Goal: Information Seeking & Learning: Learn about a topic

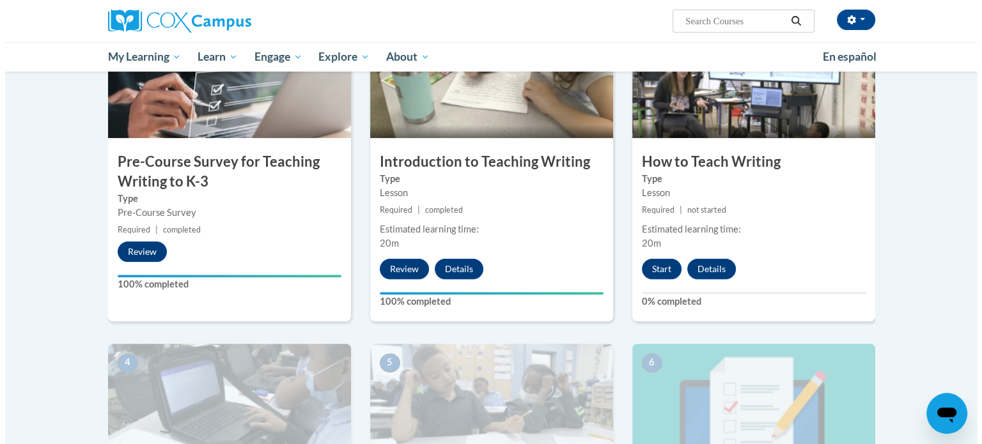
scroll to position [341, 0]
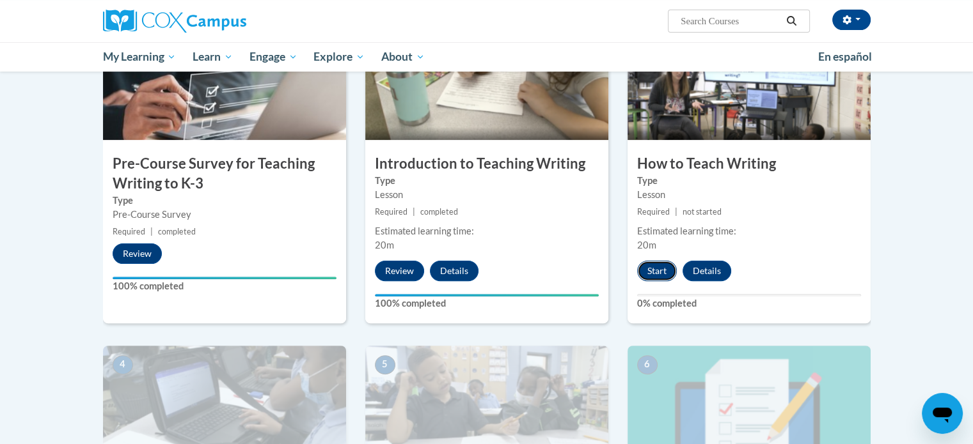
click at [663, 268] on button "Start" at bounding box center [657, 271] width 40 height 20
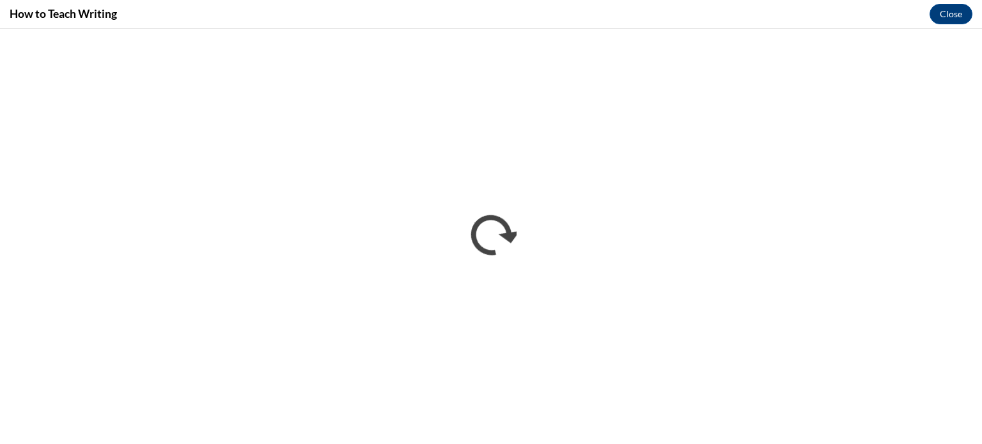
scroll to position [0, 0]
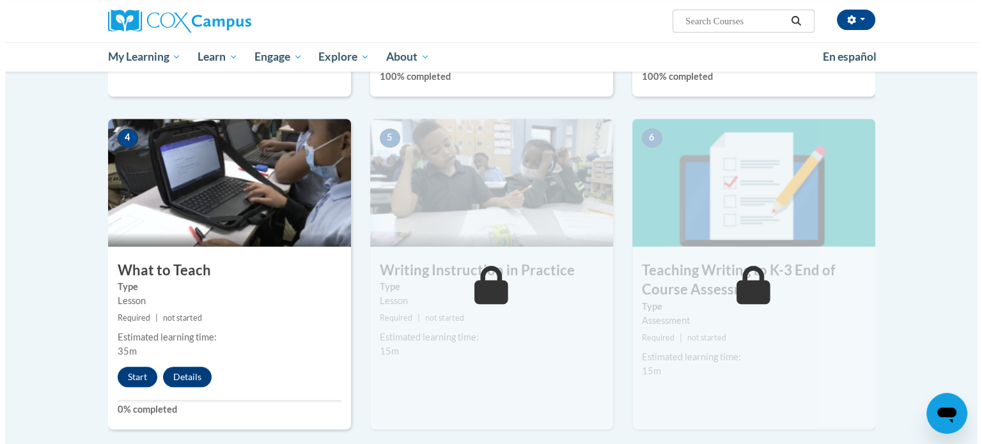
scroll to position [576, 0]
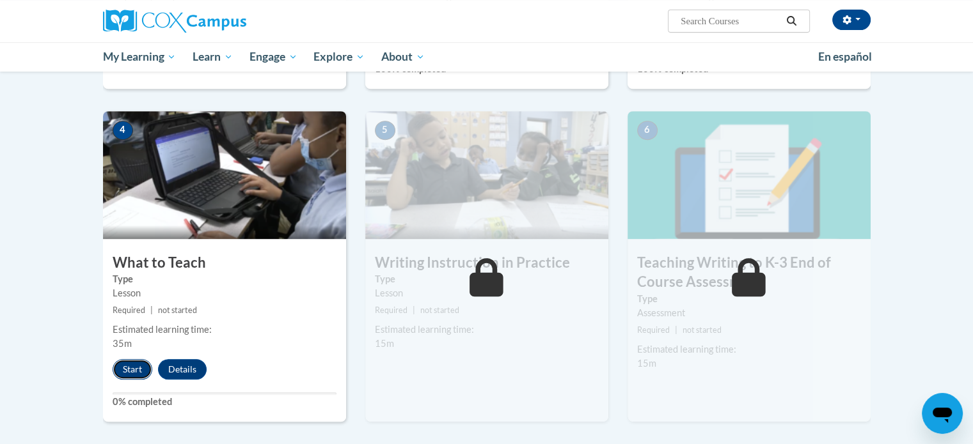
click at [133, 365] on button "Start" at bounding box center [133, 369] width 40 height 20
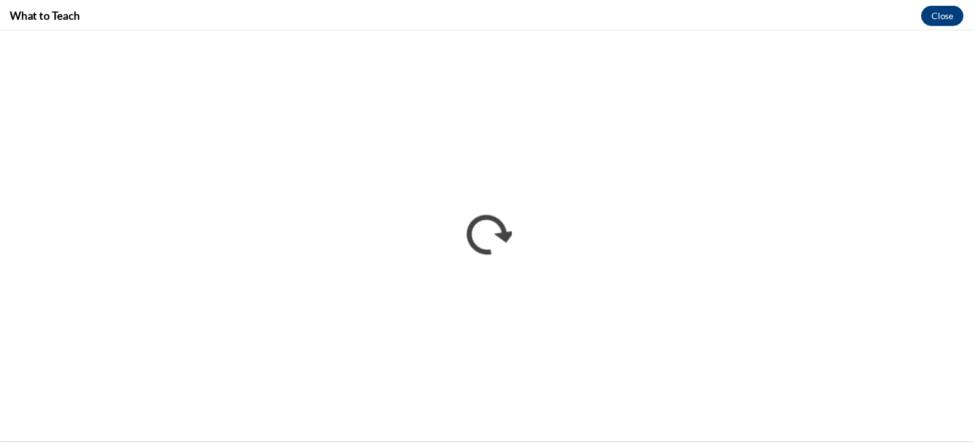
scroll to position [0, 0]
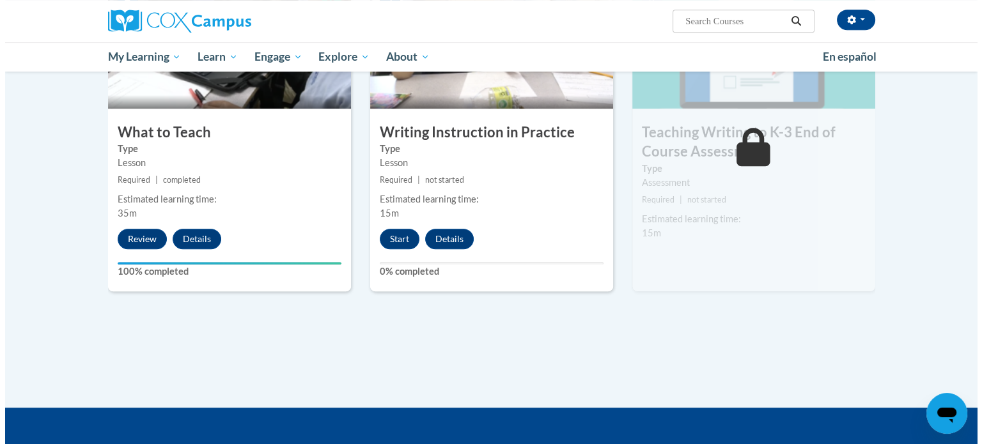
scroll to position [707, 0]
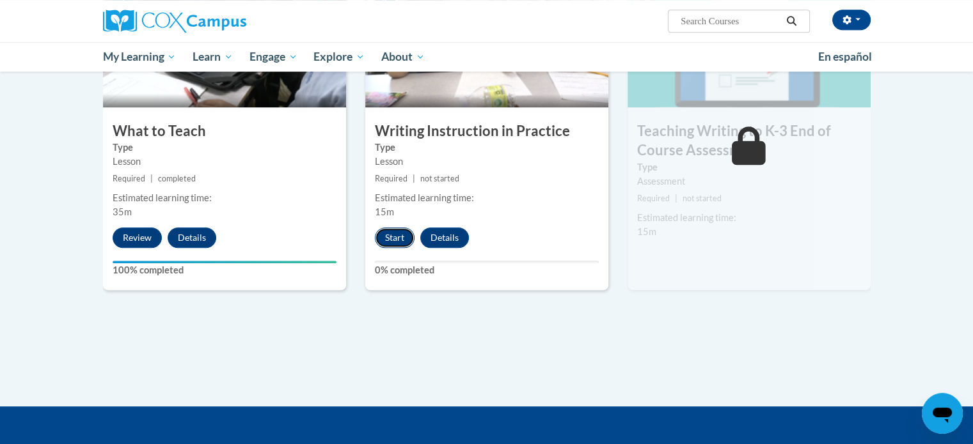
click at [396, 235] on button "Start" at bounding box center [395, 238] width 40 height 20
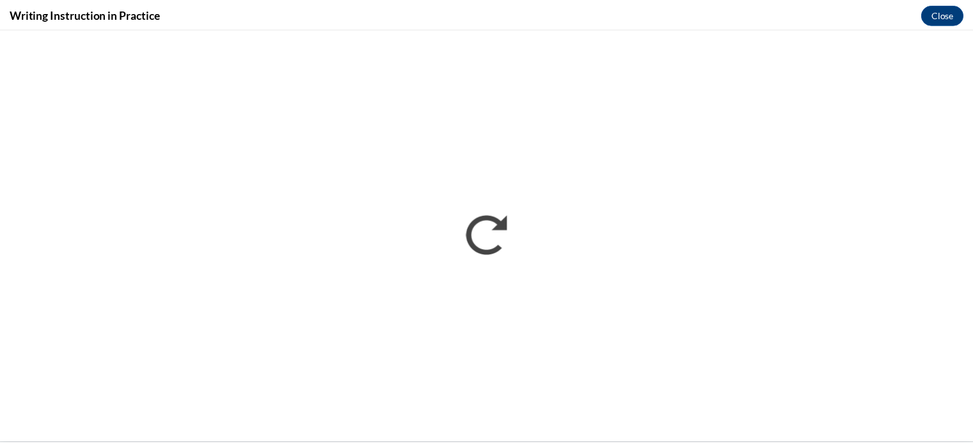
scroll to position [0, 0]
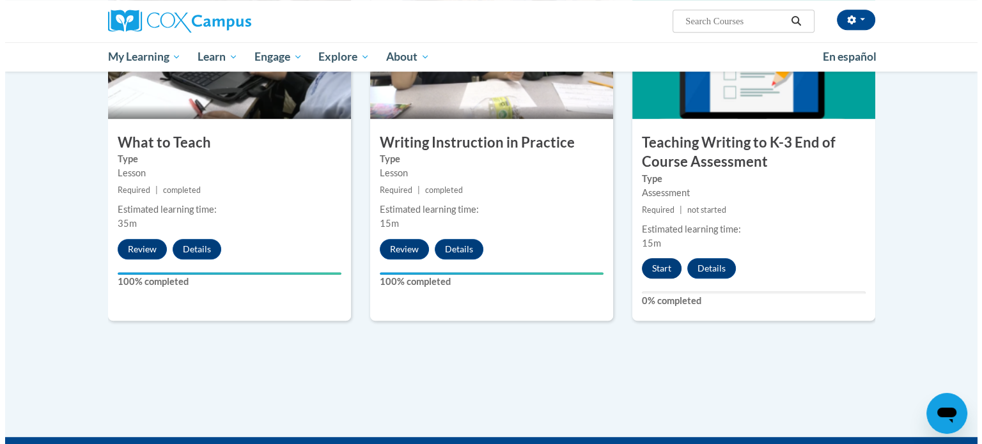
scroll to position [698, 0]
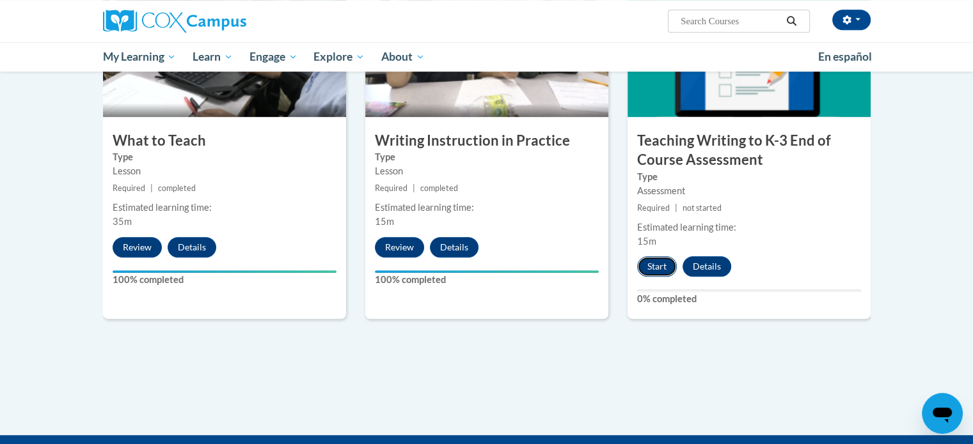
click at [660, 260] on button "Start" at bounding box center [657, 266] width 40 height 20
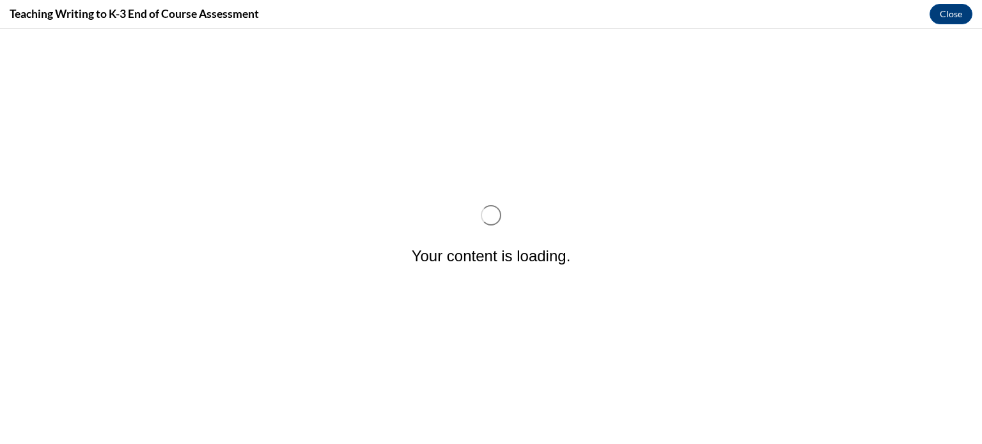
scroll to position [0, 0]
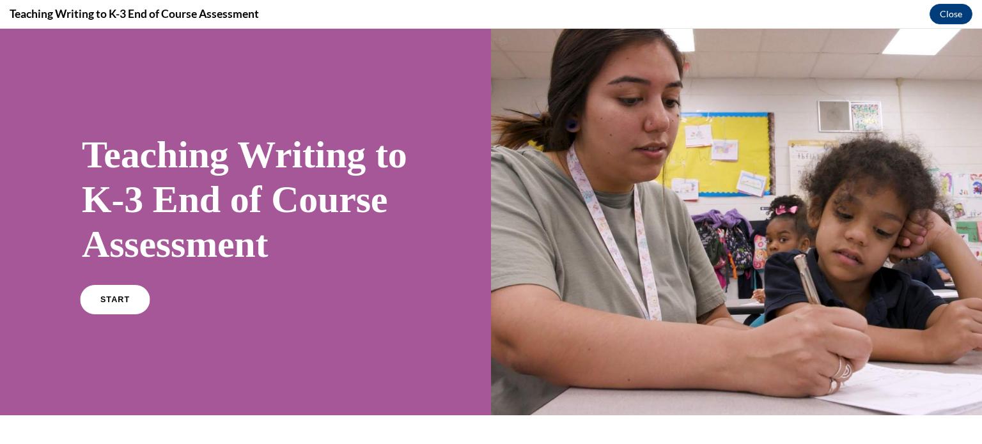
click at [125, 305] on span "START" at bounding box center [114, 300] width 29 height 10
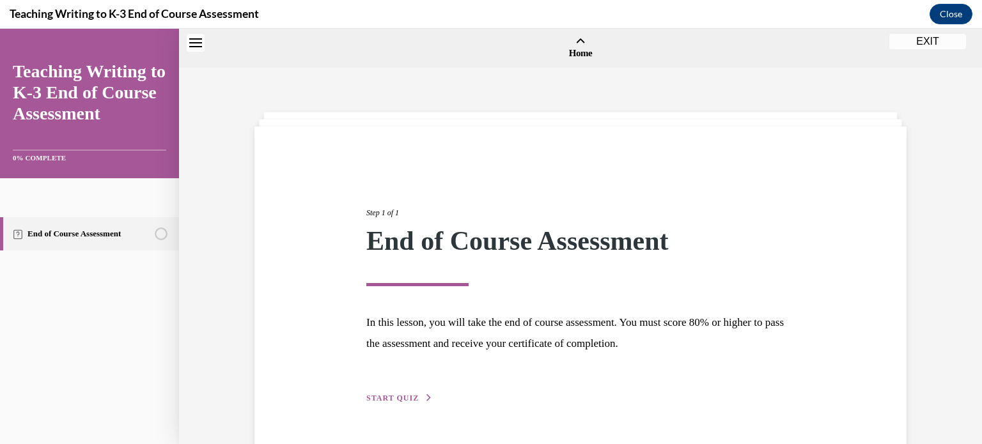
scroll to position [40, 0]
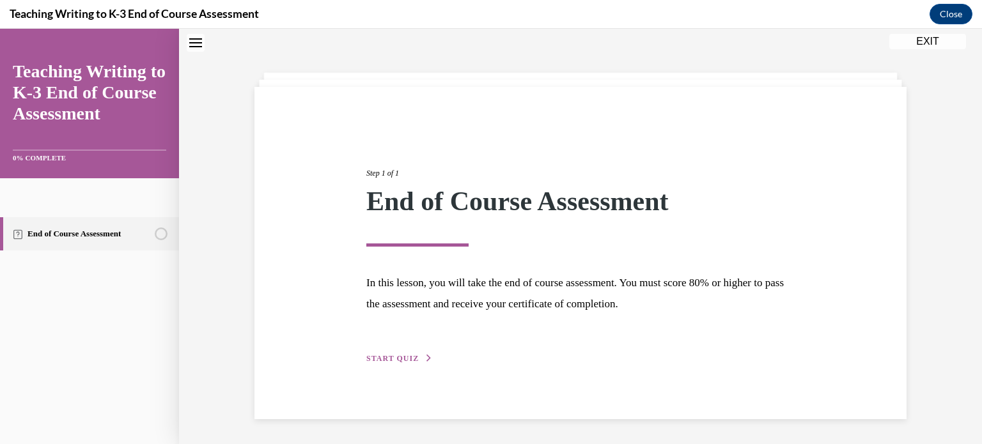
click at [409, 350] on div "Step 1 of 1 End of Course Assessment In this lesson, you will take the end of c…" at bounding box center [581, 252] width 448 height 228
click at [401, 359] on span "START QUIZ" at bounding box center [392, 358] width 52 height 9
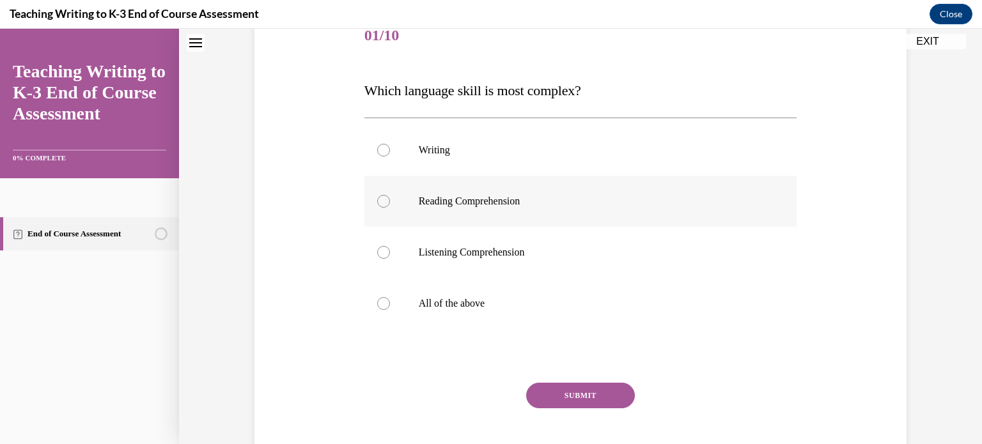
scroll to position [169, 0]
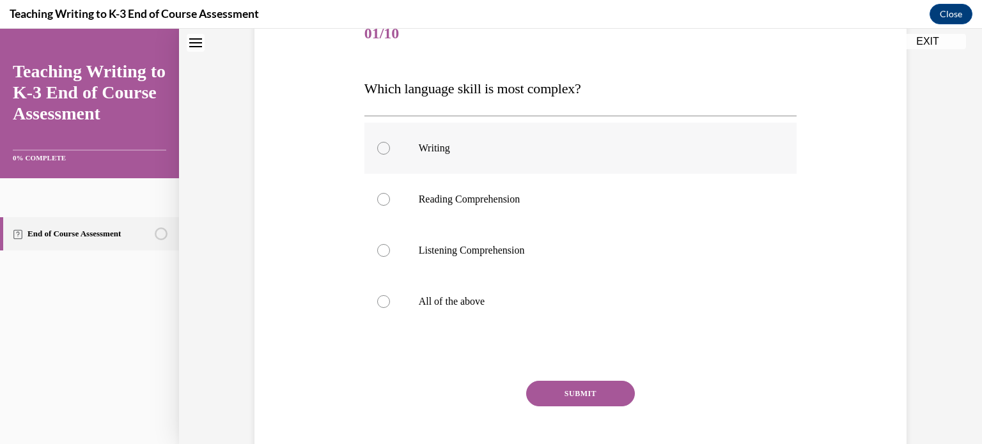
click at [426, 155] on label "Writing" at bounding box center [580, 148] width 433 height 51
click at [390, 155] on input "Writing" at bounding box center [383, 148] width 13 height 13
radio input "true"
click at [545, 390] on button "SUBMIT" at bounding box center [580, 394] width 109 height 26
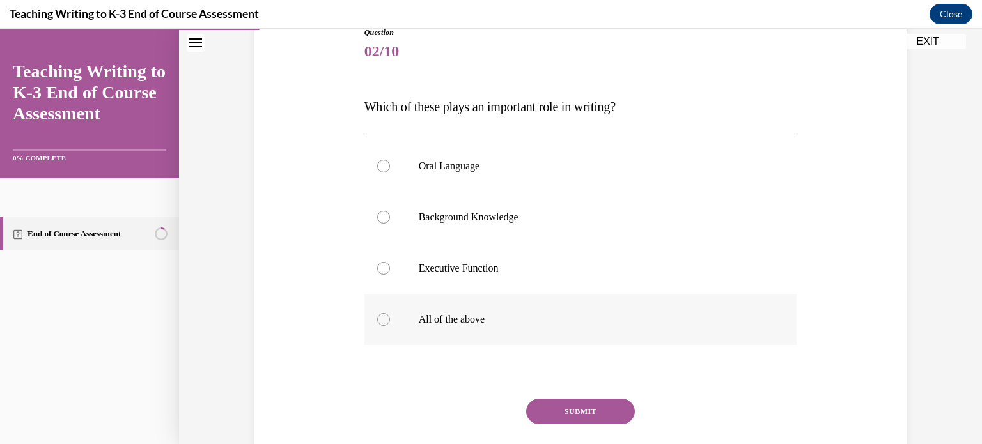
scroll to position [166, 0]
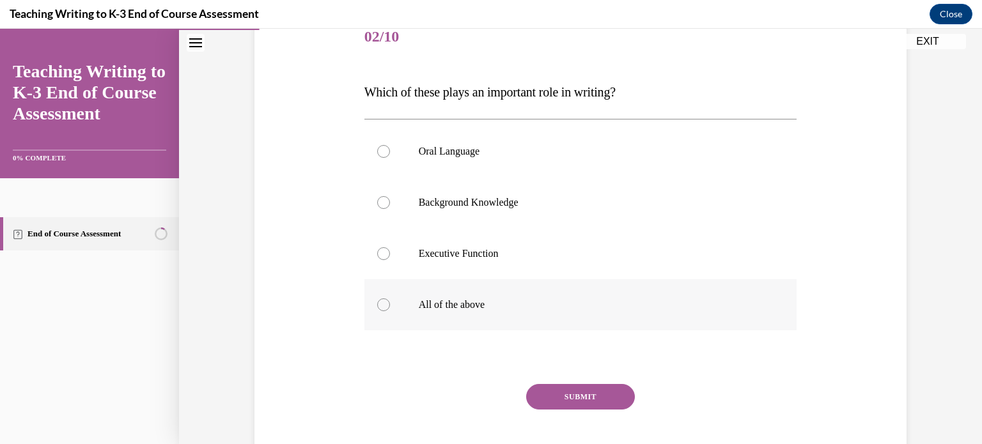
click at [383, 299] on label "All of the above" at bounding box center [580, 304] width 433 height 51
click at [383, 299] on input "All of the above" at bounding box center [383, 305] width 13 height 13
radio input "true"
click at [557, 391] on button "SUBMIT" at bounding box center [580, 397] width 109 height 26
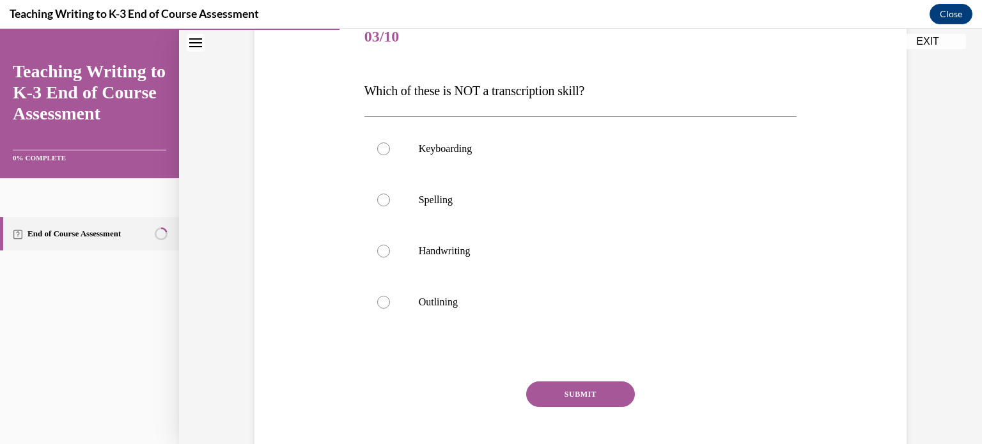
scroll to position [142, 0]
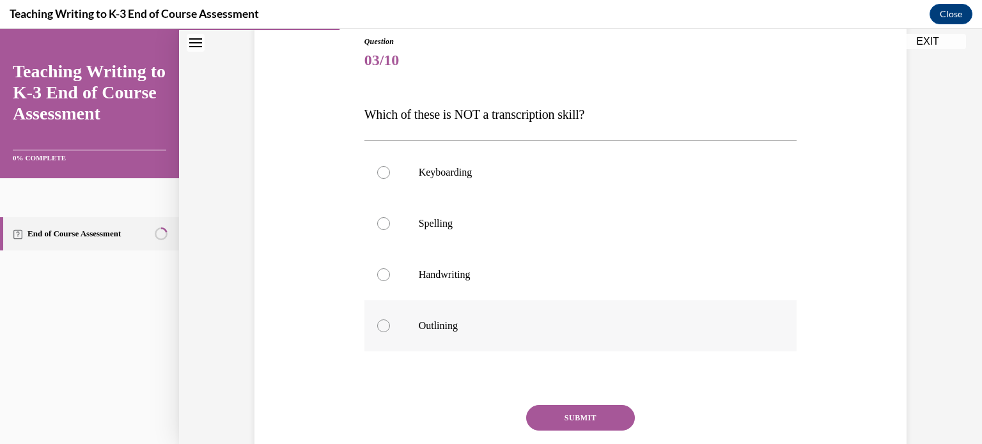
click at [380, 326] on div at bounding box center [383, 326] width 13 height 13
click at [380, 326] on input "Outlining" at bounding box center [383, 326] width 13 height 13
radio input "true"
click at [540, 416] on button "SUBMIT" at bounding box center [580, 418] width 109 height 26
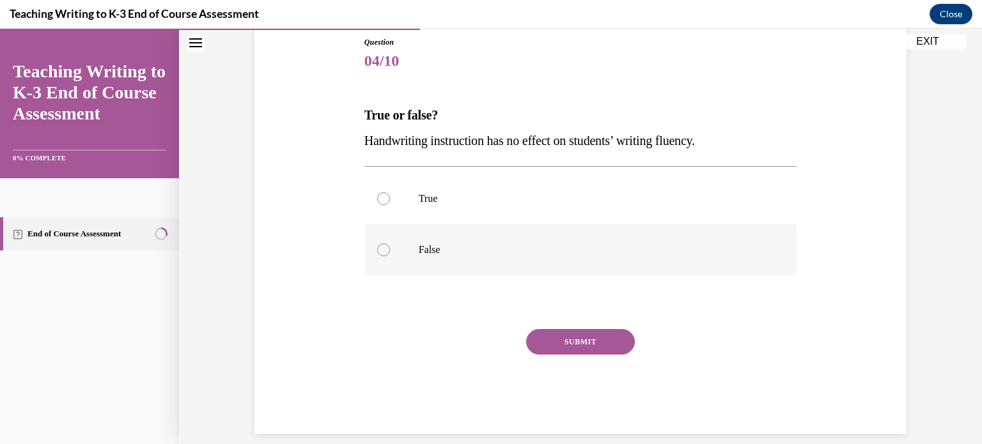
click at [425, 245] on p "False" at bounding box center [592, 250] width 347 height 13
click at [390, 245] on input "False" at bounding box center [383, 250] width 13 height 13
radio input "true"
click at [552, 333] on button "SUBMIT" at bounding box center [580, 342] width 109 height 26
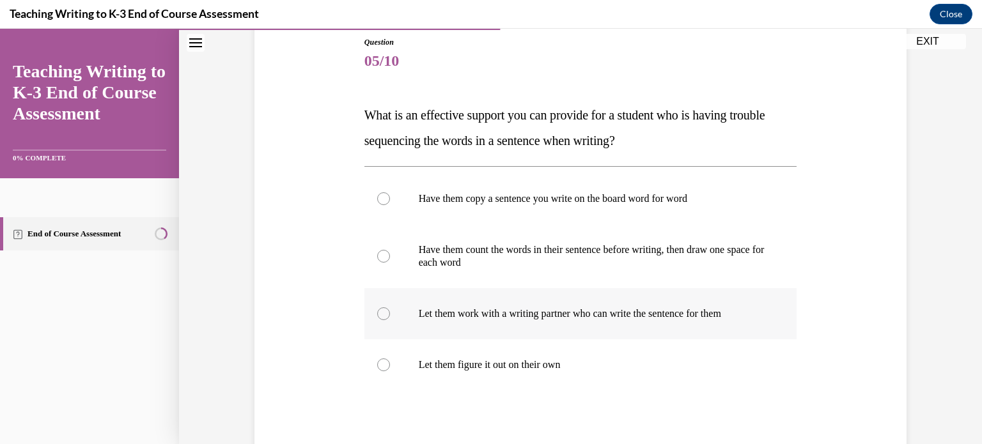
click at [617, 320] on label "Let them work with a writing partner who can write the sentence for them" at bounding box center [580, 313] width 433 height 51
click at [390, 320] on input "Let them work with a writing partner who can write the sentence for them" at bounding box center [383, 314] width 13 height 13
radio input "true"
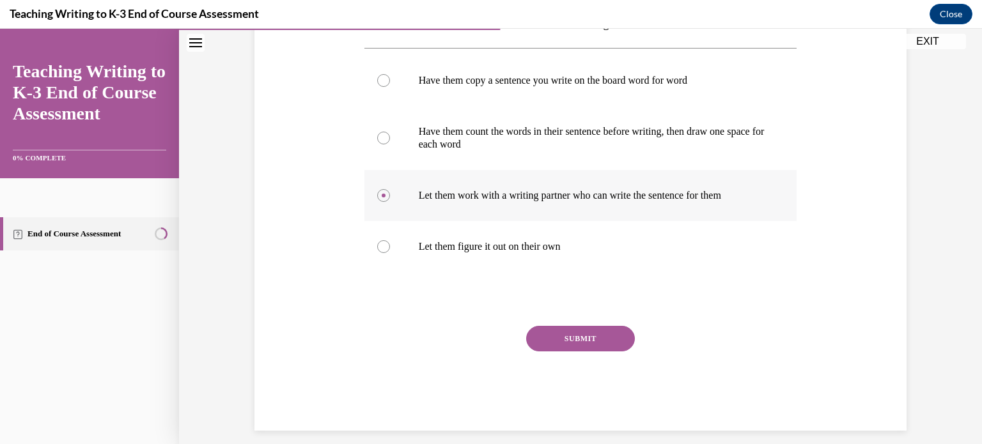
scroll to position [260, 0]
click at [601, 338] on button "SUBMIT" at bounding box center [580, 338] width 109 height 26
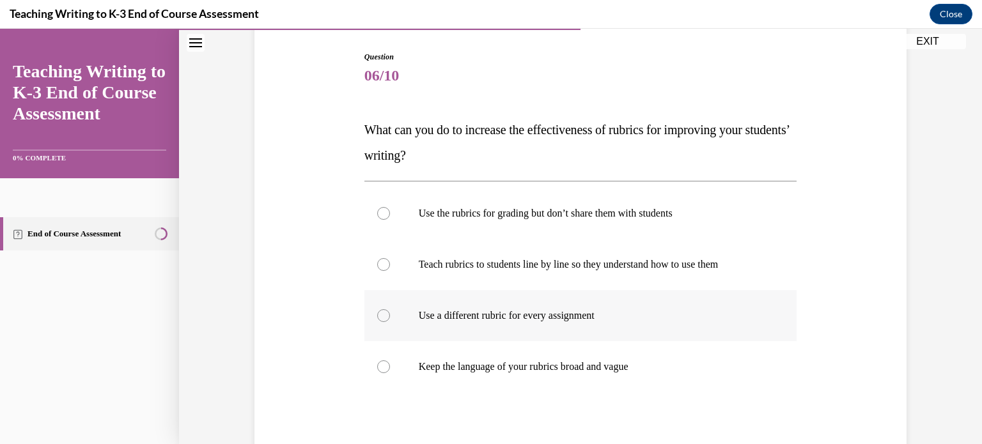
scroll to position [128, 0]
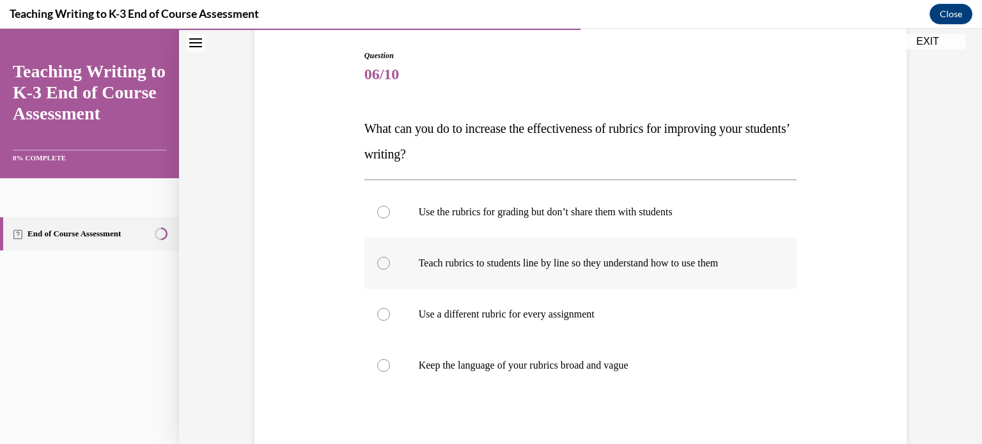
click at [685, 269] on p "Teach rubrics to students line by line so they understand how to use them" at bounding box center [592, 263] width 347 height 13
click at [390, 269] on input "Teach rubrics to students line by line so they understand how to use them" at bounding box center [383, 263] width 13 height 13
radio input "true"
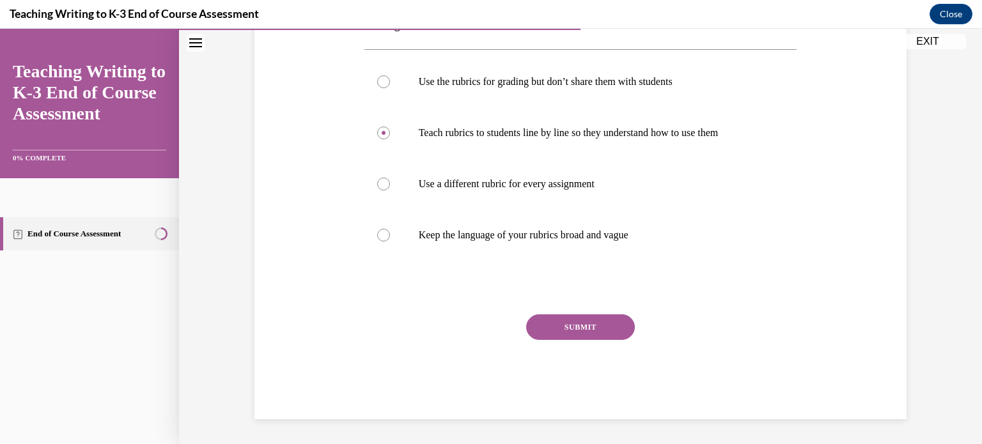
click at [601, 324] on button "SUBMIT" at bounding box center [580, 328] width 109 height 26
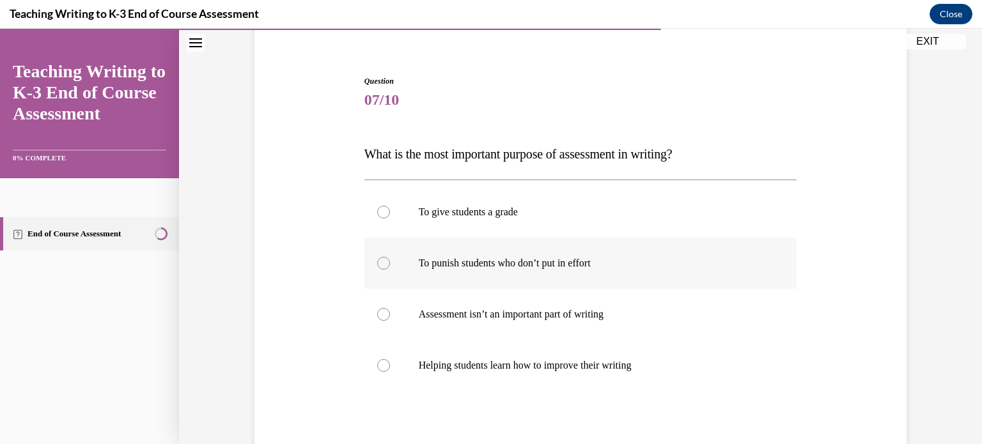
scroll to position [104, 0]
click at [623, 347] on label "Helping students learn how to improve their writing" at bounding box center [580, 364] width 433 height 51
click at [390, 358] on input "Helping students learn how to improve their writing" at bounding box center [383, 364] width 13 height 13
radio input "true"
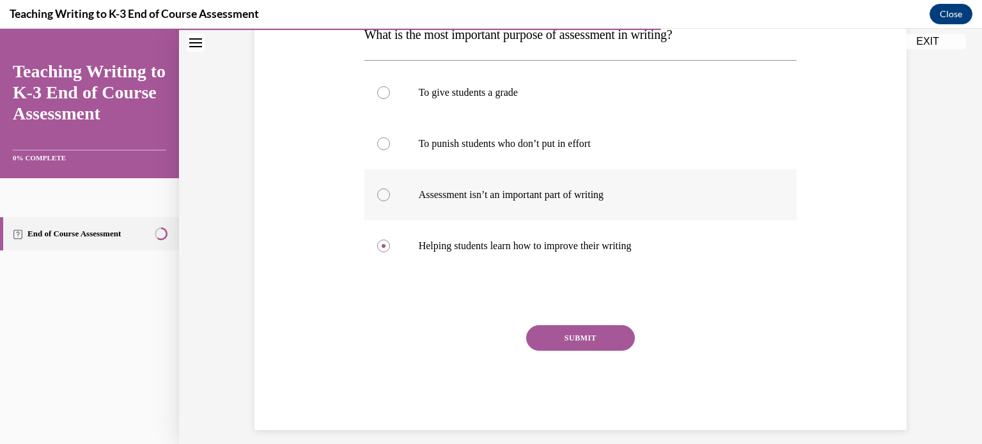
scroll to position [233, 0]
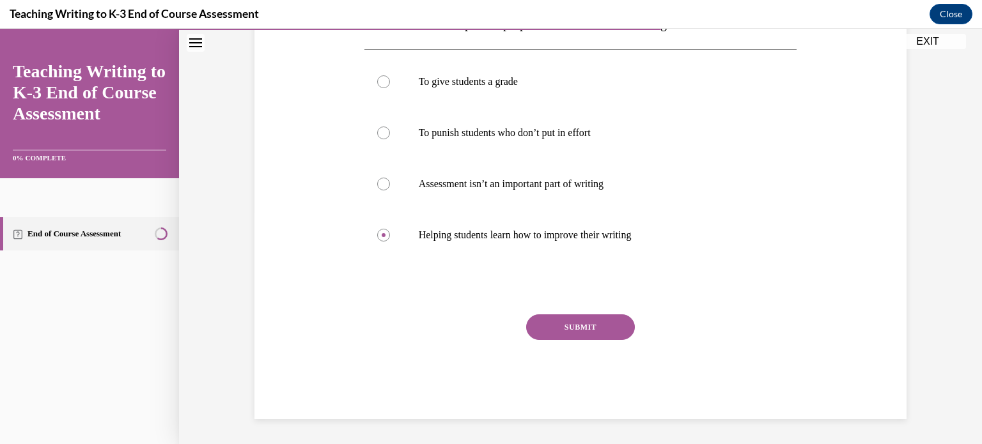
click at [590, 335] on button "SUBMIT" at bounding box center [580, 328] width 109 height 26
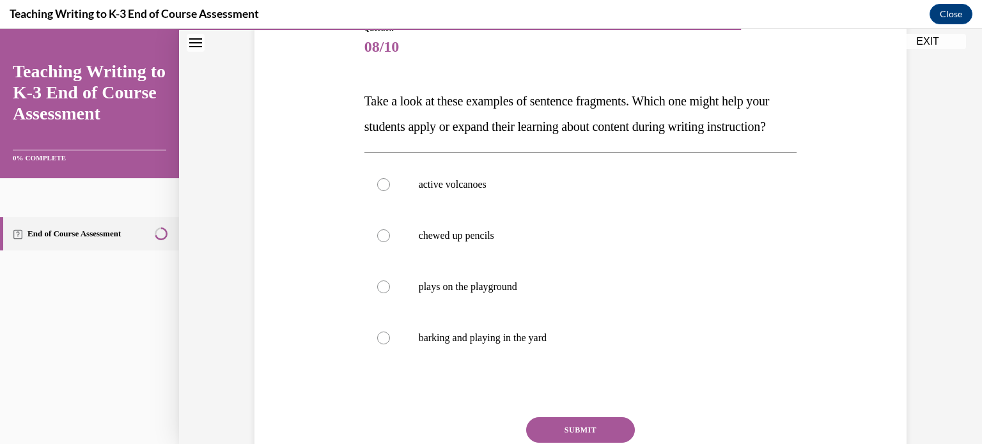
scroll to position [156, 0]
click at [542, 191] on p "active volcanoes" at bounding box center [592, 184] width 347 height 13
click at [390, 191] on input "active volcanoes" at bounding box center [383, 184] width 13 height 13
radio input "true"
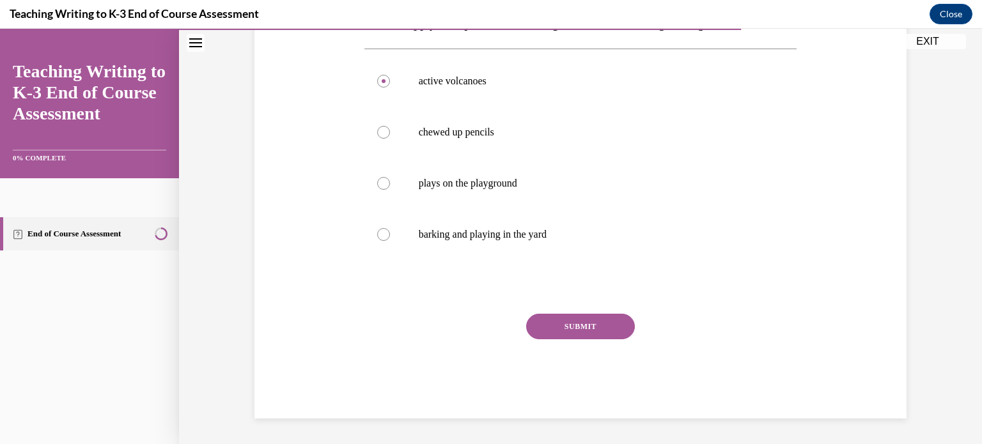
click at [571, 326] on button "SUBMIT" at bounding box center [580, 327] width 109 height 26
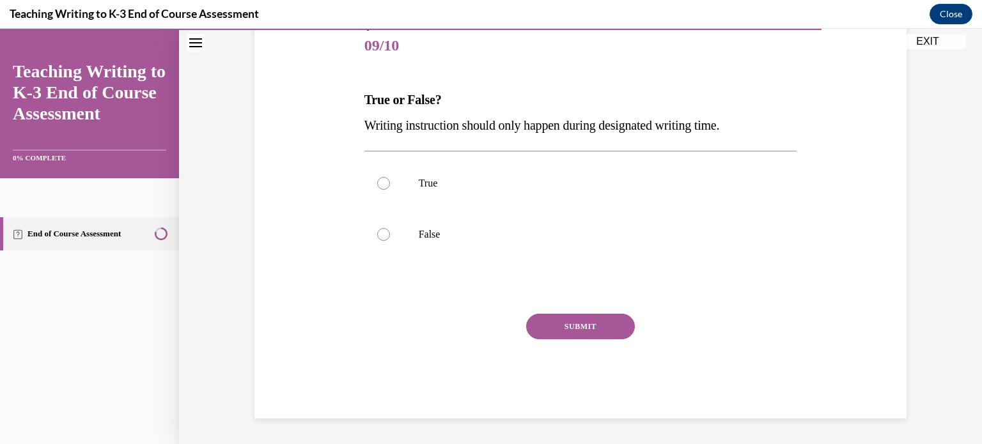
scroll to position [141, 0]
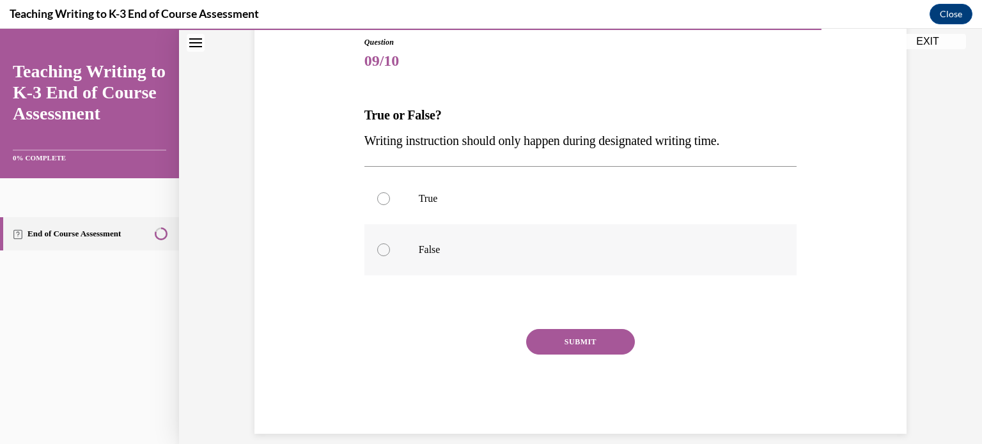
click at [564, 242] on label "False" at bounding box center [580, 249] width 433 height 51
click at [390, 244] on input "False" at bounding box center [383, 250] width 13 height 13
radio input "true"
click at [577, 342] on button "SUBMIT" at bounding box center [580, 342] width 109 height 26
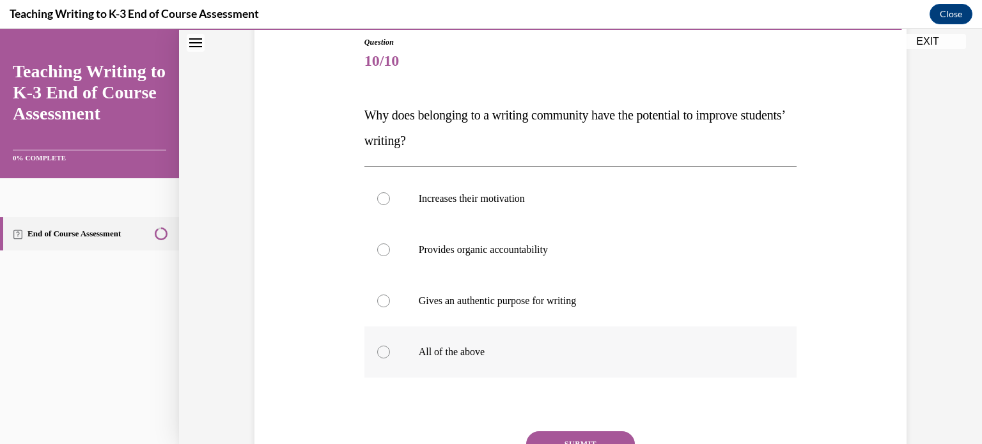
click at [578, 347] on p "All of the above" at bounding box center [592, 352] width 347 height 13
click at [390, 347] on input "All of the above" at bounding box center [383, 352] width 13 height 13
radio input "true"
click at [571, 437] on button "SUBMIT" at bounding box center [580, 445] width 109 height 26
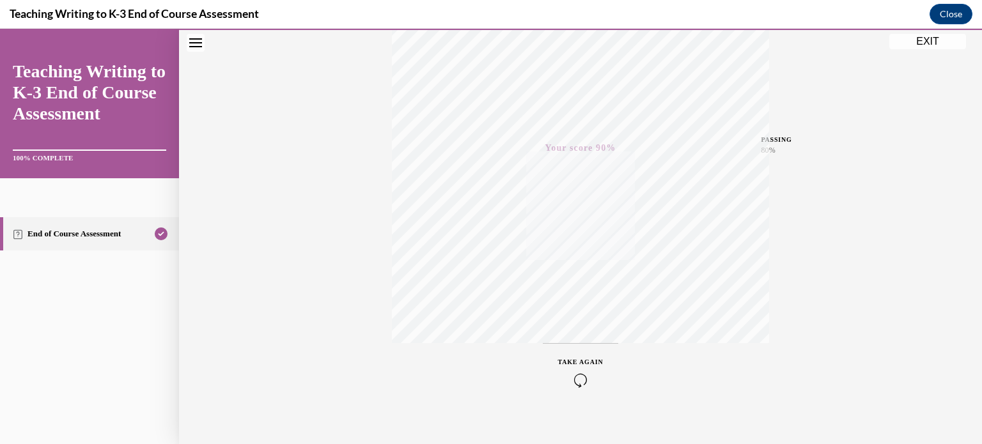
scroll to position [239, 0]
click at [923, 36] on button "EXIT" at bounding box center [927, 41] width 77 height 15
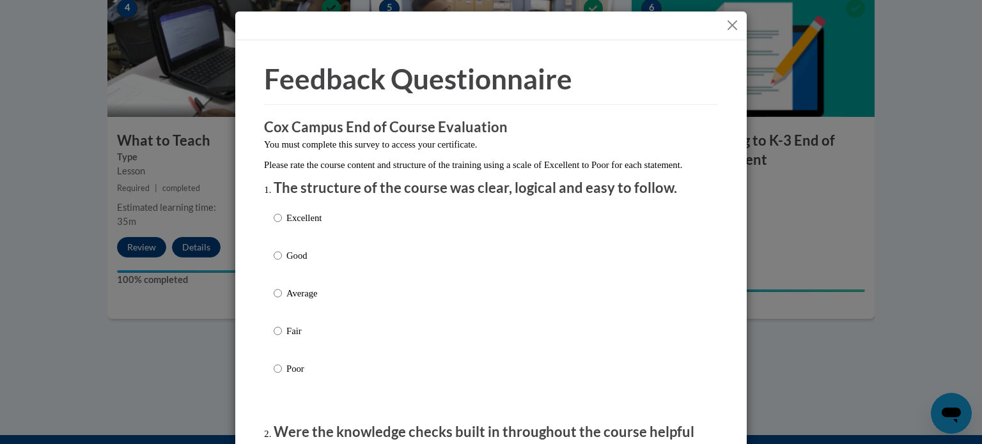
click at [308, 263] on p "Good" at bounding box center [303, 256] width 35 height 14
click at [282, 263] on input "Good" at bounding box center [278, 256] width 8 height 14
radio input "true"
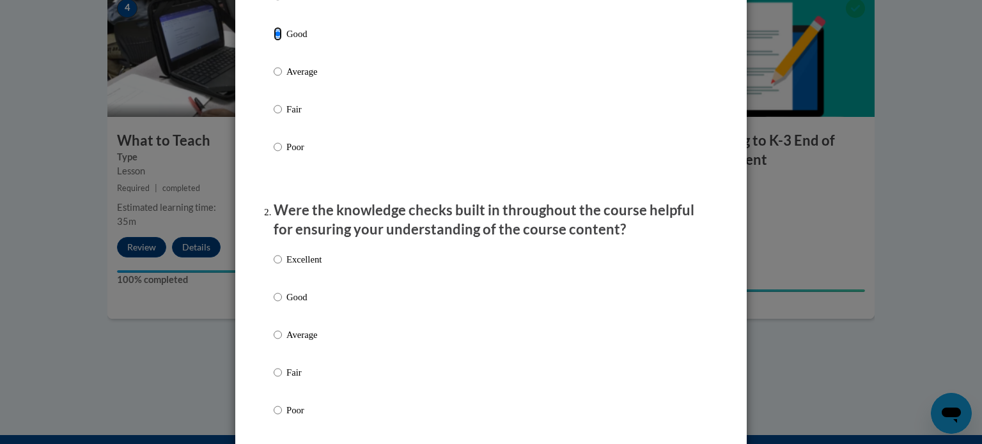
scroll to position [223, 0]
click at [308, 304] on p "Good" at bounding box center [303, 297] width 35 height 14
click at [282, 304] on input "Good" at bounding box center [278, 297] width 8 height 14
radio input "true"
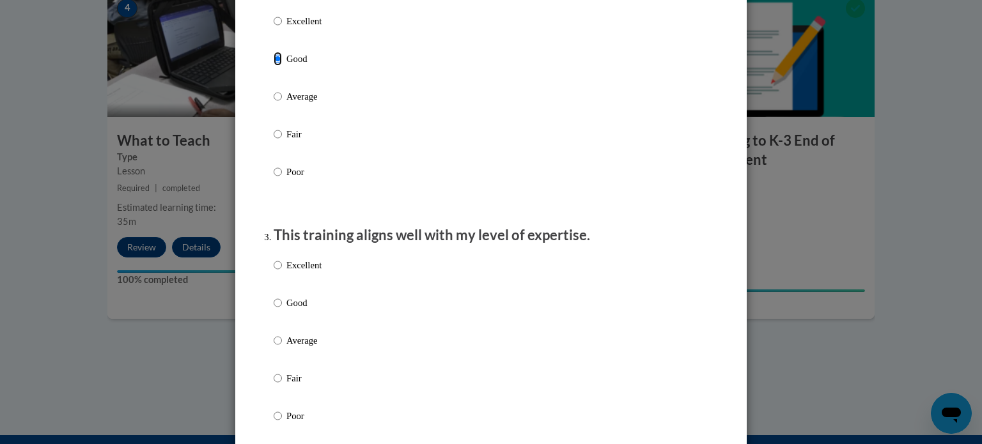
scroll to position [463, 0]
click at [308, 308] on p "Good" at bounding box center [303, 301] width 35 height 14
click at [282, 308] on input "Good" at bounding box center [278, 301] width 8 height 14
radio input "true"
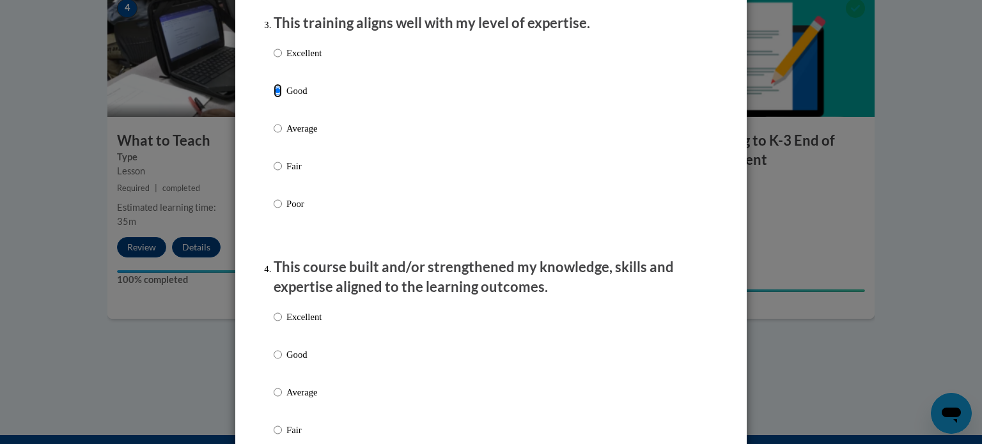
scroll to position [678, 0]
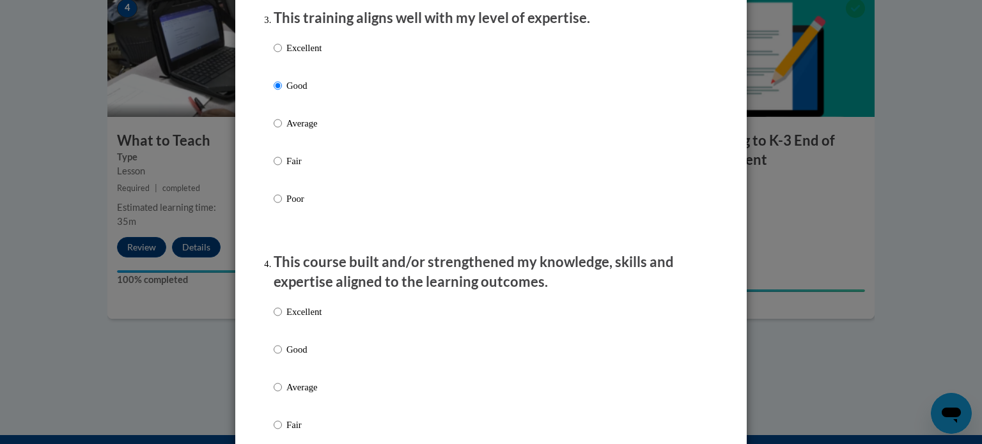
click at [304, 370] on label "Good" at bounding box center [298, 360] width 48 height 35
click at [282, 357] on input "Good" at bounding box center [278, 350] width 8 height 14
radio input "true"
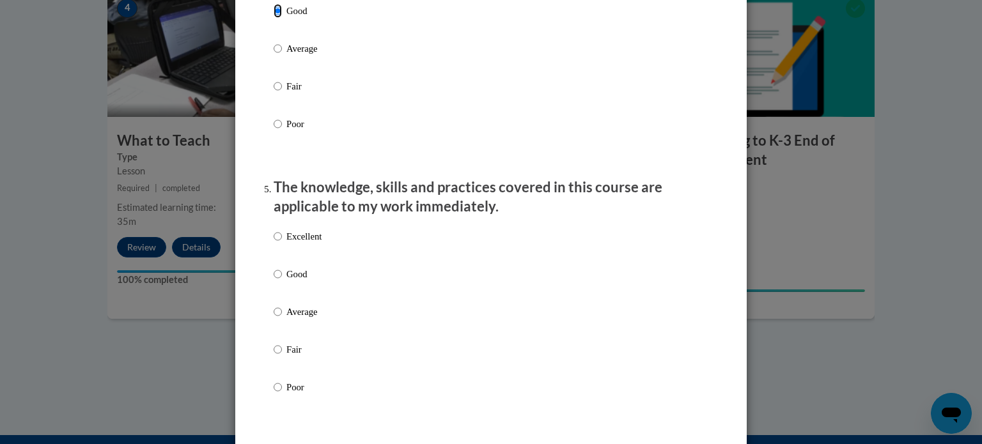
scroll to position [1023, 0]
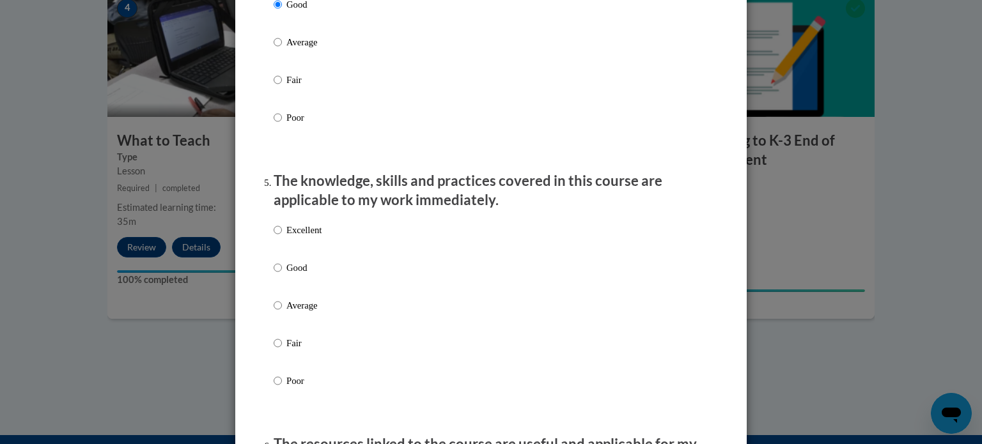
click at [304, 275] on p "Good" at bounding box center [303, 268] width 35 height 14
click at [282, 275] on input "Good" at bounding box center [278, 268] width 8 height 14
radio input "true"
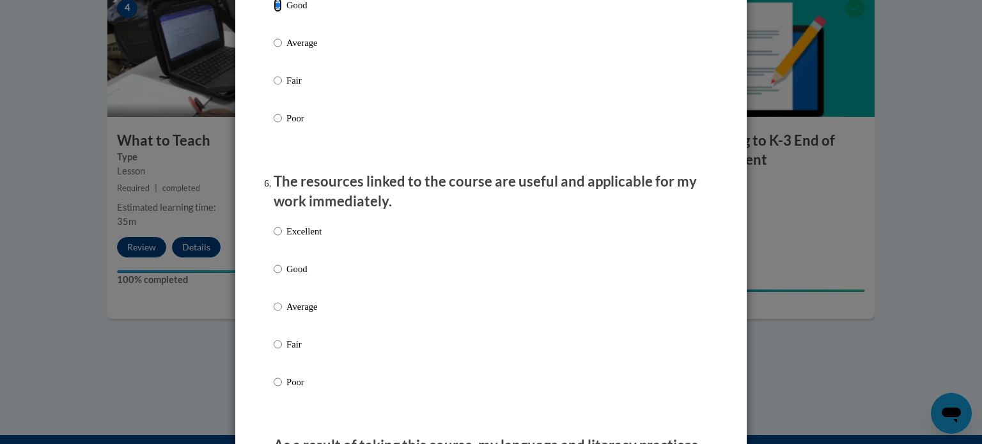
scroll to position [1292, 0]
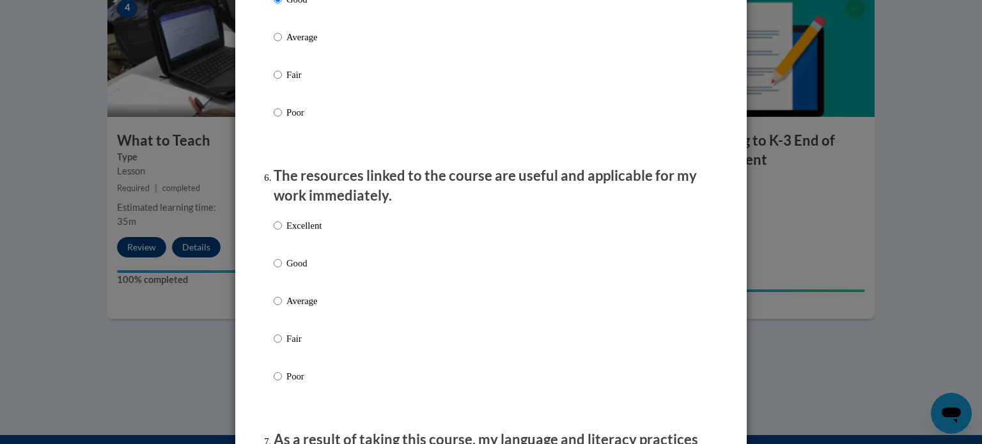
click at [304, 270] on p "Good" at bounding box center [303, 263] width 35 height 14
click at [282, 270] on input "Good" at bounding box center [278, 263] width 8 height 14
radio input "true"
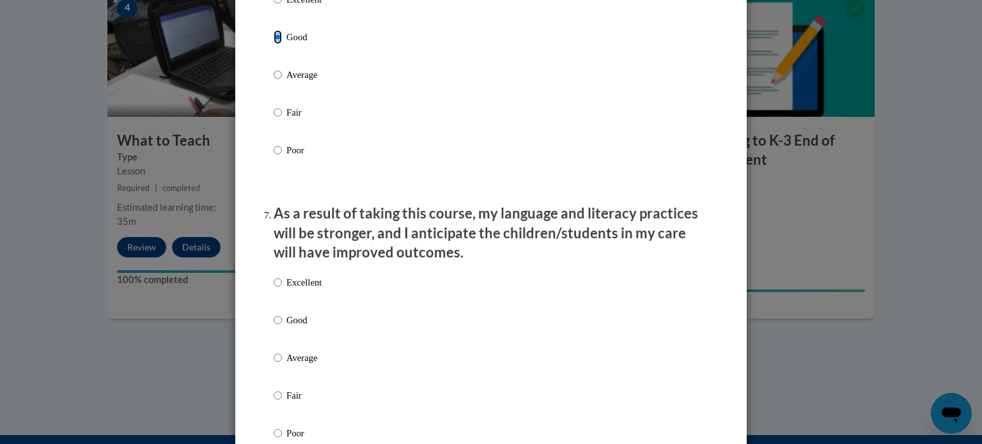
scroll to position [1527, 0]
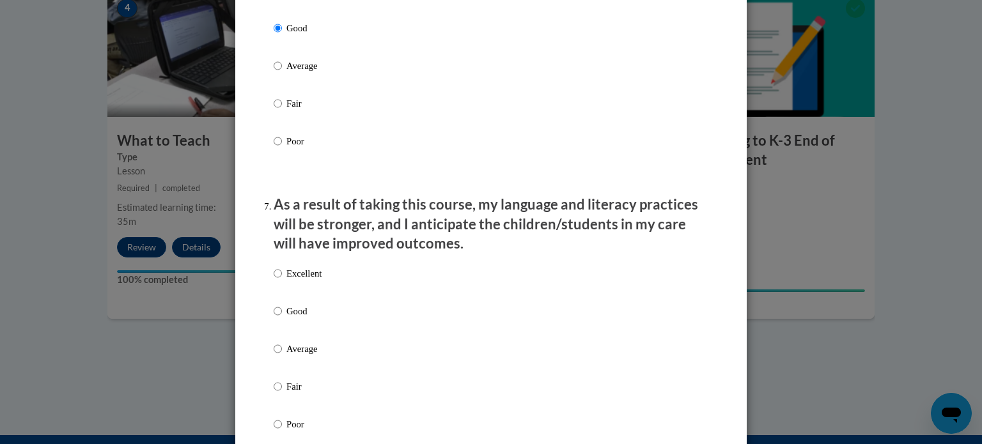
click at [293, 334] on label "Good" at bounding box center [298, 321] width 48 height 35
click at [282, 318] on input "Good" at bounding box center [278, 311] width 8 height 14
radio input "true"
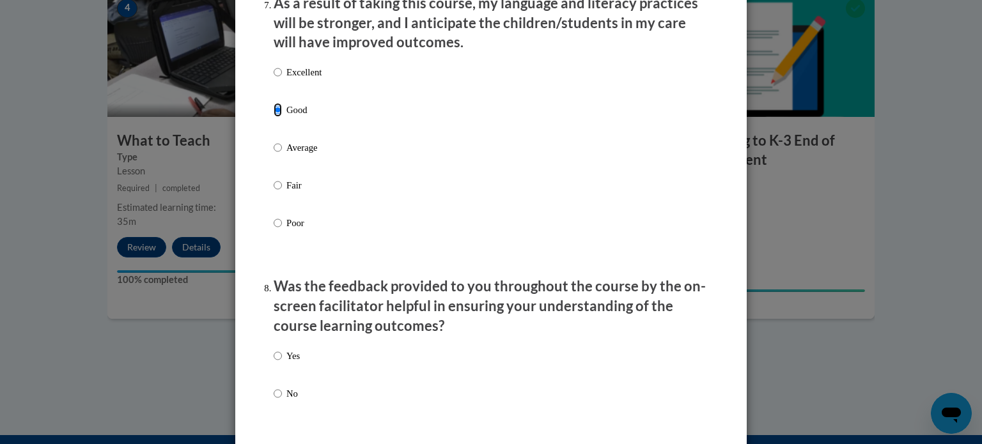
scroll to position [1734, 0]
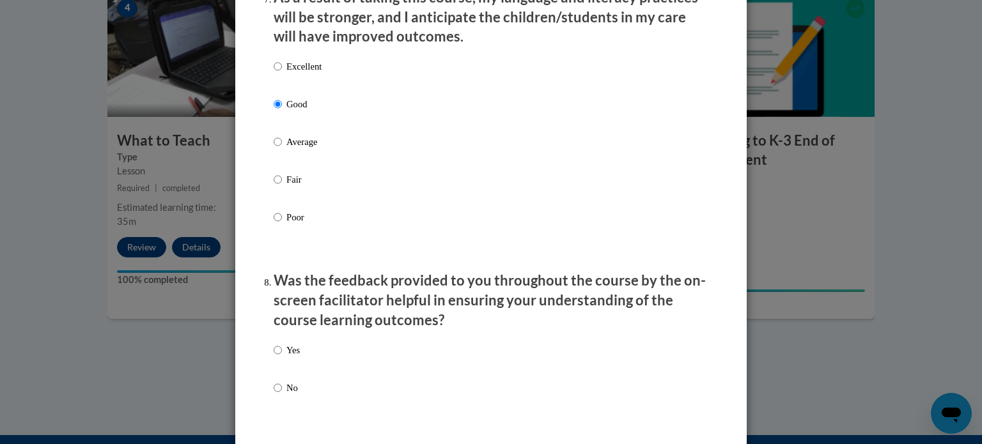
click at [293, 357] on p "Yes" at bounding box center [292, 350] width 13 height 14
click at [282, 357] on input "Yes" at bounding box center [278, 350] width 8 height 14
radio input "true"
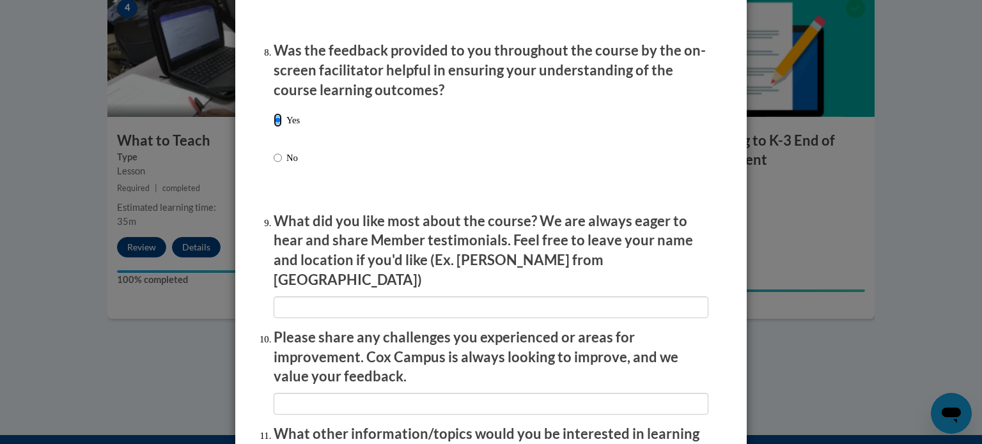
scroll to position [1972, 0]
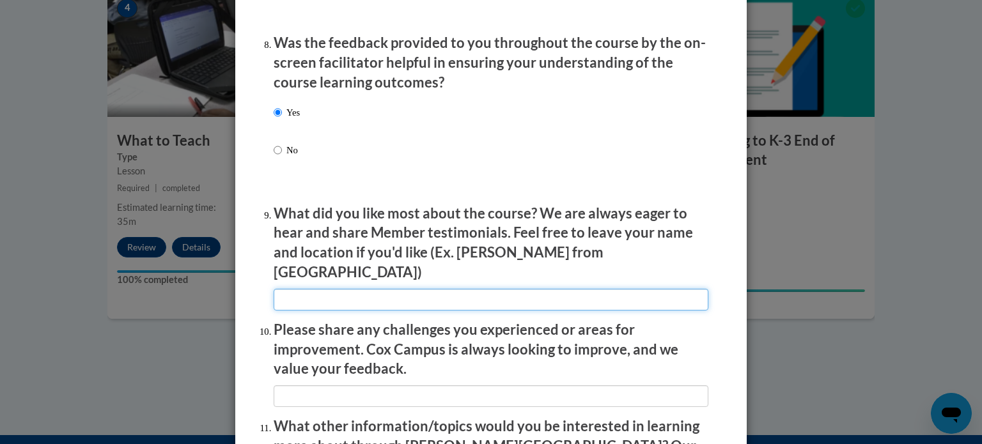
click at [312, 289] on input "textbox" at bounding box center [491, 300] width 435 height 22
type input "None"
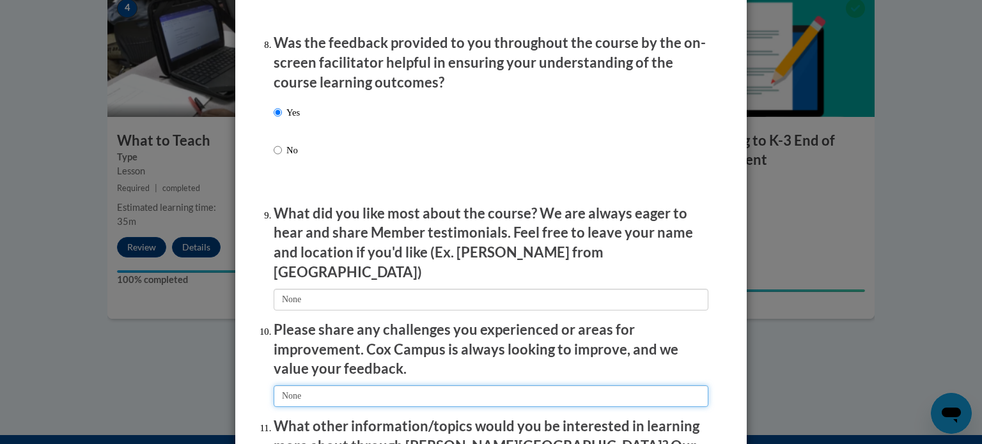
type input "None"
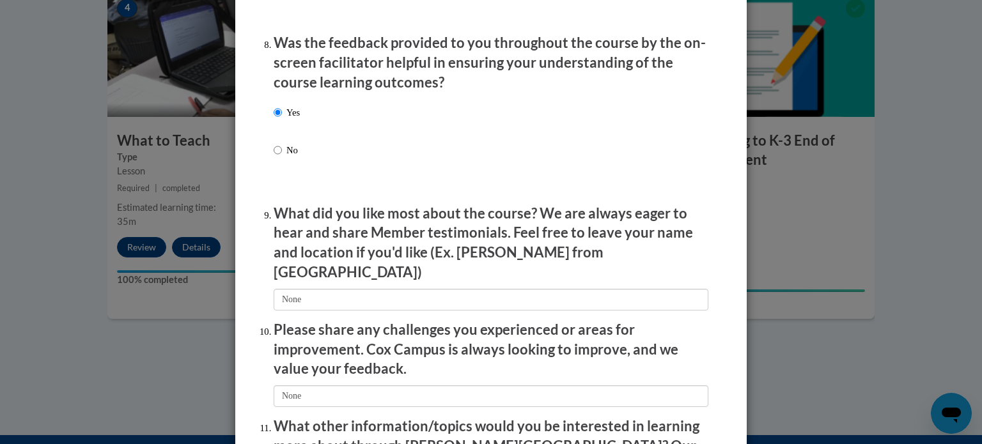
scroll to position [2218, 0]
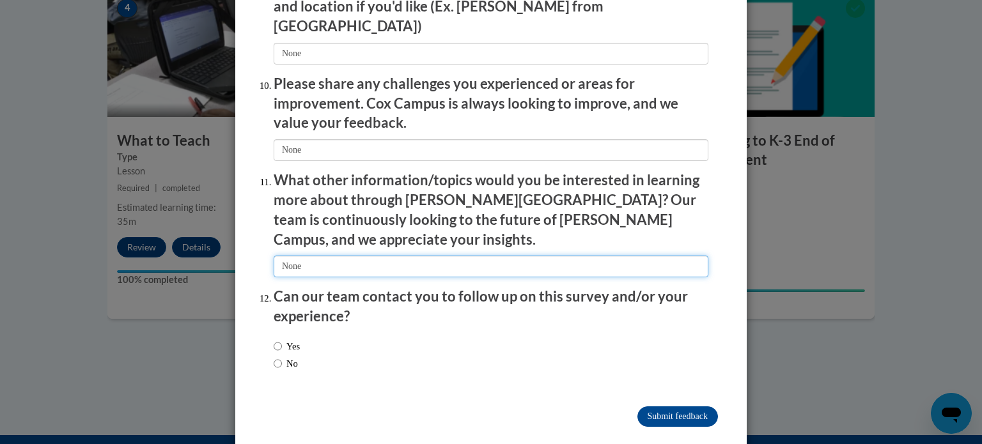
type input "None"
click at [276, 357] on input "No" at bounding box center [278, 364] width 8 height 14
radio input "true"
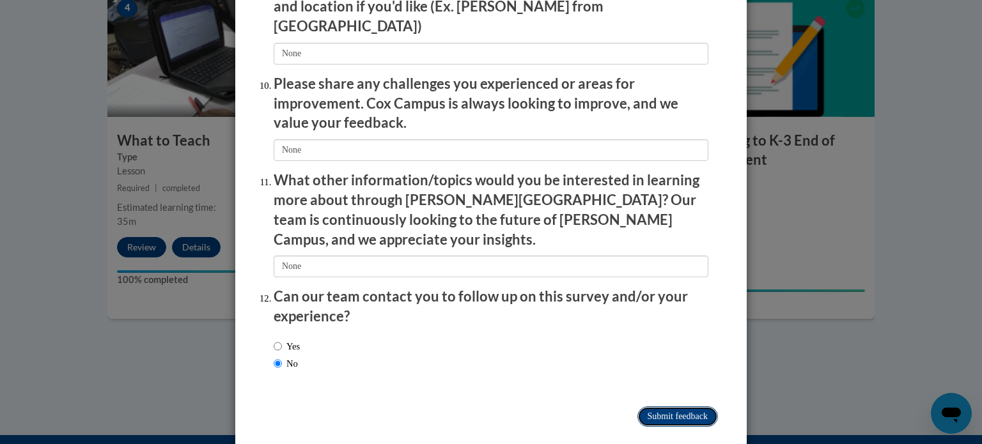
click at [646, 407] on input "Submit feedback" at bounding box center [678, 417] width 81 height 20
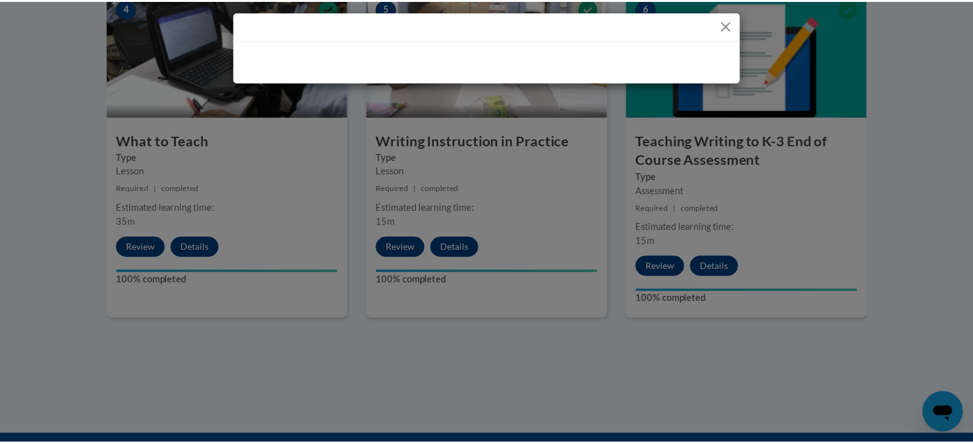
scroll to position [0, 0]
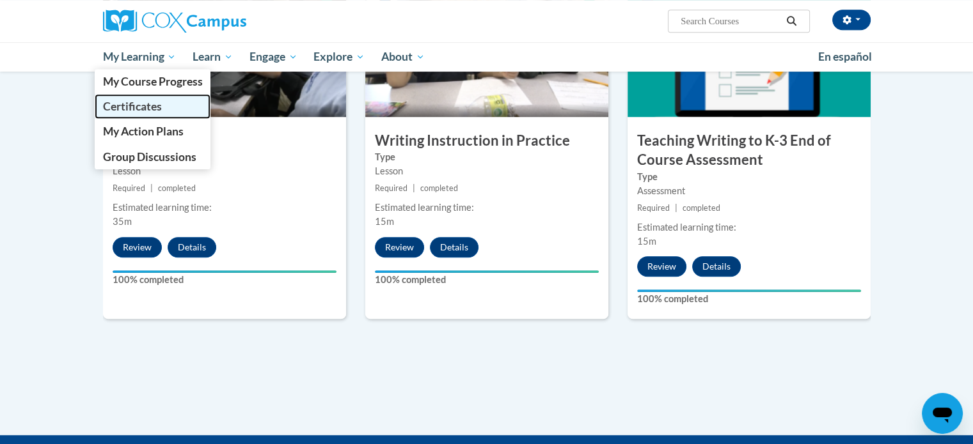
click at [143, 102] on span "Certificates" at bounding box center [131, 106] width 59 height 13
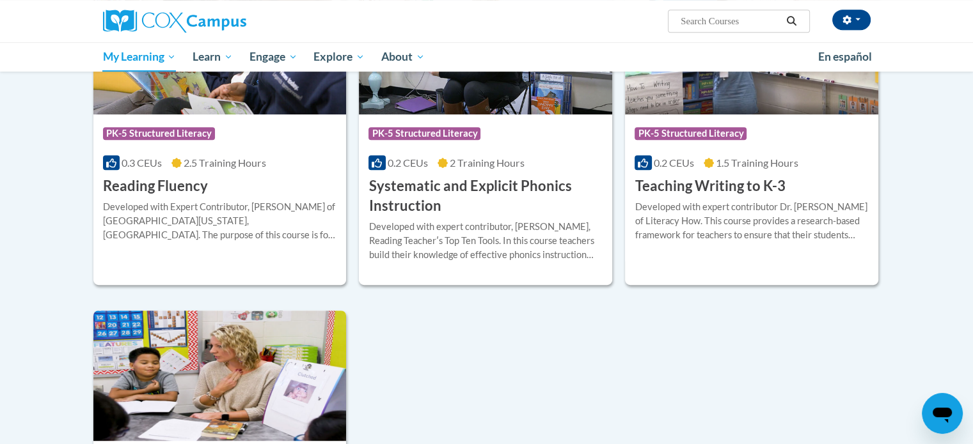
scroll to position [648, 0]
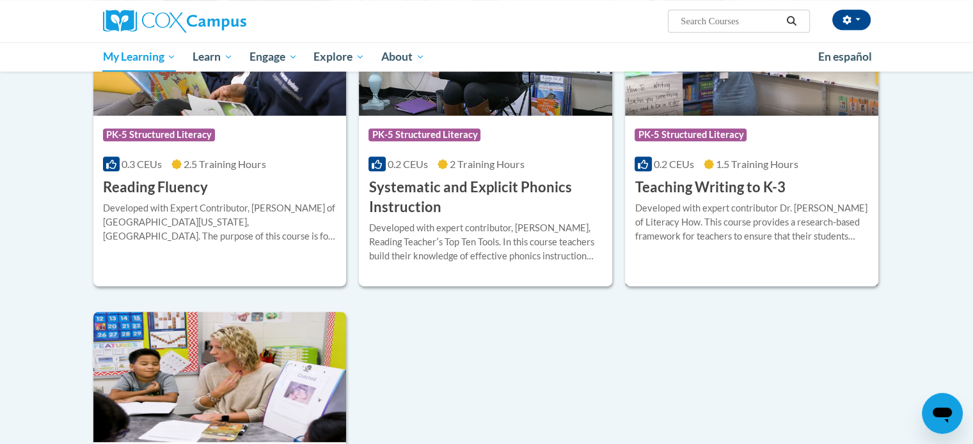
click at [711, 184] on h3 "Teaching Writing to K-3" at bounding box center [709, 188] width 150 height 20
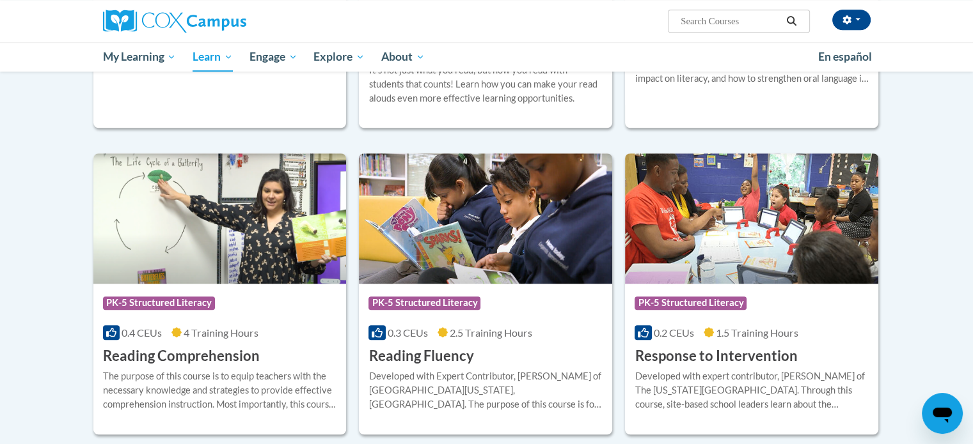
scroll to position [1004, 0]
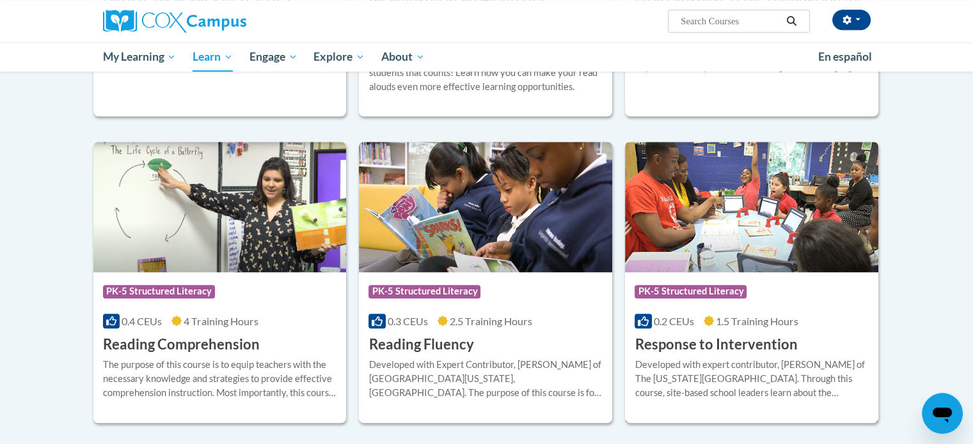
click at [716, 288] on span "PK-5 Structured Literacy" at bounding box center [690, 291] width 112 height 13
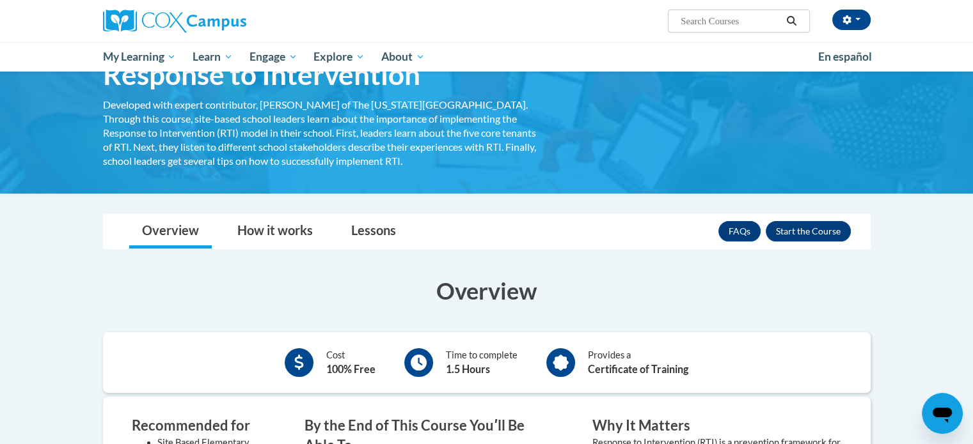
scroll to position [73, 0]
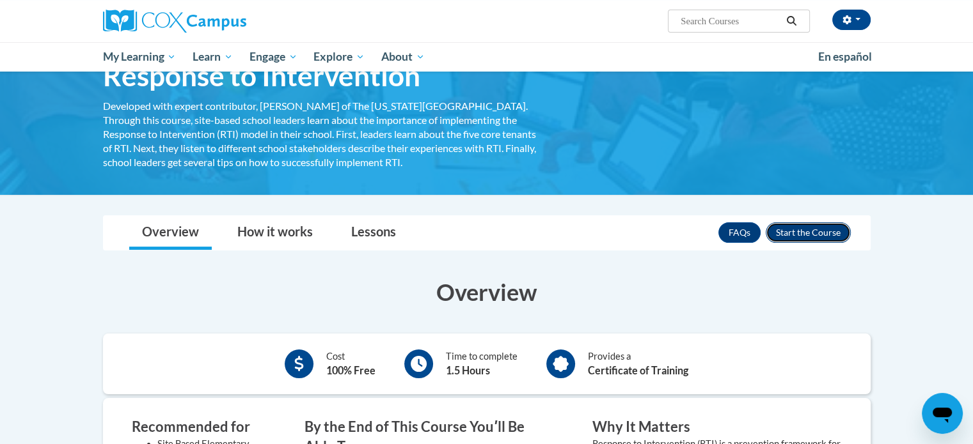
click at [803, 235] on button "Enroll" at bounding box center [807, 233] width 85 height 20
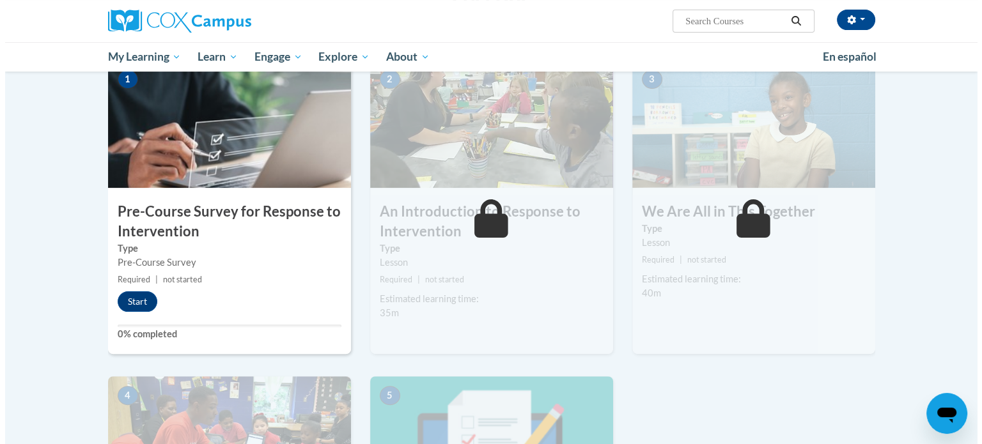
scroll to position [294, 0]
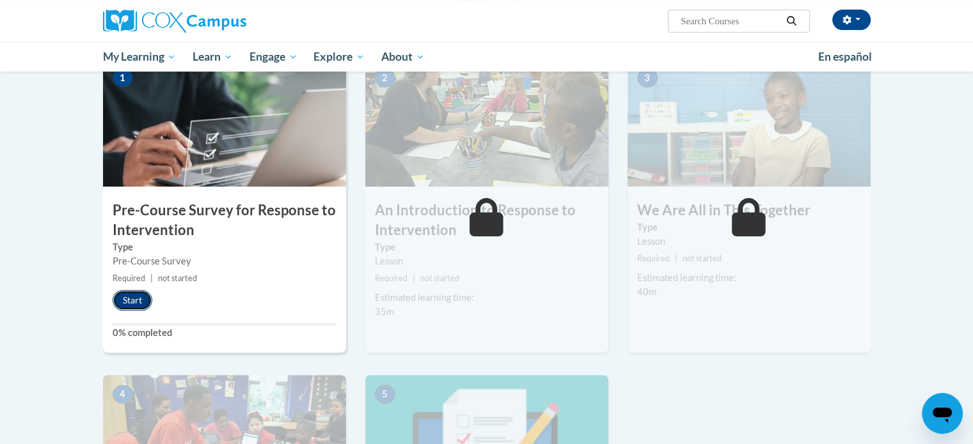
click at [133, 299] on button "Start" at bounding box center [133, 300] width 40 height 20
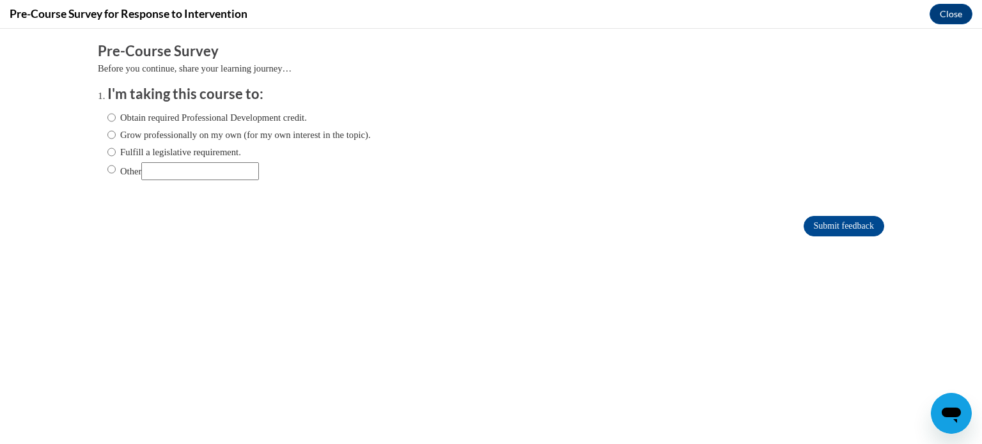
scroll to position [0, 0]
click at [194, 130] on label "Grow professionally on my own (for my own interest in the topic)." at bounding box center [238, 135] width 263 height 14
click at [116, 130] on input "Grow professionally on my own (for my own interest in the topic)." at bounding box center [111, 135] width 8 height 14
radio input "true"
click at [804, 226] on input "Submit feedback" at bounding box center [844, 226] width 81 height 20
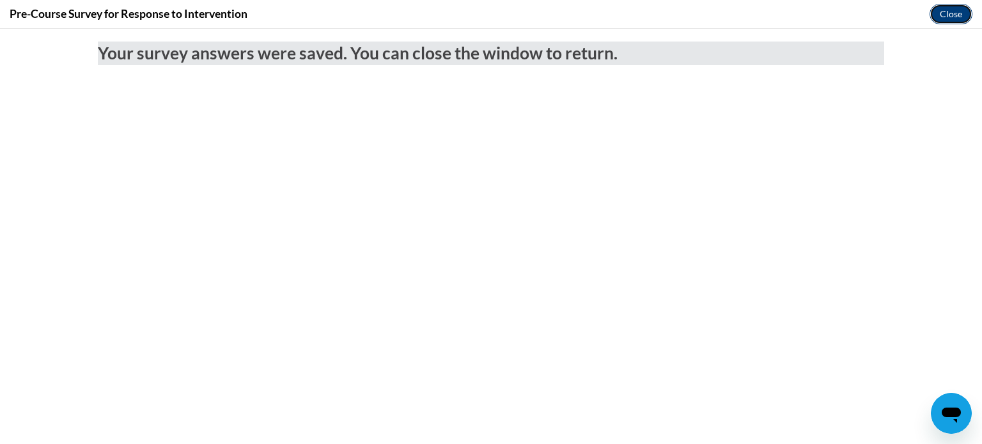
click at [950, 16] on button "Close" at bounding box center [951, 14] width 43 height 20
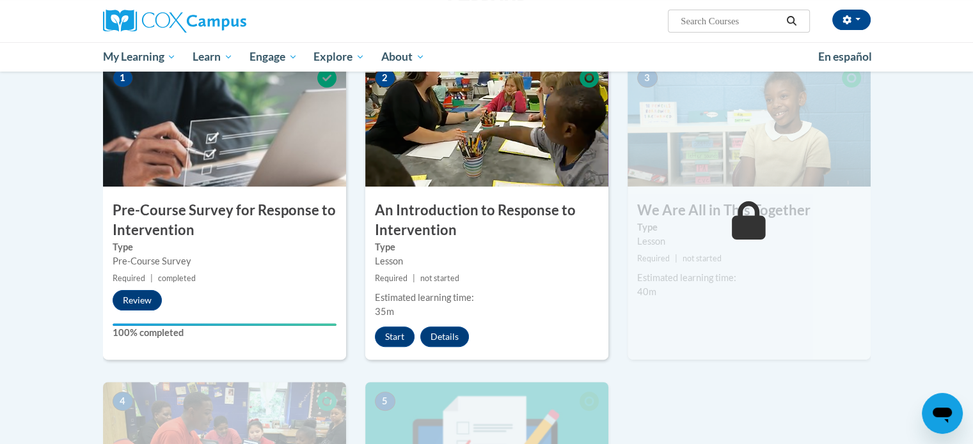
click at [540, 292] on div "Estimated learning time:" at bounding box center [487, 298] width 224 height 14
click at [389, 337] on button "Start" at bounding box center [395, 337] width 40 height 20
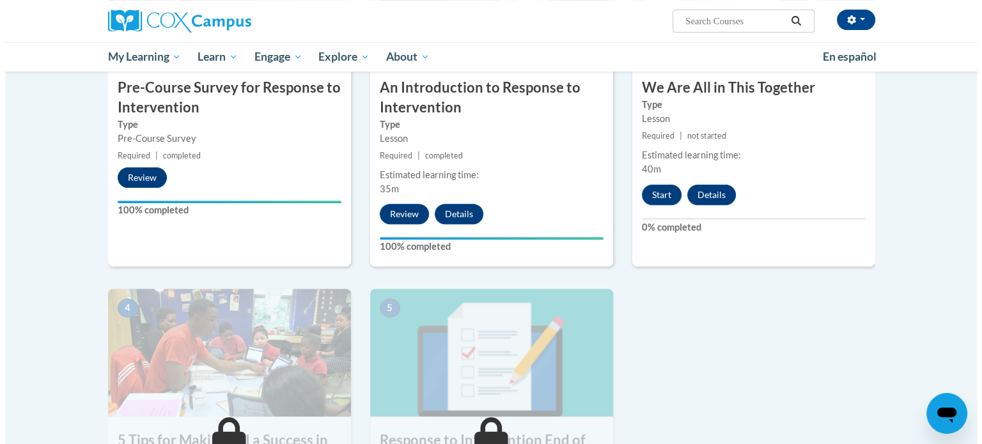
scroll to position [416, 0]
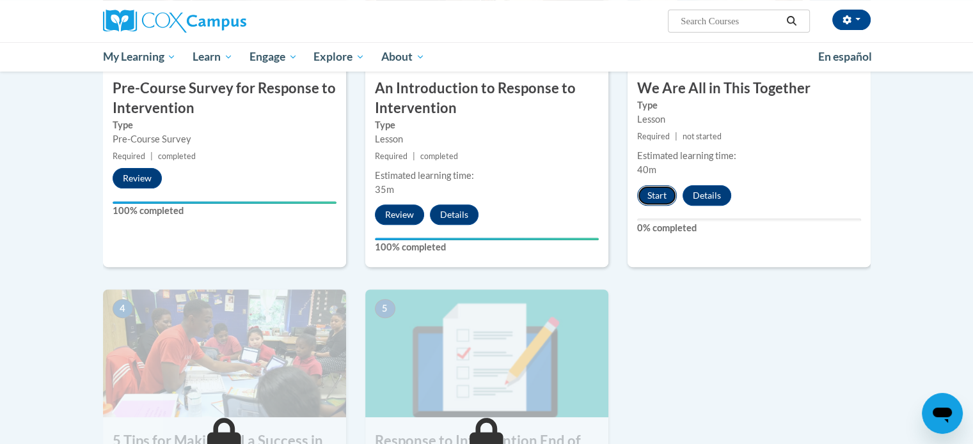
click at [655, 196] on button "Start" at bounding box center [657, 195] width 40 height 20
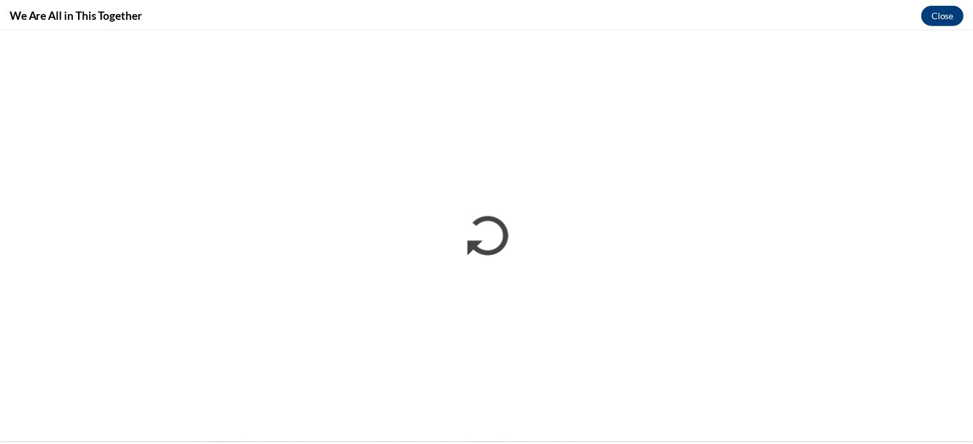
scroll to position [0, 0]
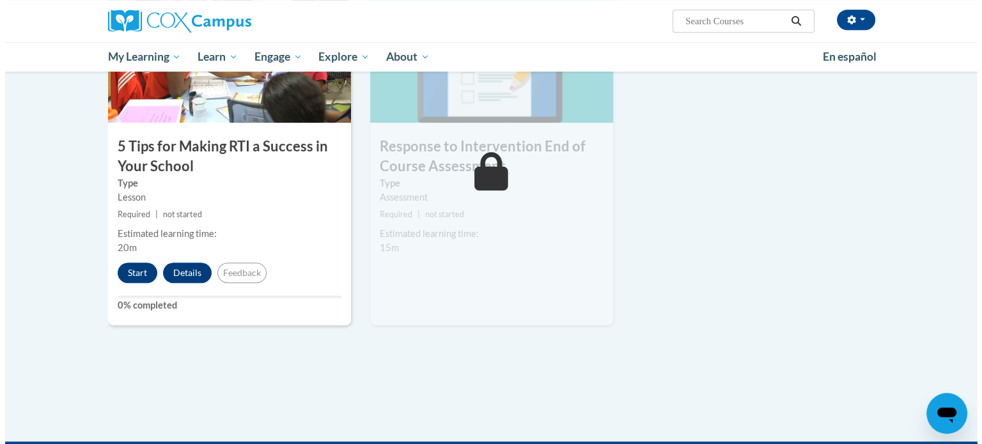
scroll to position [714, 0]
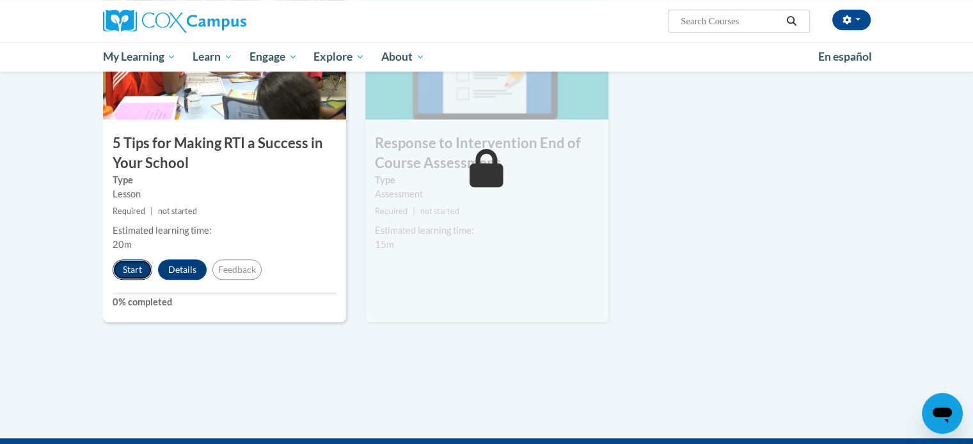
click at [130, 273] on button "Start" at bounding box center [133, 270] width 40 height 20
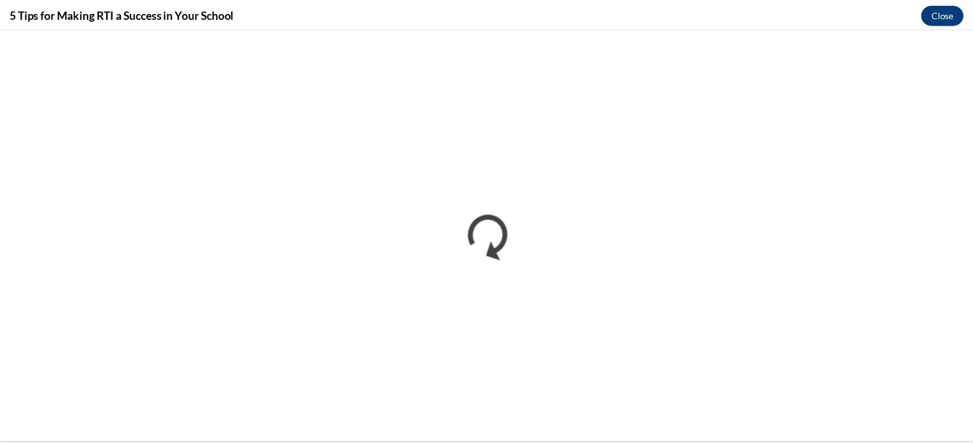
scroll to position [0, 0]
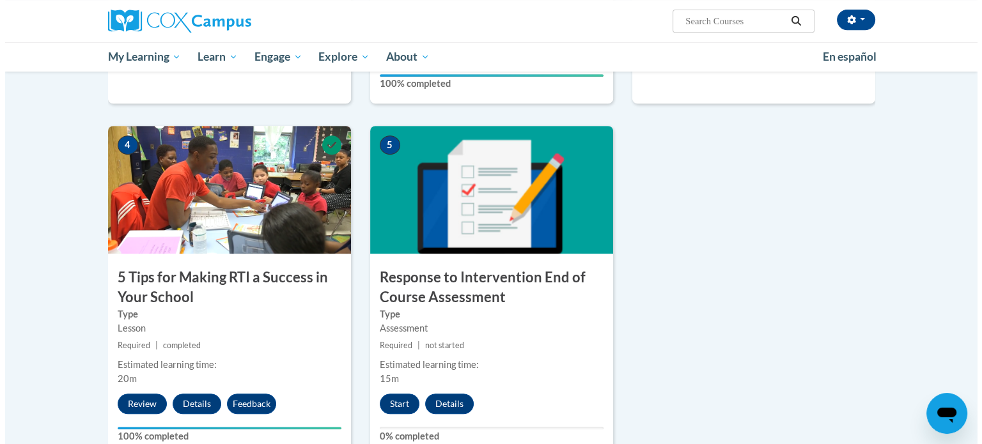
scroll to position [583, 0]
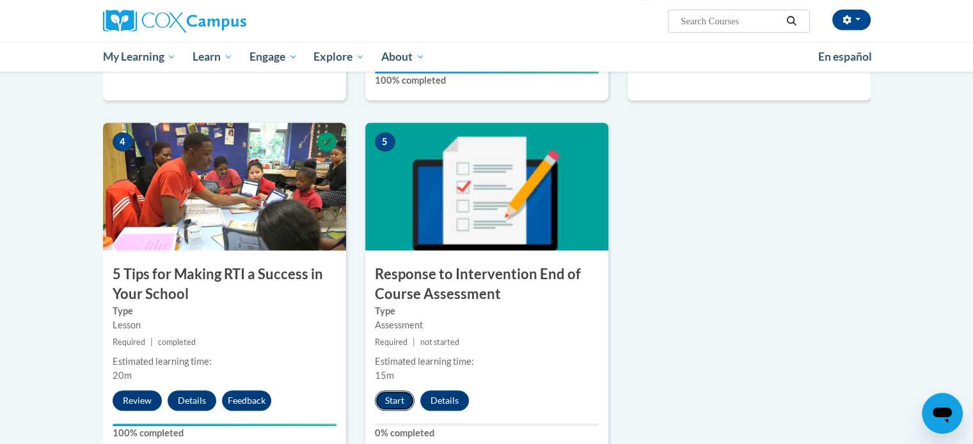
click at [389, 403] on button "Start" at bounding box center [395, 401] width 40 height 20
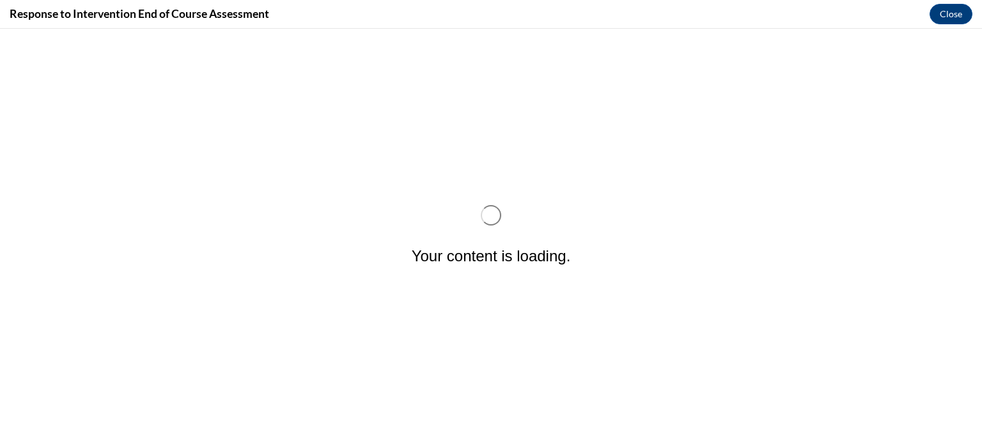
scroll to position [0, 0]
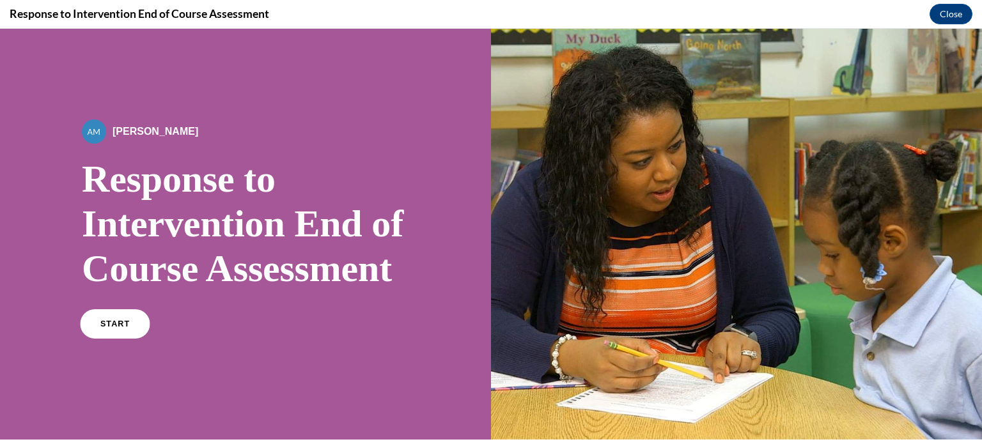
click at [107, 339] on link "START" at bounding box center [115, 323] width 70 height 29
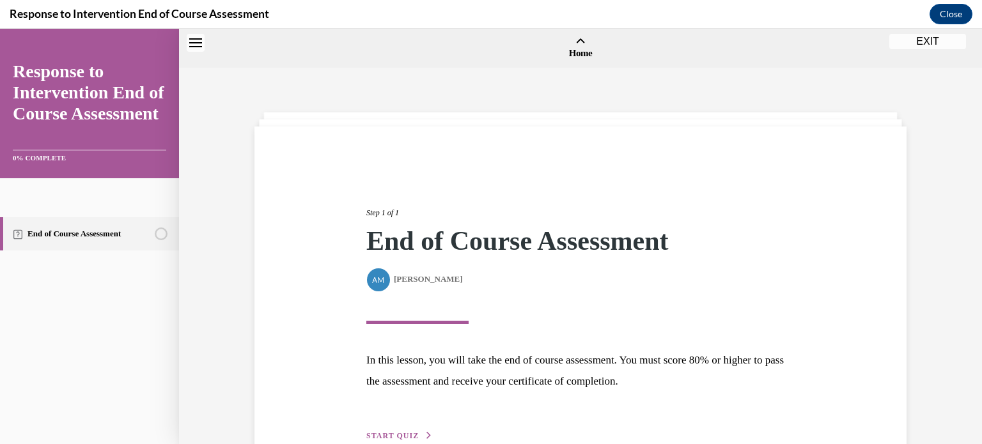
scroll to position [40, 0]
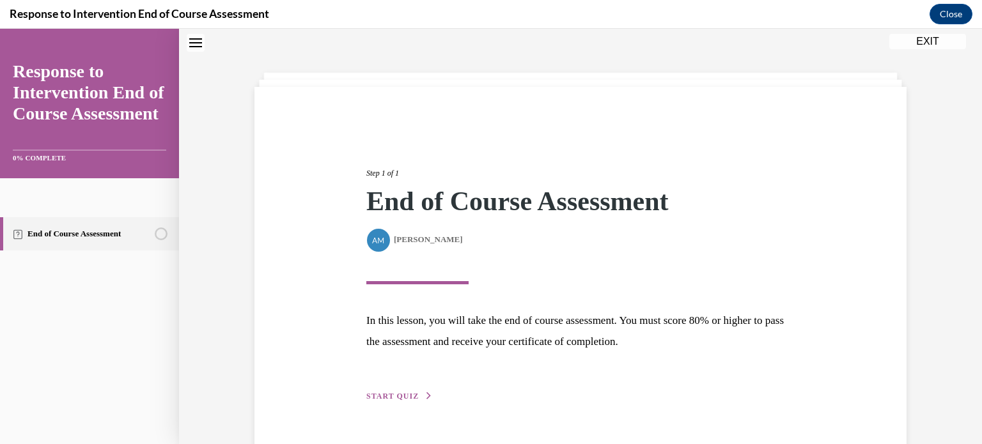
click at [389, 398] on span "START QUIZ" at bounding box center [392, 396] width 52 height 9
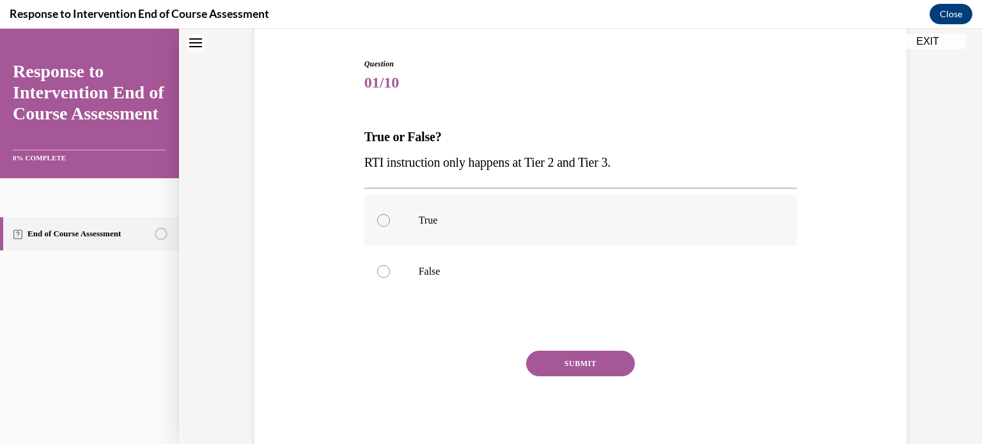
scroll to position [120, 0]
click at [477, 273] on p "False" at bounding box center [592, 271] width 347 height 13
click at [390, 273] on input "False" at bounding box center [383, 271] width 13 height 13
radio input "true"
click at [547, 361] on button "SUBMIT" at bounding box center [580, 363] width 109 height 26
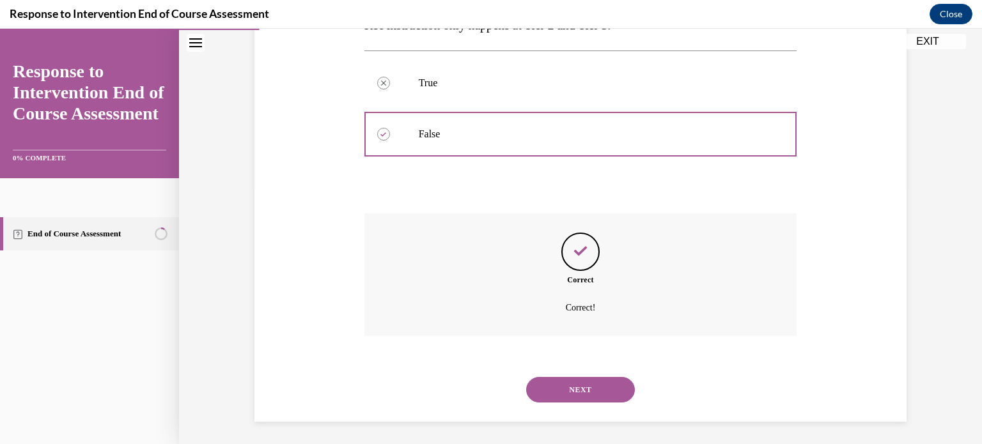
scroll to position [260, 0]
click at [547, 378] on button "NEXT" at bounding box center [580, 388] width 109 height 26
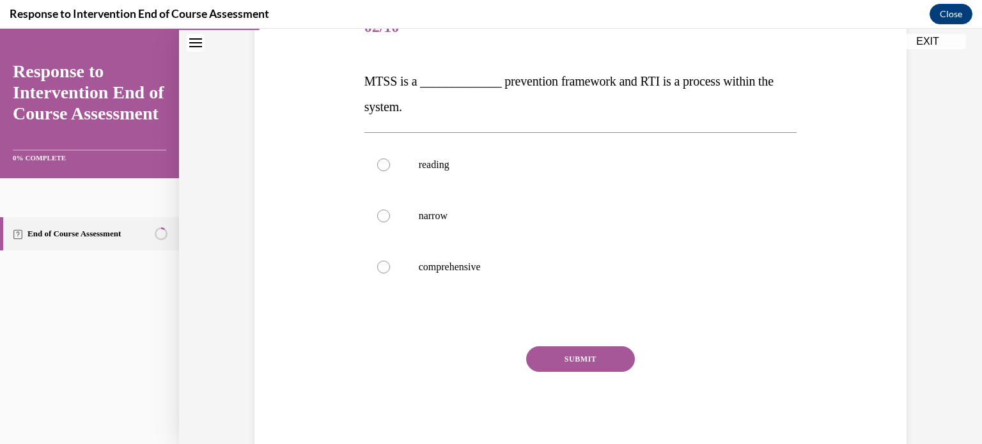
scroll to position [176, 0]
click at [509, 258] on label "comprehensive" at bounding box center [580, 265] width 433 height 51
click at [390, 260] on input "comprehensive" at bounding box center [383, 266] width 13 height 13
radio input "true"
click at [550, 354] on button "SUBMIT" at bounding box center [580, 358] width 109 height 26
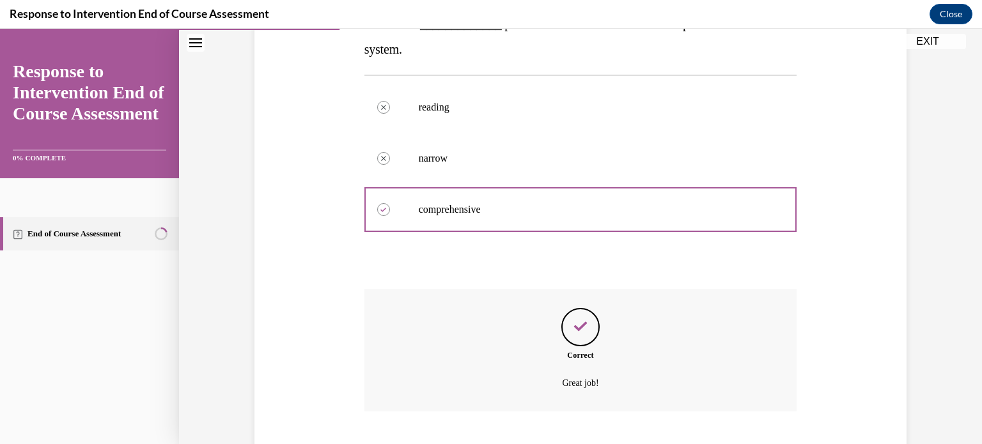
scroll to position [311, 0]
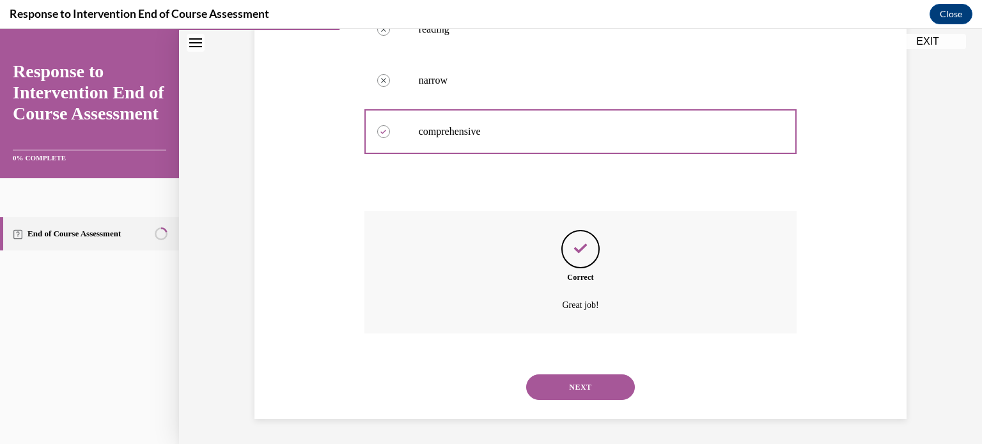
click at [553, 387] on button "NEXT" at bounding box center [580, 388] width 109 height 26
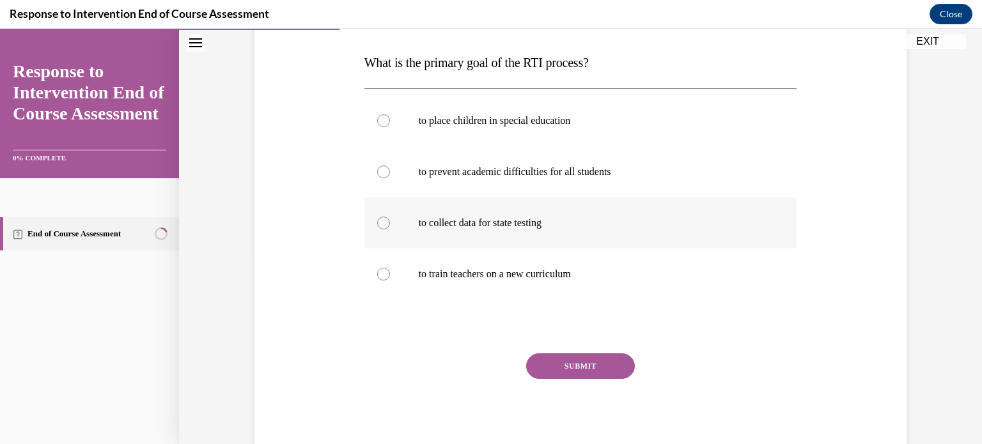
scroll to position [194, 0]
click at [593, 172] on p "to prevent academic difficulties for all students" at bounding box center [592, 171] width 347 height 13
click at [390, 172] on input "to prevent academic difficulties for all students" at bounding box center [383, 171] width 13 height 13
radio input "true"
click at [585, 364] on button "SUBMIT" at bounding box center [580, 366] width 109 height 26
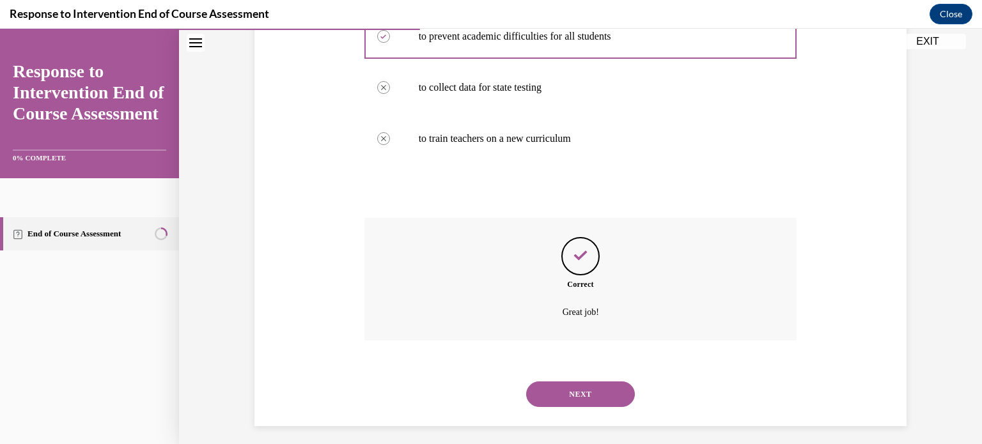
scroll to position [336, 0]
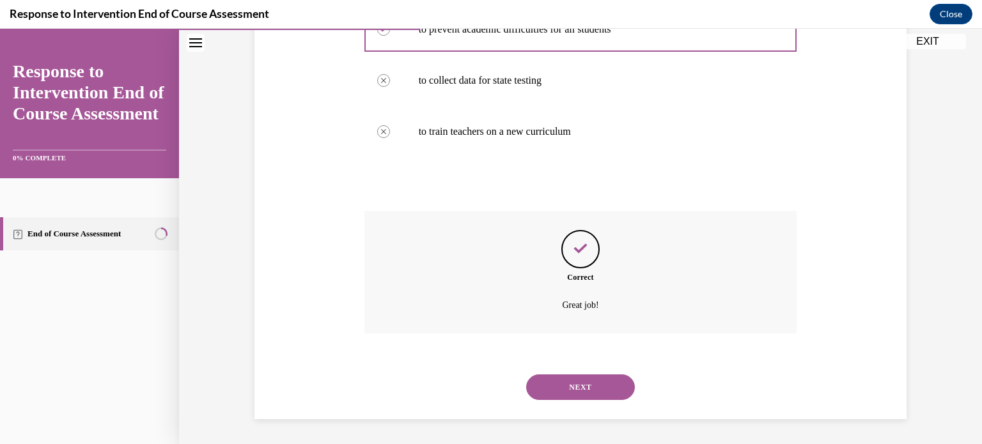
click at [583, 377] on button "NEXT" at bounding box center [580, 388] width 109 height 26
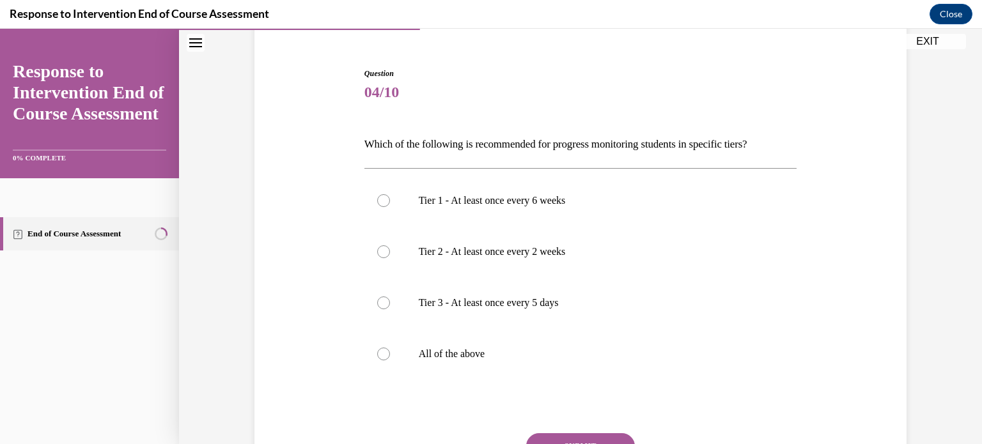
scroll to position [112, 0]
click at [512, 349] on p "All of the above" at bounding box center [592, 352] width 347 height 13
click at [390, 349] on input "All of the above" at bounding box center [383, 352] width 13 height 13
radio input "true"
click at [547, 434] on button "SUBMIT" at bounding box center [580, 445] width 109 height 26
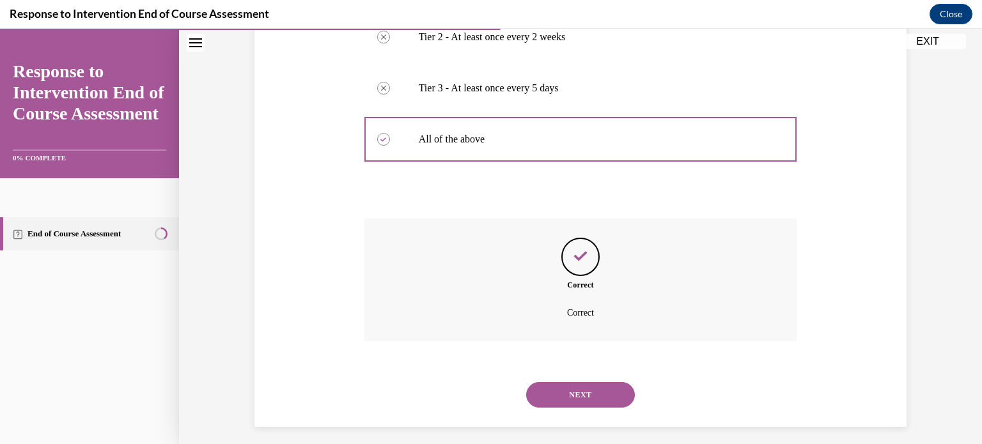
scroll to position [333, 0]
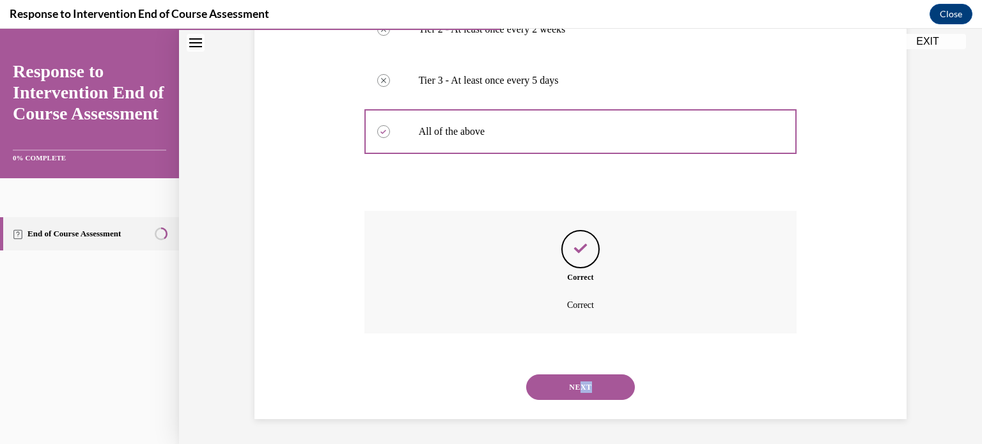
drag, startPoint x: 576, startPoint y: 402, endPoint x: 578, endPoint y: 393, distance: 9.8
click at [578, 393] on div "NEXT" at bounding box center [580, 387] width 433 height 51
click at [578, 393] on button "NEXT" at bounding box center [580, 388] width 109 height 26
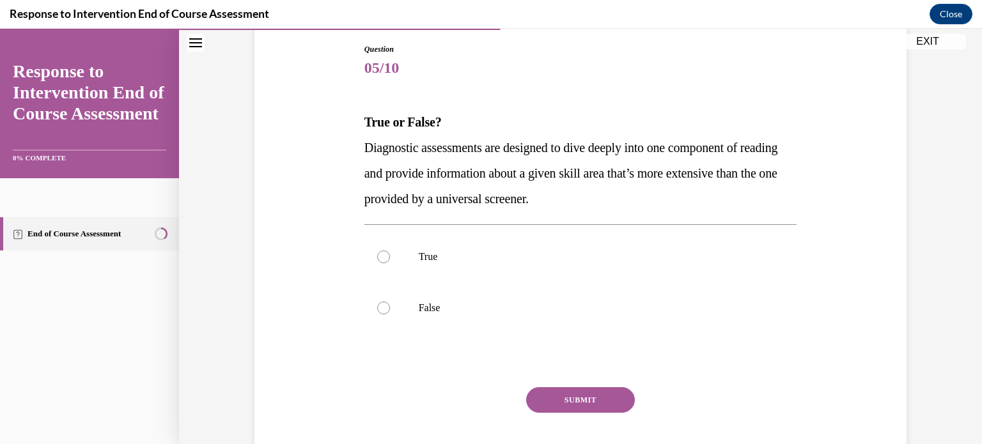
scroll to position [138, 0]
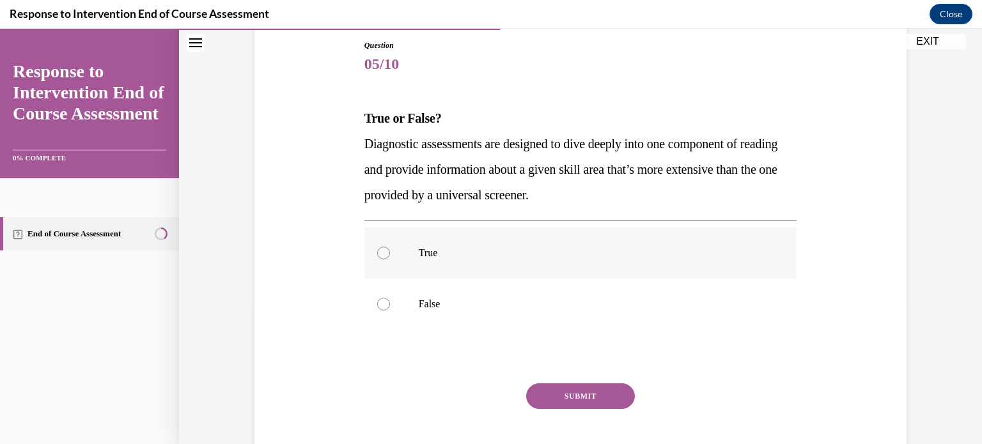
click at [467, 249] on p "True" at bounding box center [592, 253] width 347 height 13
click at [390, 249] on input "True" at bounding box center [383, 253] width 13 height 13
radio input "true"
click at [537, 396] on button "SUBMIT" at bounding box center [580, 397] width 109 height 26
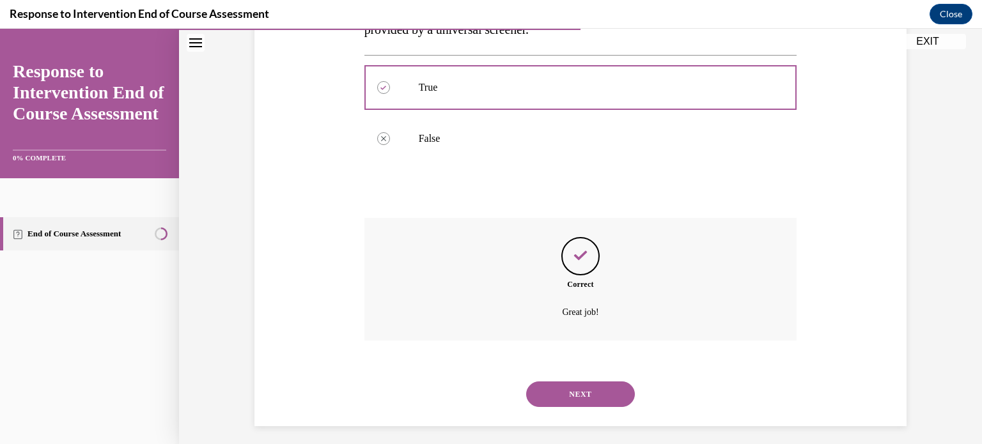
scroll to position [311, 0]
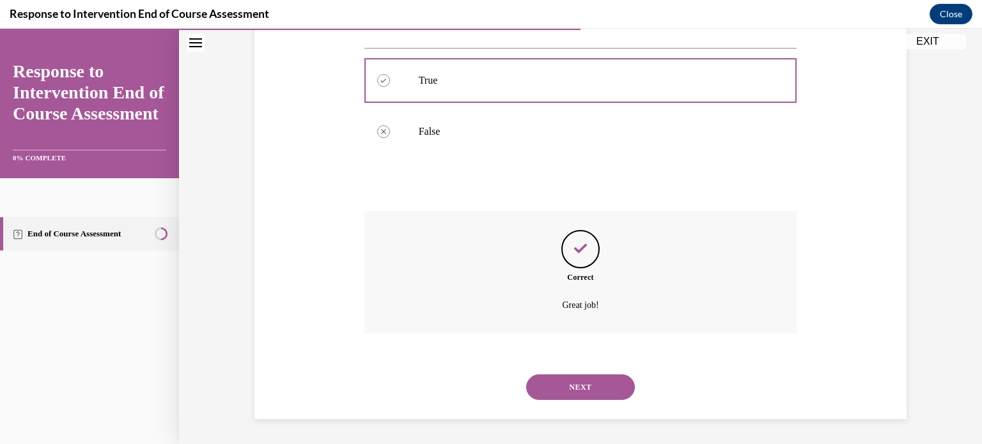
click at [601, 389] on button "NEXT" at bounding box center [580, 388] width 109 height 26
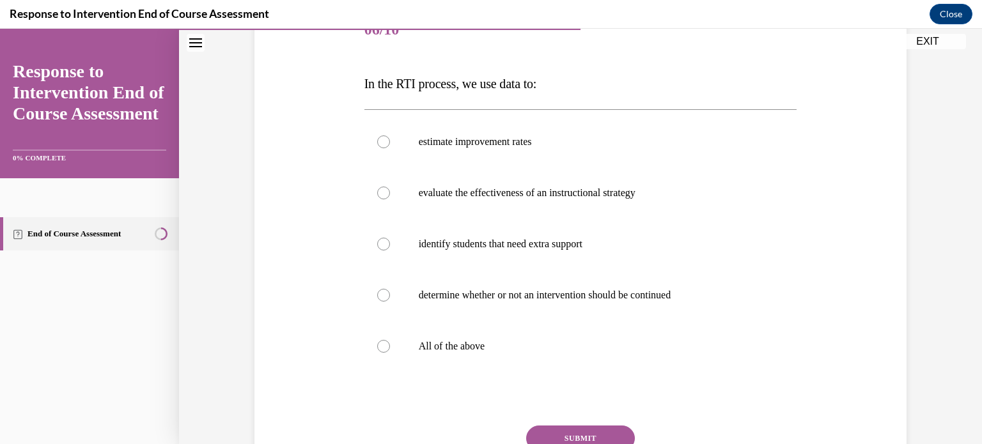
scroll to position [174, 0]
click at [555, 354] on label "All of the above" at bounding box center [580, 345] width 433 height 51
click at [390, 352] on input "All of the above" at bounding box center [383, 345] width 13 height 13
radio input "true"
click at [565, 434] on button "SUBMIT" at bounding box center [580, 438] width 109 height 26
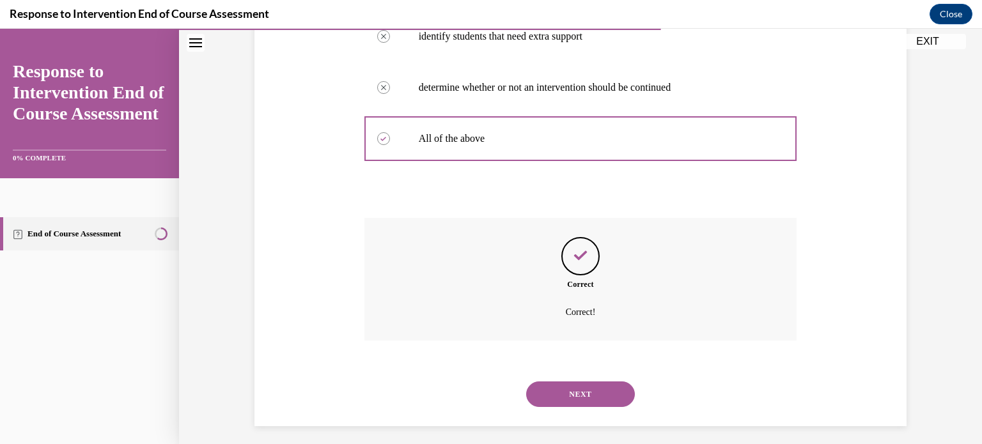
scroll to position [388, 0]
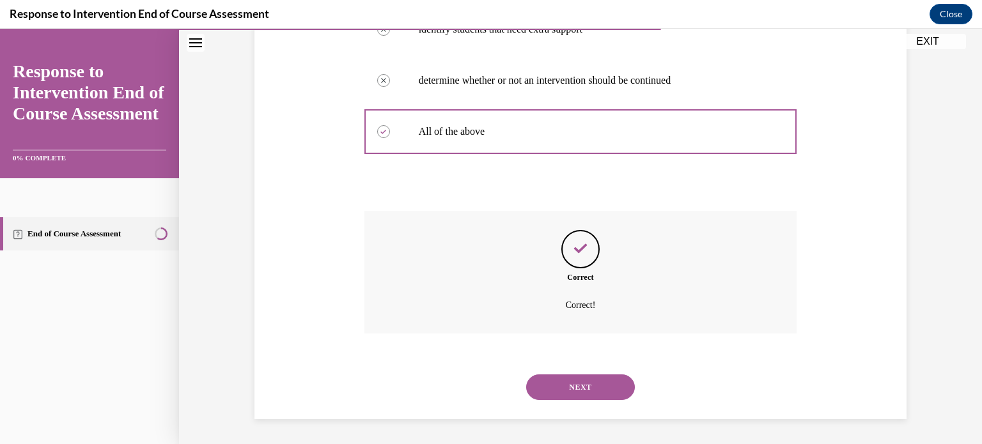
click at [567, 388] on button "NEXT" at bounding box center [580, 388] width 109 height 26
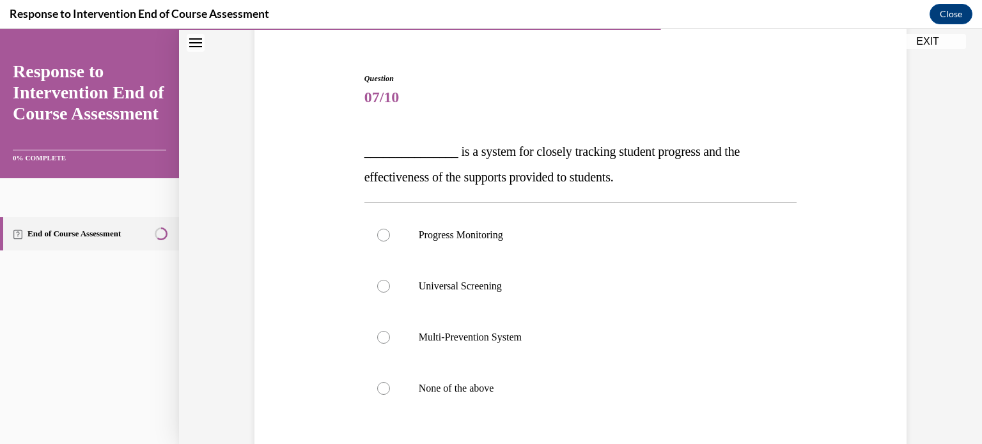
scroll to position [115, 0]
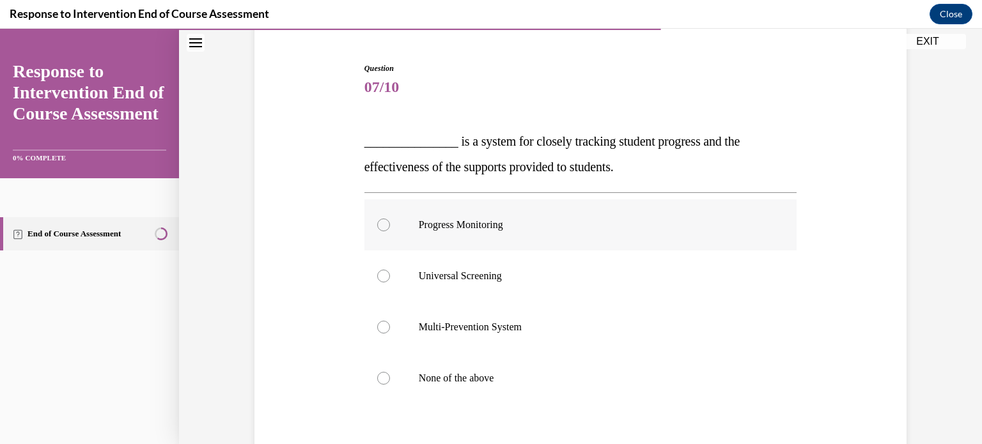
click at [537, 228] on p "Progress Monitoring" at bounding box center [592, 225] width 347 height 13
click at [390, 228] on input "Progress Monitoring" at bounding box center [383, 225] width 13 height 13
radio input "true"
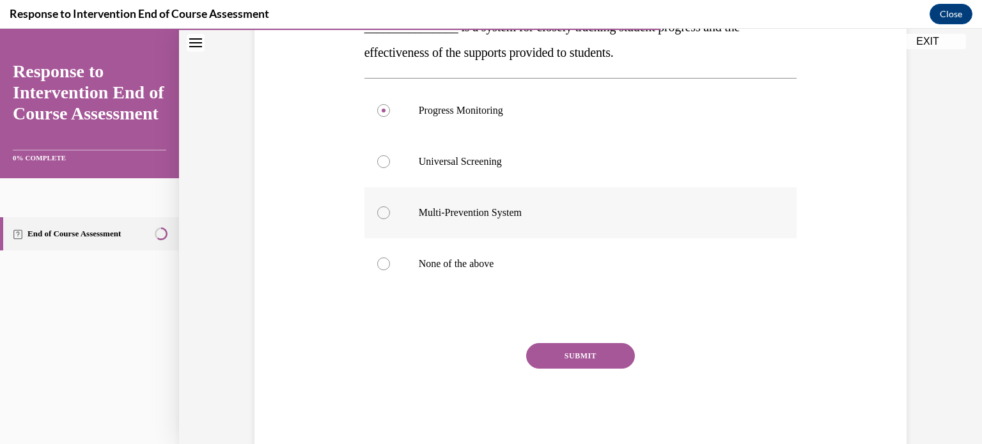
click at [584, 351] on button "SUBMIT" at bounding box center [580, 356] width 109 height 26
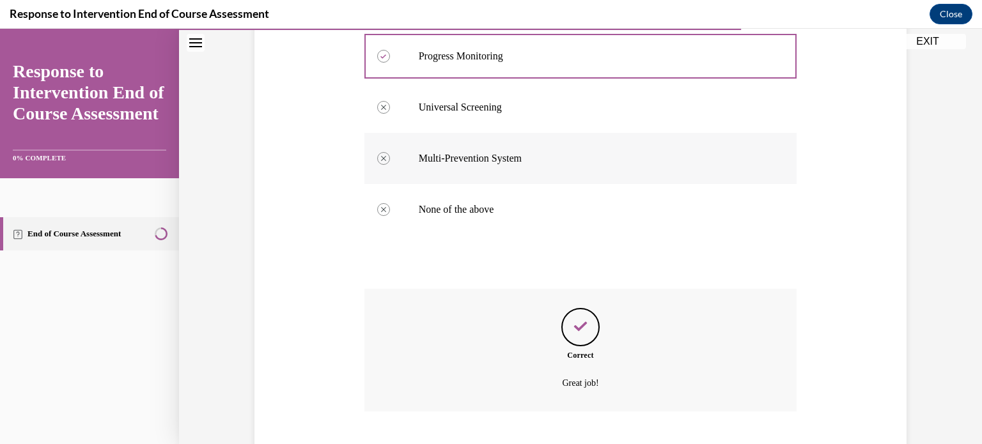
scroll to position [362, 0]
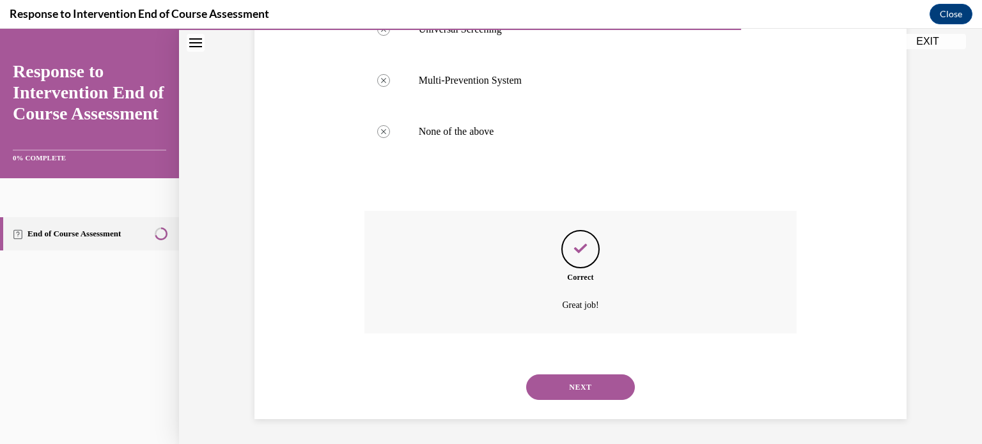
click at [581, 391] on button "NEXT" at bounding box center [580, 388] width 109 height 26
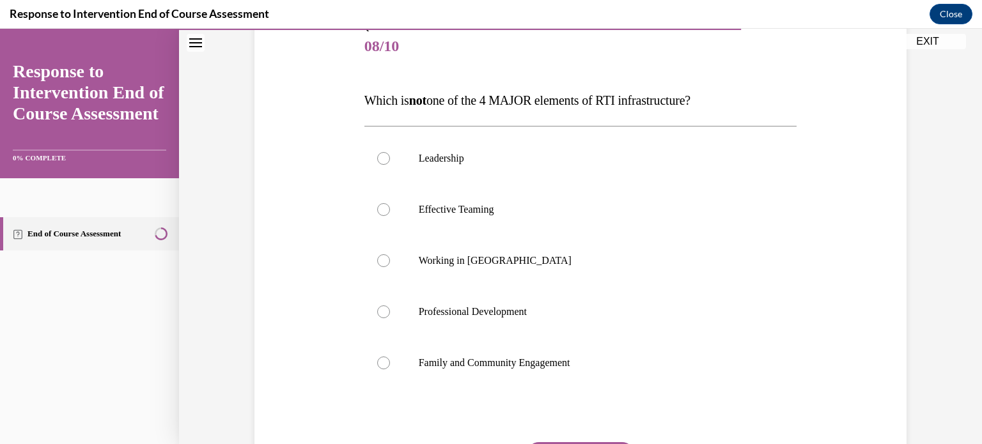
scroll to position [161, 0]
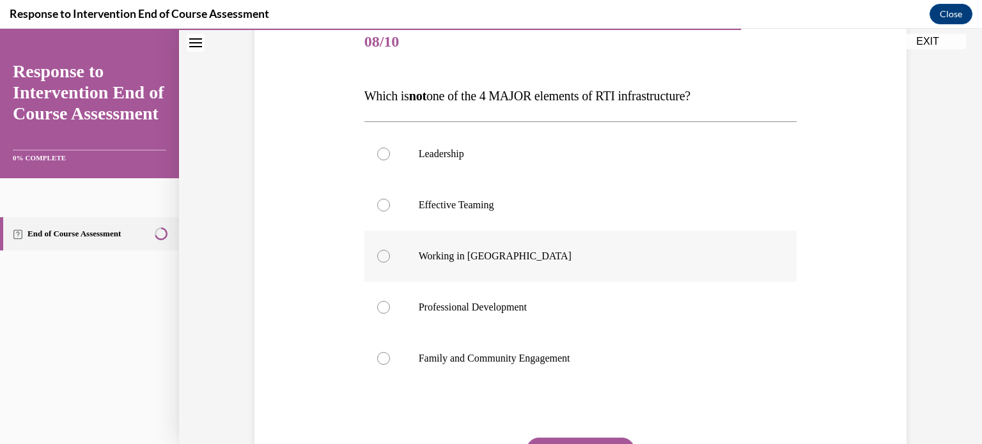
click at [496, 250] on p "Working in Silos" at bounding box center [592, 256] width 347 height 13
click at [390, 250] on input "Working in Silos" at bounding box center [383, 256] width 13 height 13
radio input "true"
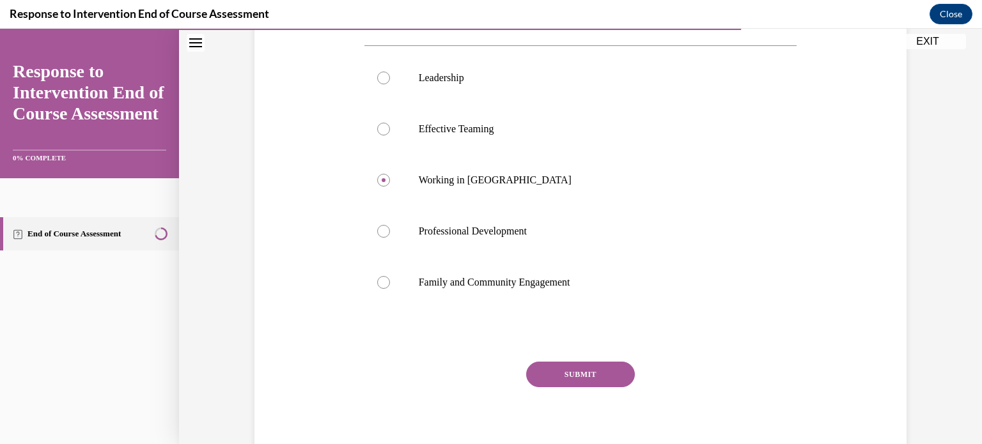
click at [581, 376] on button "SUBMIT" at bounding box center [580, 375] width 109 height 26
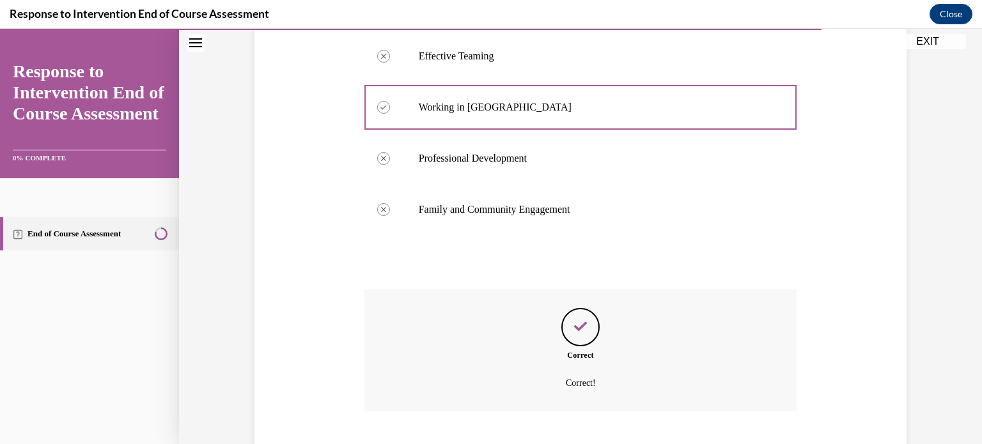
scroll to position [388, 0]
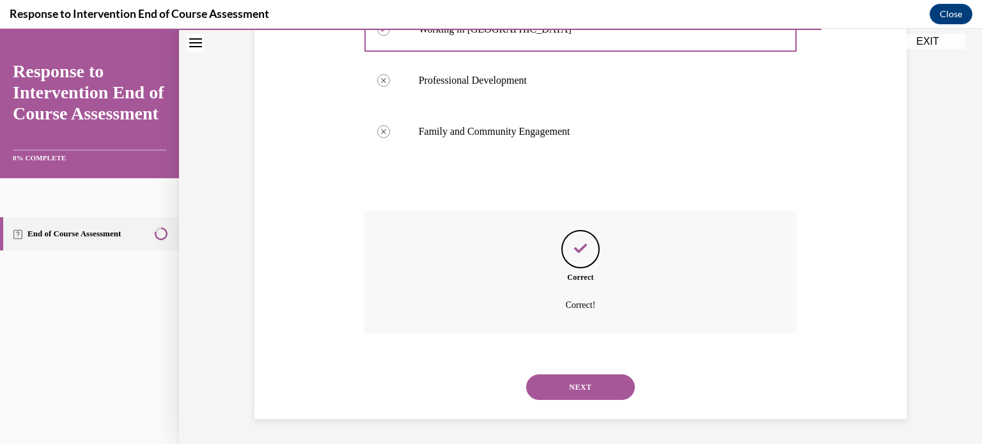
click at [581, 386] on button "NEXT" at bounding box center [580, 388] width 109 height 26
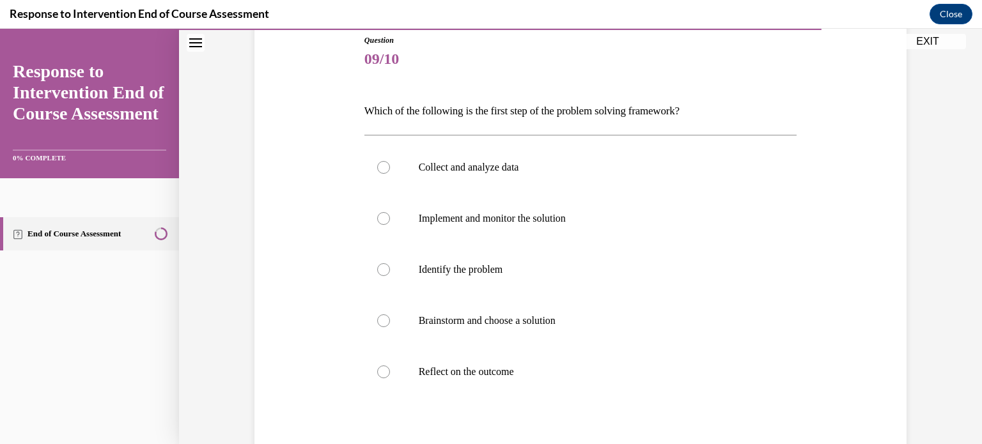
scroll to position [145, 0]
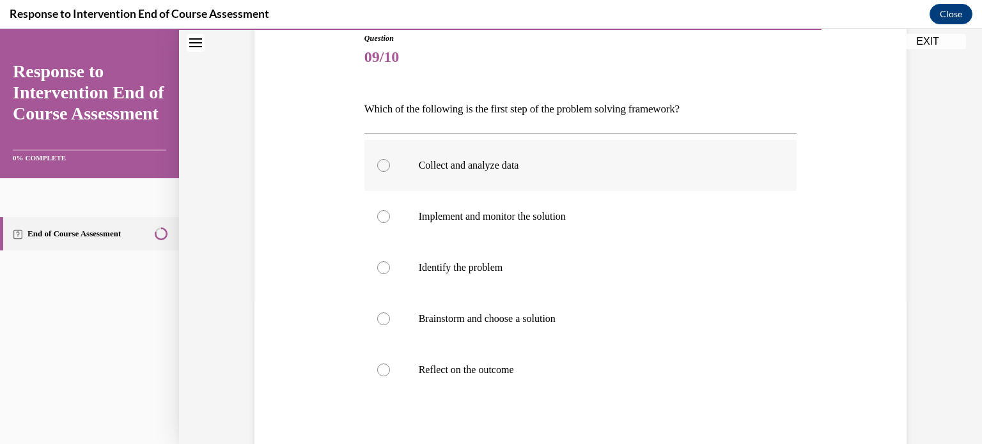
click at [528, 164] on p "Collect and analyze data" at bounding box center [592, 165] width 347 height 13
click at [390, 164] on input "Collect and analyze data" at bounding box center [383, 165] width 13 height 13
radio input "true"
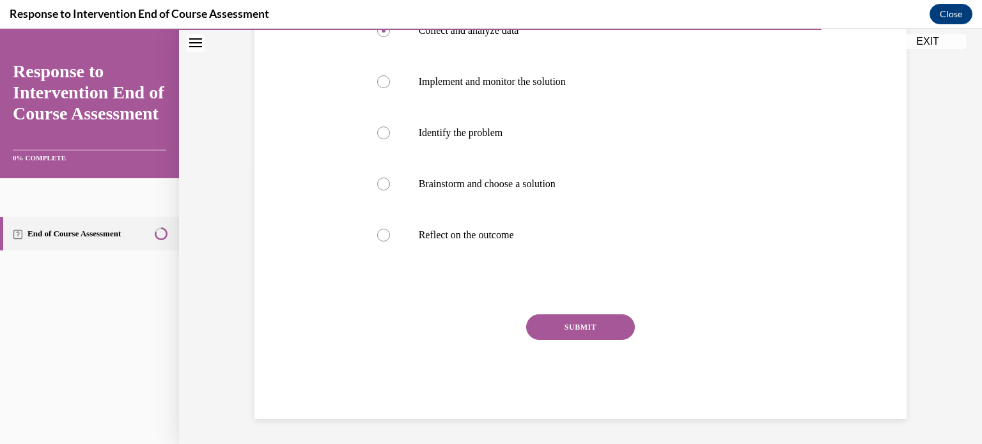
click at [596, 324] on button "SUBMIT" at bounding box center [580, 328] width 109 height 26
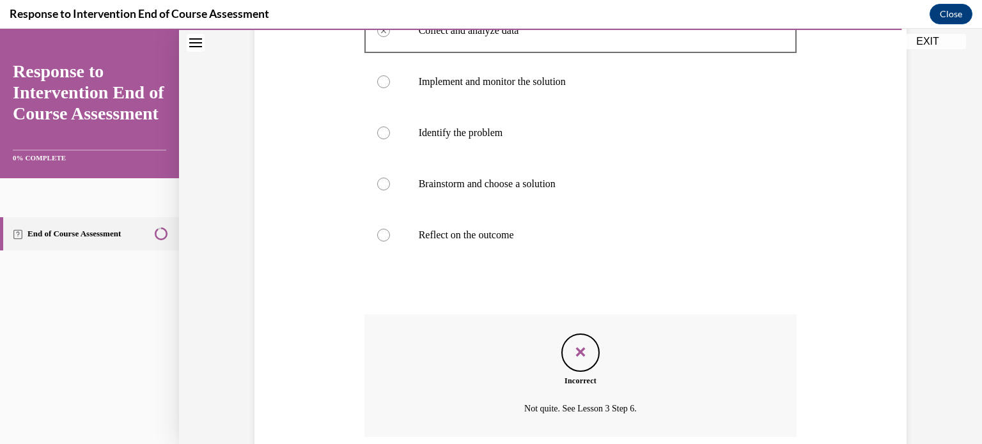
scroll to position [384, 0]
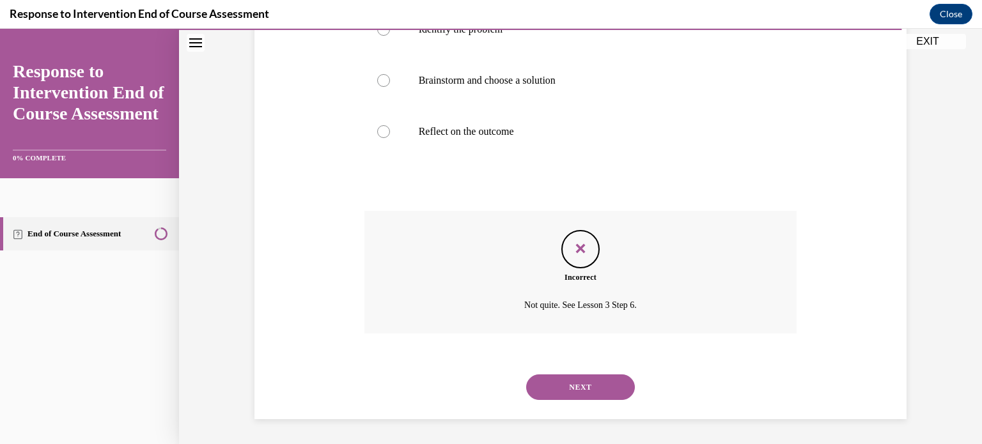
click at [590, 377] on button "NEXT" at bounding box center [580, 388] width 109 height 26
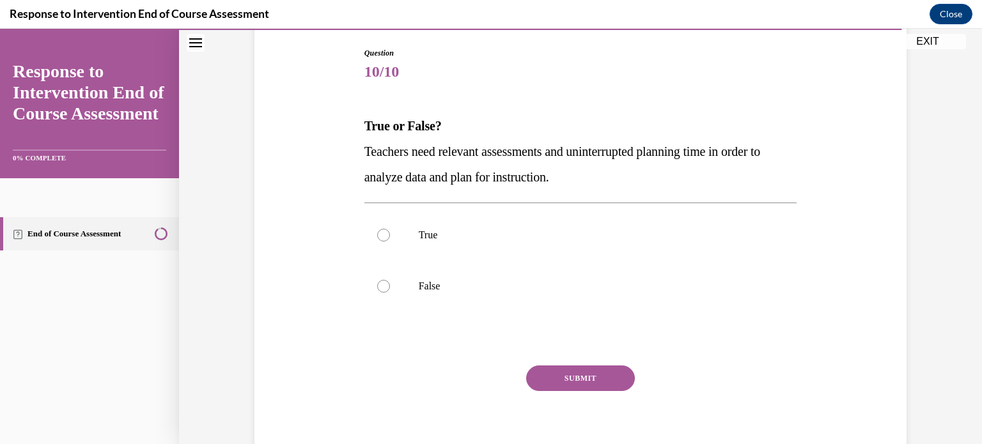
scroll to position [133, 0]
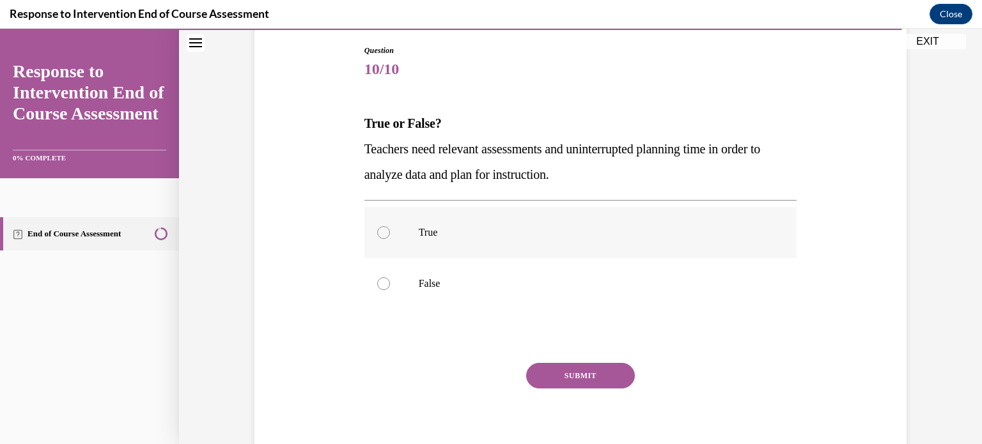
click at [528, 235] on p "True" at bounding box center [592, 232] width 347 height 13
click at [390, 235] on input "True" at bounding box center [383, 232] width 13 height 13
radio input "true"
click at [553, 378] on button "SUBMIT" at bounding box center [580, 376] width 109 height 26
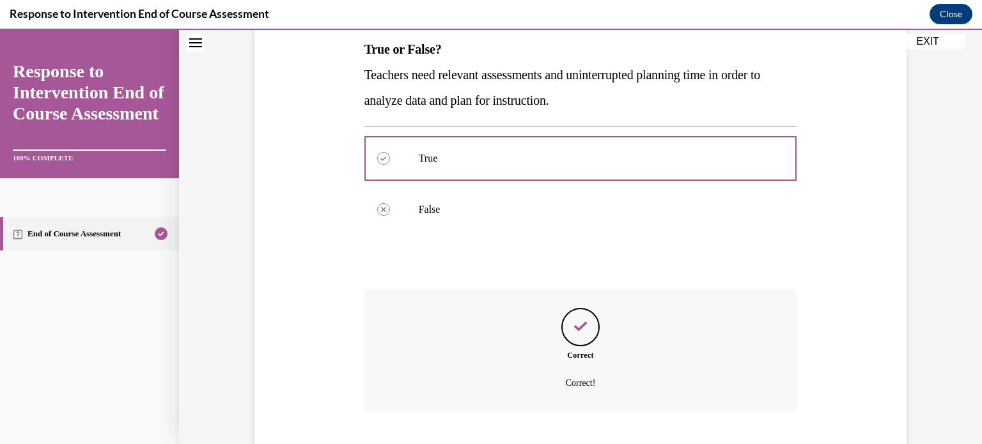
scroll to position [285, 0]
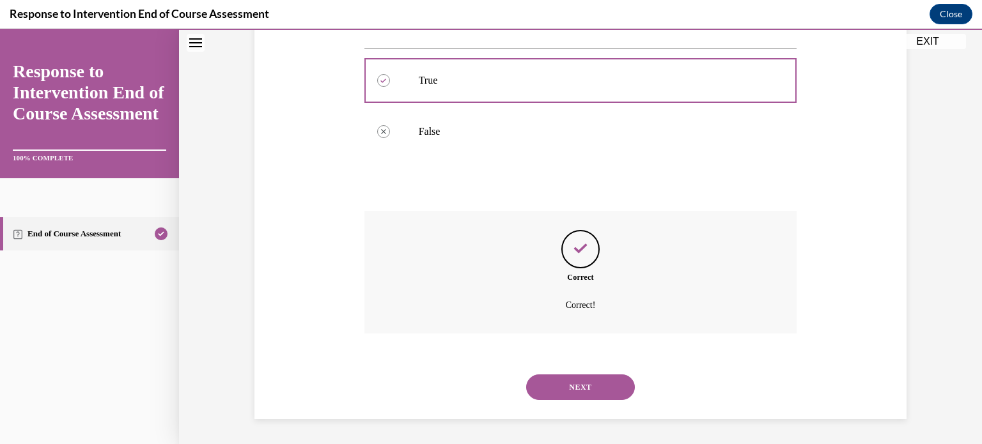
click at [556, 383] on button "NEXT" at bounding box center [580, 388] width 109 height 26
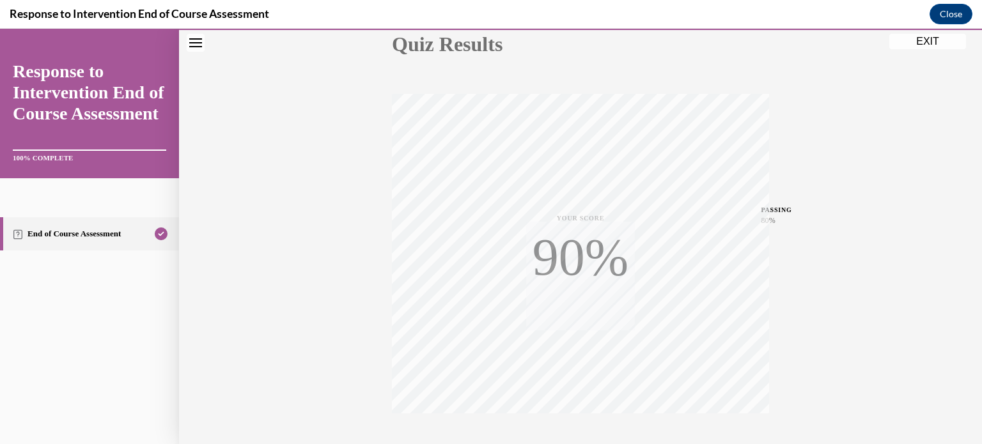
scroll to position [239, 0]
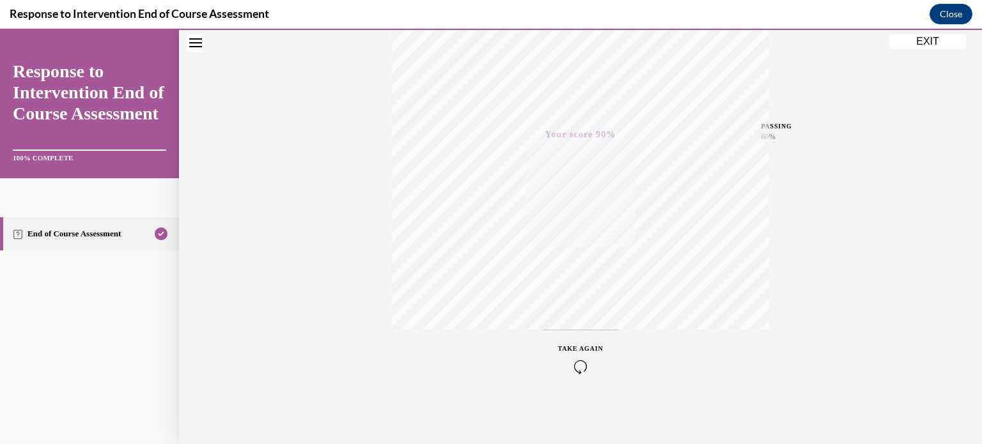
click at [925, 43] on button "EXIT" at bounding box center [927, 41] width 77 height 15
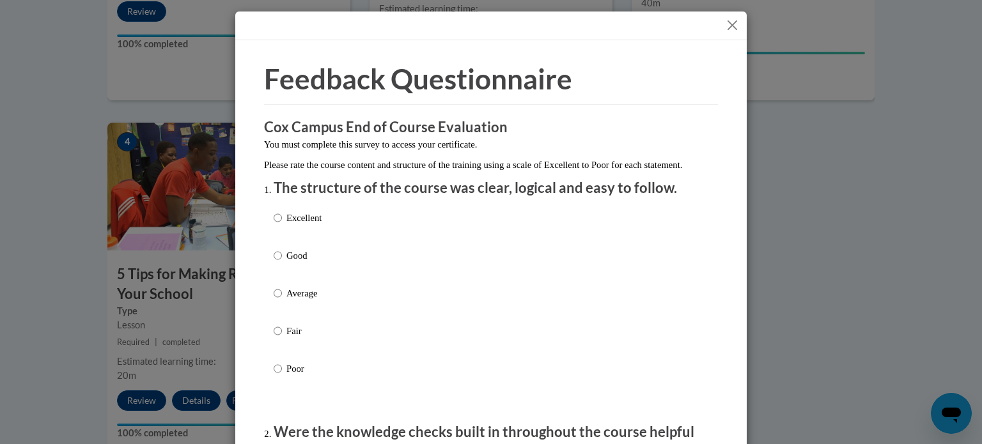
click at [295, 301] on p "Average" at bounding box center [303, 293] width 35 height 14
click at [282, 301] on input "Average" at bounding box center [278, 293] width 8 height 14
radio input "true"
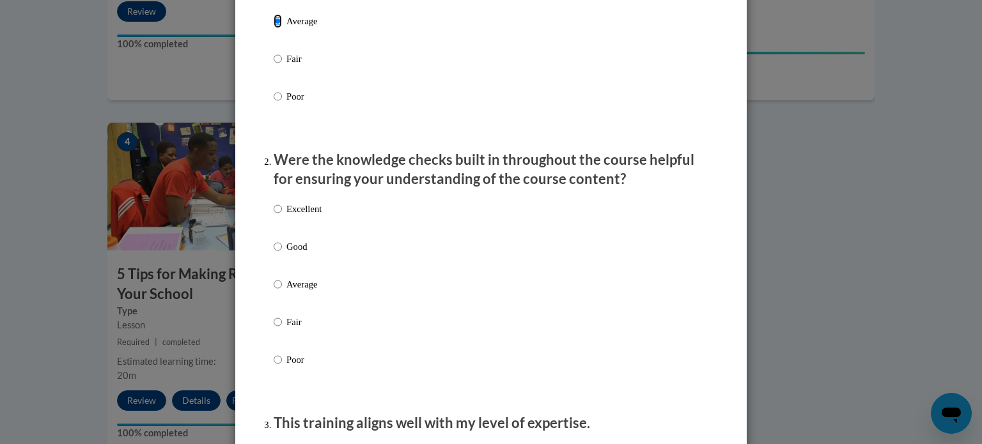
scroll to position [278, 0]
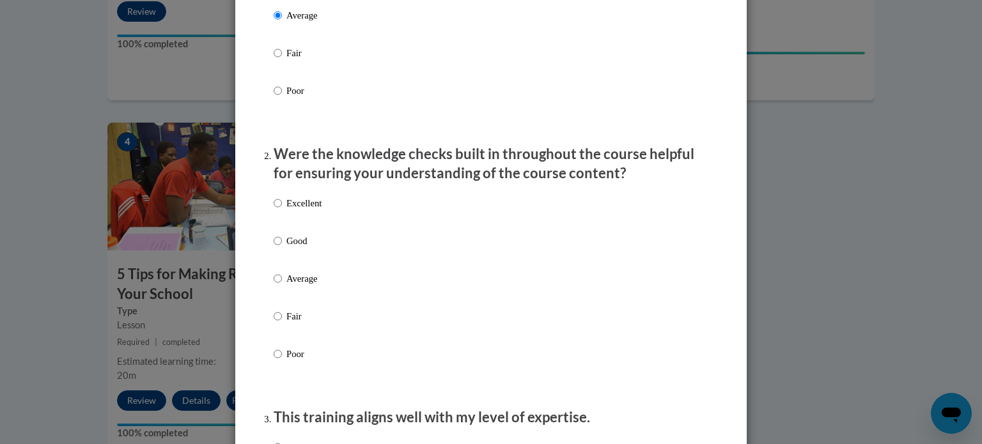
click at [298, 286] on p "Average" at bounding box center [303, 279] width 35 height 14
click at [282, 286] on input "Average" at bounding box center [278, 279] width 8 height 14
radio input "true"
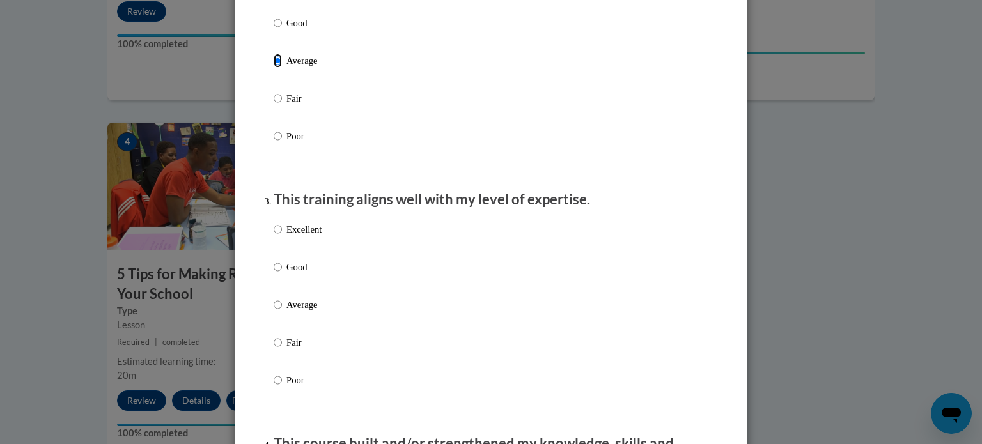
scroll to position [497, 0]
click at [299, 311] on p "Average" at bounding box center [303, 304] width 35 height 14
click at [282, 311] on input "Average" at bounding box center [278, 304] width 8 height 14
radio input "true"
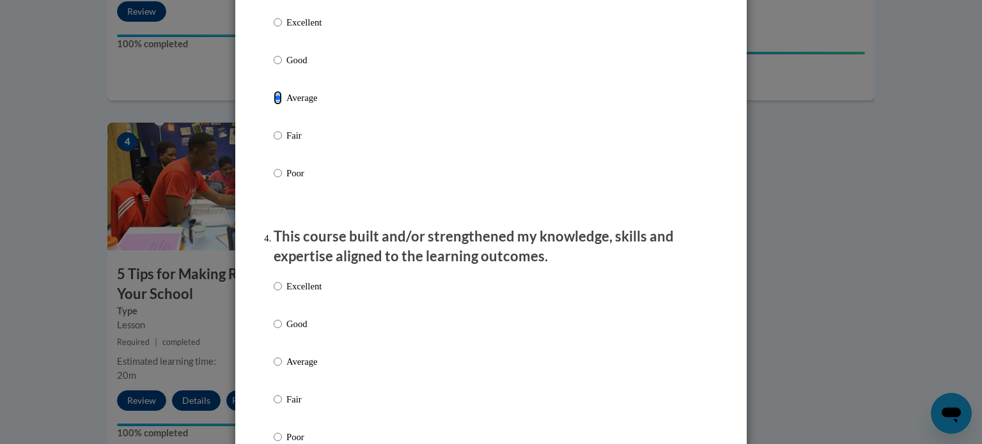
scroll to position [705, 0]
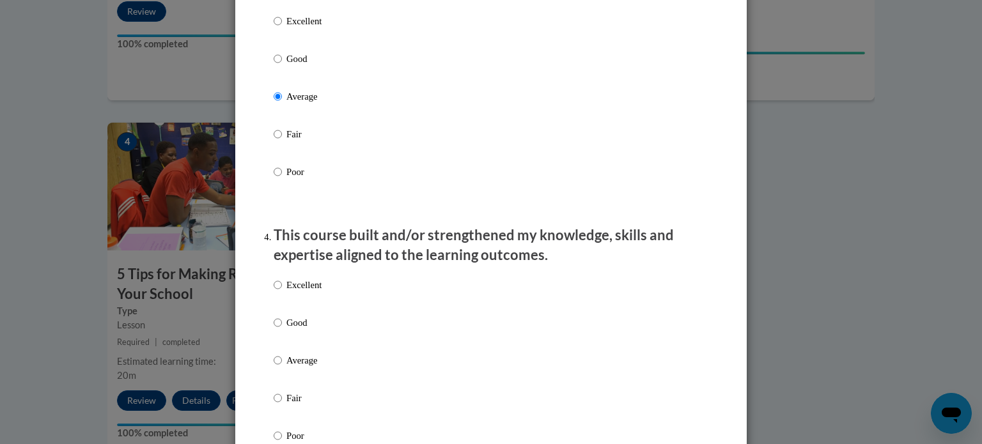
click at [302, 366] on div "Excellent Good Average Fair Poor" at bounding box center [298, 371] width 48 height 198
click at [302, 368] on p "Average" at bounding box center [303, 361] width 35 height 14
click at [282, 368] on input "Average" at bounding box center [278, 361] width 8 height 14
radio input "true"
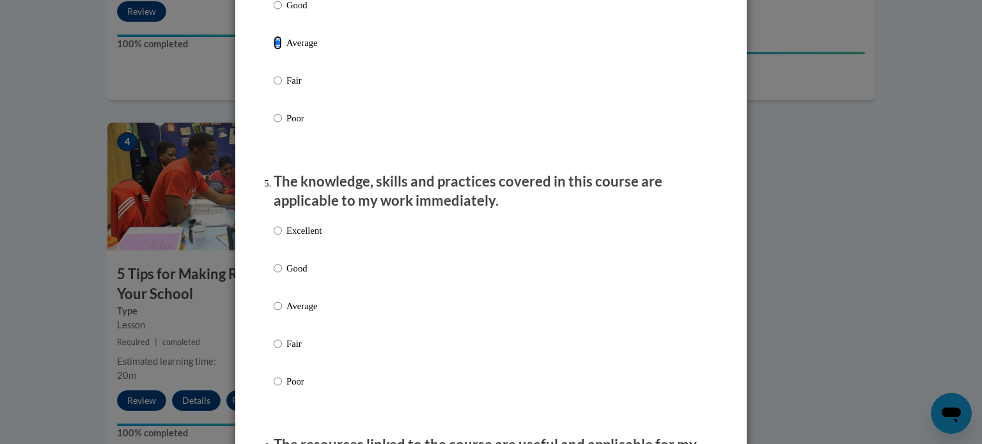
scroll to position [1023, 0]
click at [308, 313] on p "Average" at bounding box center [303, 306] width 35 height 14
click at [282, 313] on input "Average" at bounding box center [278, 306] width 8 height 14
radio input "true"
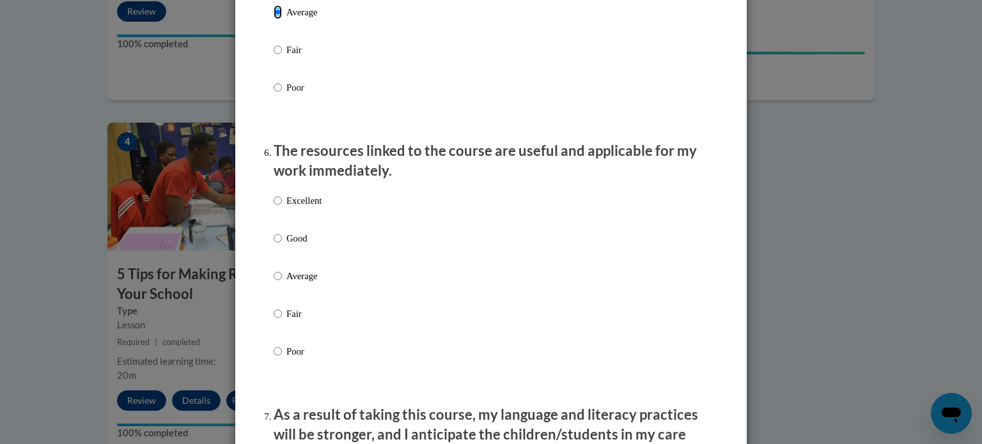
scroll to position [1317, 0]
click at [309, 265] on label "Good" at bounding box center [298, 248] width 48 height 35
click at [282, 245] on input "Good" at bounding box center [278, 238] width 8 height 14
radio input "true"
click at [306, 283] on p "Average" at bounding box center [303, 276] width 35 height 14
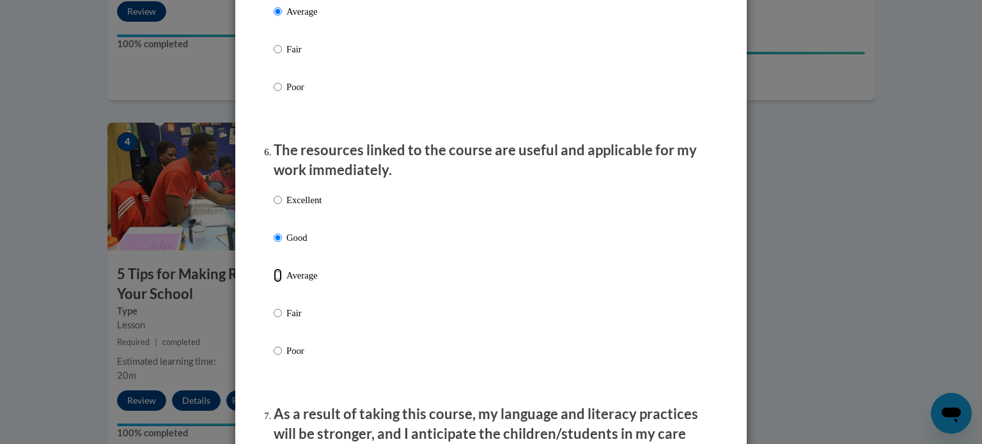
click at [282, 283] on input "Average" at bounding box center [278, 276] width 8 height 14
radio input "true"
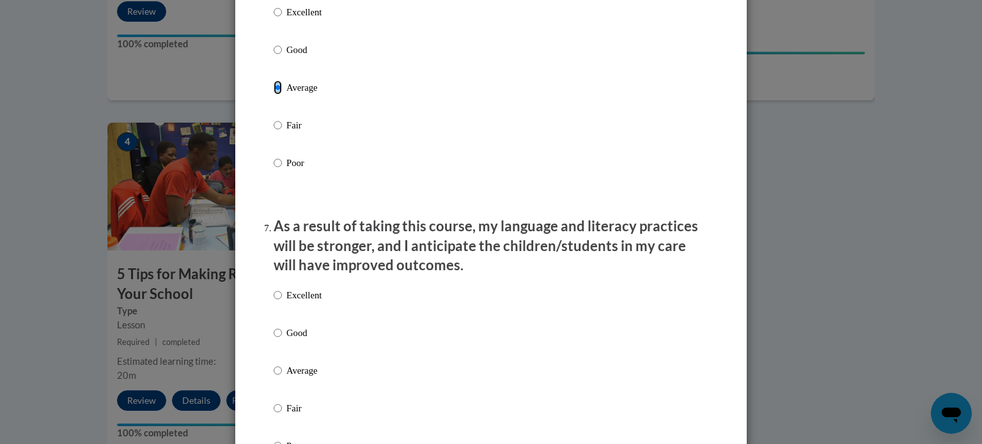
scroll to position [1506, 0]
click at [299, 377] on p "Average" at bounding box center [303, 370] width 35 height 14
click at [282, 377] on input "Average" at bounding box center [278, 370] width 8 height 14
radio input "true"
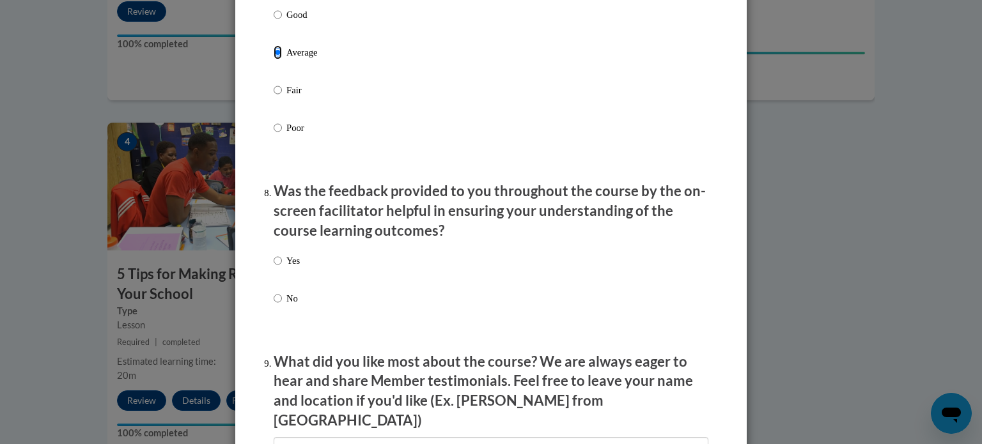
scroll to position [1825, 0]
click at [308, 270] on div "Yes No" at bounding box center [491, 293] width 435 height 95
click at [289, 267] on p "Yes" at bounding box center [292, 260] width 13 height 14
click at [282, 267] on input "Yes" at bounding box center [278, 260] width 8 height 14
radio input "true"
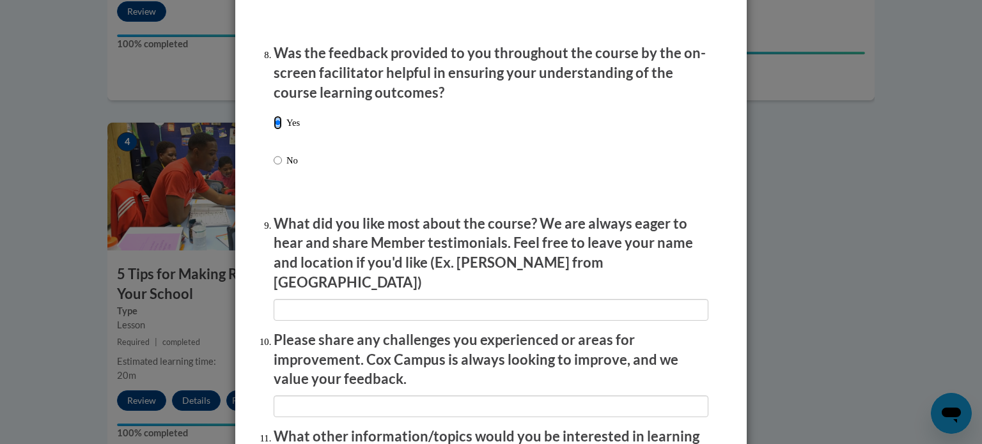
scroll to position [1962, 0]
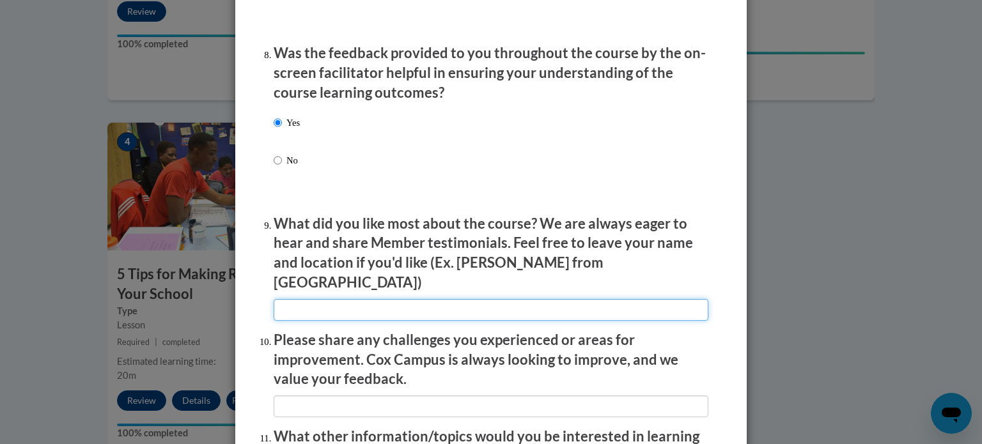
click at [290, 299] on input "textbox" at bounding box center [491, 310] width 435 height 22
type input "Nonw"
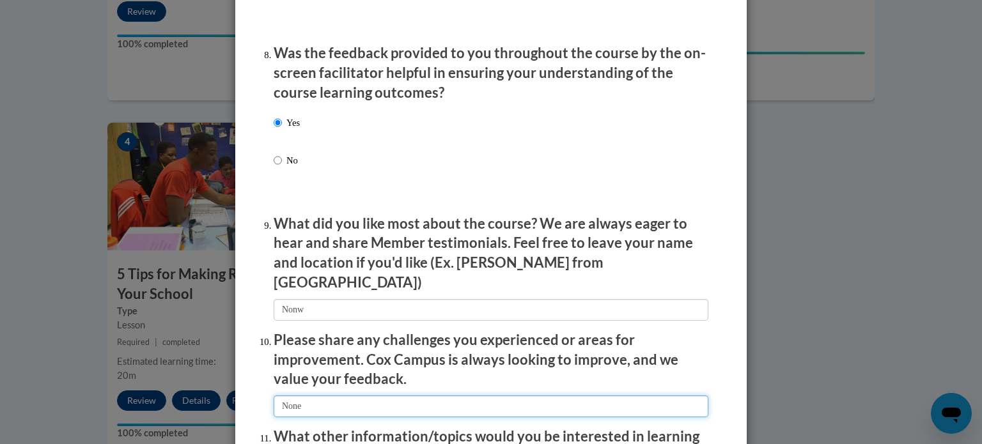
type input "None"
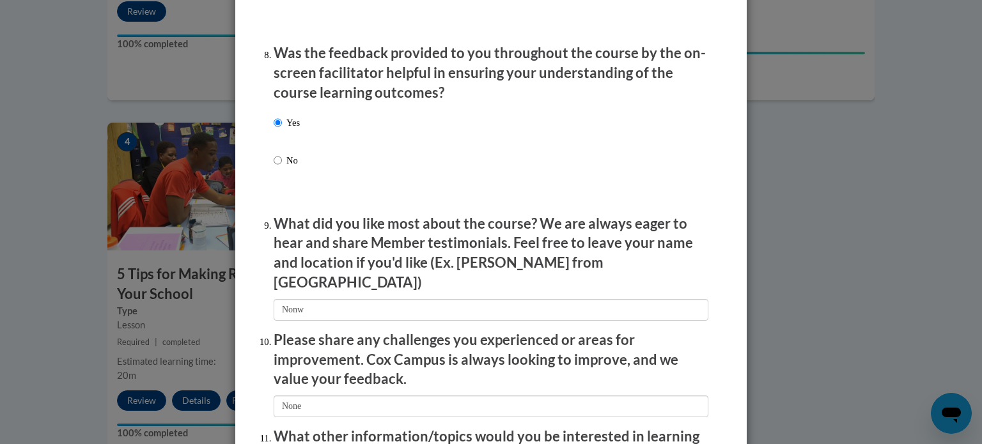
scroll to position [2218, 0]
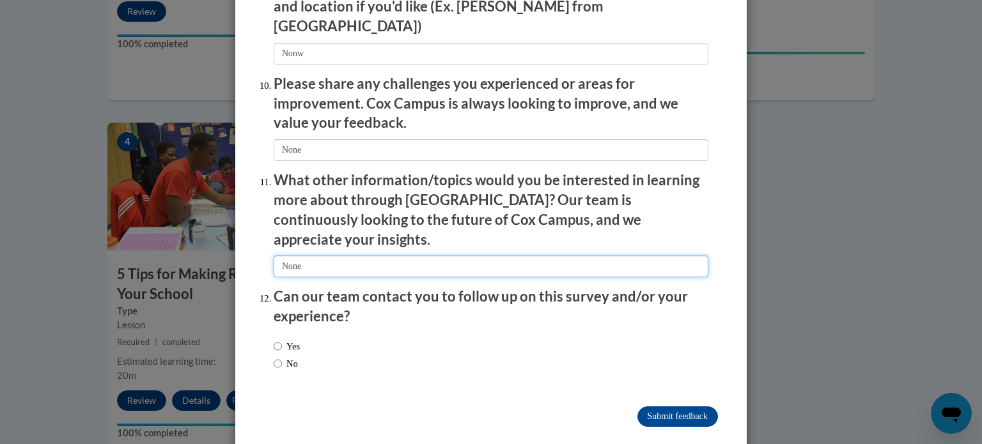
type input "None"
click at [274, 357] on input "No" at bounding box center [278, 364] width 8 height 14
radio input "true"
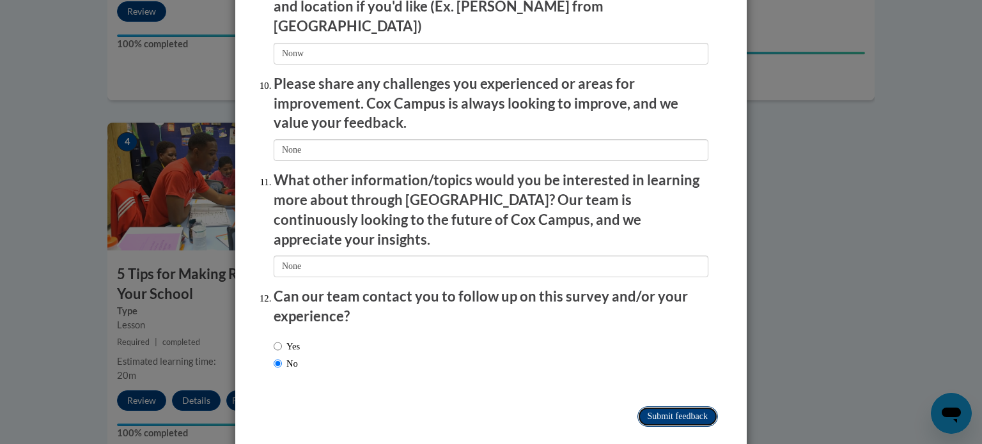
click at [659, 407] on input "Submit feedback" at bounding box center [678, 417] width 81 height 20
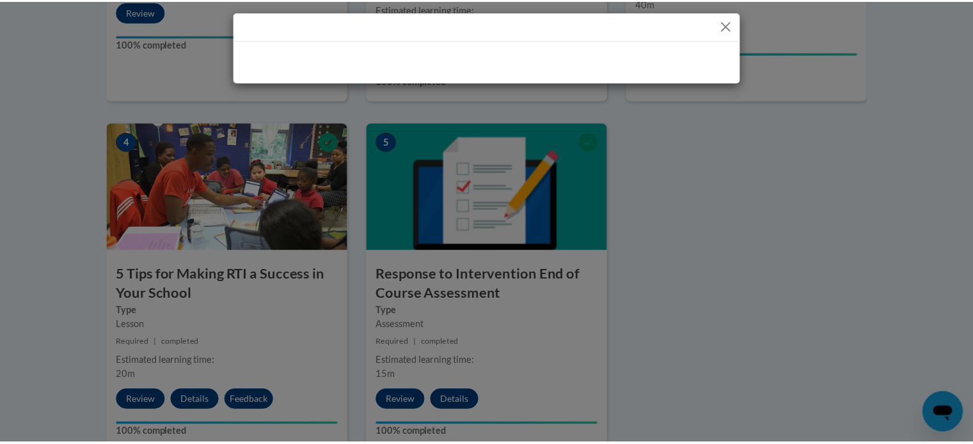
scroll to position [0, 0]
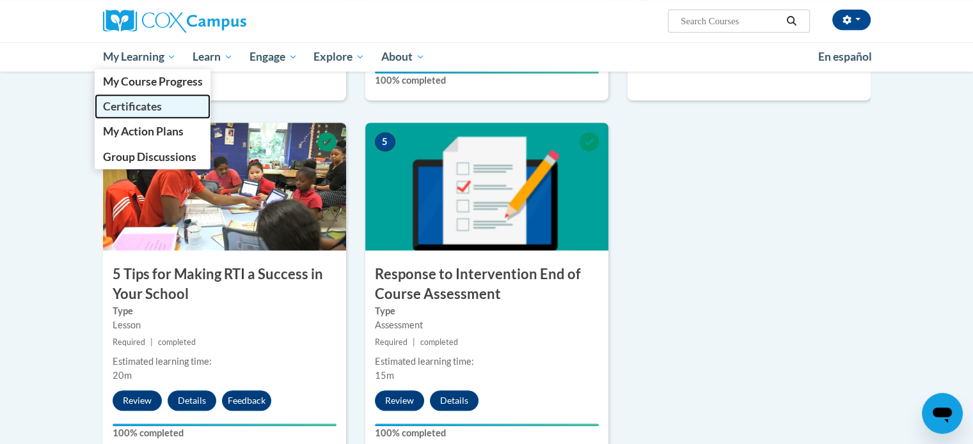
click at [143, 105] on span "Certificates" at bounding box center [131, 106] width 59 height 13
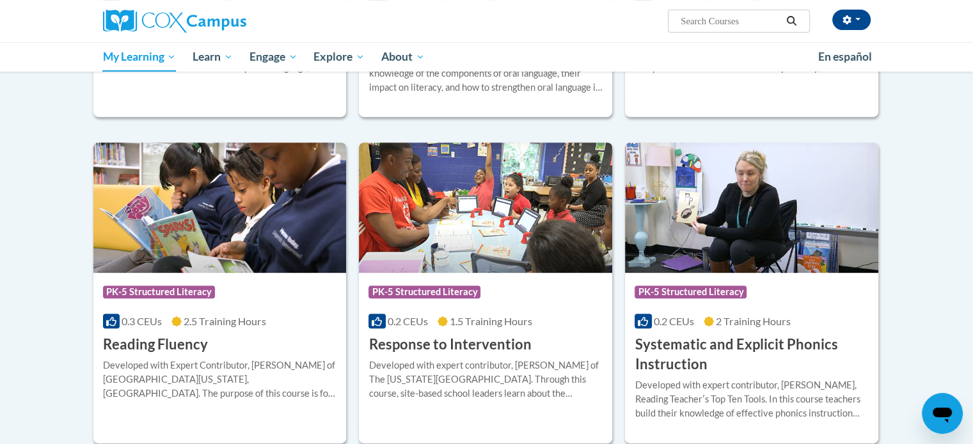
scroll to position [490, 0]
click at [465, 290] on span "PK-5 Structured Literacy" at bounding box center [424, 292] width 112 height 13
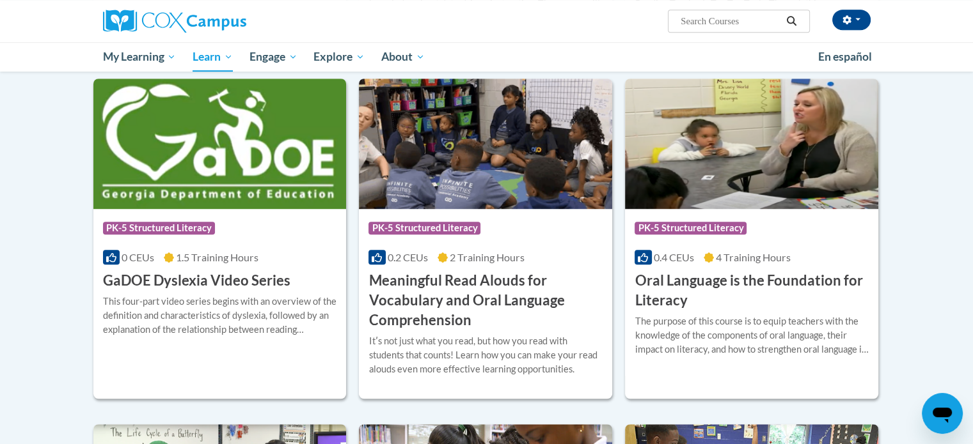
scroll to position [721, 0]
click at [505, 246] on div "Course Category: PK-5 Structured Literacy 0.2 CEUs 2 Training Hours COURSE Mean…" at bounding box center [485, 269] width 253 height 121
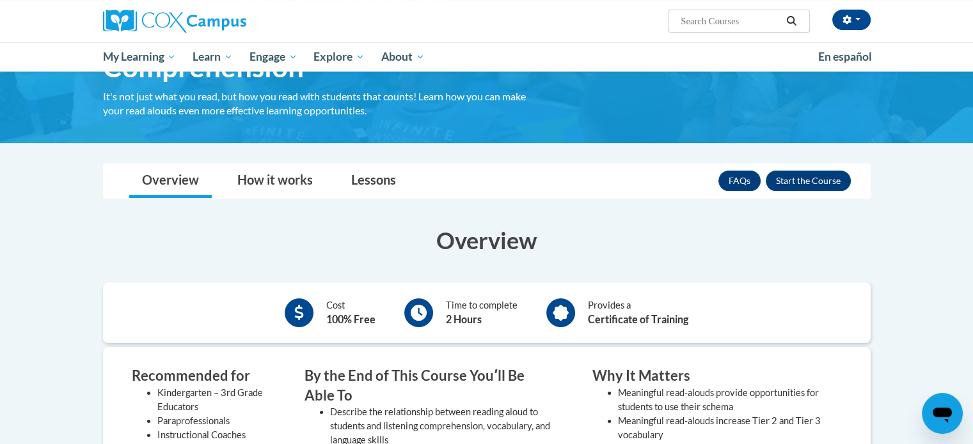
scroll to position [151, 0]
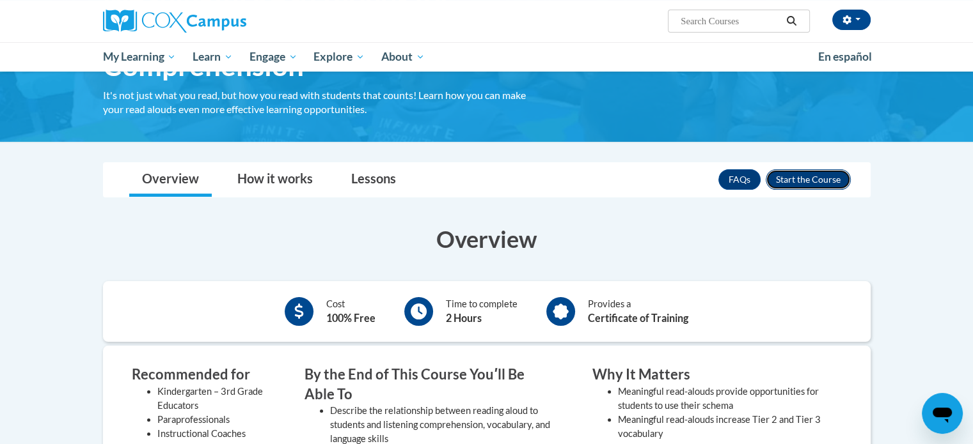
click at [802, 173] on button "Enroll" at bounding box center [807, 179] width 85 height 20
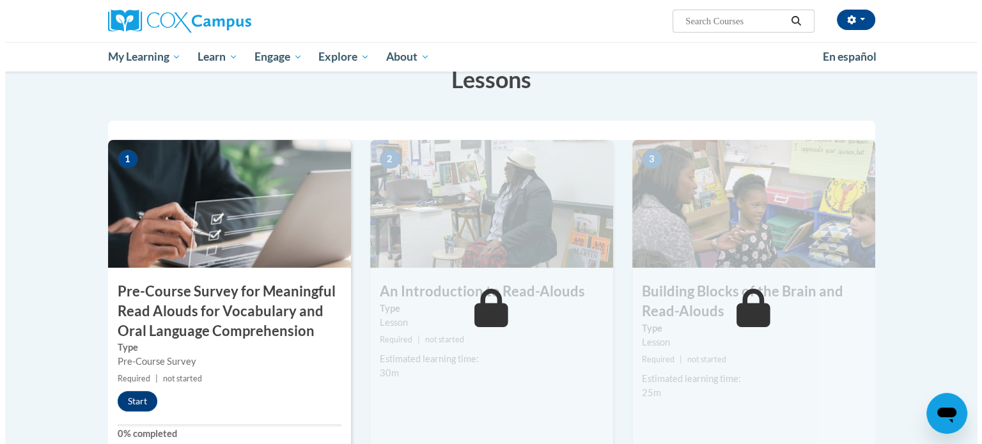
scroll to position [249, 0]
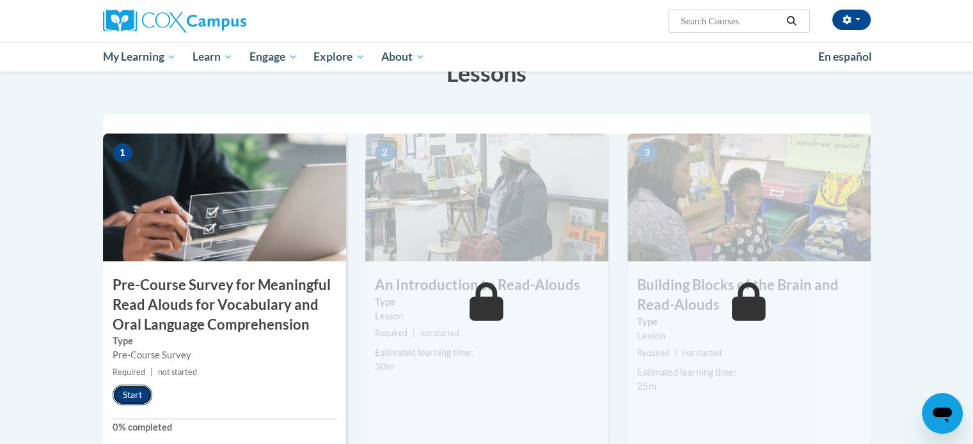
click at [128, 395] on button "Start" at bounding box center [133, 395] width 40 height 20
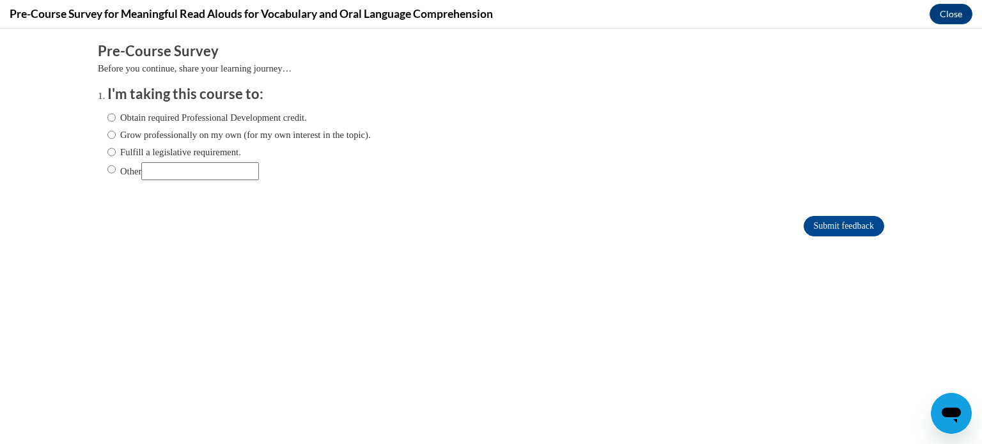
scroll to position [0, 0]
click at [126, 132] on label "Grow professionally on my own (for my own interest in the topic)." at bounding box center [238, 135] width 263 height 14
click at [116, 132] on input "Grow professionally on my own (for my own interest in the topic)." at bounding box center [111, 135] width 8 height 14
radio input "true"
click at [813, 227] on input "Submit feedback" at bounding box center [844, 226] width 81 height 20
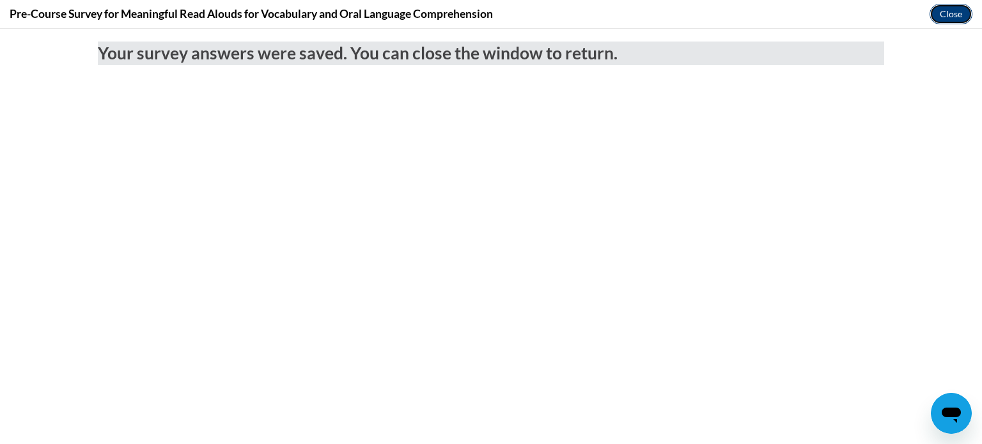
click at [959, 12] on button "Close" at bounding box center [951, 14] width 43 height 20
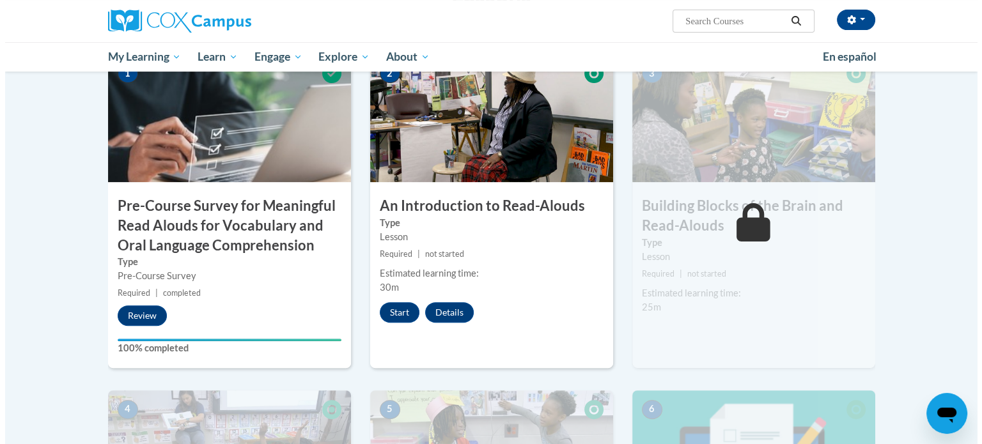
scroll to position [325, 0]
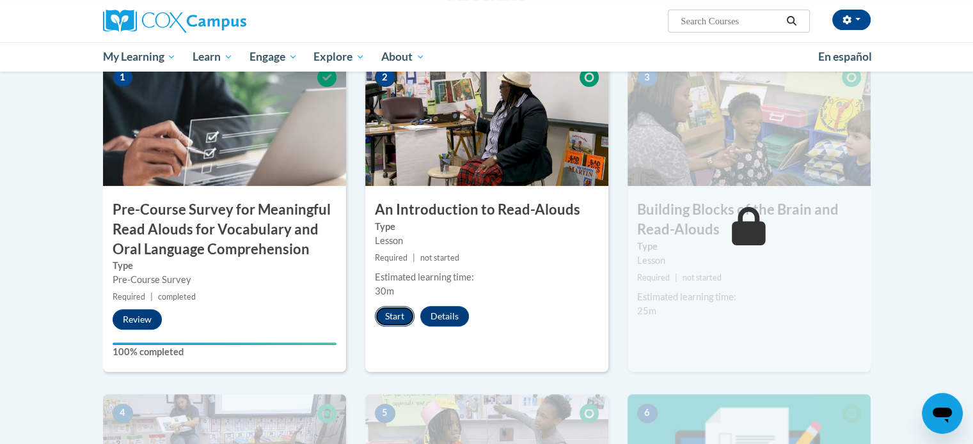
click at [395, 317] on button "Start" at bounding box center [395, 316] width 40 height 20
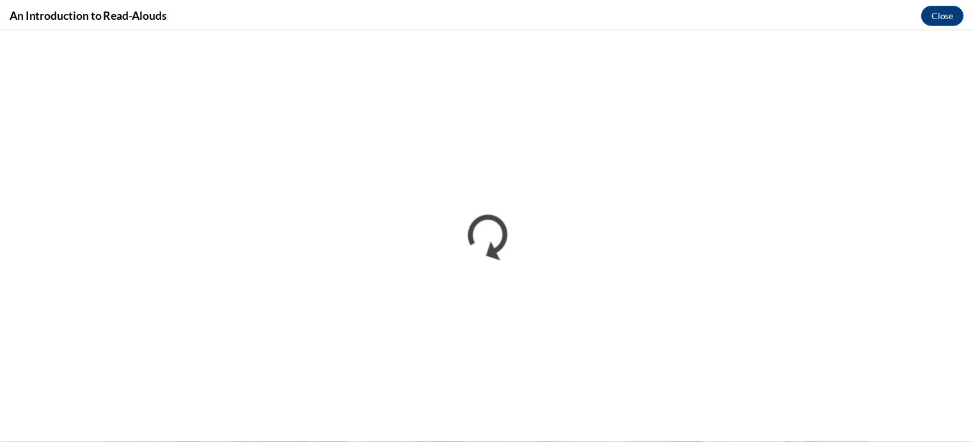
scroll to position [0, 0]
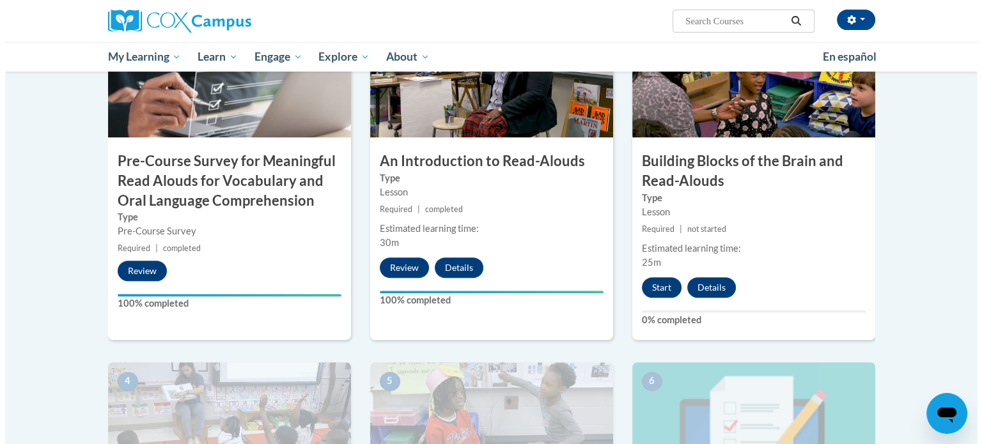
scroll to position [375, 0]
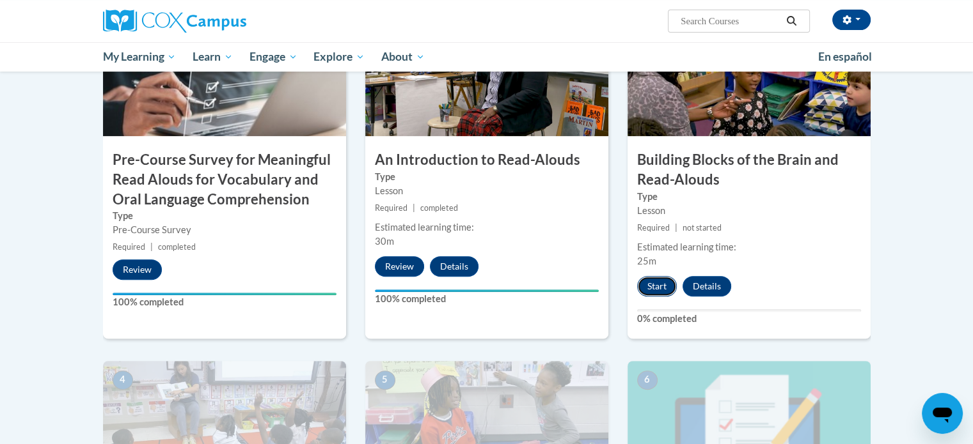
click at [651, 283] on button "Start" at bounding box center [657, 286] width 40 height 20
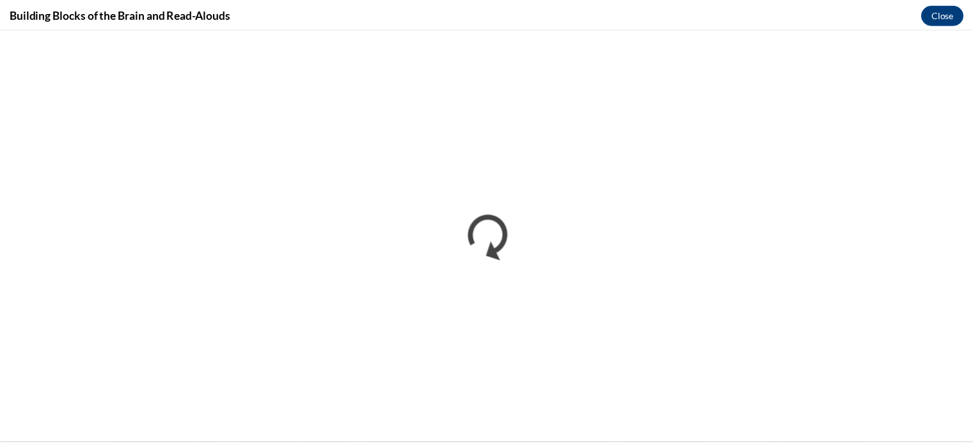
scroll to position [0, 0]
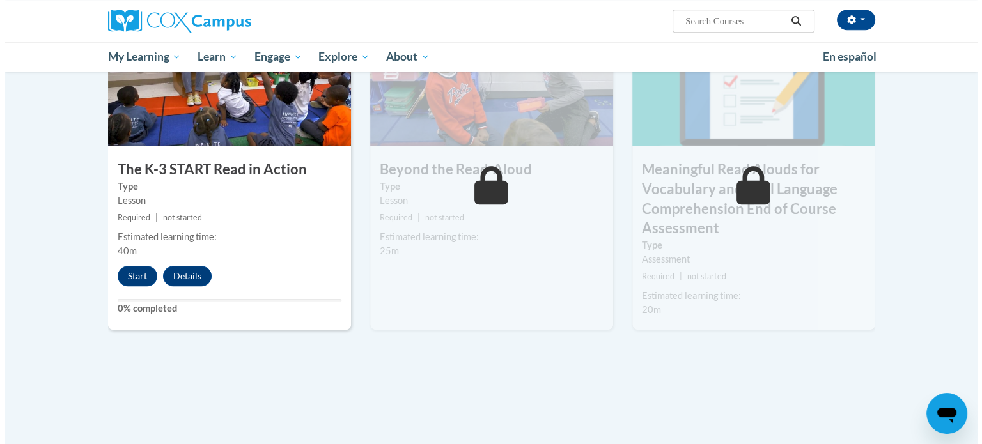
scroll to position [719, 0]
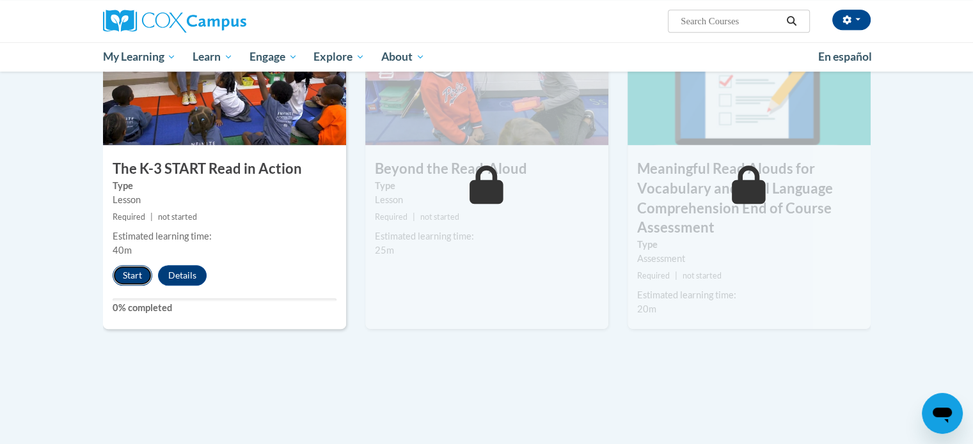
click at [137, 277] on button "Start" at bounding box center [133, 275] width 40 height 20
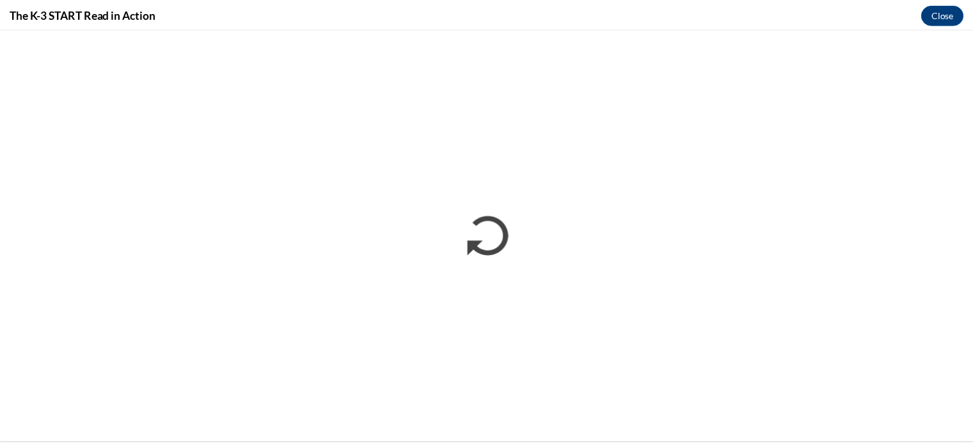
scroll to position [0, 0]
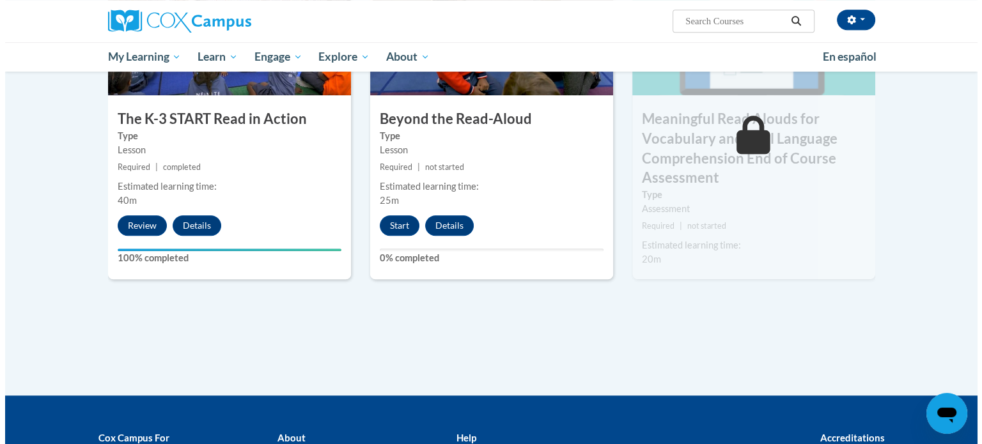
scroll to position [767, 0]
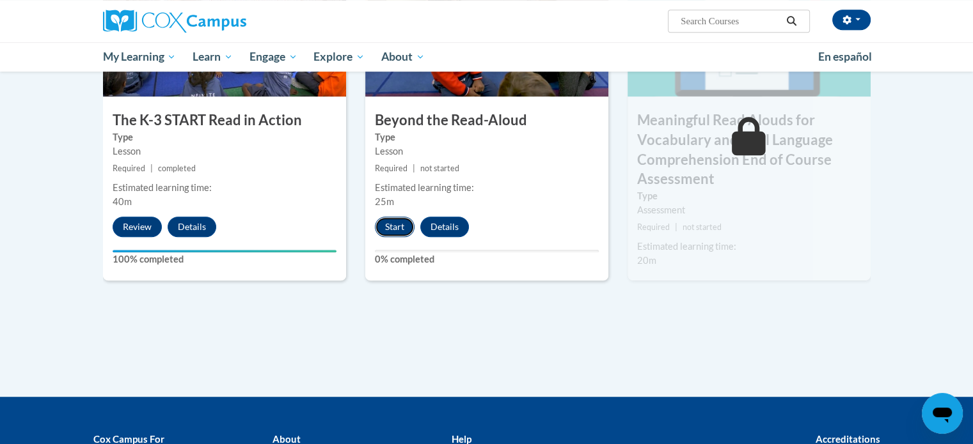
click at [395, 224] on button "Start" at bounding box center [395, 227] width 40 height 20
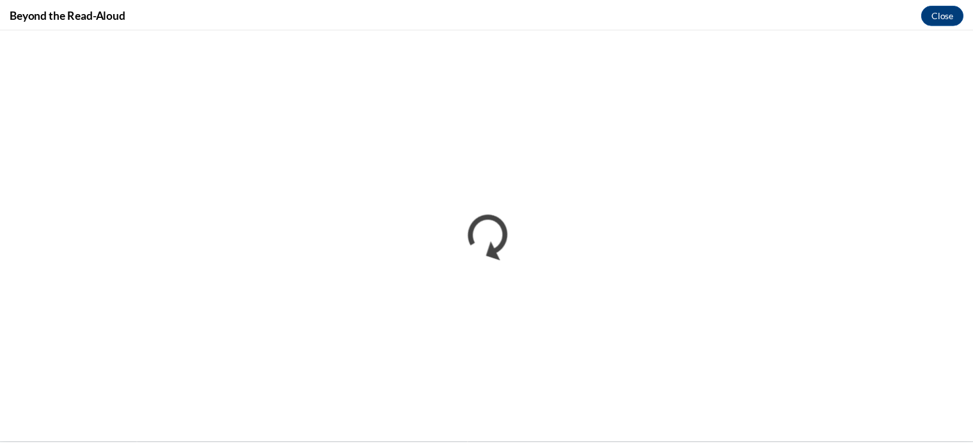
scroll to position [0, 0]
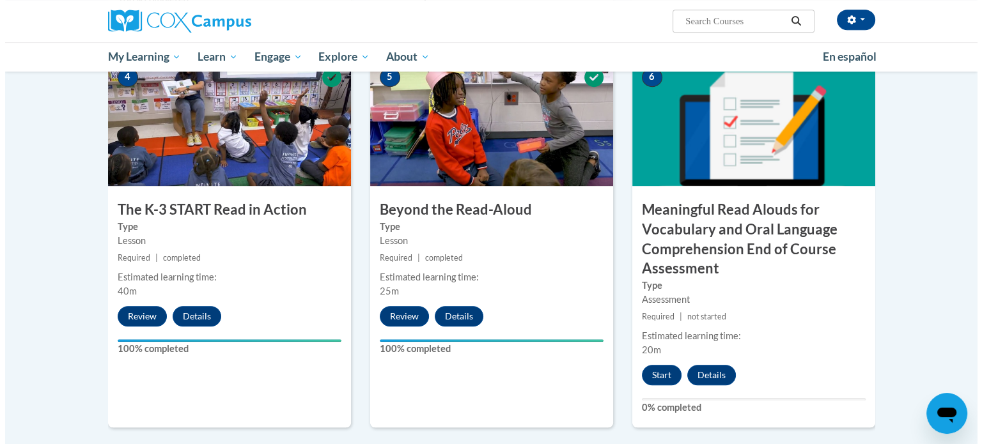
scroll to position [680, 0]
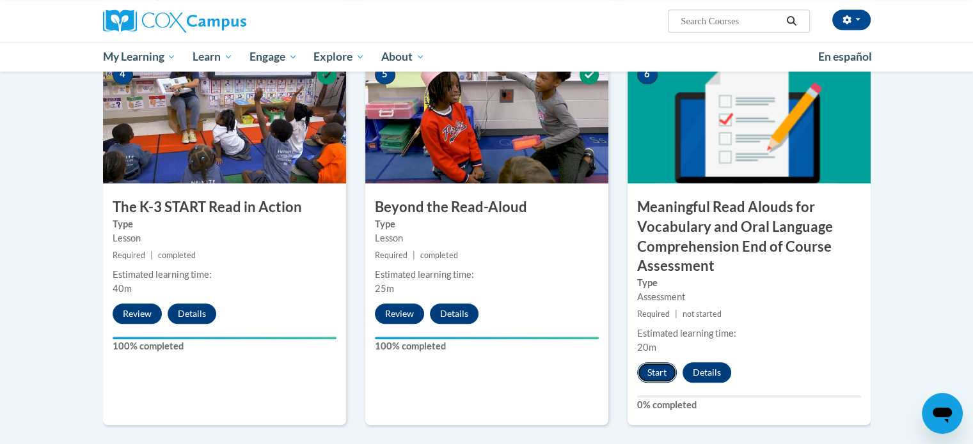
click at [660, 372] on button "Start" at bounding box center [657, 373] width 40 height 20
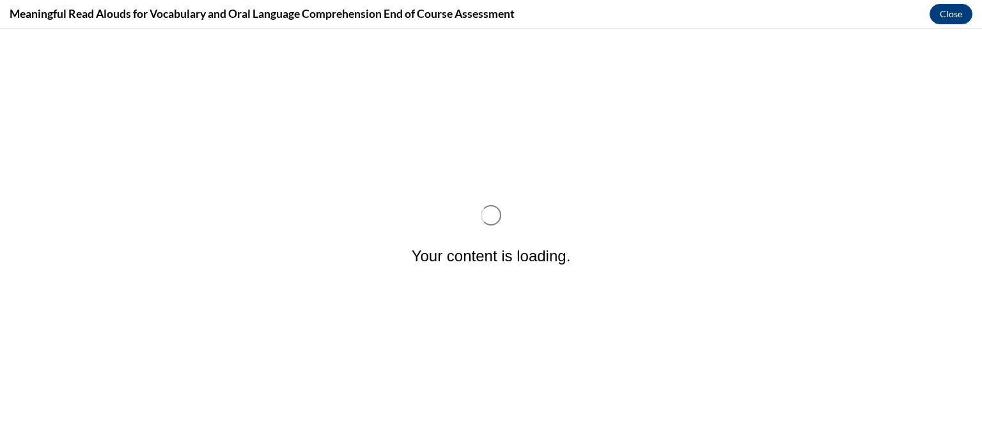
scroll to position [0, 0]
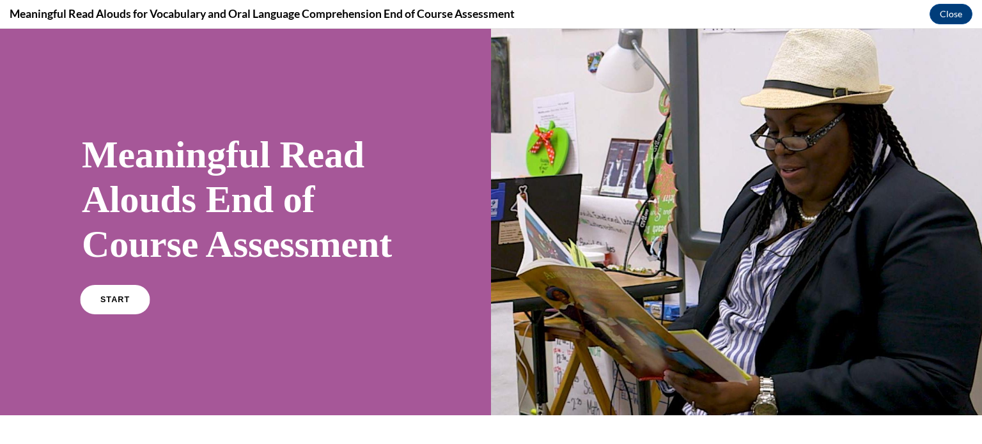
click at [118, 315] on link "START" at bounding box center [115, 299] width 70 height 29
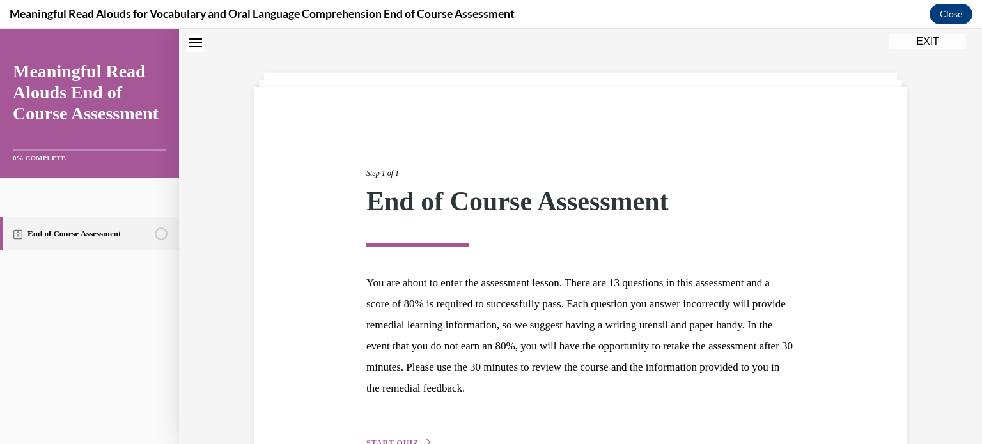
scroll to position [121, 0]
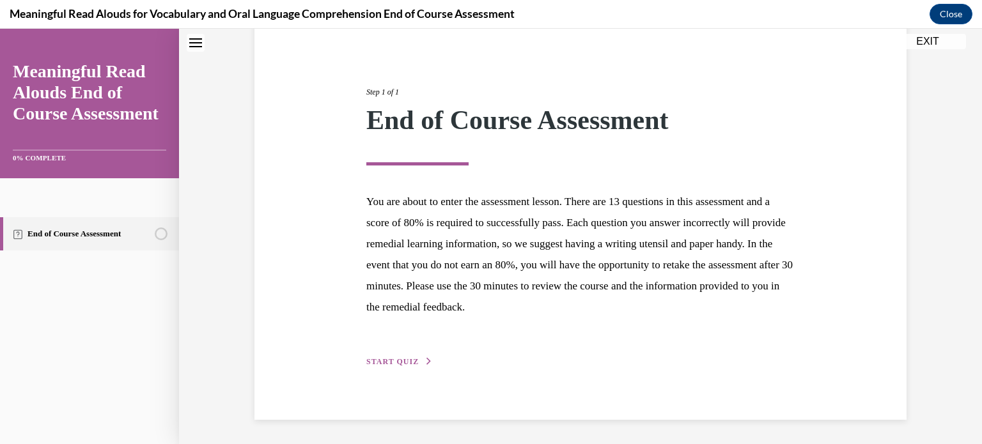
click at [398, 364] on span "START QUIZ" at bounding box center [392, 361] width 52 height 9
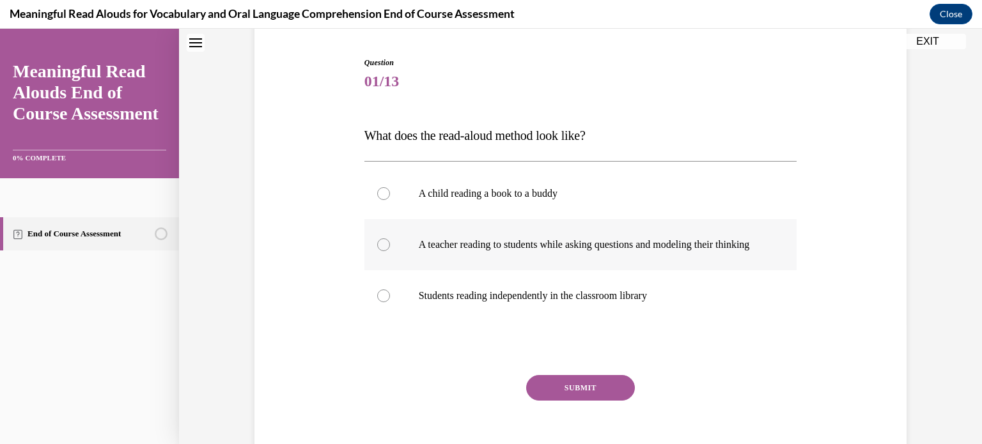
click at [620, 251] on p "A teacher reading to students while asking questions and modeling their thinking" at bounding box center [592, 245] width 347 height 13
click at [390, 251] on input "A teacher reading to students while asking questions and modeling their thinking" at bounding box center [383, 245] width 13 height 13
radio input "true"
click at [574, 393] on button "SUBMIT" at bounding box center [580, 388] width 109 height 26
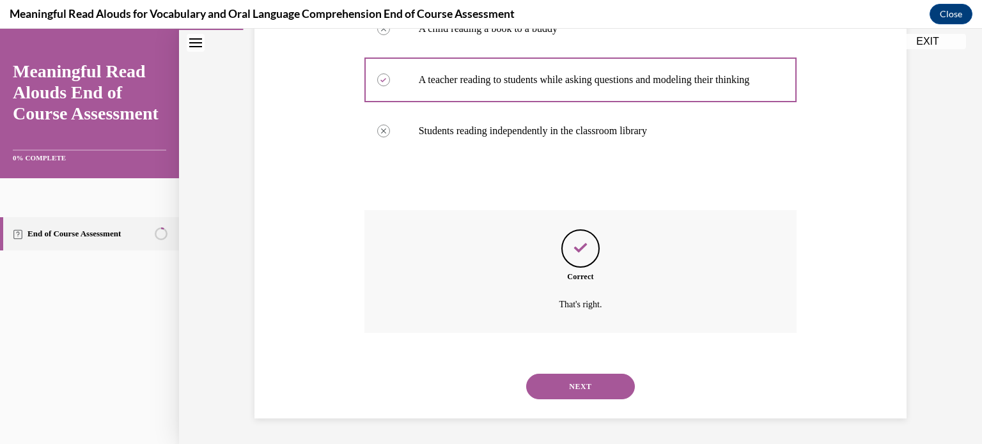
scroll to position [298, 0]
click at [574, 393] on button "NEXT" at bounding box center [580, 387] width 109 height 26
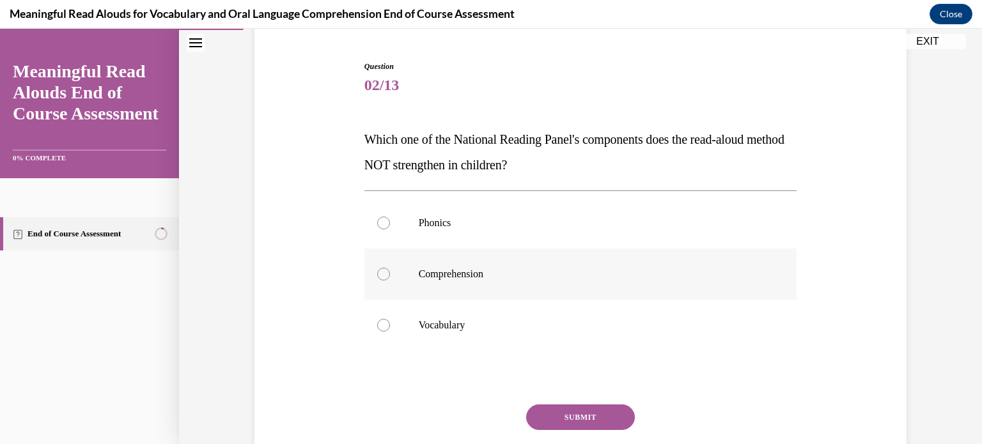
scroll to position [118, 0]
click at [494, 227] on p "Phonics" at bounding box center [592, 222] width 347 height 13
click at [390, 227] on input "Phonics" at bounding box center [383, 222] width 13 height 13
radio input "true"
click at [544, 425] on button "SUBMIT" at bounding box center [580, 417] width 109 height 26
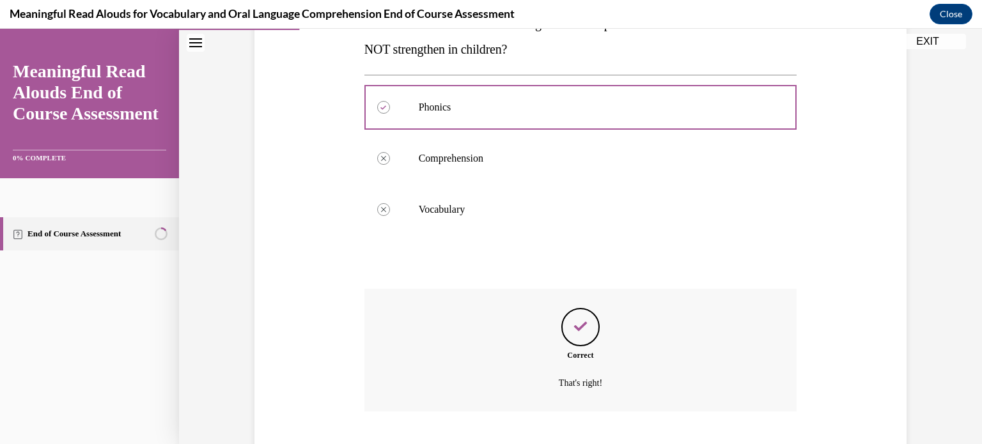
scroll to position [311, 0]
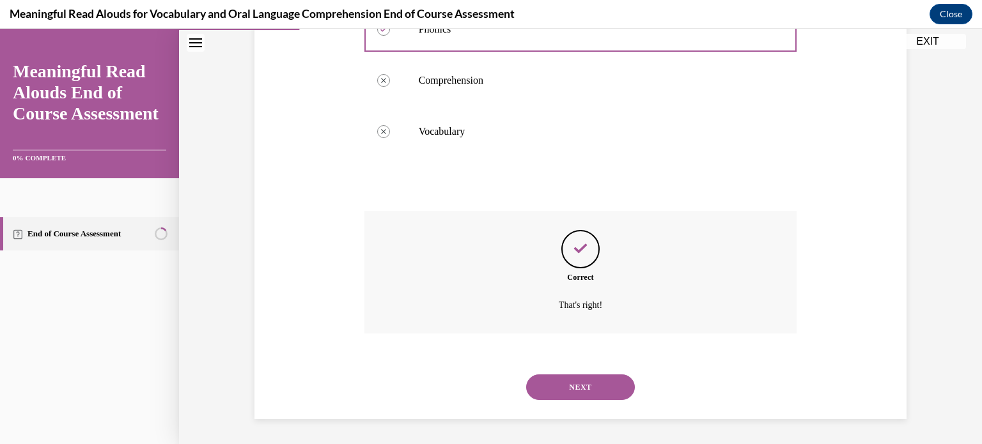
click at [564, 381] on button "NEXT" at bounding box center [580, 388] width 109 height 26
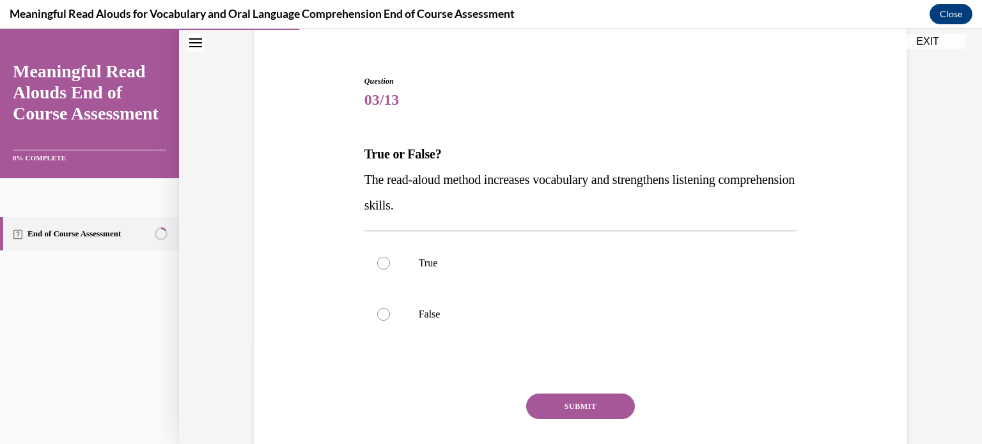
scroll to position [121, 0]
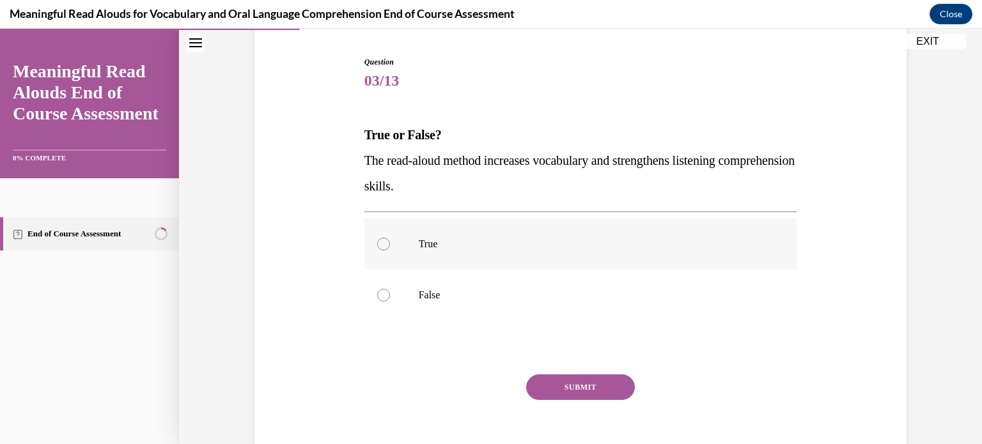
click at [532, 247] on p "True" at bounding box center [592, 244] width 347 height 13
click at [390, 247] on input "True" at bounding box center [383, 244] width 13 height 13
radio input "true"
click at [575, 386] on button "SUBMIT" at bounding box center [580, 388] width 109 height 26
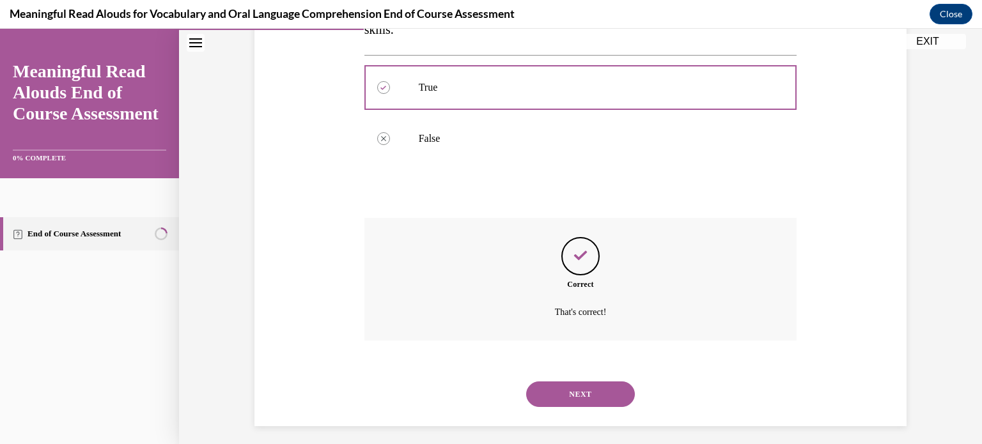
scroll to position [285, 0]
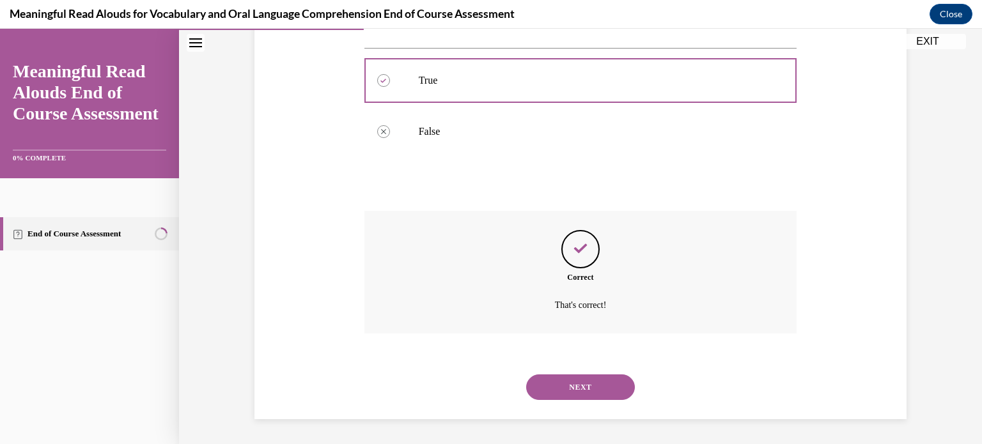
click at [578, 391] on button "NEXT" at bounding box center [580, 388] width 109 height 26
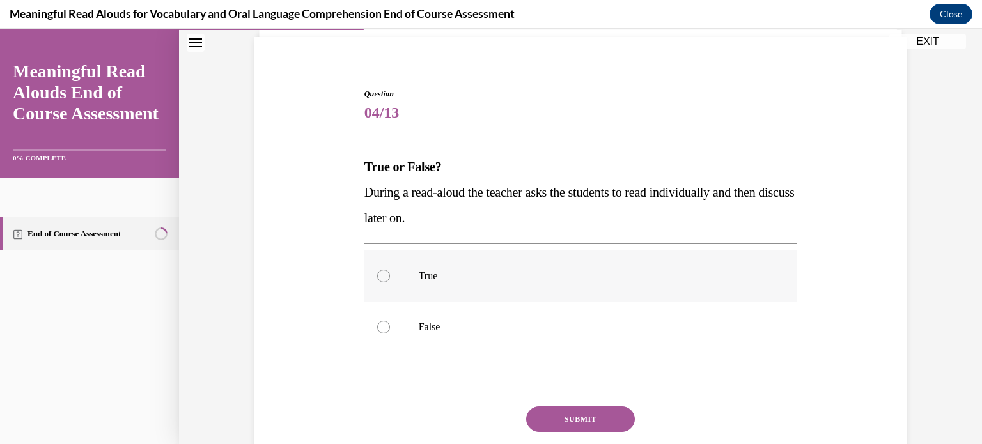
scroll to position [100, 0]
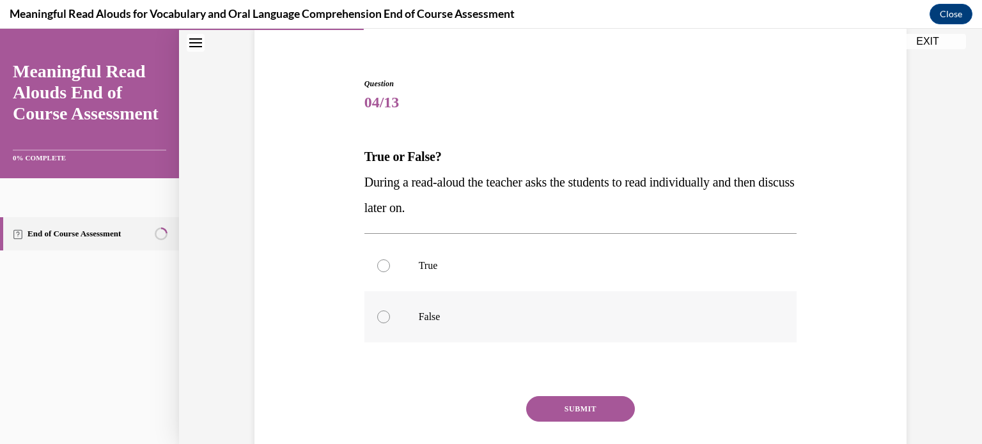
click at [555, 321] on p "False" at bounding box center [592, 317] width 347 height 13
click at [390, 321] on input "False" at bounding box center [383, 317] width 13 height 13
radio input "true"
click at [568, 409] on button "SUBMIT" at bounding box center [580, 409] width 109 height 26
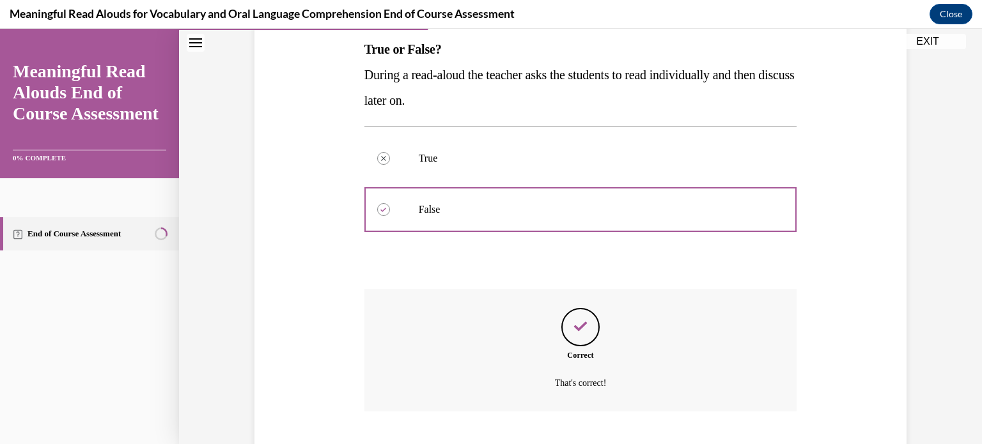
scroll to position [285, 0]
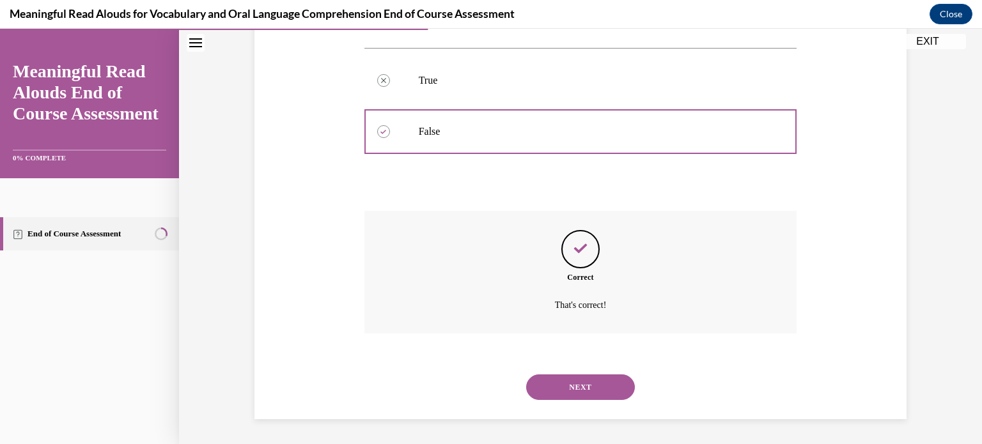
click at [568, 389] on button "NEXT" at bounding box center [580, 388] width 109 height 26
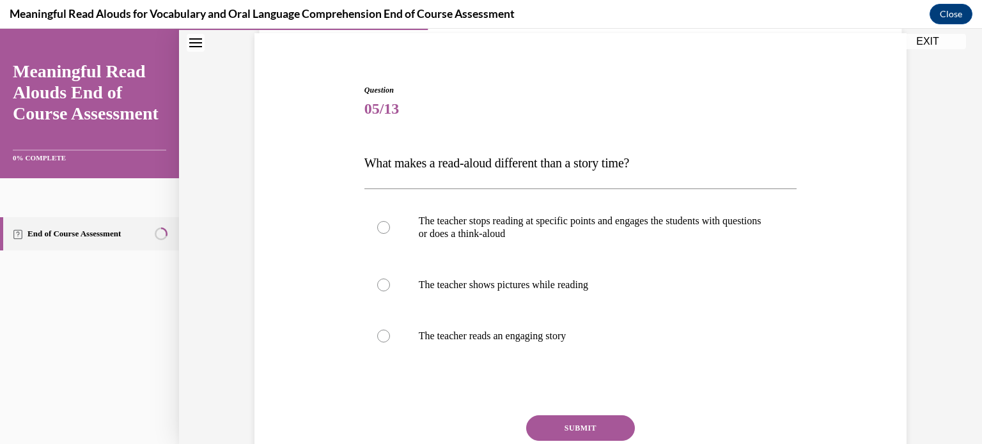
scroll to position [94, 0]
click at [615, 239] on p "The teacher stops reading at specific points and engages the students with ques…" at bounding box center [592, 227] width 347 height 26
click at [390, 233] on input "The teacher stops reading at specific points and engages the students with ques…" at bounding box center [383, 227] width 13 height 13
radio input "true"
click at [576, 426] on button "SUBMIT" at bounding box center [580, 428] width 109 height 26
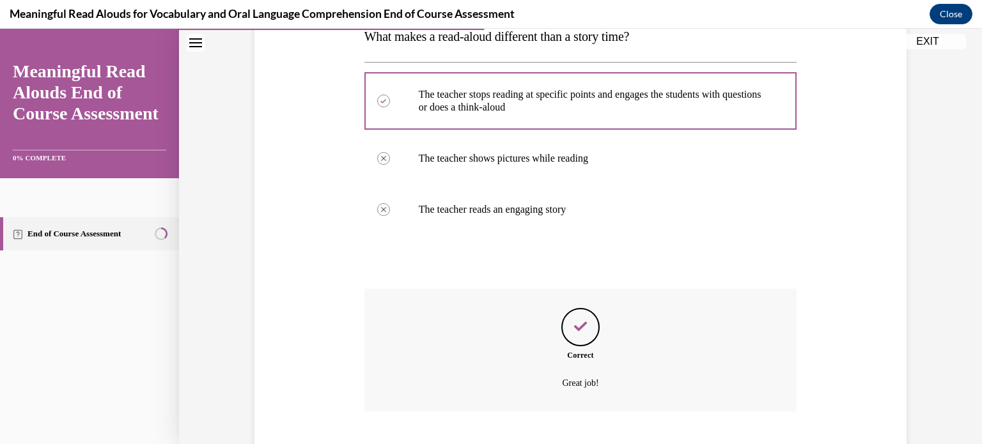
scroll to position [298, 0]
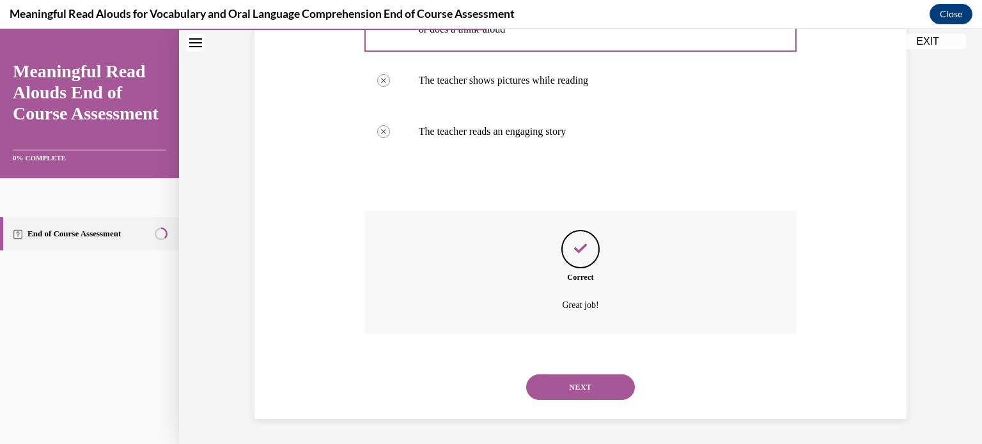
click at [574, 398] on button "NEXT" at bounding box center [580, 388] width 109 height 26
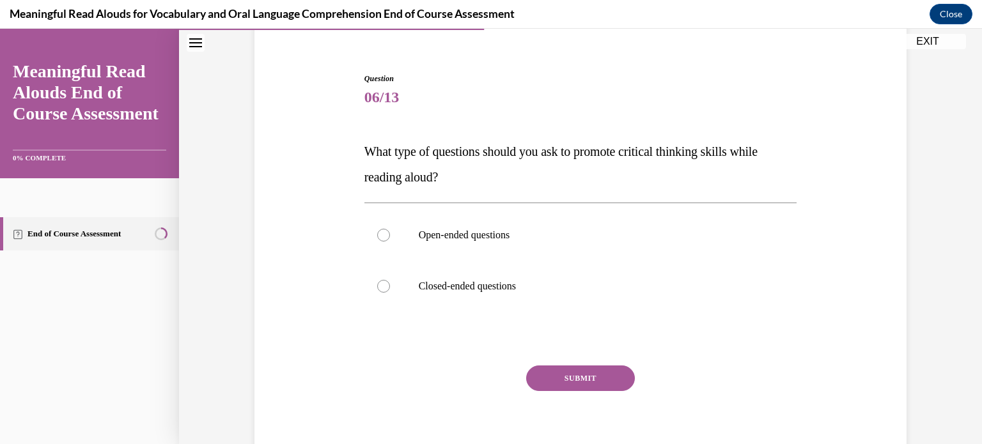
scroll to position [104, 0]
click at [615, 242] on label "Open-ended questions" at bounding box center [580, 236] width 433 height 51
click at [390, 242] on input "Open-ended questions" at bounding box center [383, 236] width 13 height 13
radio input "true"
click at [595, 376] on button "SUBMIT" at bounding box center [580, 380] width 109 height 26
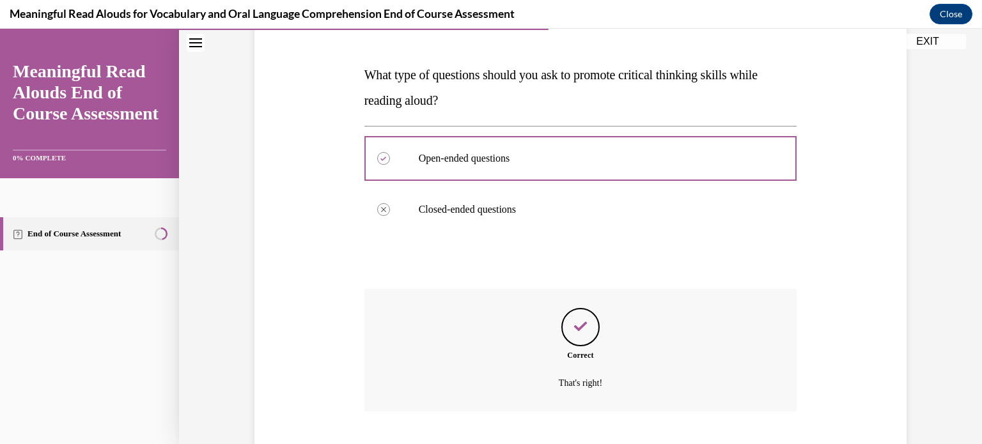
scroll to position [260, 0]
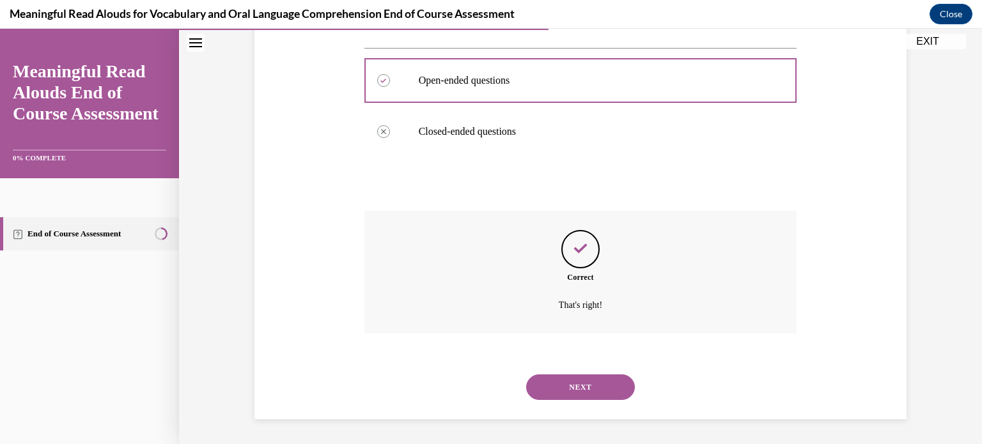
click at [591, 384] on button "NEXT" at bounding box center [580, 388] width 109 height 26
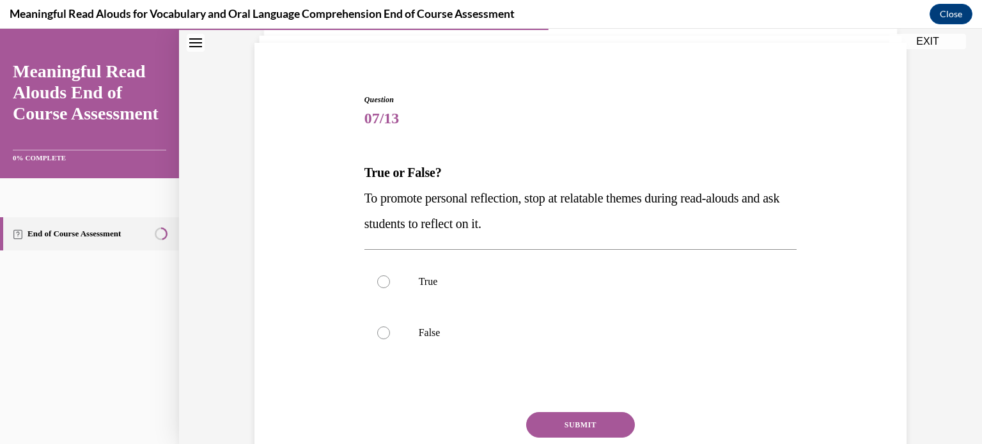
scroll to position [84, 0]
click at [565, 278] on p "True" at bounding box center [592, 281] width 347 height 13
click at [390, 278] on input "True" at bounding box center [383, 281] width 13 height 13
radio input "true"
click at [563, 414] on button "SUBMIT" at bounding box center [580, 425] width 109 height 26
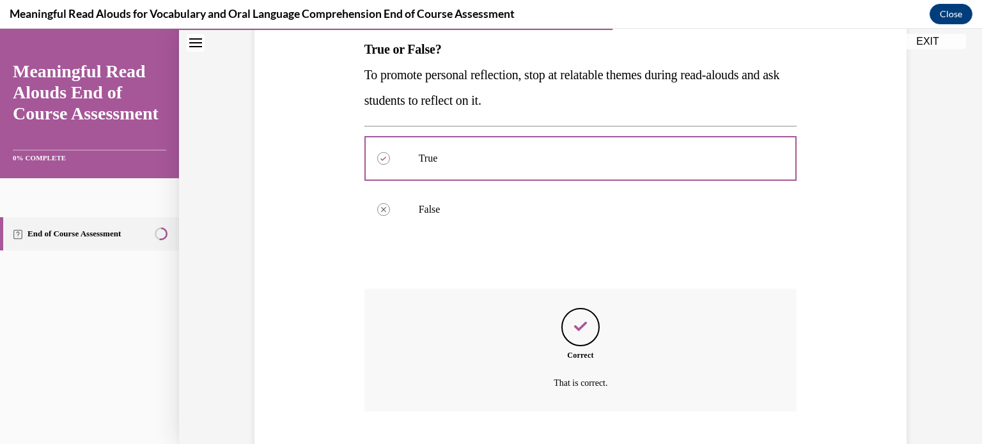
scroll to position [285, 0]
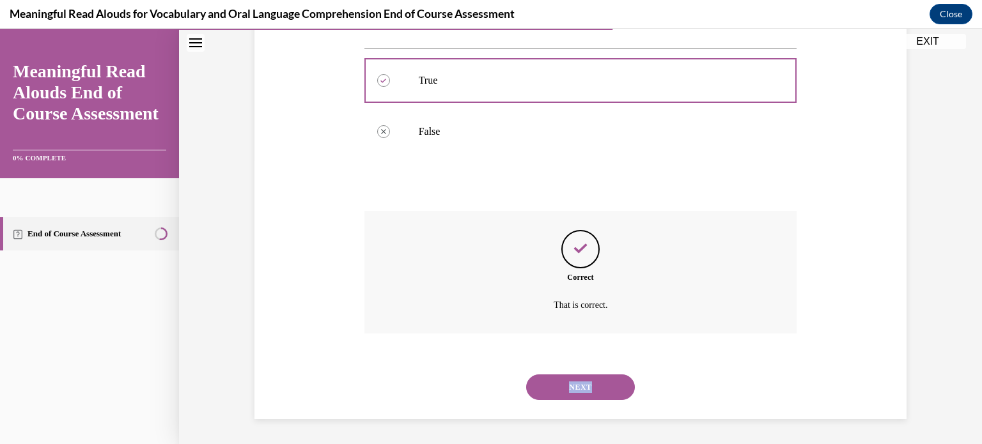
drag, startPoint x: 562, startPoint y: 402, endPoint x: 561, endPoint y: 393, distance: 9.0
click at [561, 393] on div "NEXT" at bounding box center [580, 387] width 433 height 51
click at [561, 393] on button "NEXT" at bounding box center [580, 388] width 109 height 26
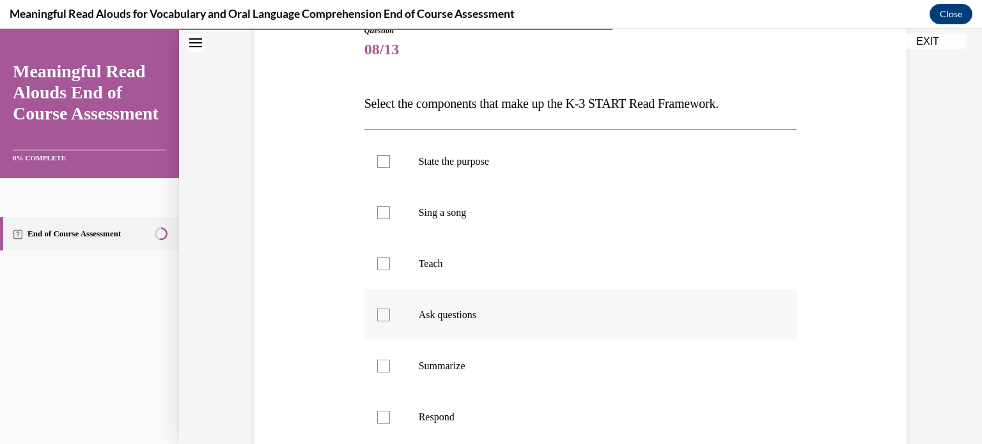
scroll to position [150, 0]
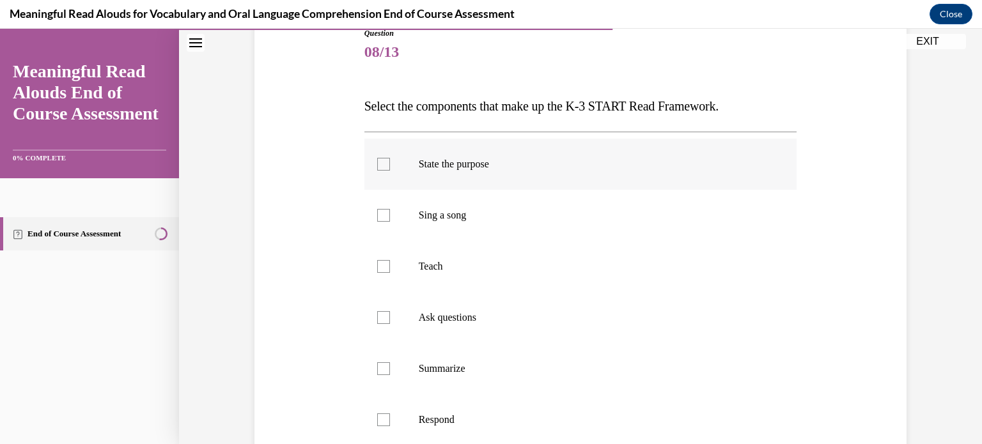
click at [384, 159] on div at bounding box center [383, 164] width 13 height 13
click at [384, 159] on input "State the purpose" at bounding box center [383, 164] width 13 height 13
checkbox input "true"
click at [384, 263] on div at bounding box center [383, 266] width 13 height 13
click at [384, 263] on input "Teach" at bounding box center [383, 266] width 13 height 13
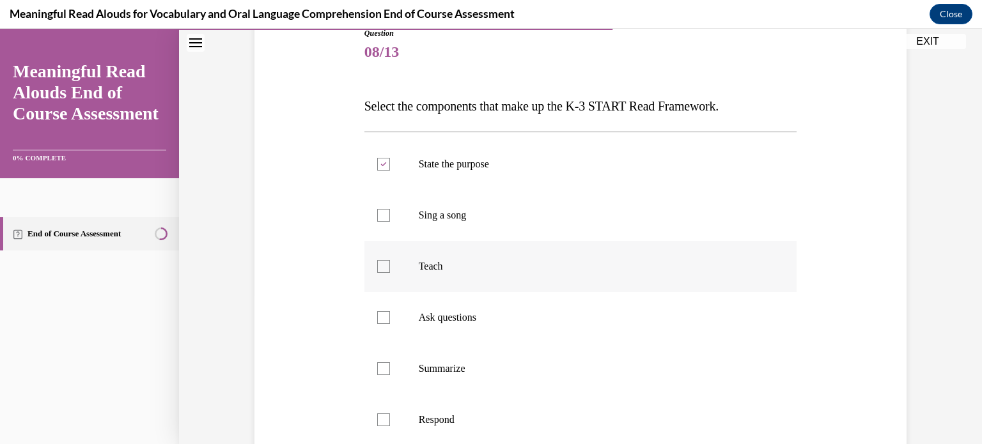
checkbox input "true"
click at [381, 315] on div at bounding box center [383, 317] width 13 height 13
click at [381, 315] on input "Ask questions" at bounding box center [383, 317] width 13 height 13
checkbox input "true"
click at [381, 366] on div at bounding box center [383, 369] width 13 height 13
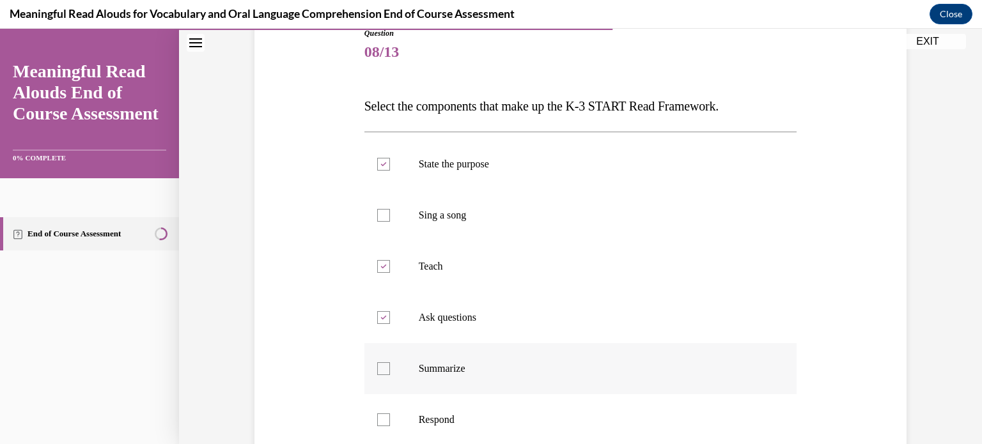
click at [381, 366] on input "Summarize" at bounding box center [383, 369] width 13 height 13
click at [381, 367] on icon at bounding box center [383, 369] width 6 height 4
click at [381, 366] on input "Summarize" at bounding box center [383, 369] width 13 height 13
checkbox input "false"
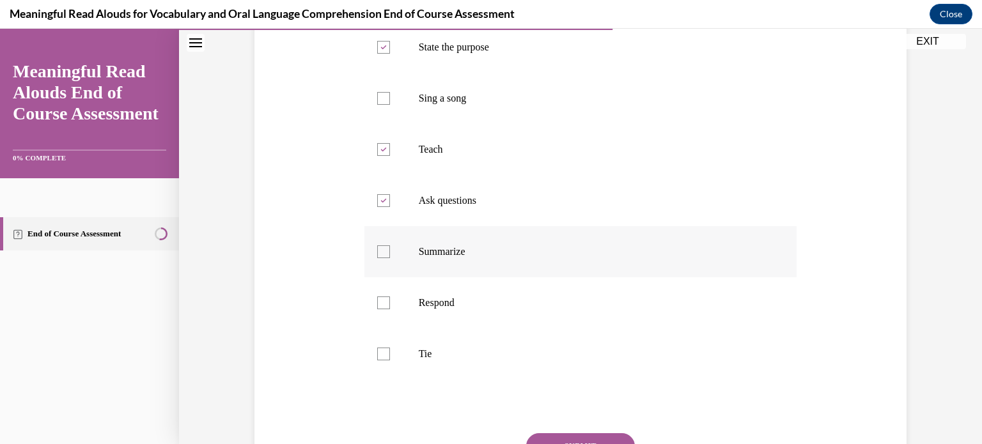
scroll to position [268, 0]
click at [371, 301] on label "Respond" at bounding box center [580, 302] width 433 height 51
click at [377, 301] on input "Respond" at bounding box center [383, 302] width 13 height 13
checkbox input "true"
click at [379, 352] on div at bounding box center [383, 353] width 13 height 13
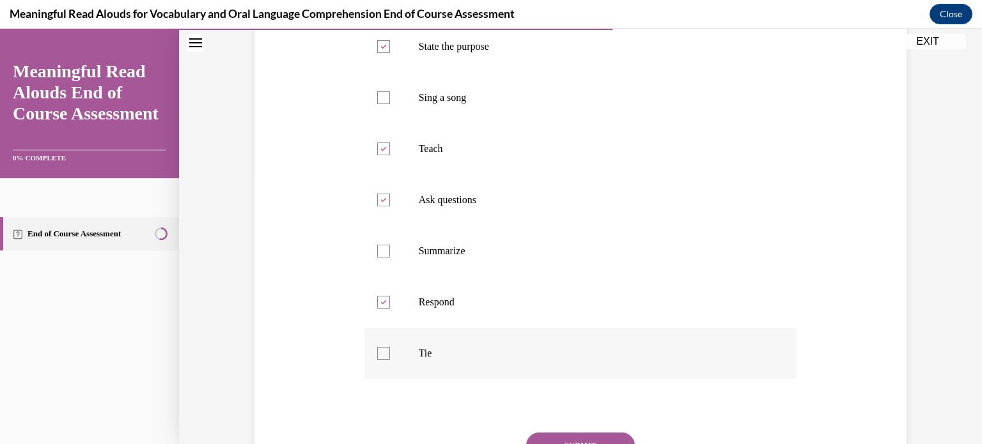
click at [379, 352] on input "Tie" at bounding box center [383, 353] width 13 height 13
checkbox input "true"
click at [540, 437] on button "SUBMIT" at bounding box center [580, 446] width 109 height 26
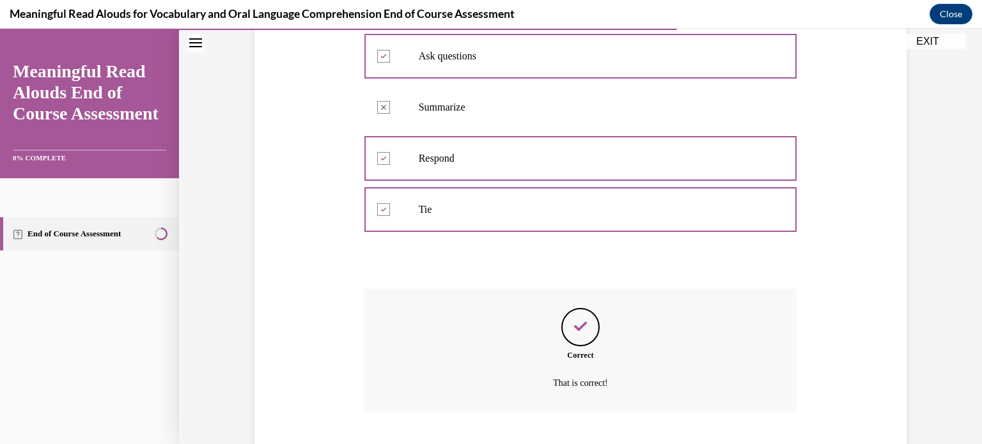
scroll to position [490, 0]
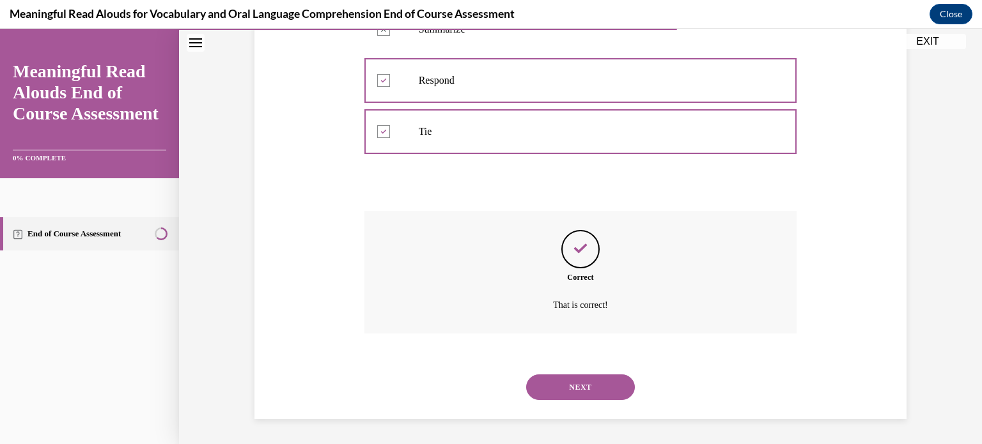
click at [600, 380] on button "NEXT" at bounding box center [580, 388] width 109 height 26
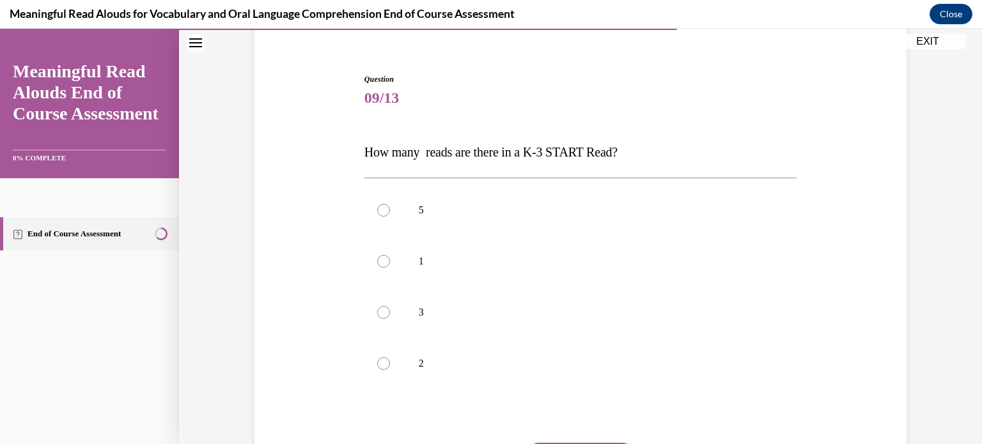
scroll to position [105, 0]
click at [383, 309] on div at bounding box center [383, 312] width 13 height 13
click at [383, 309] on input "3" at bounding box center [383, 312] width 13 height 13
radio input "true"
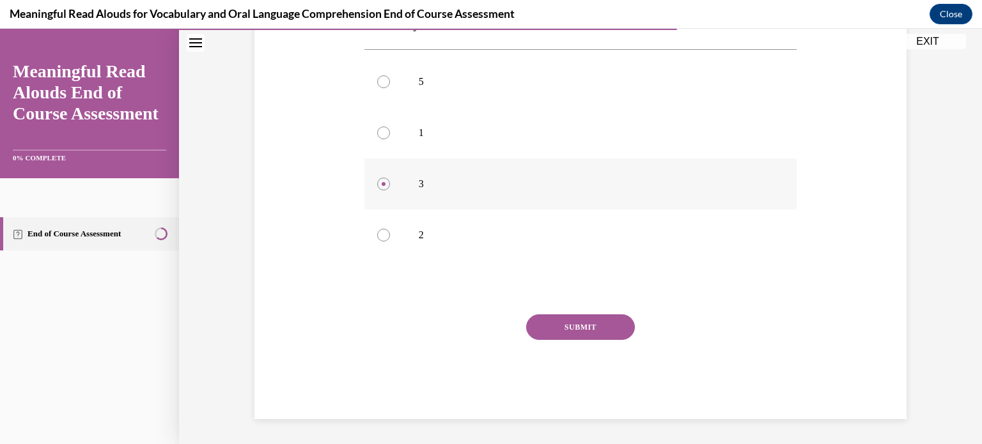
click at [551, 336] on button "SUBMIT" at bounding box center [580, 328] width 109 height 26
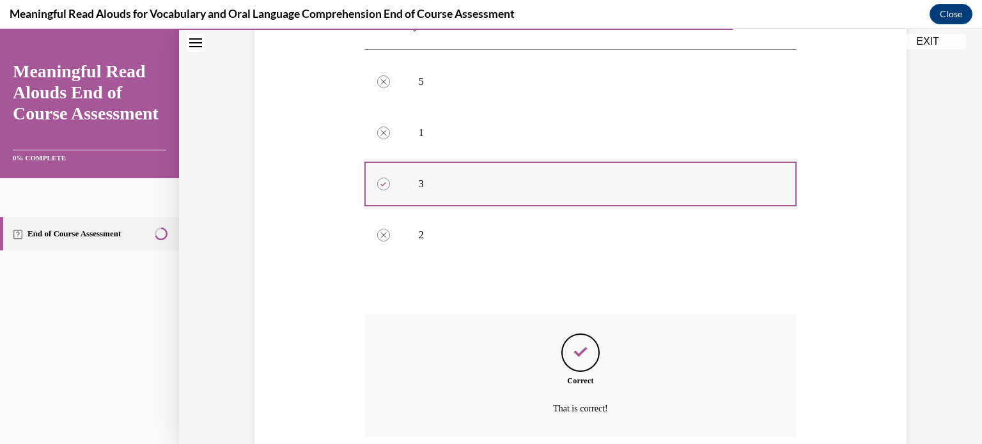
scroll to position [336, 0]
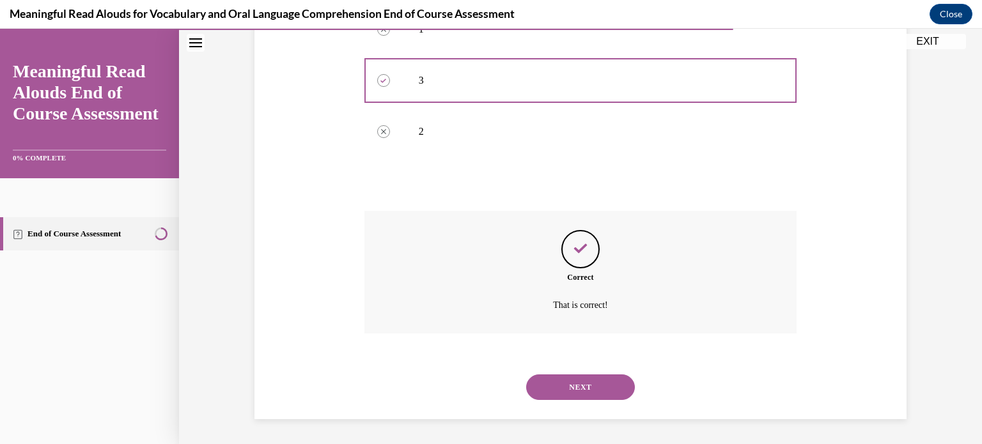
click at [560, 380] on button "NEXT" at bounding box center [580, 388] width 109 height 26
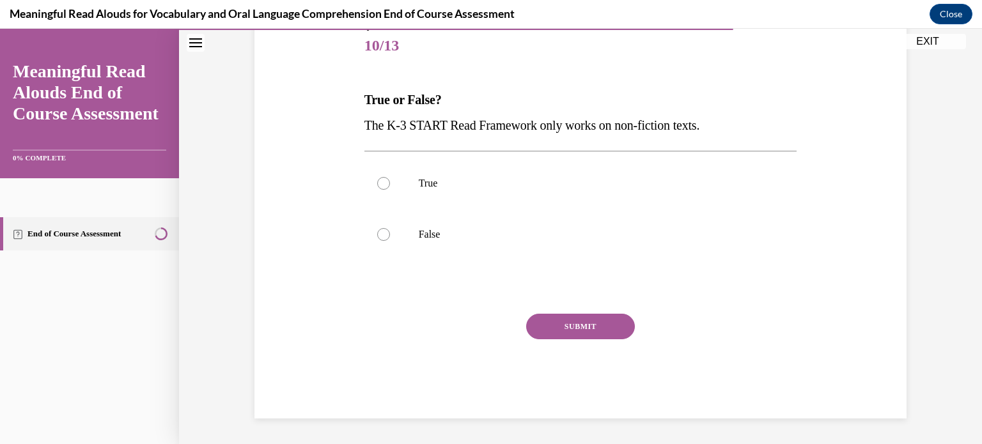
scroll to position [141, 0]
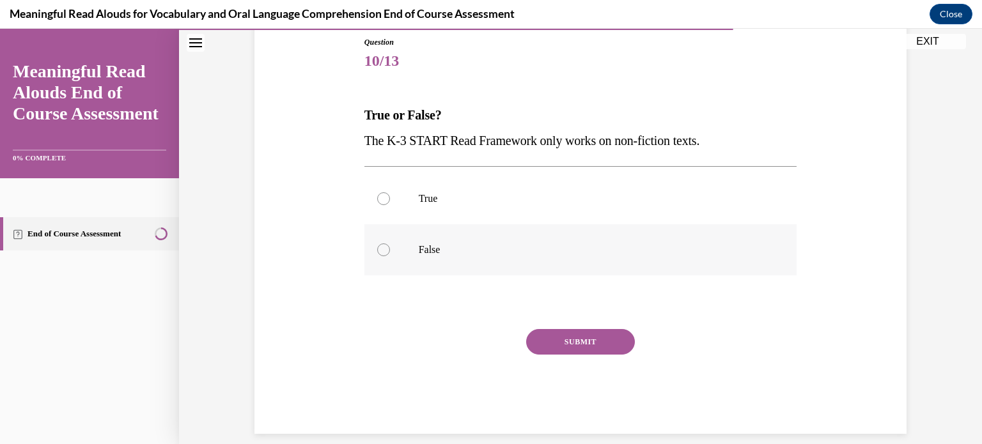
click at [446, 236] on label "False" at bounding box center [580, 249] width 433 height 51
click at [390, 244] on input "False" at bounding box center [383, 250] width 13 height 13
radio input "true"
click at [547, 333] on button "SUBMIT" at bounding box center [580, 342] width 109 height 26
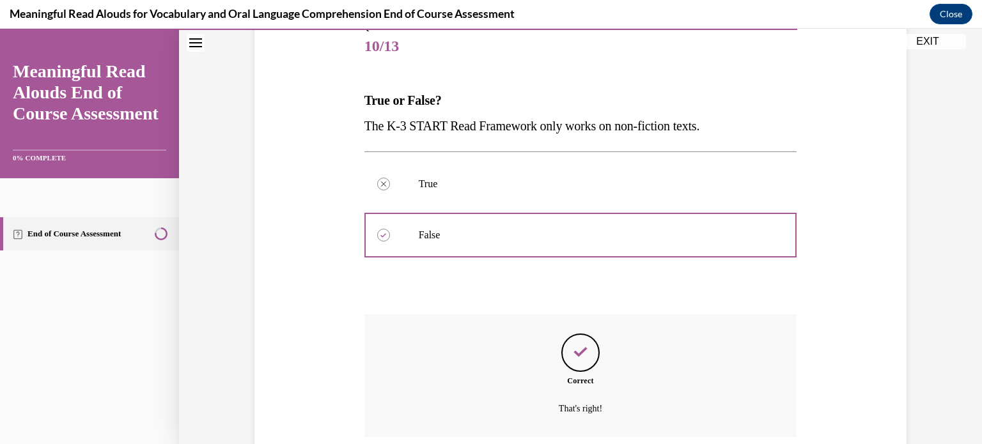
scroll to position [260, 0]
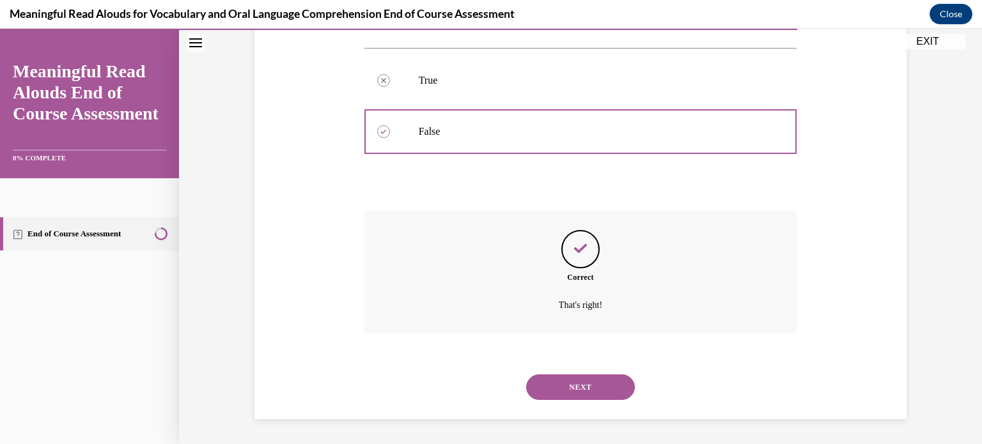
click at [548, 383] on button "NEXT" at bounding box center [580, 388] width 109 height 26
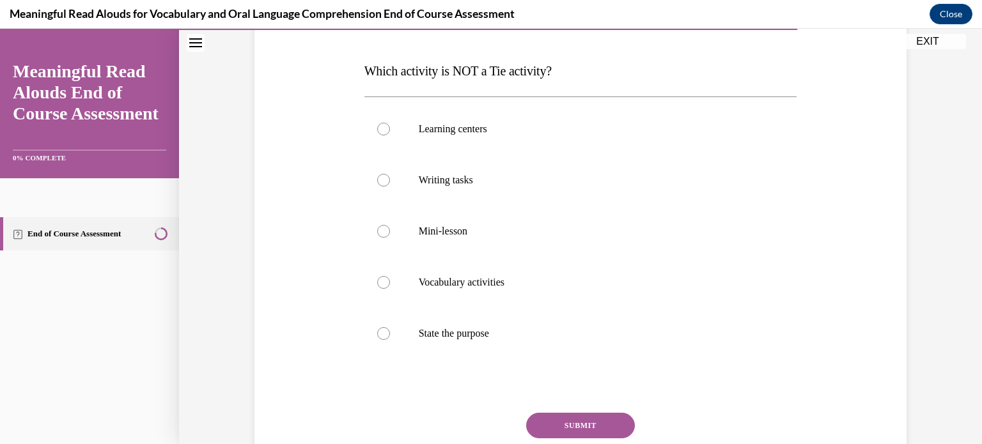
scroll to position [185, 0]
click at [451, 342] on label "State the purpose" at bounding box center [580, 334] width 433 height 51
click at [390, 341] on input "State the purpose" at bounding box center [383, 334] width 13 height 13
radio input "true"
click at [535, 423] on button "SUBMIT" at bounding box center [580, 427] width 109 height 26
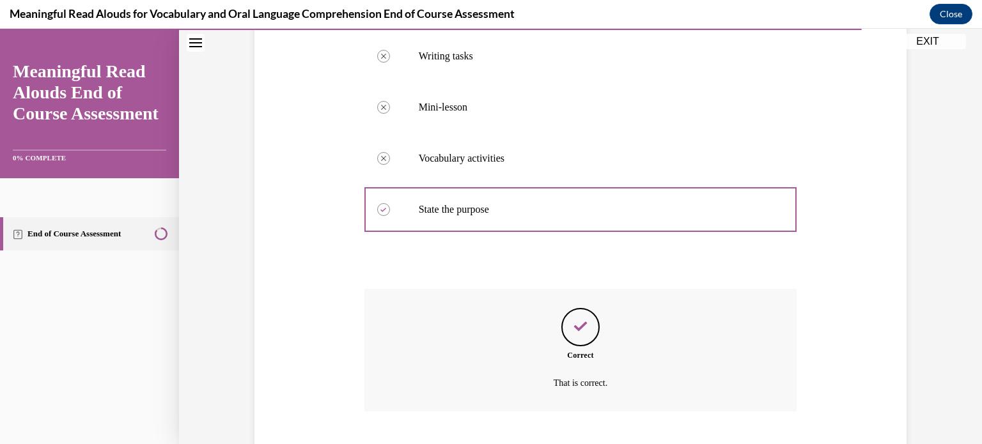
scroll to position [388, 0]
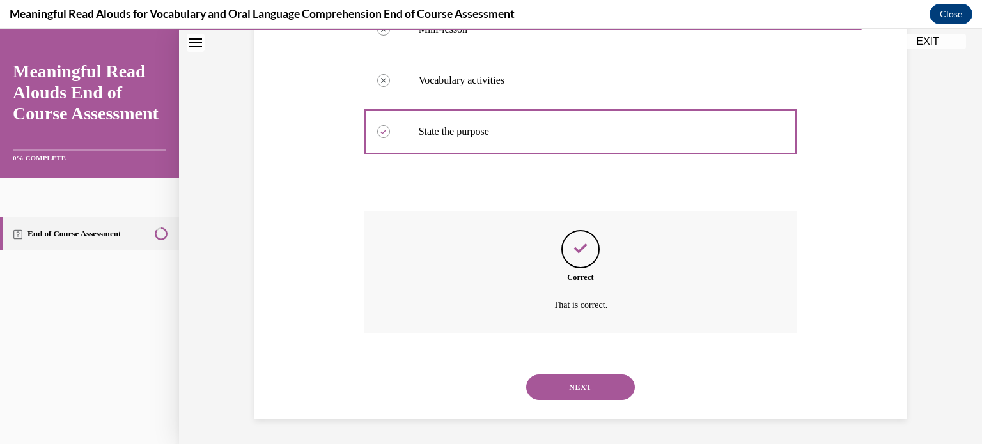
click at [558, 393] on button "NEXT" at bounding box center [580, 388] width 109 height 26
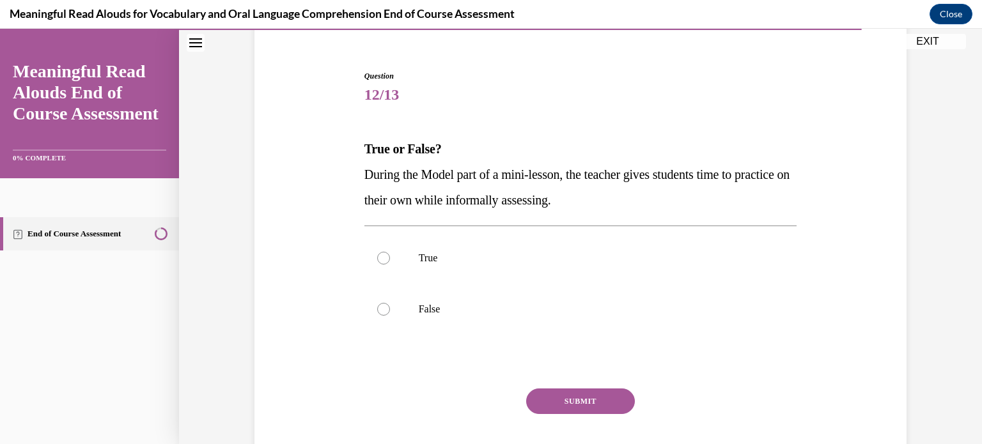
scroll to position [110, 0]
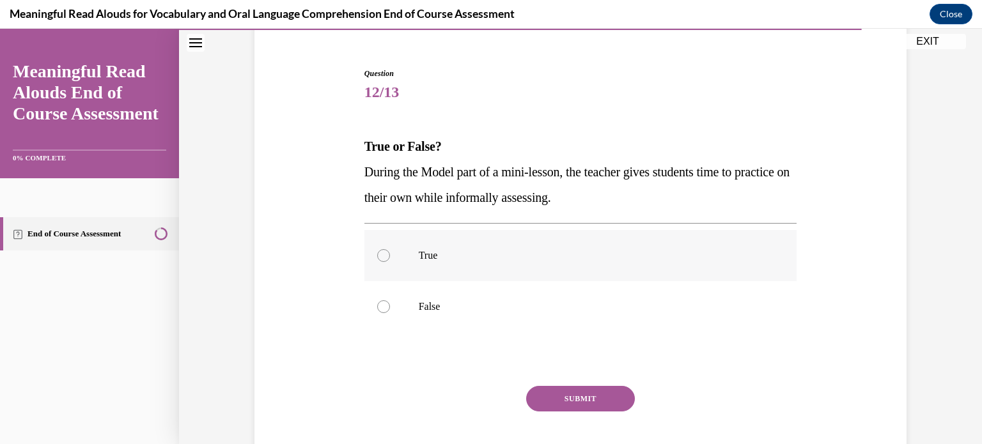
click at [483, 261] on p "True" at bounding box center [592, 255] width 347 height 13
click at [390, 261] on input "True" at bounding box center [383, 255] width 13 height 13
radio input "true"
click at [557, 402] on button "SUBMIT" at bounding box center [580, 399] width 109 height 26
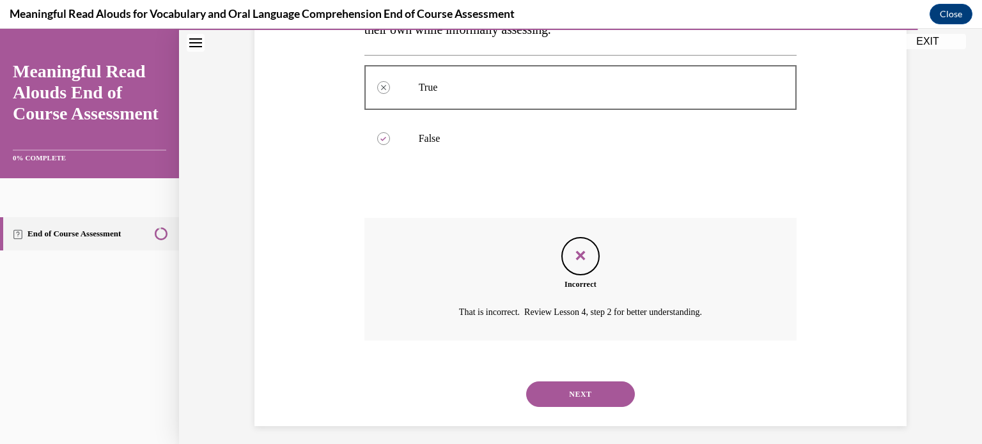
scroll to position [285, 0]
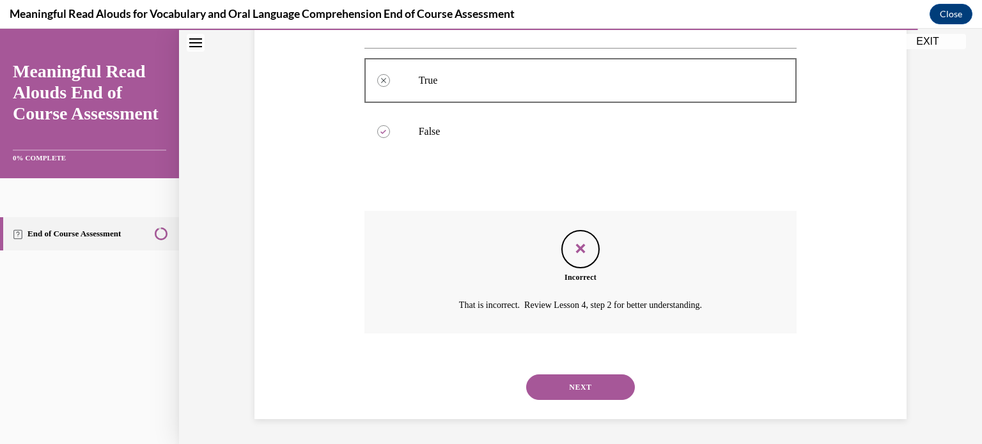
click at [558, 393] on button "NEXT" at bounding box center [580, 388] width 109 height 26
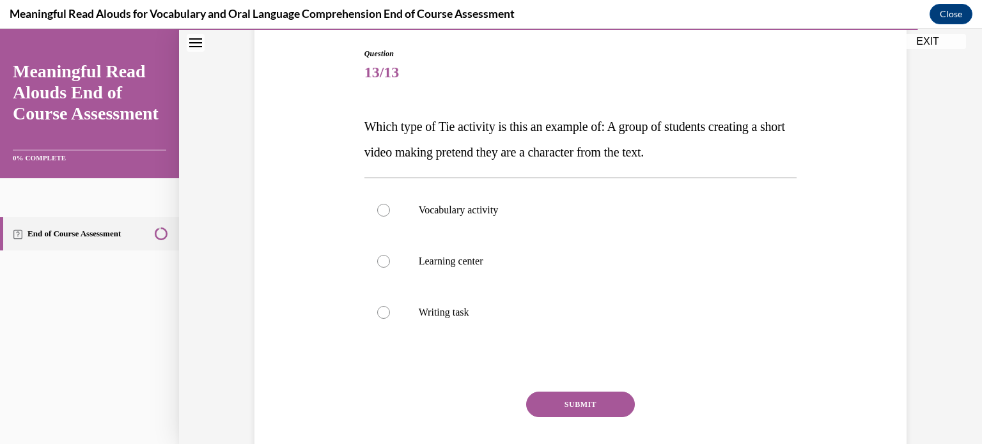
scroll to position [130, 0]
click at [483, 267] on label "Learning center" at bounding box center [580, 260] width 433 height 51
click at [390, 267] on input "Learning center" at bounding box center [383, 261] width 13 height 13
radio input "true"
click at [547, 394] on button "SUBMIT" at bounding box center [580, 404] width 109 height 26
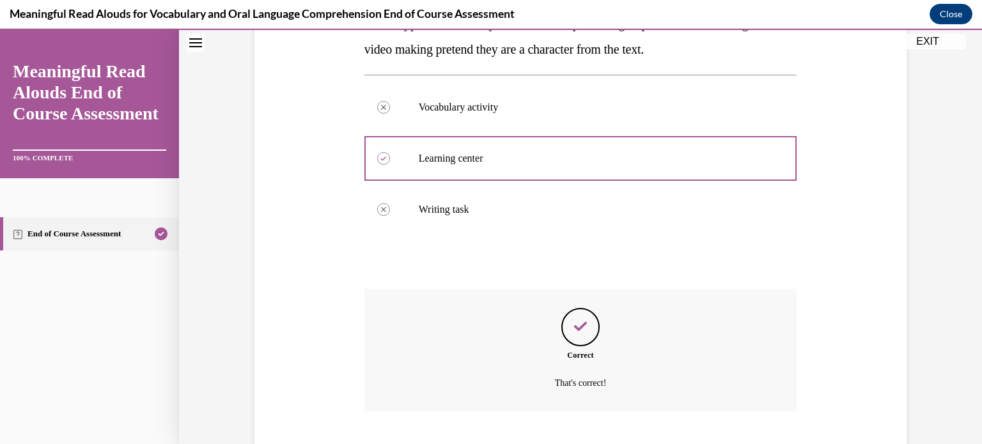
scroll to position [311, 0]
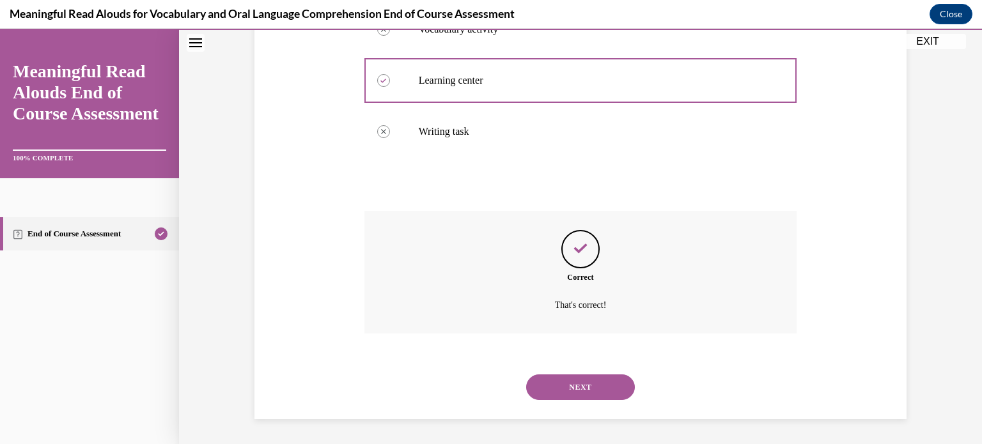
click at [560, 382] on button "NEXT" at bounding box center [580, 388] width 109 height 26
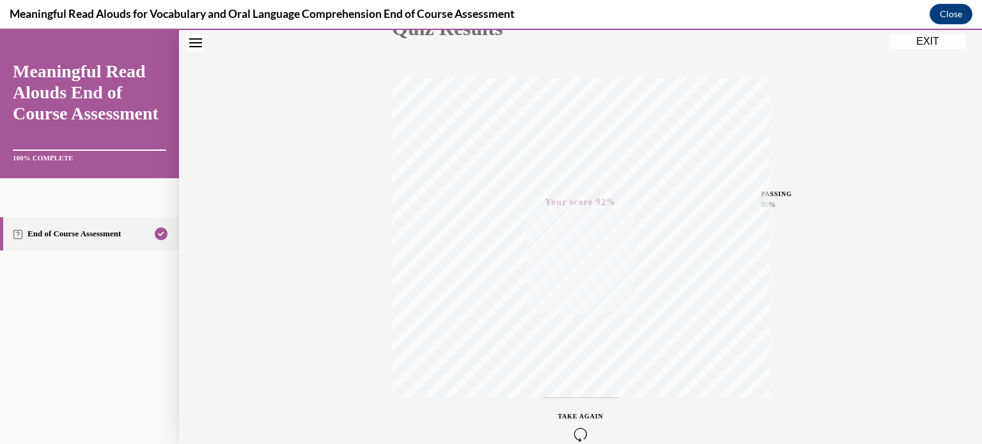
scroll to position [239, 0]
click at [920, 44] on button "EXIT" at bounding box center [927, 41] width 77 height 15
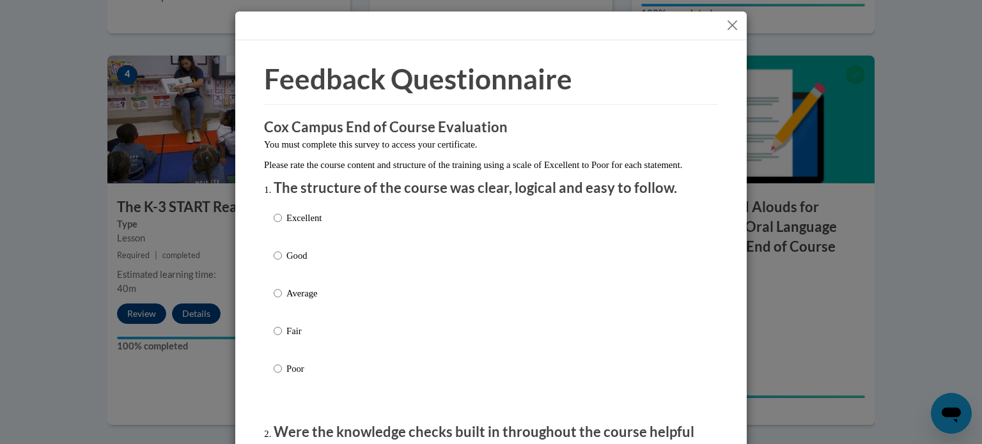
click at [294, 263] on p "Good" at bounding box center [303, 256] width 35 height 14
click at [282, 263] on input "Good" at bounding box center [278, 256] width 8 height 14
radio input "true"
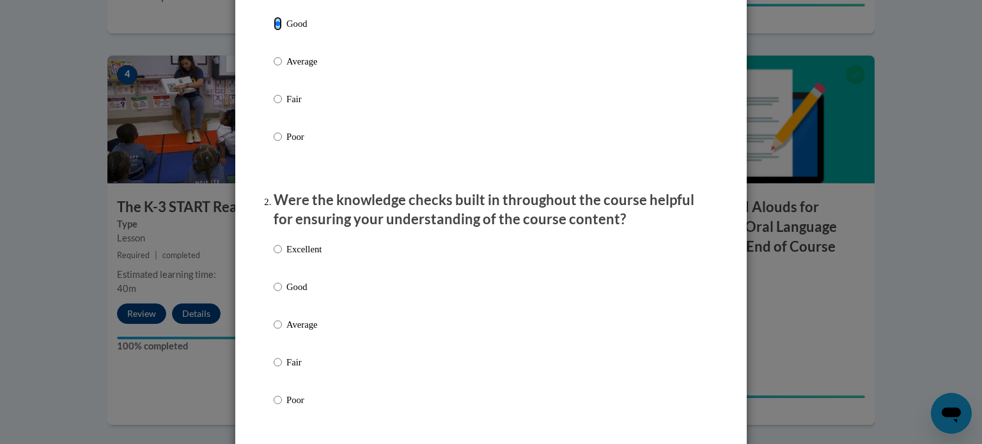
scroll to position [233, 0]
click at [292, 294] on p "Good" at bounding box center [303, 286] width 35 height 14
click at [282, 294] on input "Good" at bounding box center [278, 286] width 8 height 14
radio input "true"
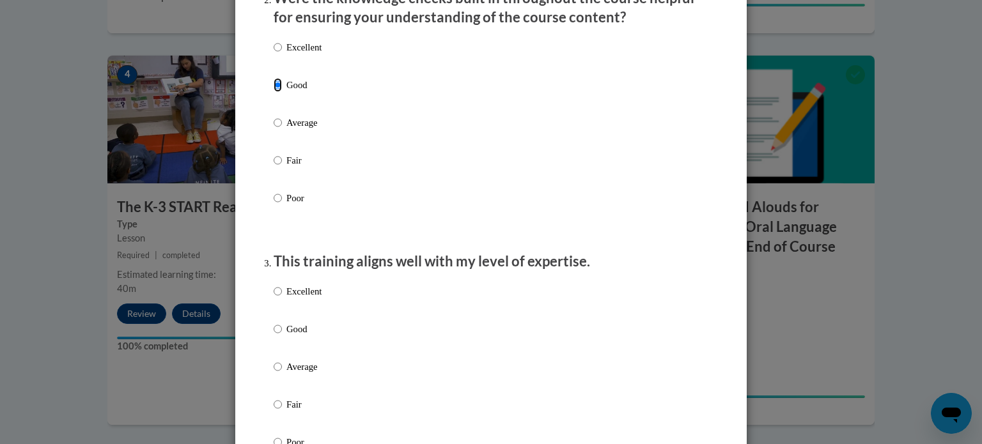
scroll to position [443, 0]
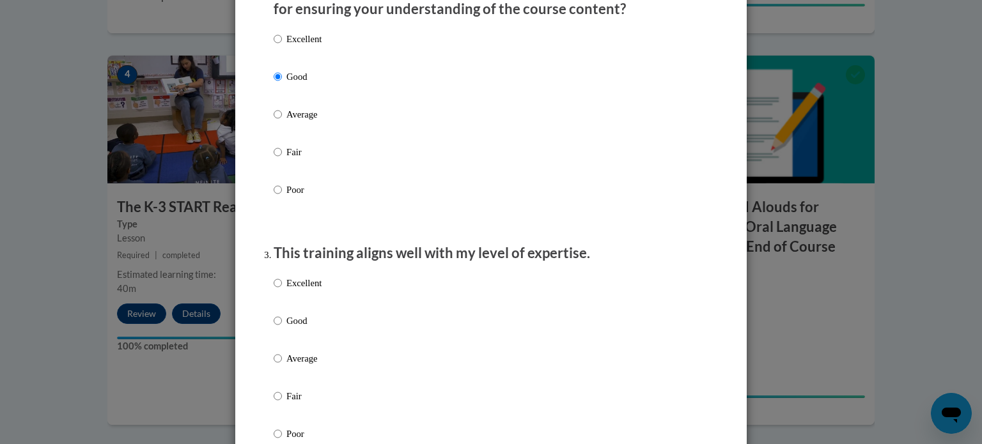
click at [292, 328] on p "Good" at bounding box center [303, 321] width 35 height 14
click at [282, 328] on input "Good" at bounding box center [278, 321] width 8 height 14
radio input "true"
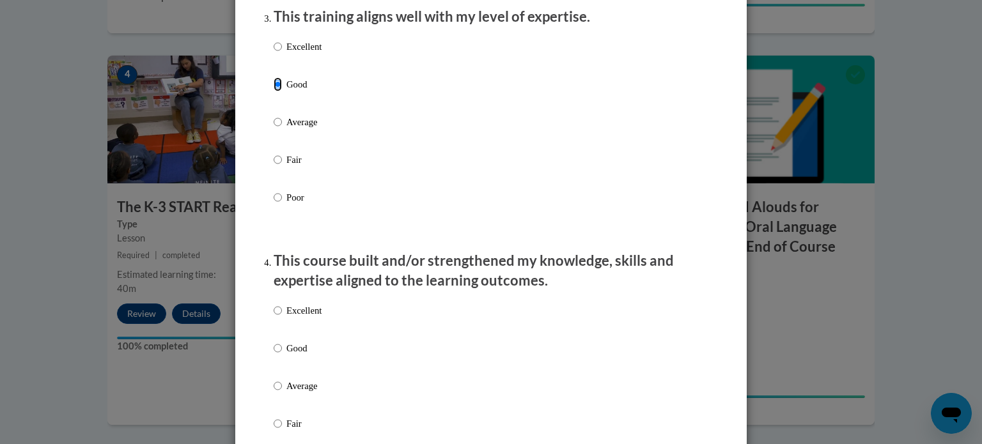
scroll to position [688, 0]
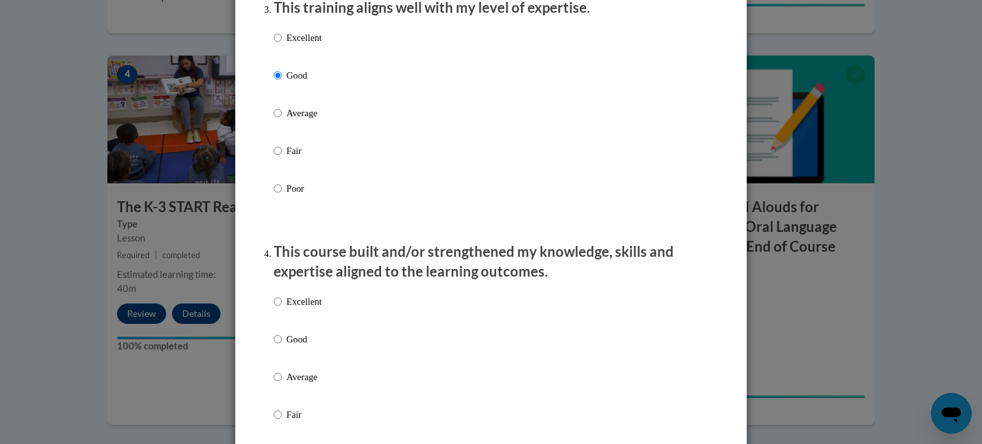
click at [287, 347] on p "Good" at bounding box center [303, 340] width 35 height 14
click at [282, 347] on input "Good" at bounding box center [278, 340] width 8 height 14
radio input "true"
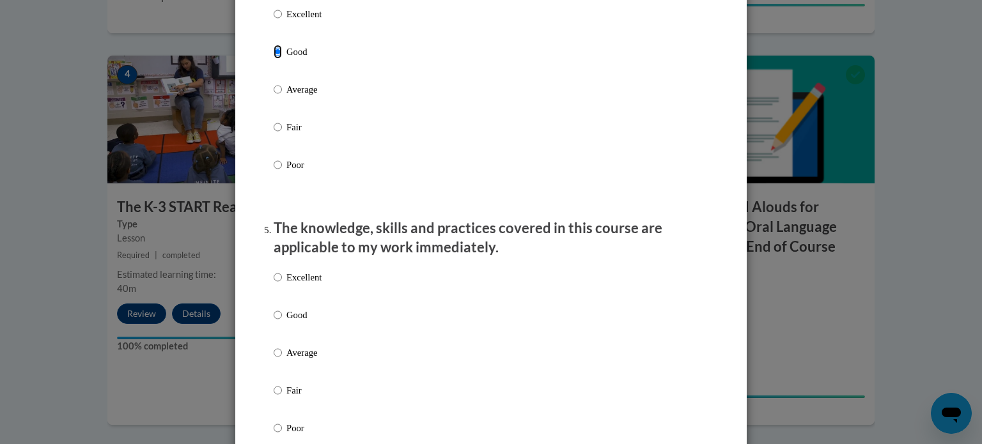
scroll to position [982, 0]
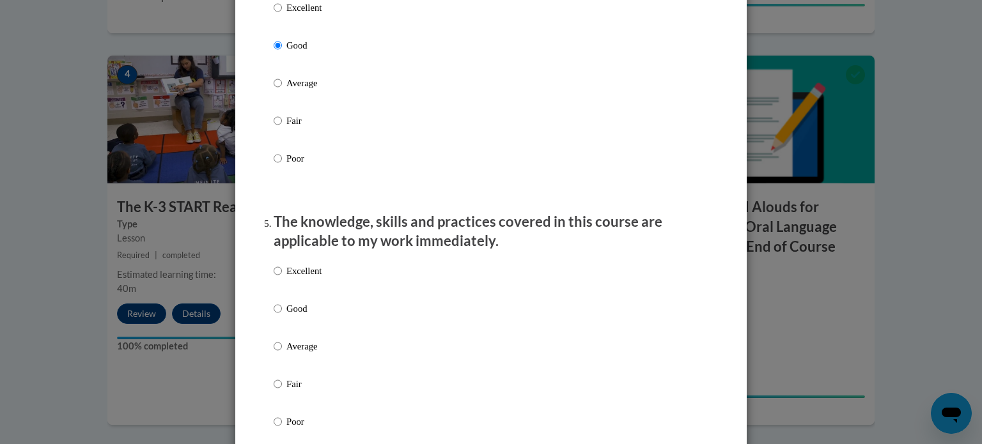
click at [289, 316] on p "Good" at bounding box center [303, 309] width 35 height 14
click at [282, 316] on input "Good" at bounding box center [278, 309] width 8 height 14
radio input "true"
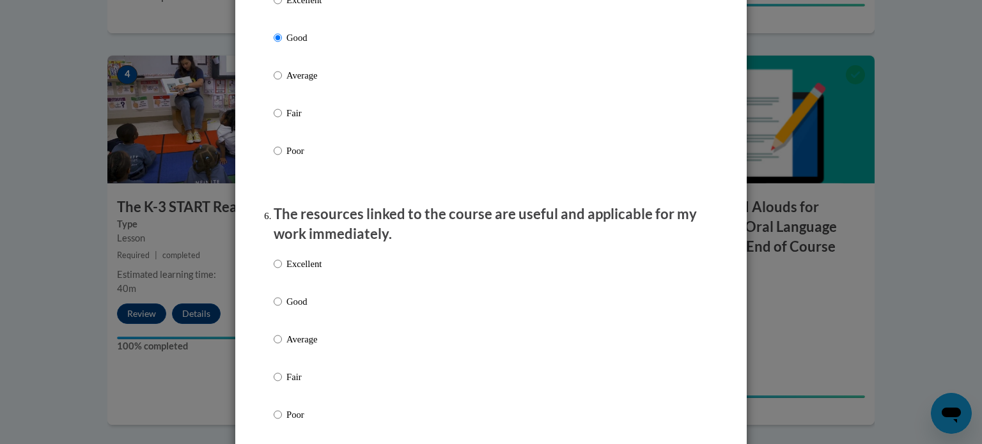
click at [289, 309] on p "Good" at bounding box center [303, 302] width 35 height 14
click at [282, 309] on input "Good" at bounding box center [278, 302] width 8 height 14
radio input "true"
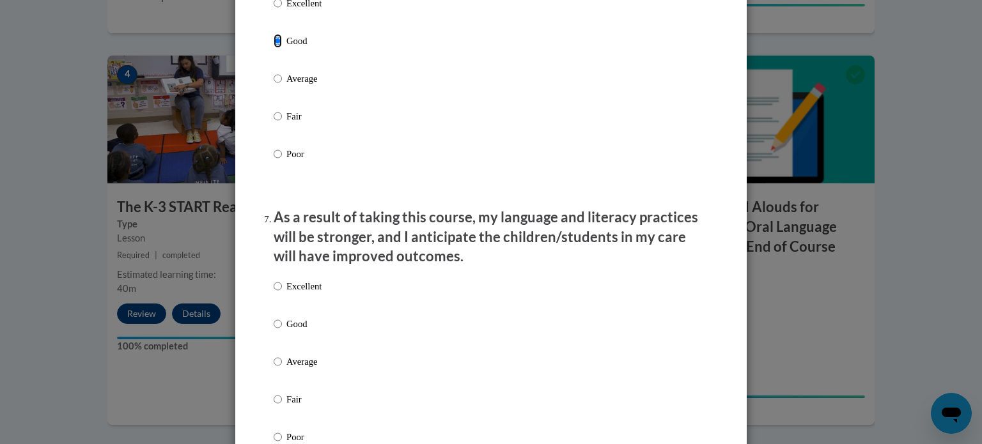
scroll to position [1514, 0]
click at [288, 345] on label "Good" at bounding box center [298, 334] width 48 height 35
click at [282, 331] on input "Good" at bounding box center [278, 324] width 8 height 14
radio input "true"
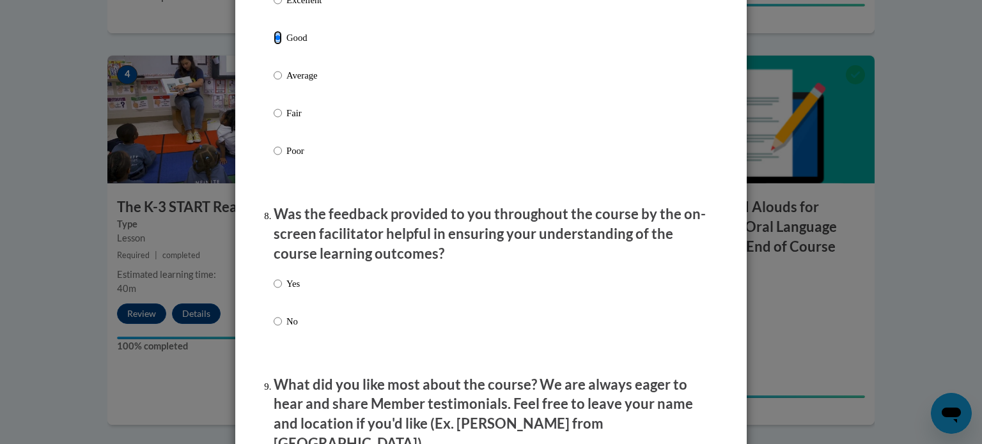
scroll to position [1807, 0]
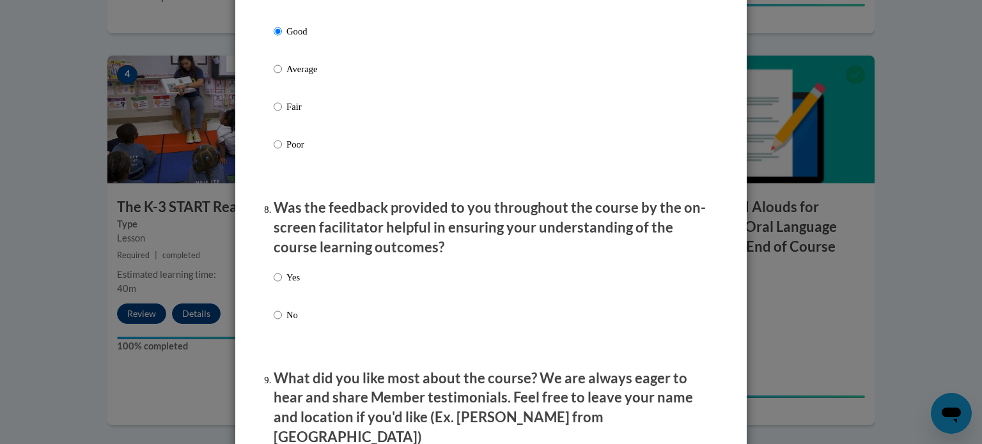
click at [290, 285] on p "Yes" at bounding box center [292, 277] width 13 height 14
click at [282, 285] on input "Yes" at bounding box center [278, 277] width 8 height 14
radio input "true"
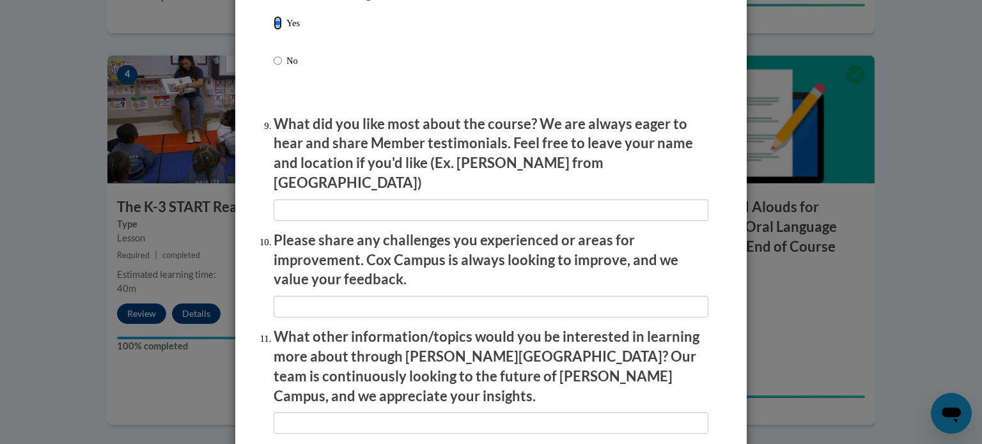
scroll to position [2062, 0]
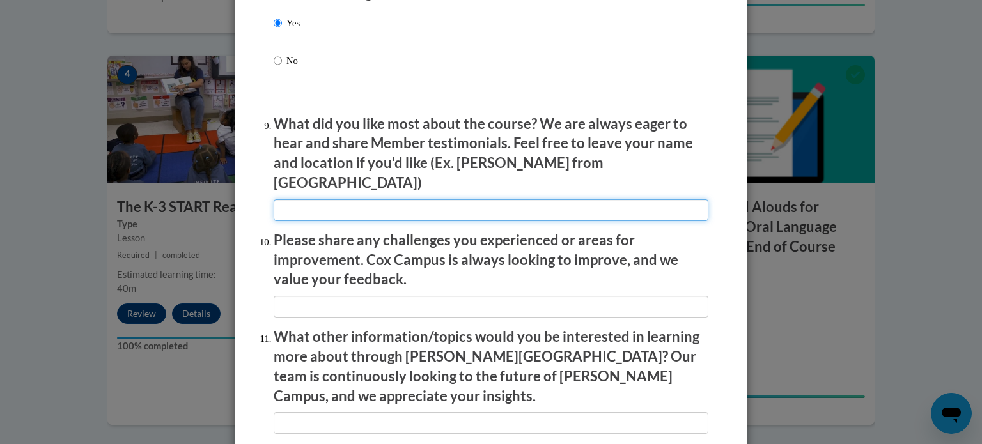
click at [303, 200] on input "textbox" at bounding box center [491, 211] width 435 height 22
type input "none"
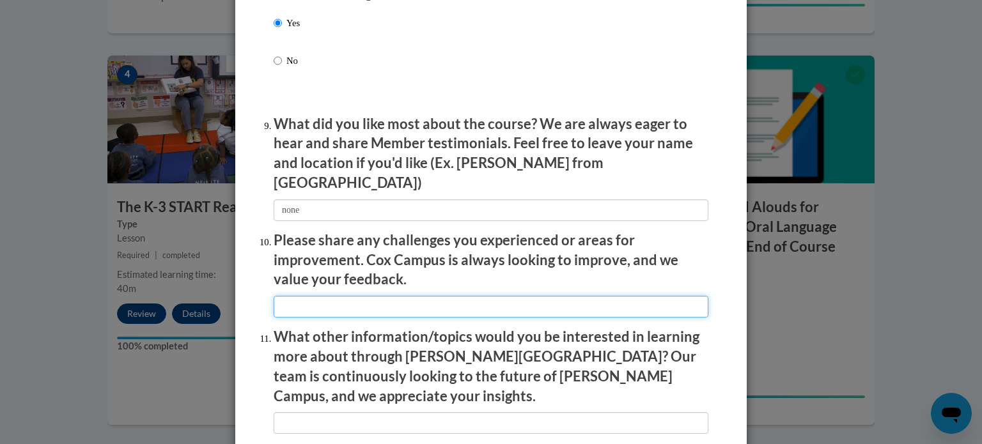
click at [302, 299] on input "textbox" at bounding box center [491, 307] width 435 height 22
type input "None"
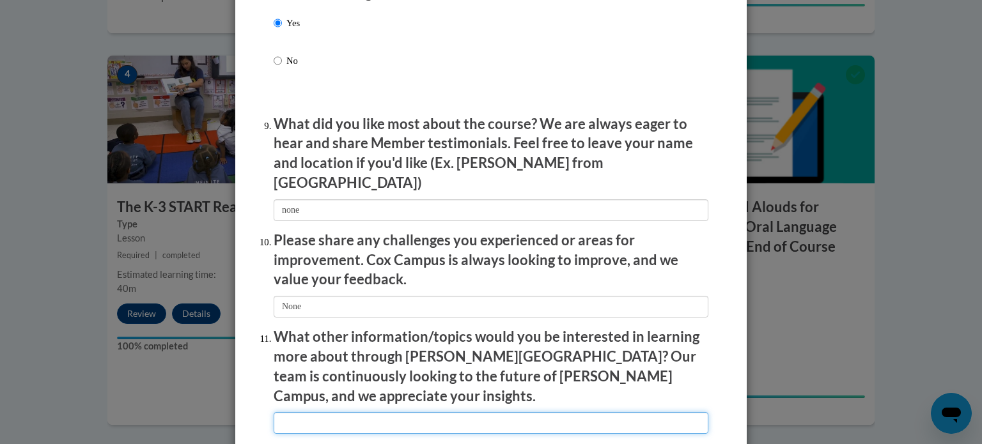
click at [317, 412] on input "textbox" at bounding box center [491, 423] width 435 height 22
type input "none"
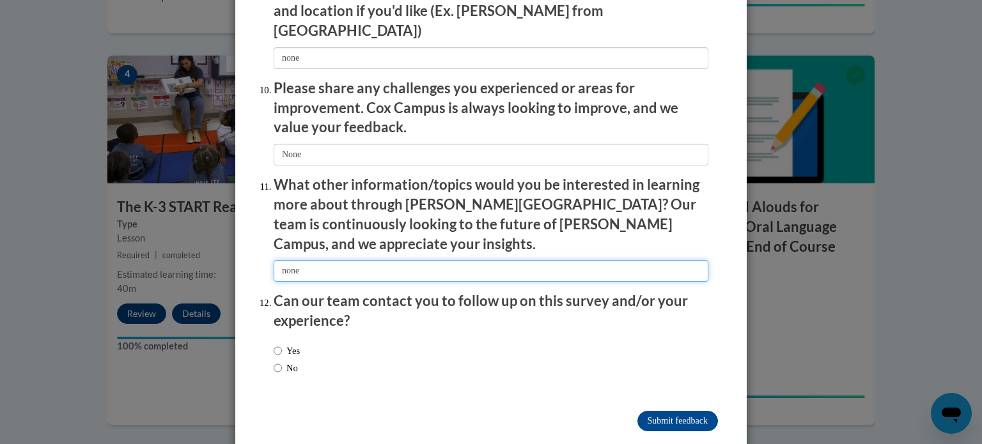
scroll to position [2218, 0]
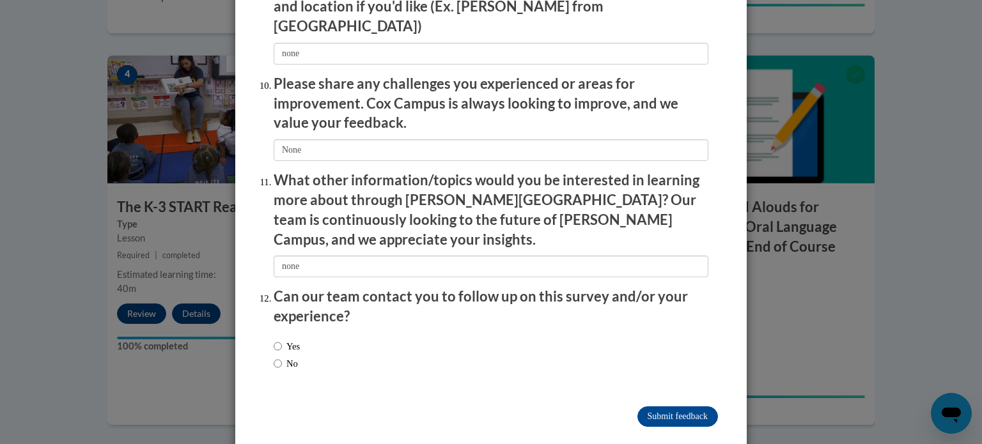
click at [310, 340] on div "Yes No" at bounding box center [491, 357] width 435 height 48
click at [276, 357] on input "No" at bounding box center [278, 364] width 8 height 14
radio input "true"
click at [657, 407] on input "Submit feedback" at bounding box center [678, 417] width 81 height 20
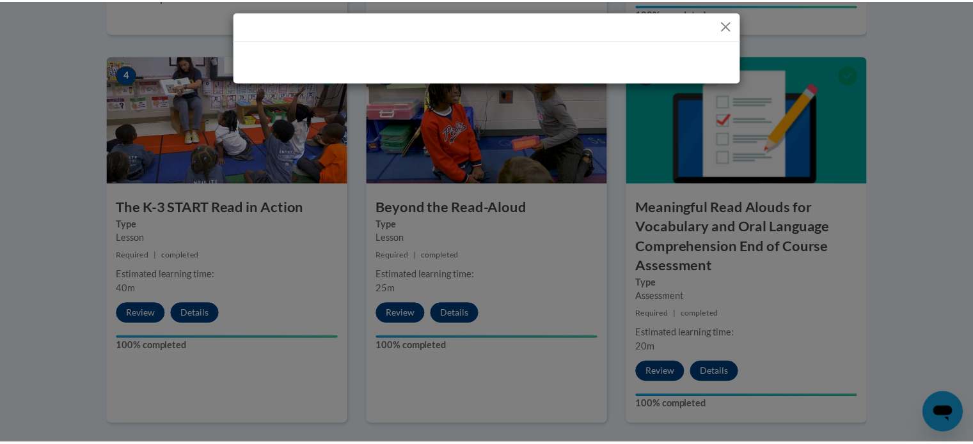
scroll to position [0, 0]
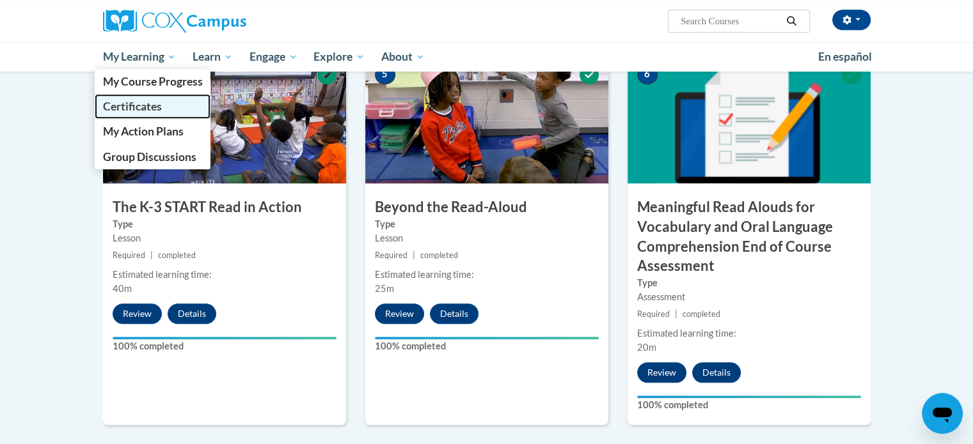
click at [145, 98] on link "Certificates" at bounding box center [153, 106] width 116 height 25
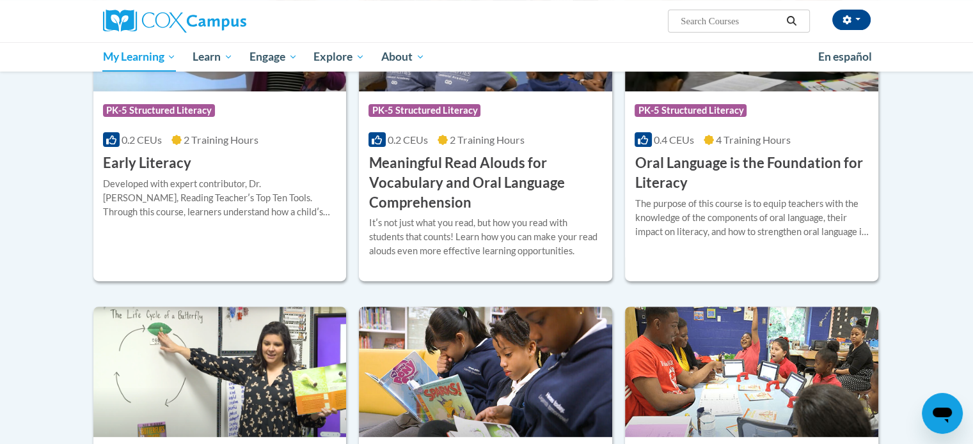
scroll to position [373, 0]
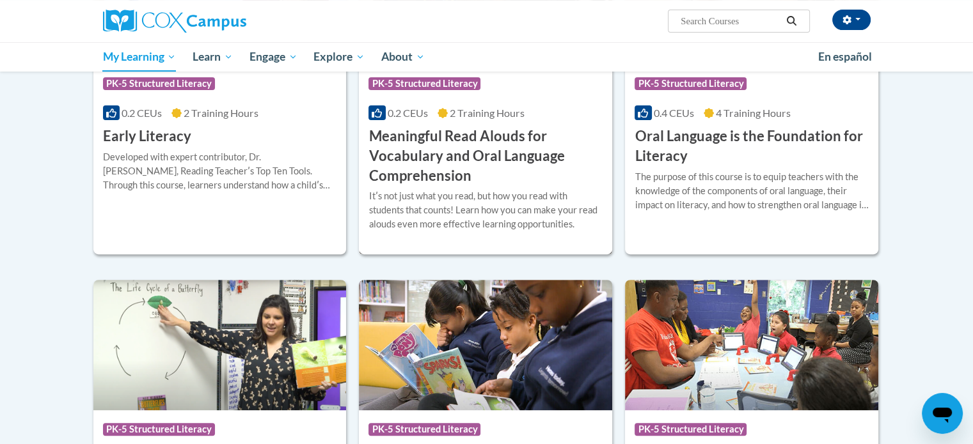
click at [488, 171] on h3 "Meaningful Read Alouds for Vocabulary and Oral Language Comprehension" at bounding box center [485, 156] width 234 height 59
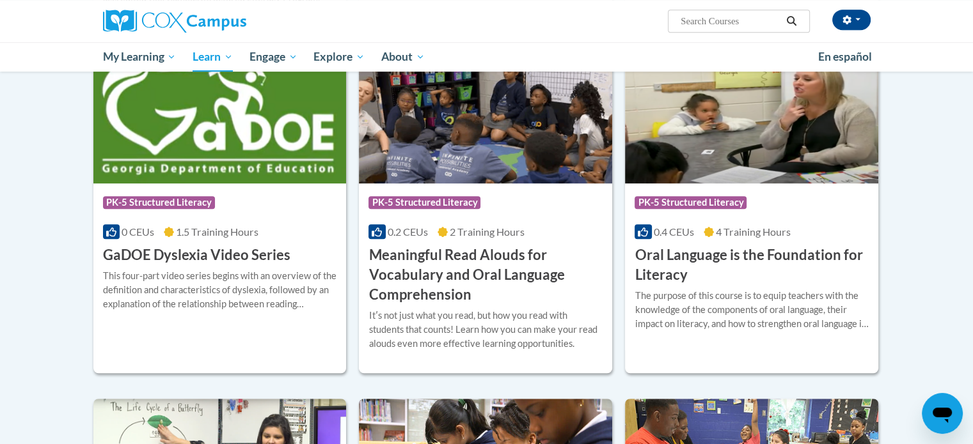
scroll to position [746, 0]
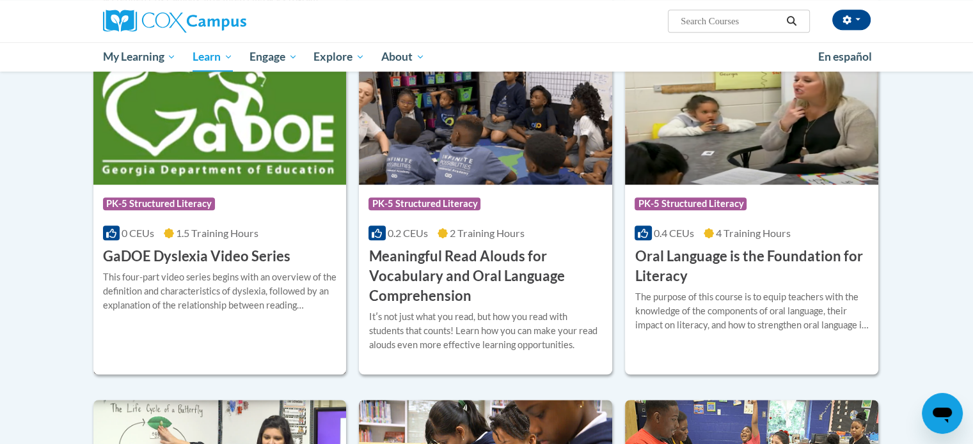
click at [250, 237] on span "1.5 Training Hours" at bounding box center [217, 233] width 82 height 12
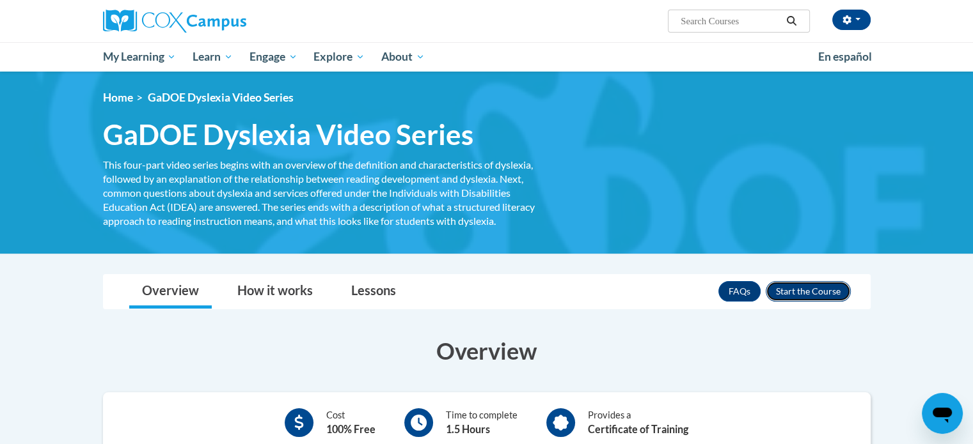
click at [791, 294] on button "Enroll" at bounding box center [807, 291] width 85 height 20
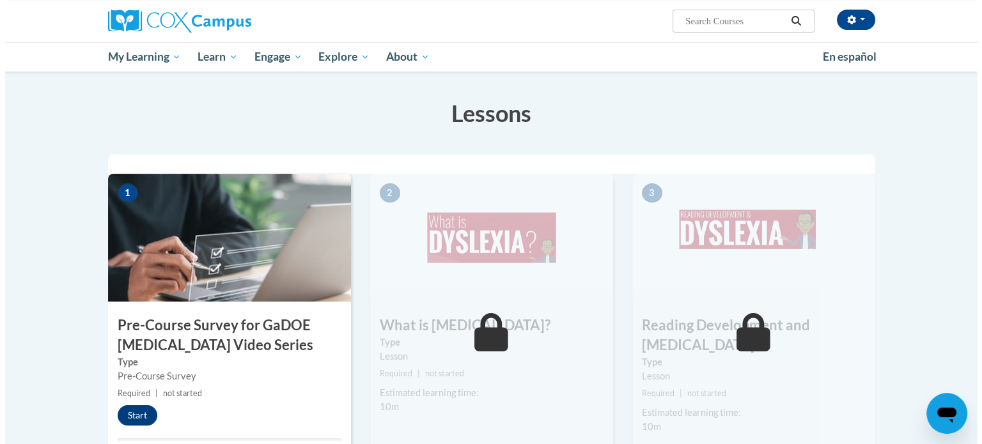
scroll to position [200, 0]
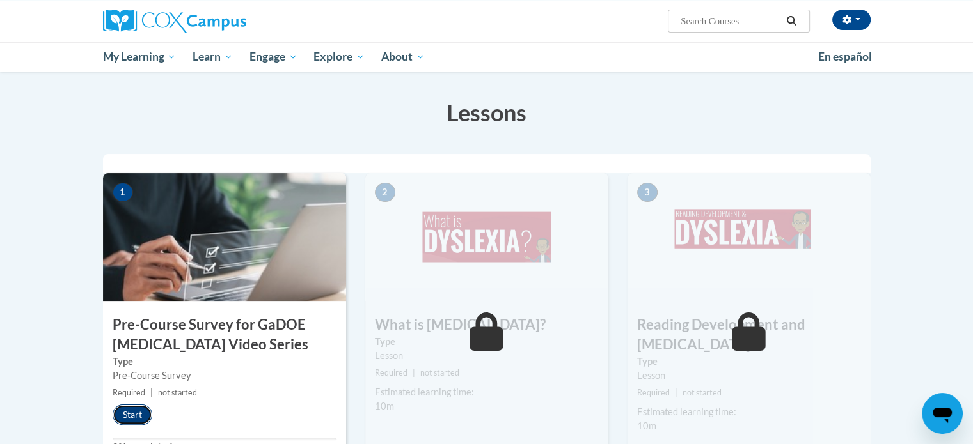
click at [130, 412] on button "Start" at bounding box center [133, 415] width 40 height 20
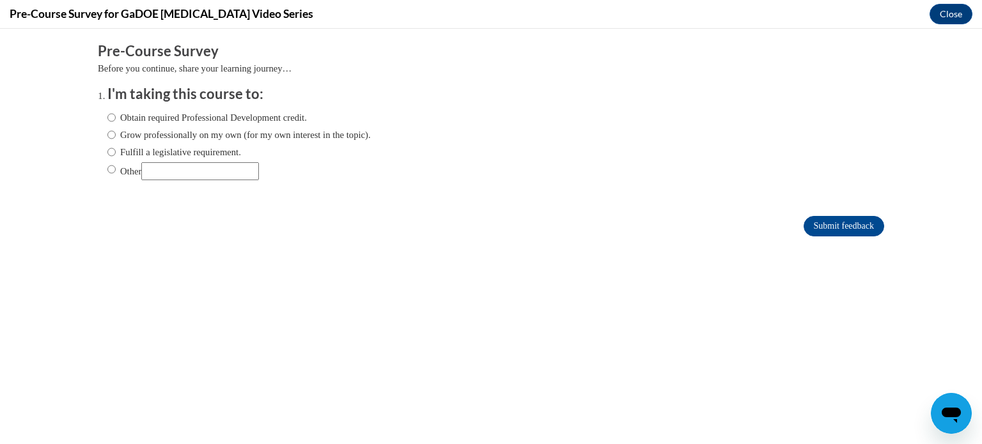
scroll to position [0, 0]
click at [182, 137] on label "Grow professionally on my own (for my own interest in the topic)." at bounding box center [238, 135] width 263 height 14
click at [116, 137] on input "Grow professionally on my own (for my own interest in the topic)." at bounding box center [111, 135] width 8 height 14
radio input "true"
click at [804, 222] on input "Submit feedback" at bounding box center [844, 226] width 81 height 20
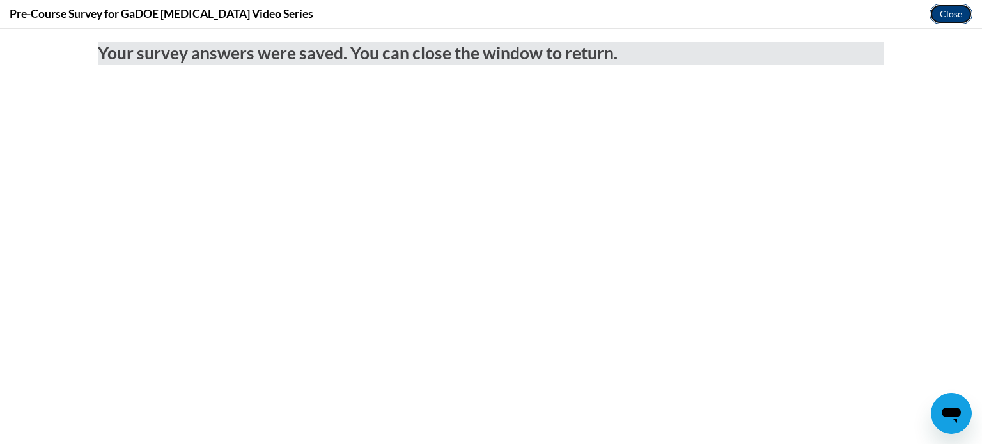
click at [950, 12] on button "Close" at bounding box center [951, 14] width 43 height 20
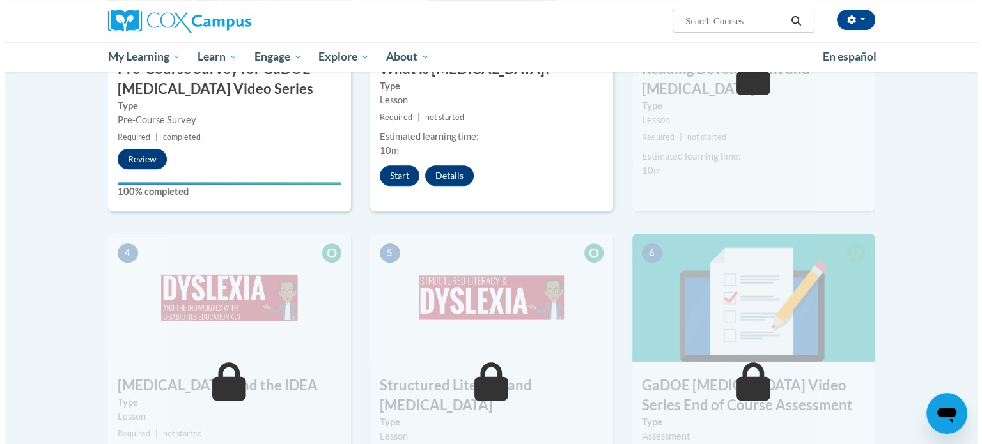
scroll to position [449, 0]
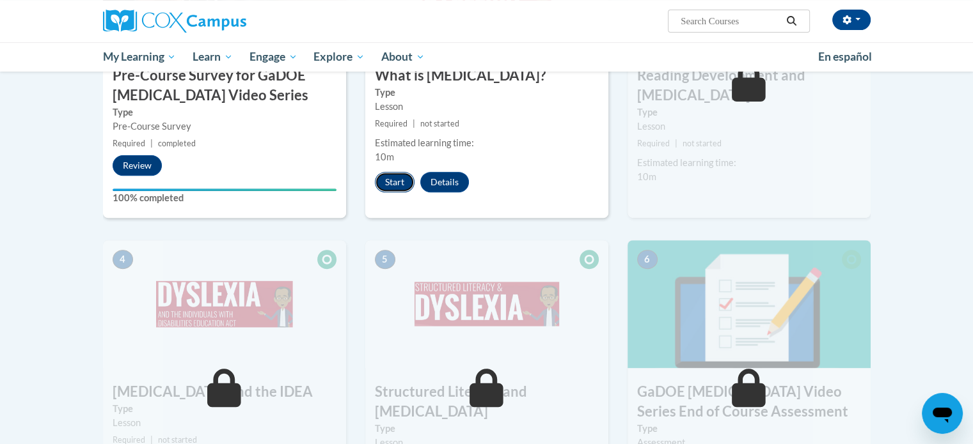
click at [391, 189] on button "Start" at bounding box center [395, 182] width 40 height 20
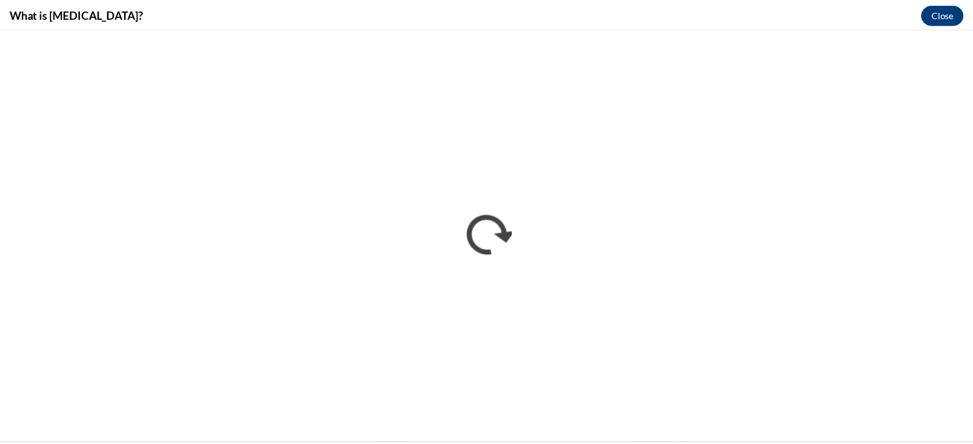
scroll to position [0, 0]
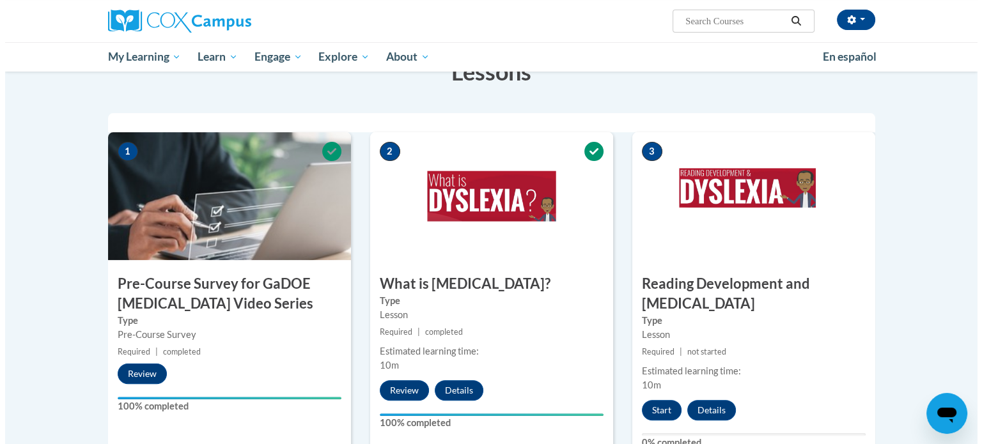
scroll to position [315, 0]
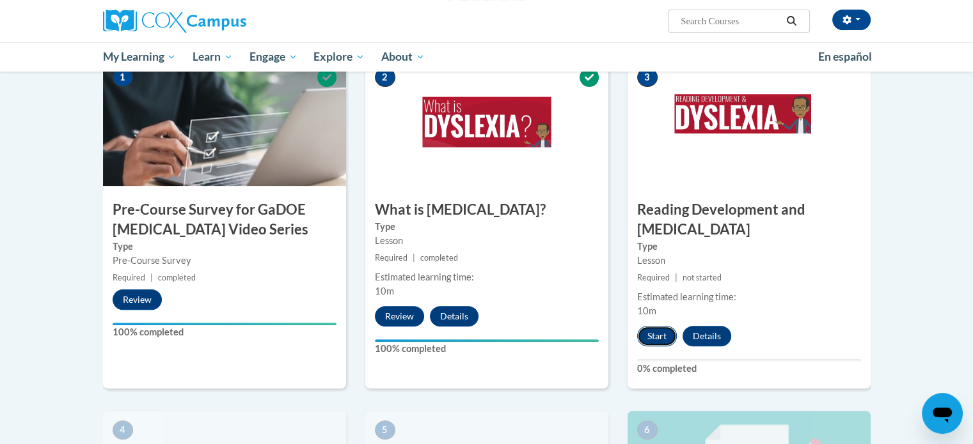
click at [668, 326] on button "Start" at bounding box center [657, 336] width 40 height 20
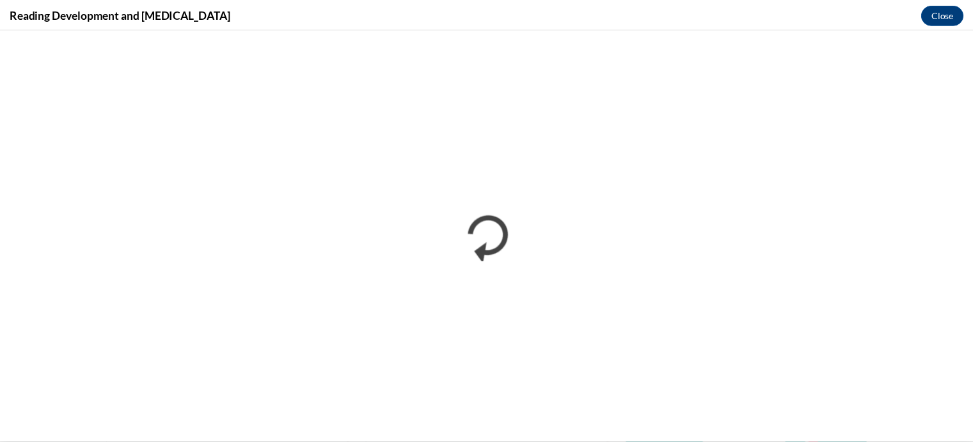
scroll to position [0, 0]
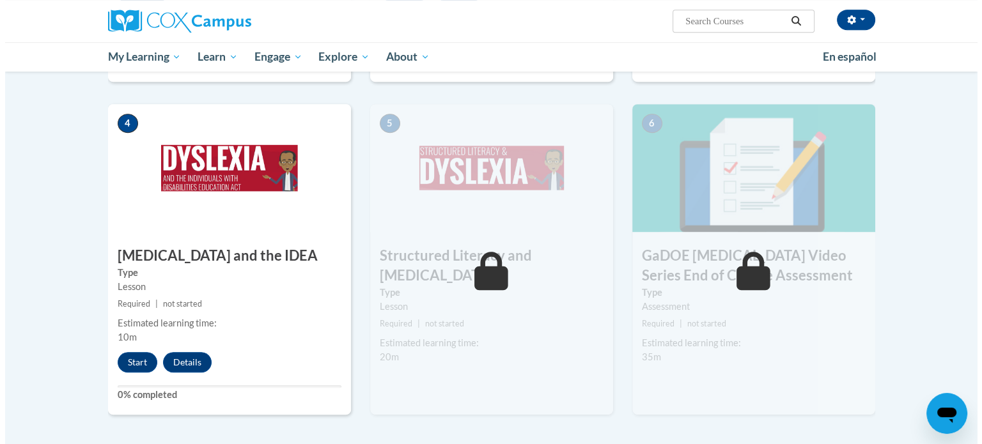
scroll to position [622, 0]
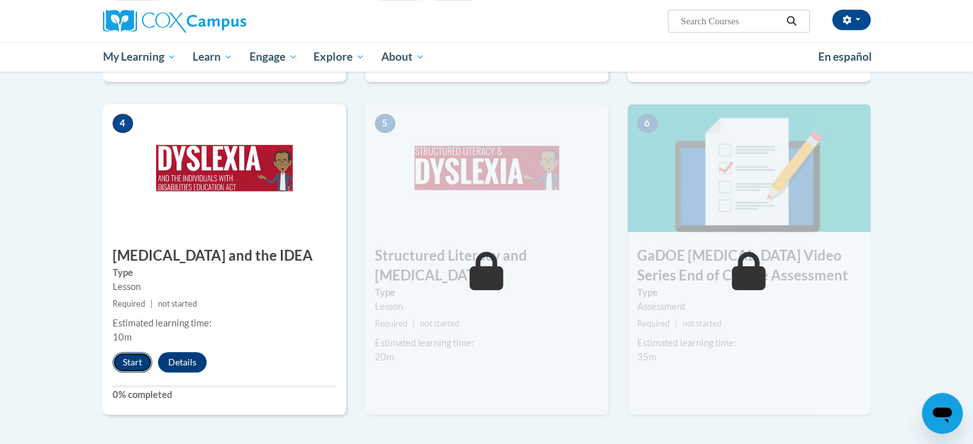
click at [134, 352] on button "Start" at bounding box center [133, 362] width 40 height 20
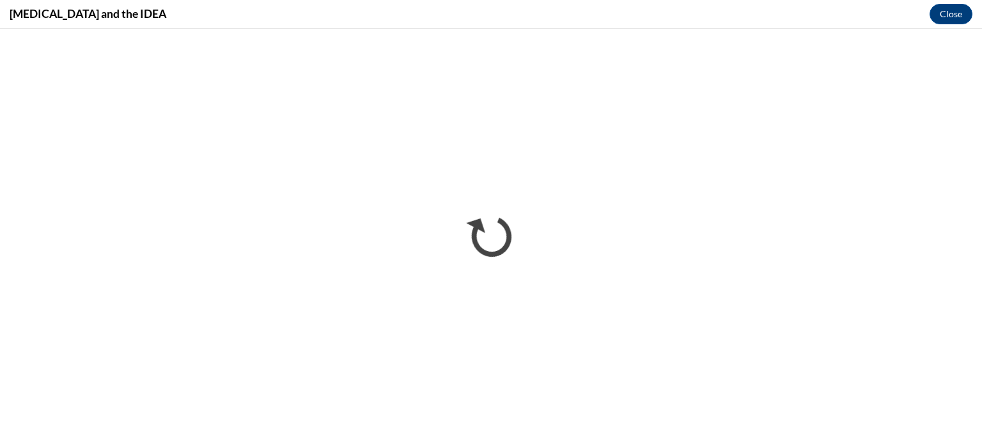
scroll to position [0, 0]
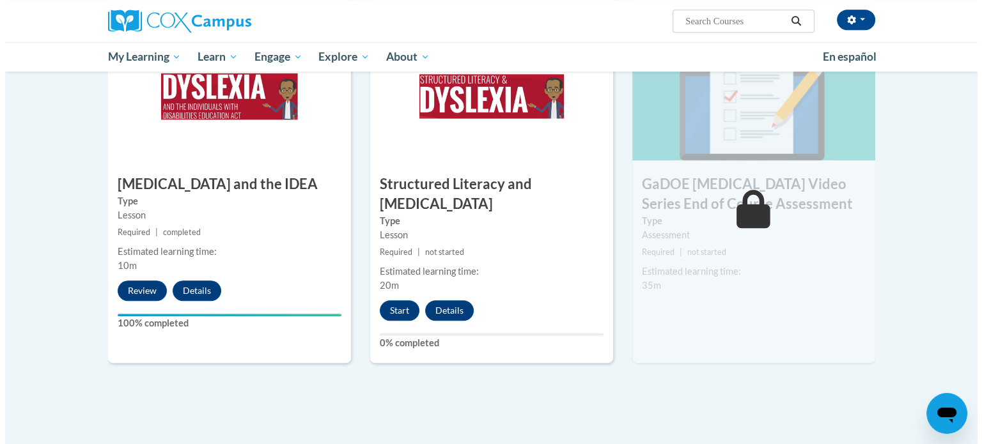
scroll to position [698, 0]
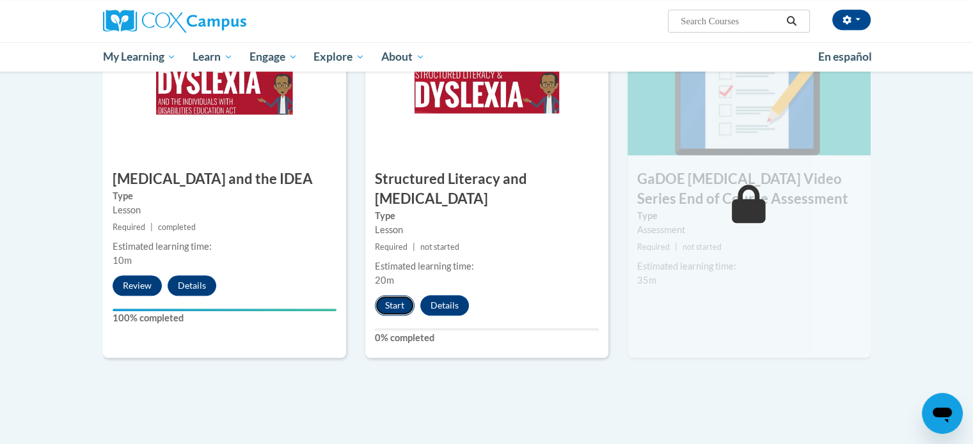
click at [386, 295] on button "Start" at bounding box center [395, 305] width 40 height 20
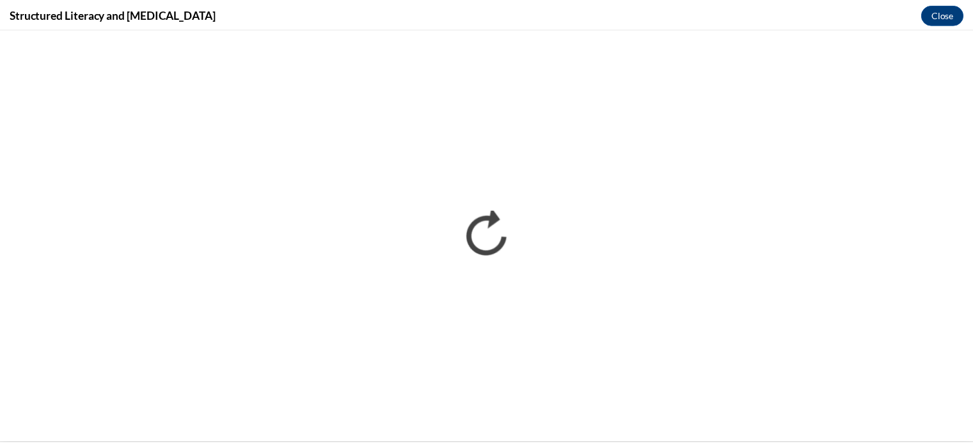
scroll to position [0, 0]
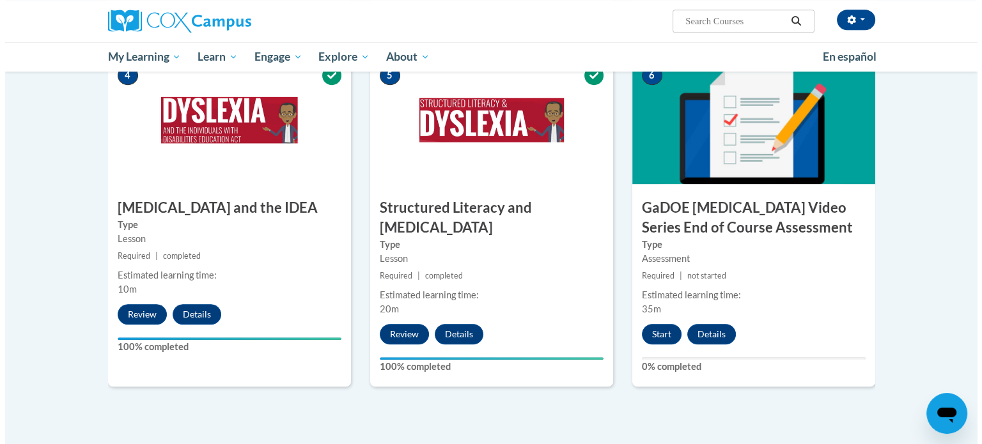
scroll to position [670, 0]
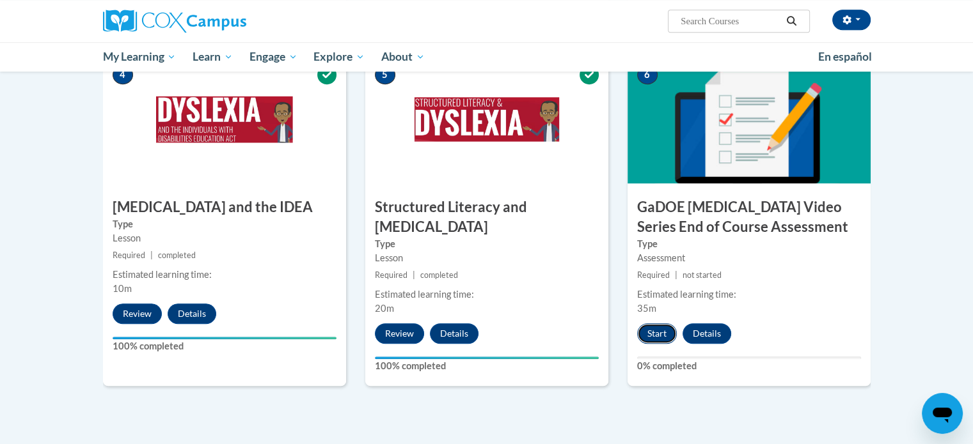
click at [664, 324] on button "Start" at bounding box center [657, 334] width 40 height 20
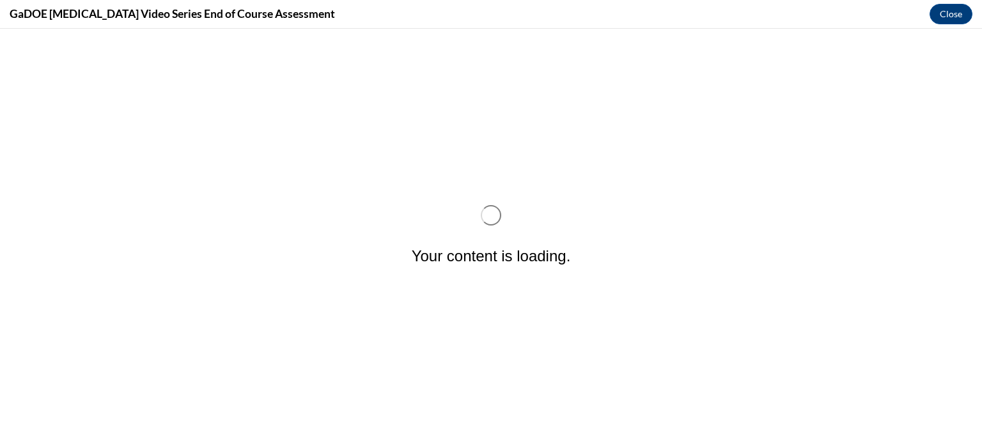
scroll to position [0, 0]
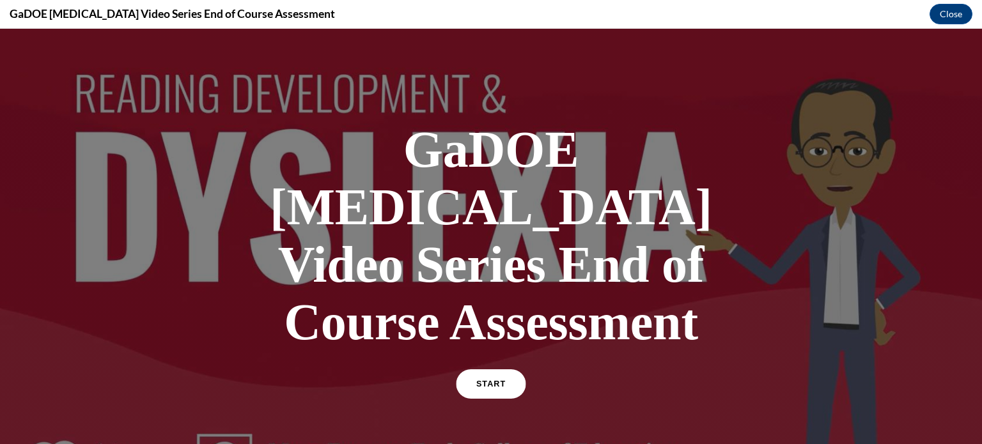
click at [476, 380] on span "START" at bounding box center [490, 385] width 29 height 10
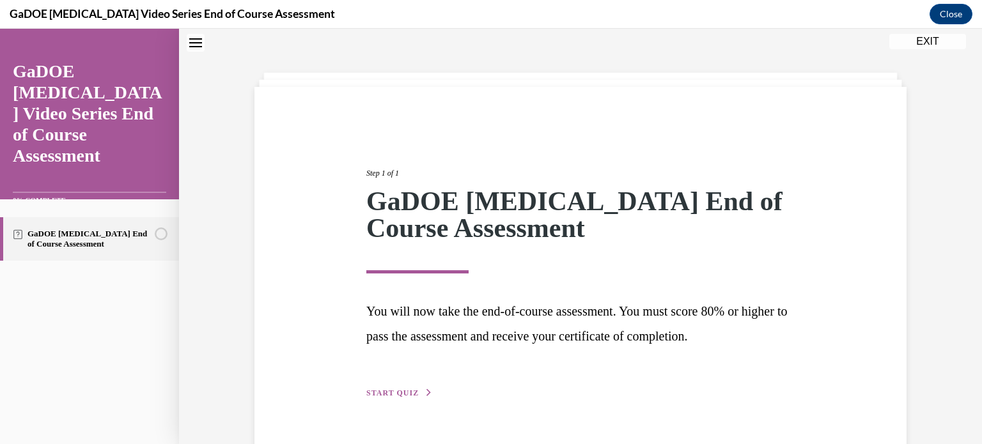
scroll to position [71, 0]
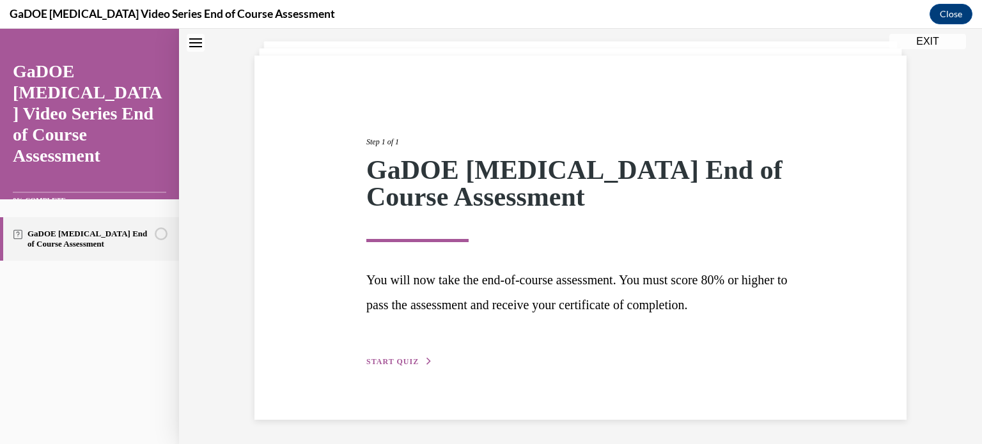
click at [394, 354] on div "Step 1 of 1 GaDOE Dyslexia End of Course Assessment You will now take the end-o…" at bounding box center [581, 238] width 448 height 262
click at [390, 359] on span "START QUIZ" at bounding box center [392, 361] width 52 height 9
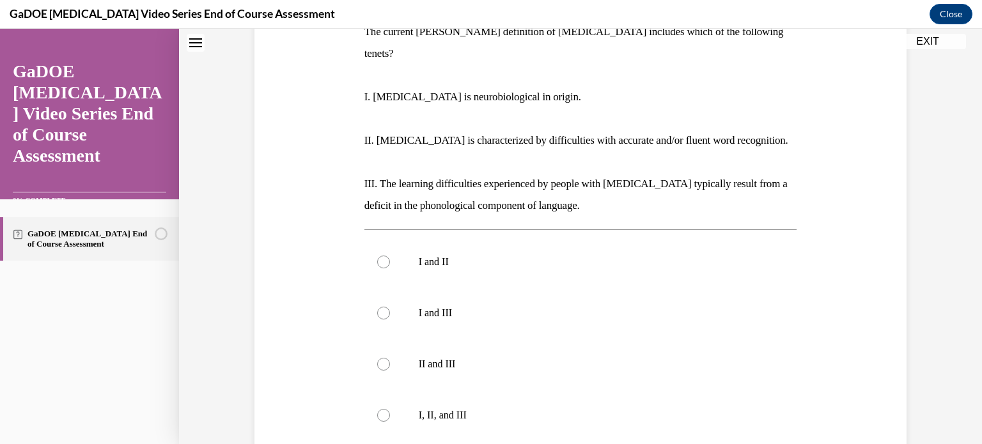
scroll to position [223, 0]
click at [496, 389] on label "I, II, and III" at bounding box center [580, 414] width 433 height 51
click at [390, 409] on input "I, II, and III" at bounding box center [383, 415] width 13 height 13
radio input "true"
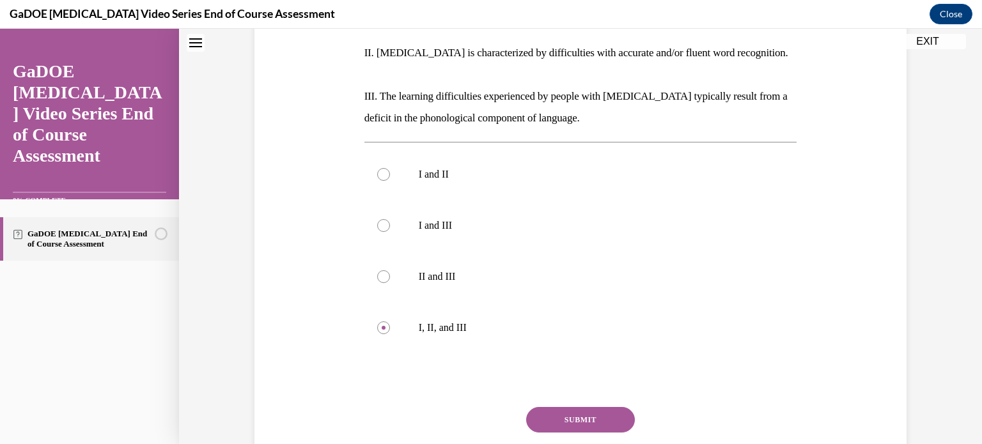
click at [537, 407] on button "SUBMIT" at bounding box center [580, 420] width 109 height 26
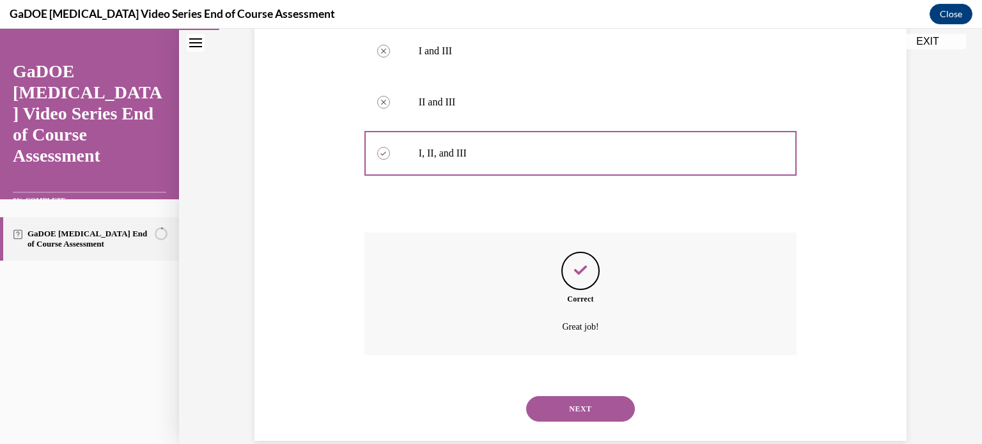
click at [540, 396] on button "NEXT" at bounding box center [580, 409] width 109 height 26
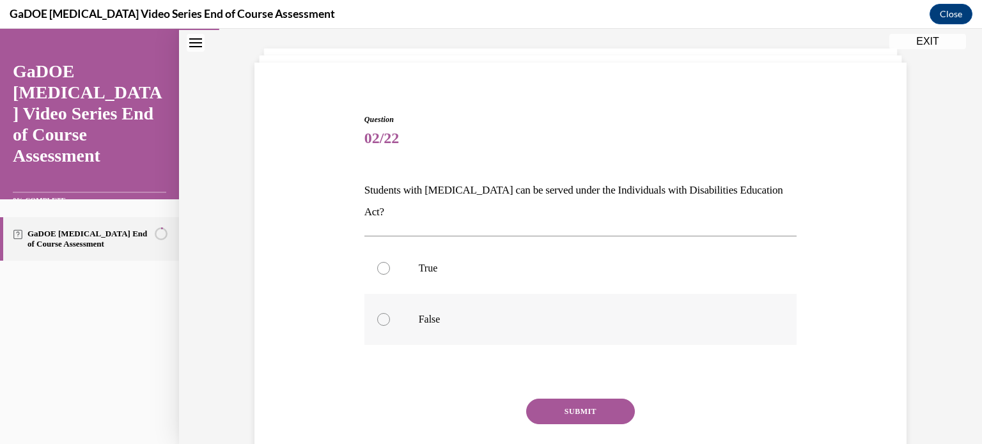
scroll to position [60, 0]
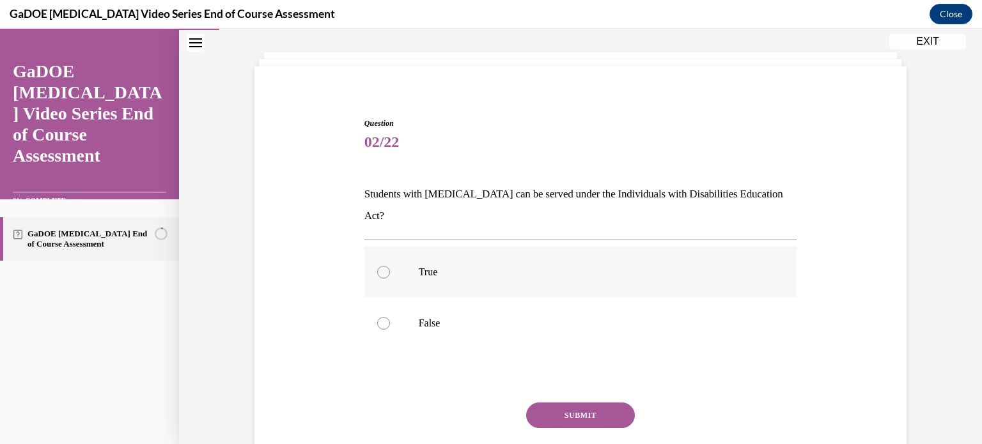
click at [574, 257] on label "True" at bounding box center [580, 272] width 433 height 51
click at [390, 266] on input "True" at bounding box center [383, 272] width 13 height 13
radio input "true"
click at [578, 403] on button "SUBMIT" at bounding box center [580, 416] width 109 height 26
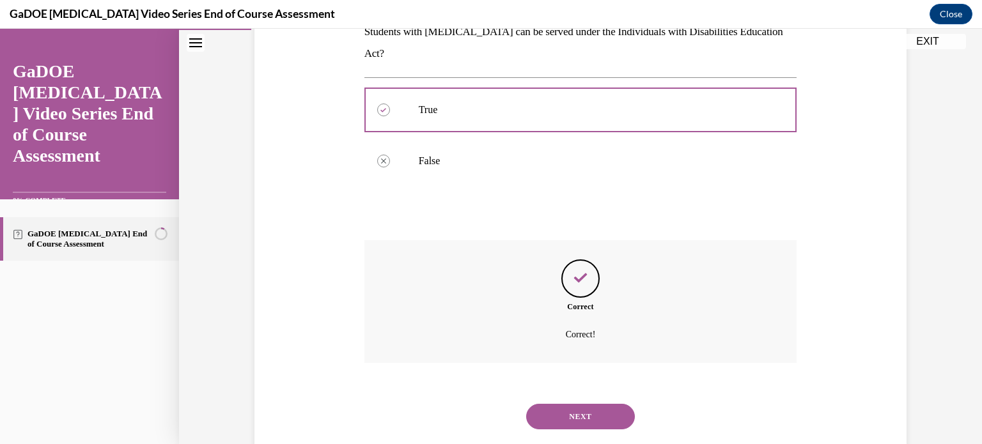
scroll to position [230, 0]
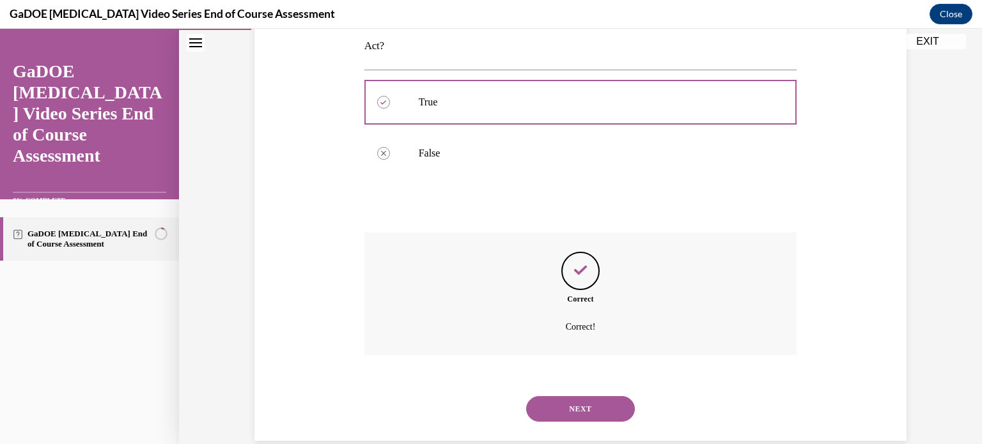
click at [578, 396] on button "NEXT" at bounding box center [580, 409] width 109 height 26
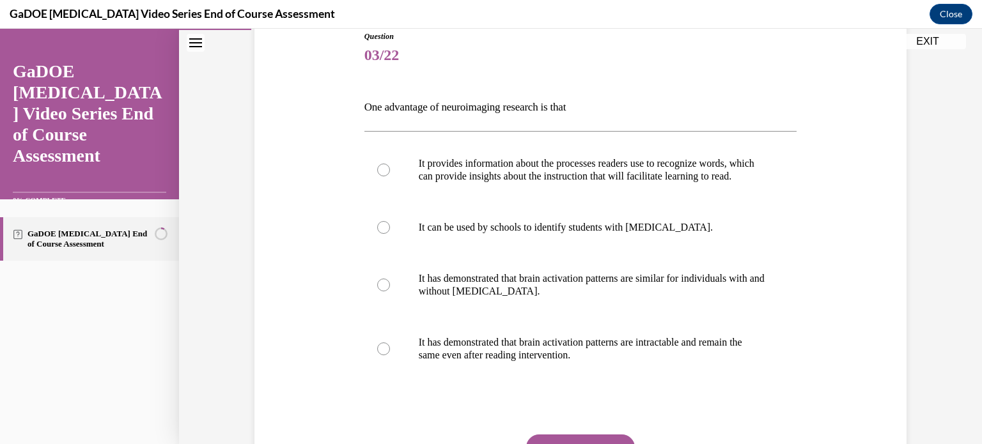
scroll to position [160, 0]
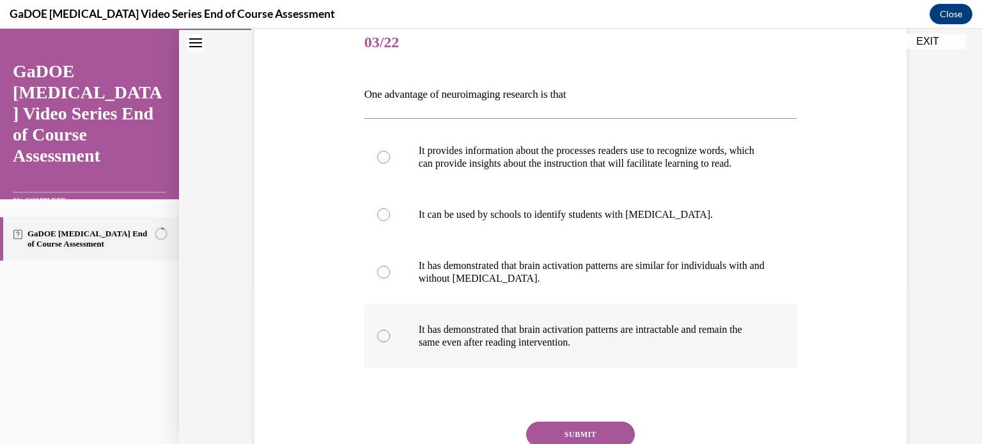
click at [627, 349] on p "It has demonstrated that brain activation patterns are intractable and remain t…" at bounding box center [592, 337] width 347 height 26
click at [390, 343] on input "It has demonstrated that brain activation patterns are intractable and remain t…" at bounding box center [383, 336] width 13 height 13
radio input "true"
click at [627, 349] on p "It has demonstrated that brain activation patterns are intractable and remain t…" at bounding box center [592, 337] width 347 height 26
click at [390, 343] on input "It has demonstrated that brain activation patterns are intractable and remain t…" at bounding box center [383, 336] width 13 height 13
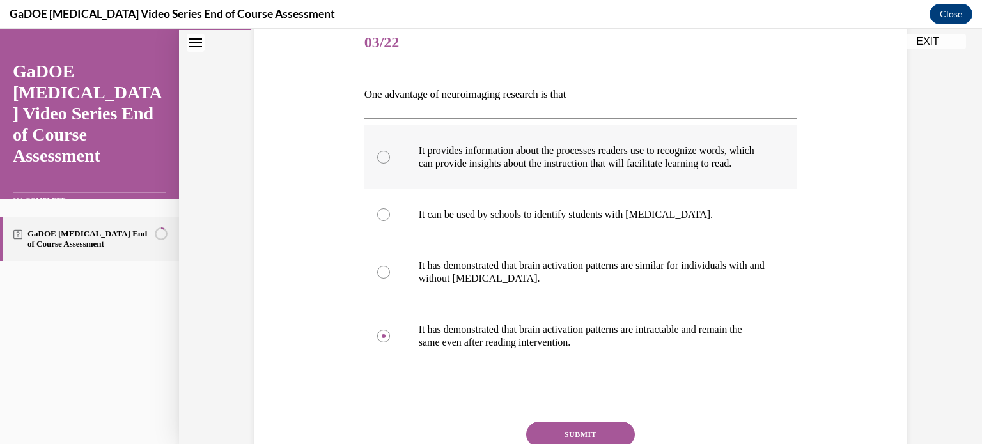
click at [591, 163] on p "It provides information about the processes readers use to recognize words, whi…" at bounding box center [592, 158] width 347 height 26
click at [390, 163] on input "It provides information about the processes readers use to recognize words, whi…" at bounding box center [383, 157] width 13 height 13
radio input "true"
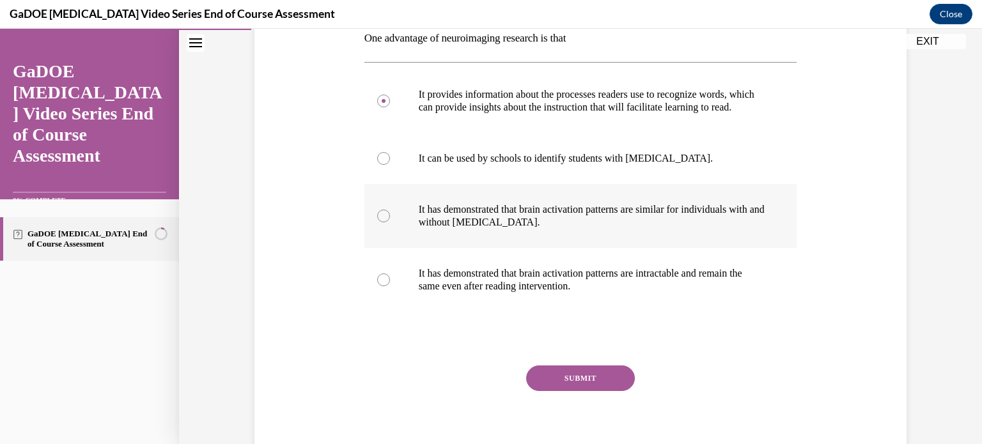
scroll to position [217, 0]
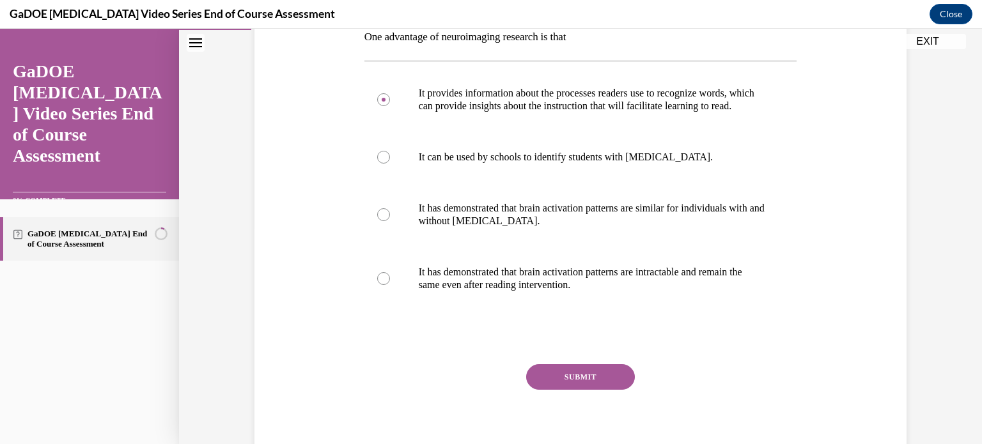
click at [579, 390] on button "SUBMIT" at bounding box center [580, 377] width 109 height 26
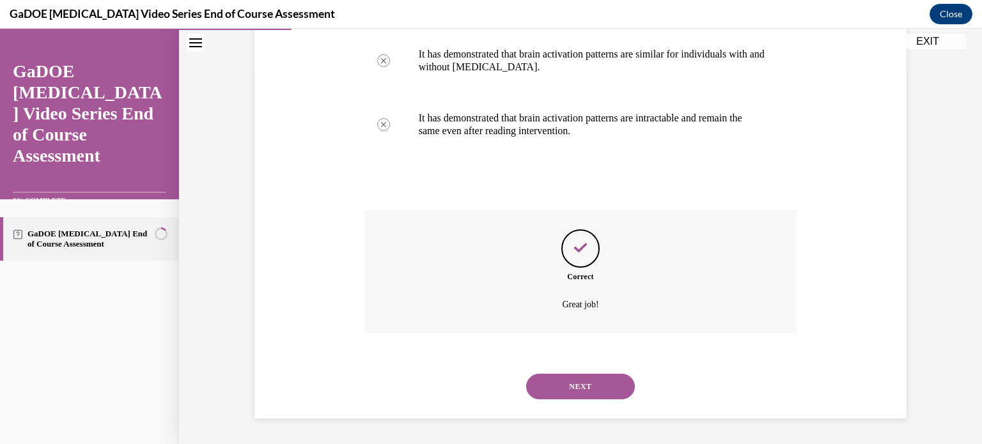
scroll to position [384, 0]
click at [579, 390] on button "NEXT" at bounding box center [580, 387] width 109 height 26
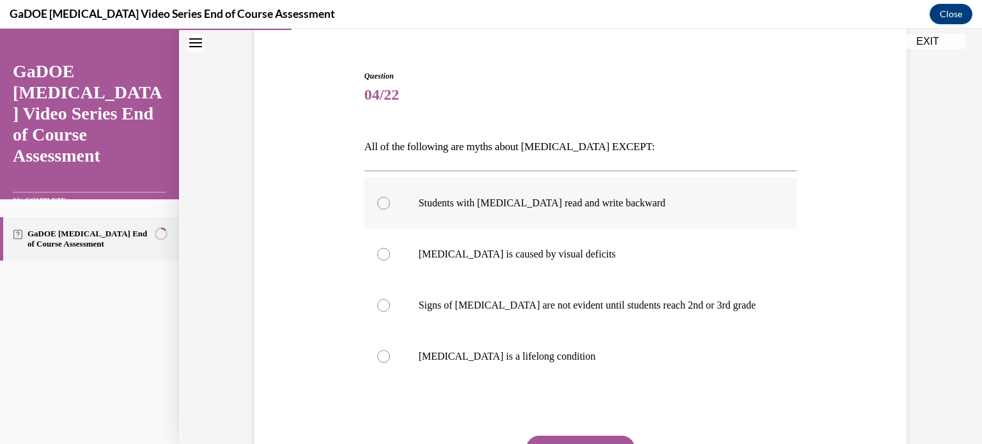
scroll to position [110, 0]
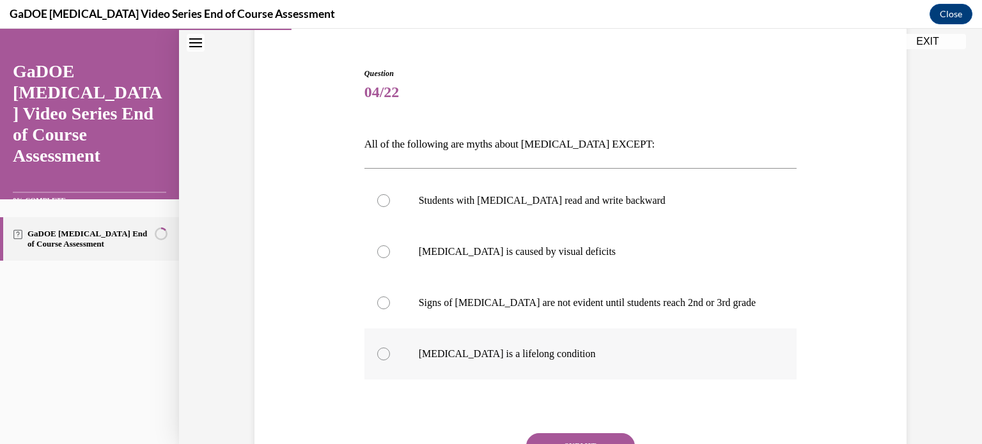
click at [627, 348] on p "Dyslexia is a lifelong condition" at bounding box center [592, 354] width 347 height 13
click at [390, 348] on input "Dyslexia is a lifelong condition" at bounding box center [383, 354] width 13 height 13
radio input "true"
click at [577, 437] on button "SUBMIT" at bounding box center [580, 447] width 109 height 26
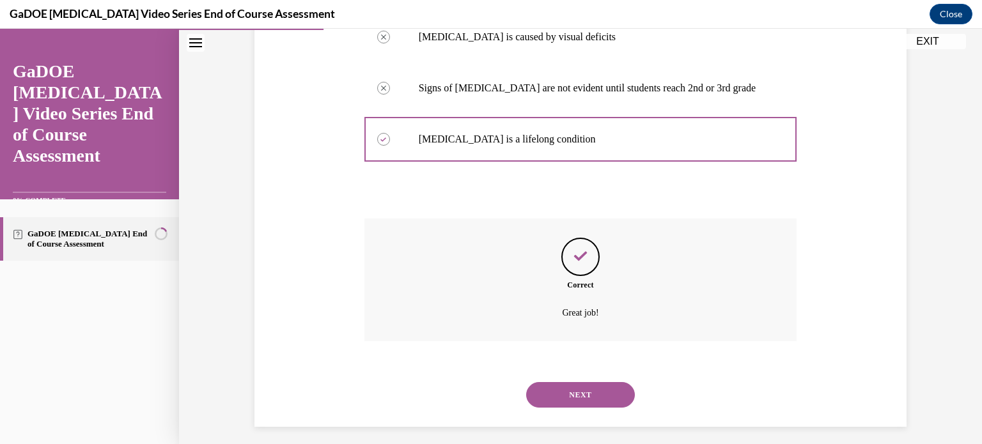
scroll to position [333, 0]
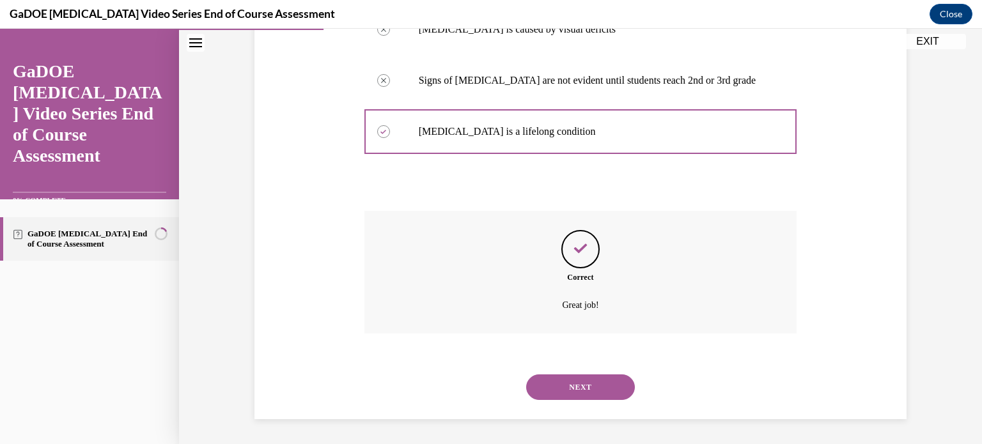
click at [584, 384] on button "NEXT" at bounding box center [580, 388] width 109 height 26
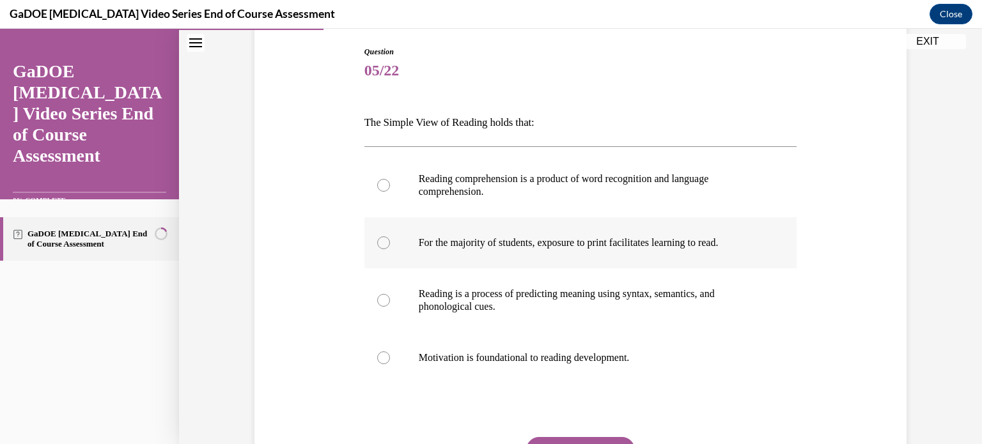
scroll to position [133, 0]
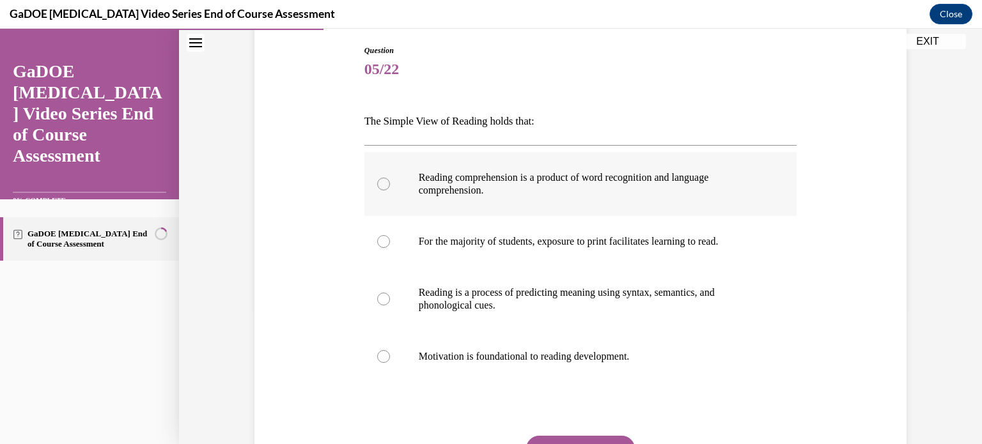
click at [655, 200] on label "Reading comprehension is a product of word recognition and language comprehensi…" at bounding box center [580, 184] width 433 height 64
click at [390, 191] on input "Reading comprehension is a product of word recognition and language comprehensi…" at bounding box center [383, 184] width 13 height 13
radio input "true"
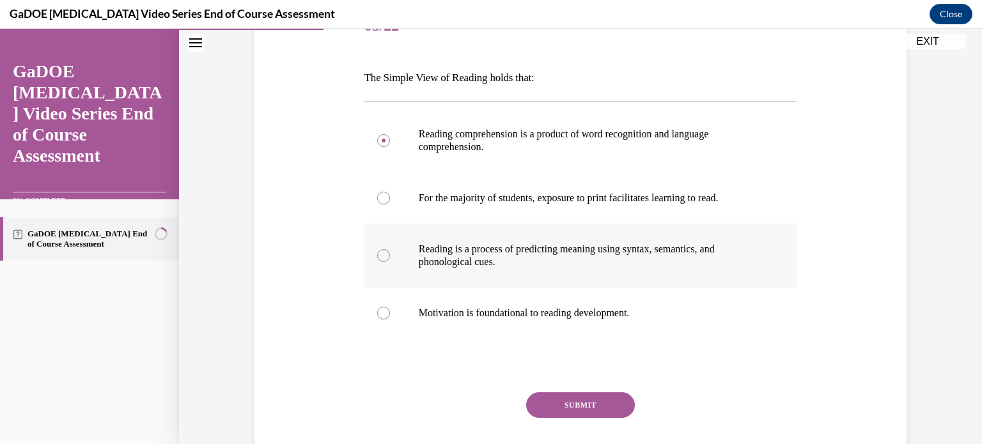
scroll to position [176, 0]
click at [644, 200] on p "For the majority of students, exposure to print facilitates learning to read." at bounding box center [592, 198] width 347 height 13
click at [390, 200] on input "For the majority of students, exposure to print facilitates learning to read." at bounding box center [383, 198] width 13 height 13
radio input "true"
click at [588, 396] on button "SUBMIT" at bounding box center [580, 406] width 109 height 26
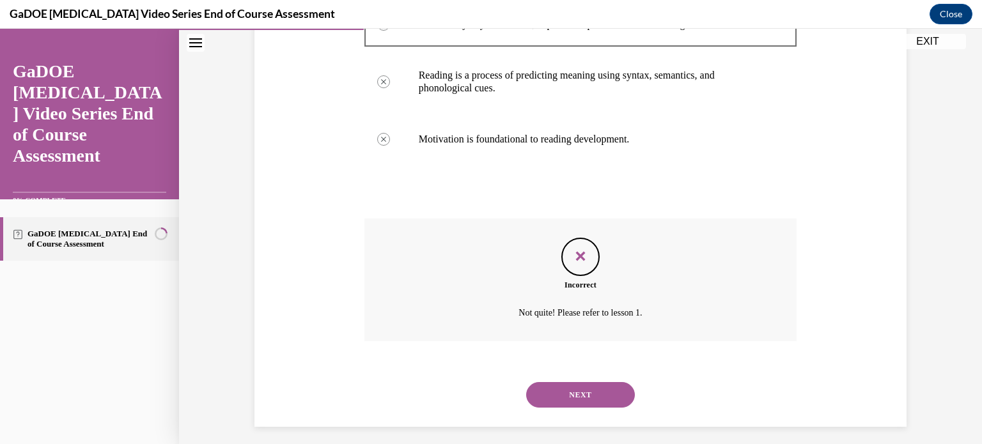
scroll to position [358, 0]
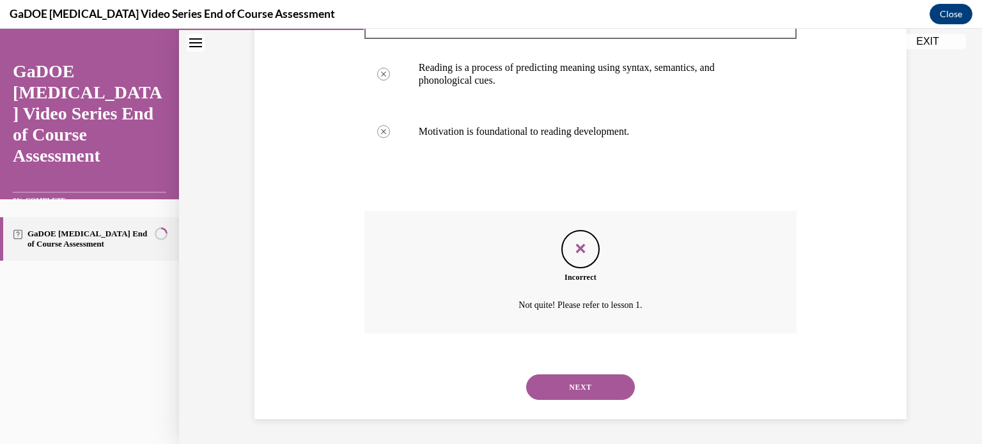
click at [593, 383] on button "NEXT" at bounding box center [580, 388] width 109 height 26
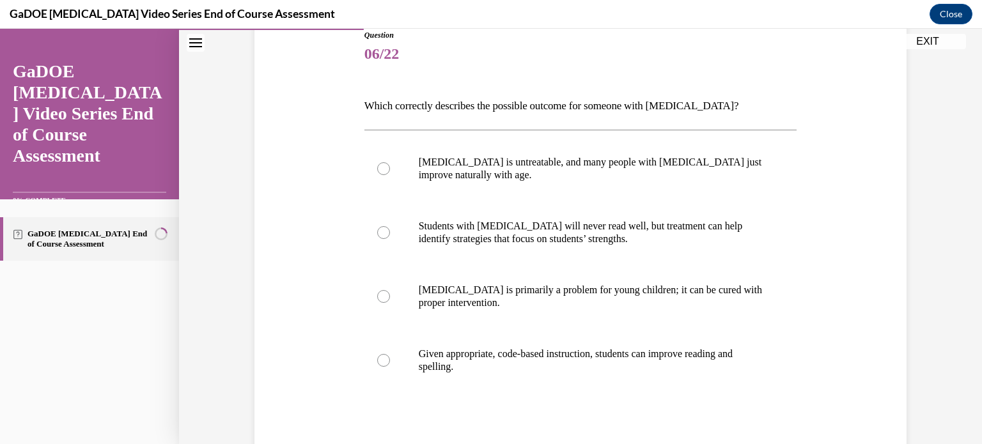
scroll to position [148, 0]
click at [587, 357] on p "Given appropriate, code-based instruction, students can improve reading and spe…" at bounding box center [592, 361] width 347 height 26
click at [390, 357] on input "Given appropriate, code-based instruction, students can improve reading and spe…" at bounding box center [383, 360] width 13 height 13
radio input "true"
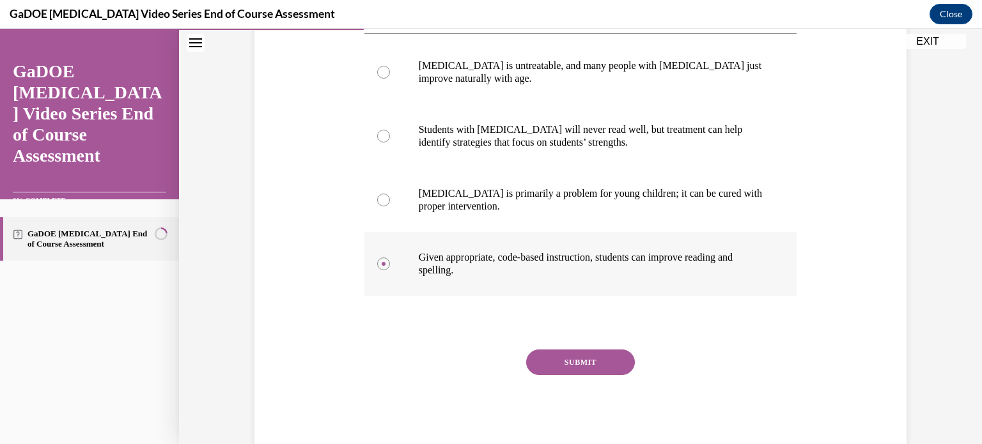
click at [587, 357] on button "SUBMIT" at bounding box center [580, 363] width 109 height 26
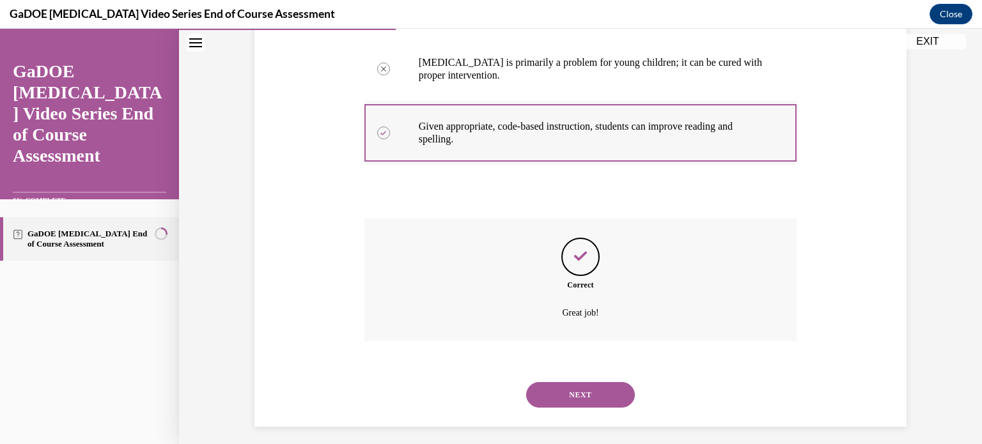
scroll to position [384, 0]
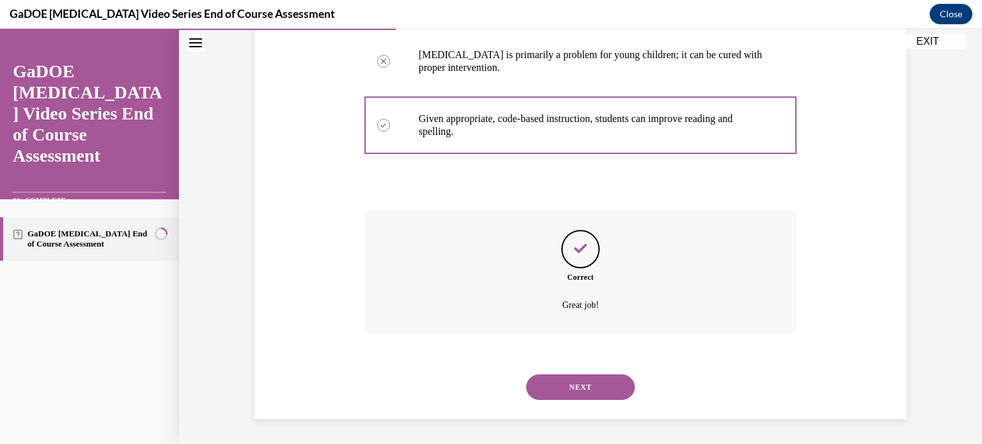
click at [584, 387] on button "NEXT" at bounding box center [580, 388] width 109 height 26
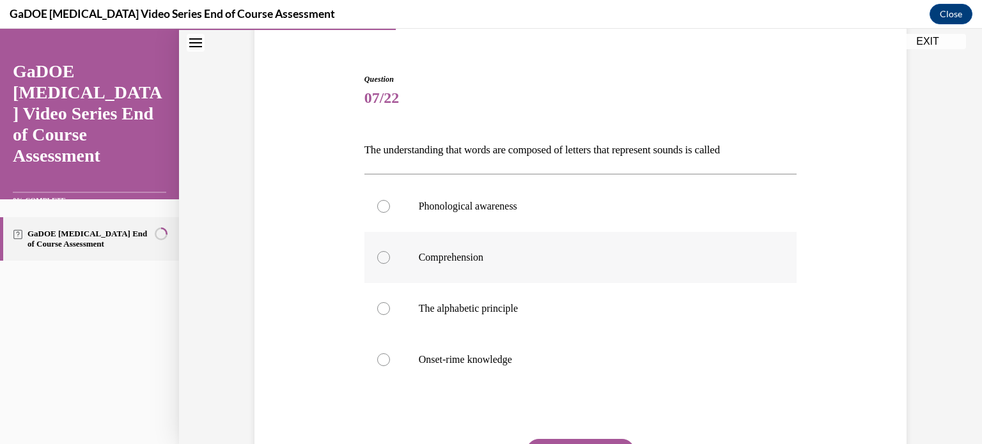
scroll to position [118, 0]
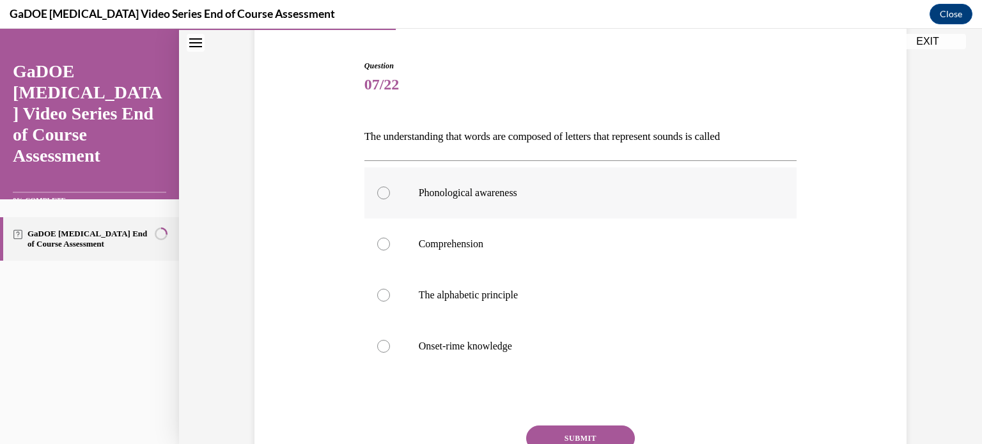
click at [629, 200] on label "Phonological awareness" at bounding box center [580, 193] width 433 height 51
click at [390, 200] on input "Phonological awareness" at bounding box center [383, 193] width 13 height 13
radio input "true"
click at [590, 430] on button "SUBMIT" at bounding box center [580, 439] width 109 height 26
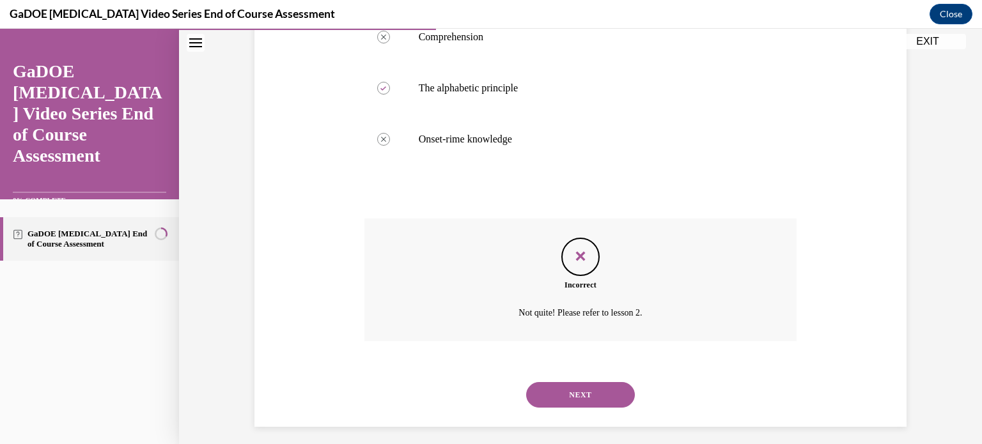
scroll to position [333, 0]
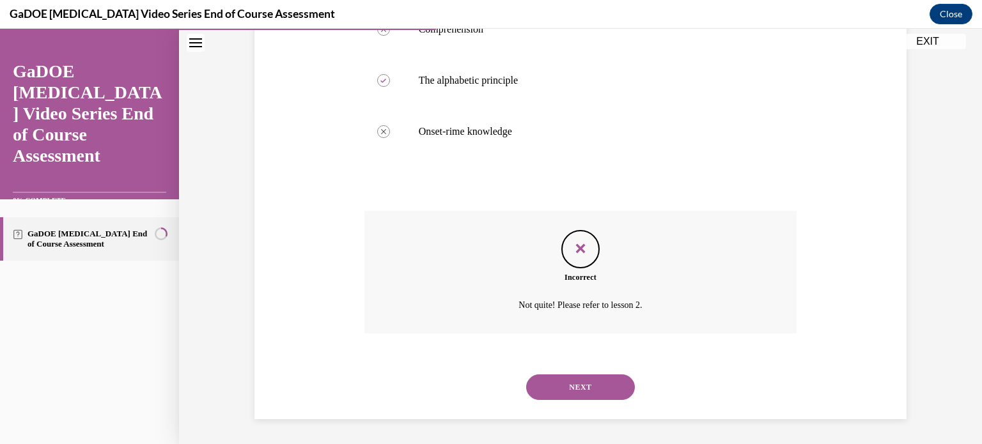
click at [610, 391] on button "NEXT" at bounding box center [580, 388] width 109 height 26
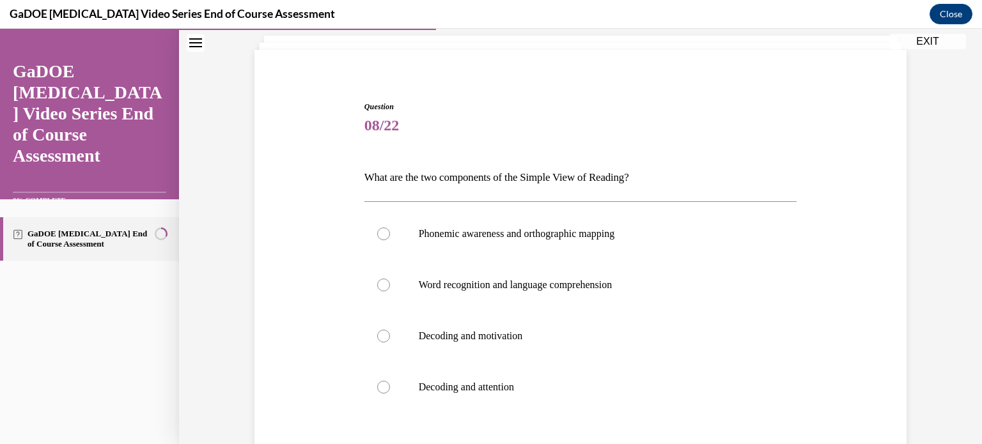
scroll to position [79, 0]
click at [576, 235] on p "Phonemic awareness and orthographic mapping" at bounding box center [592, 232] width 347 height 13
click at [390, 235] on input "Phonemic awareness and orthographic mapping" at bounding box center [383, 232] width 13 height 13
radio input "true"
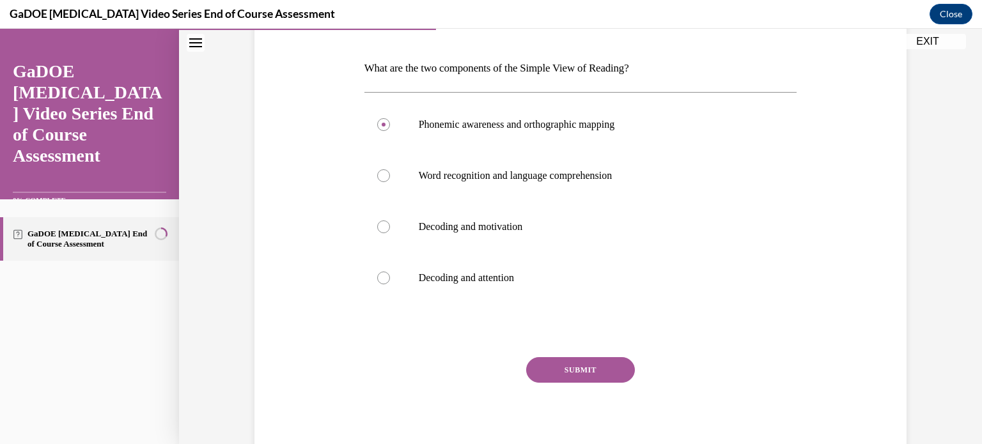
click at [602, 365] on button "SUBMIT" at bounding box center [580, 370] width 109 height 26
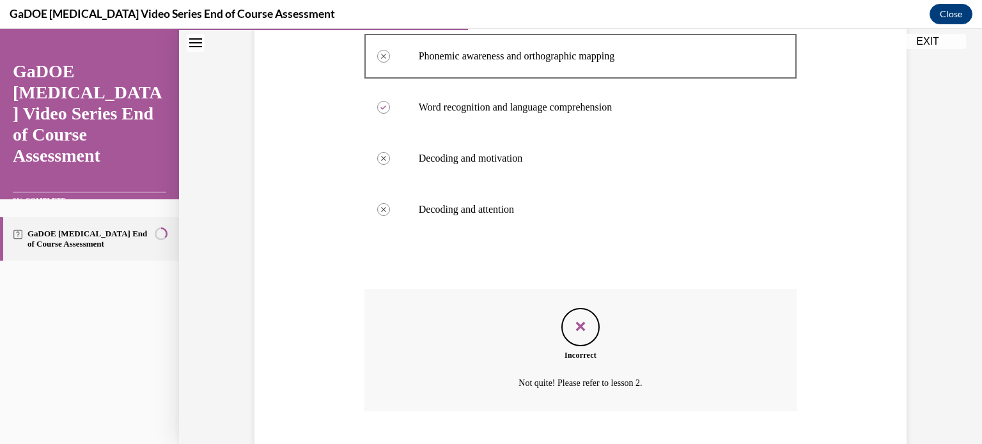
scroll to position [333, 0]
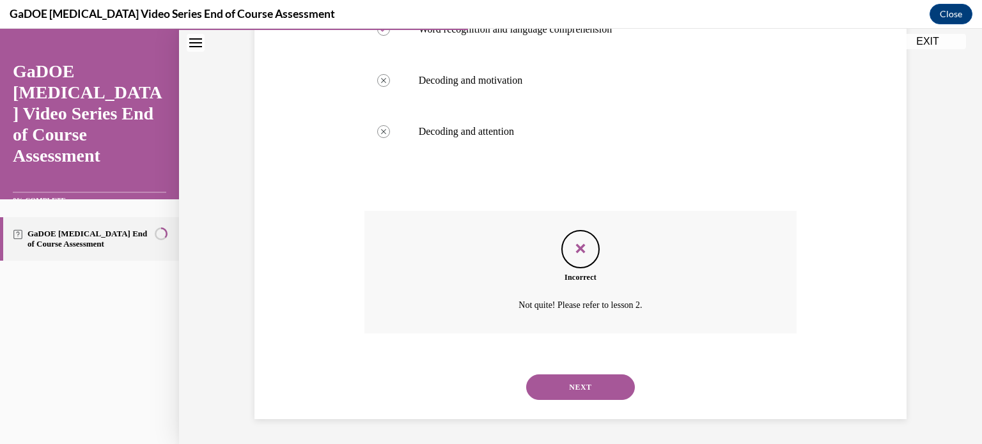
click at [581, 386] on button "NEXT" at bounding box center [580, 388] width 109 height 26
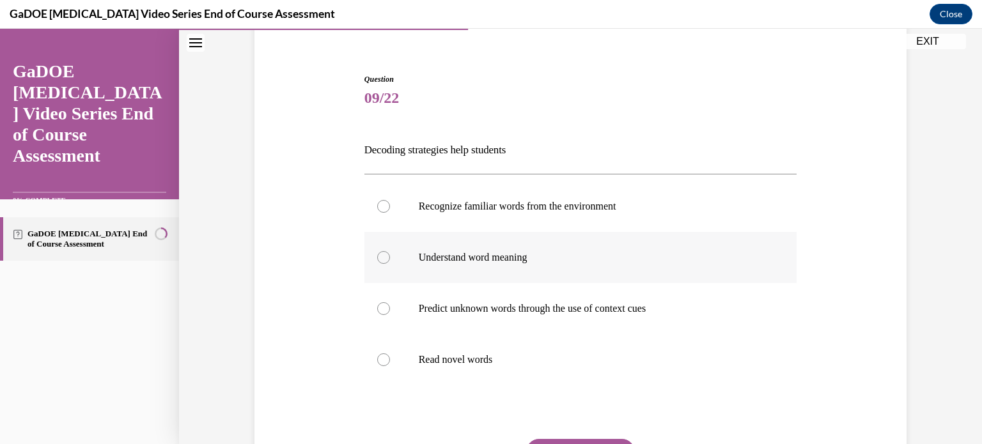
scroll to position [105, 0]
click at [593, 354] on p "Read novel words" at bounding box center [592, 359] width 347 height 13
click at [390, 354] on input "Read novel words" at bounding box center [383, 359] width 13 height 13
radio input "true"
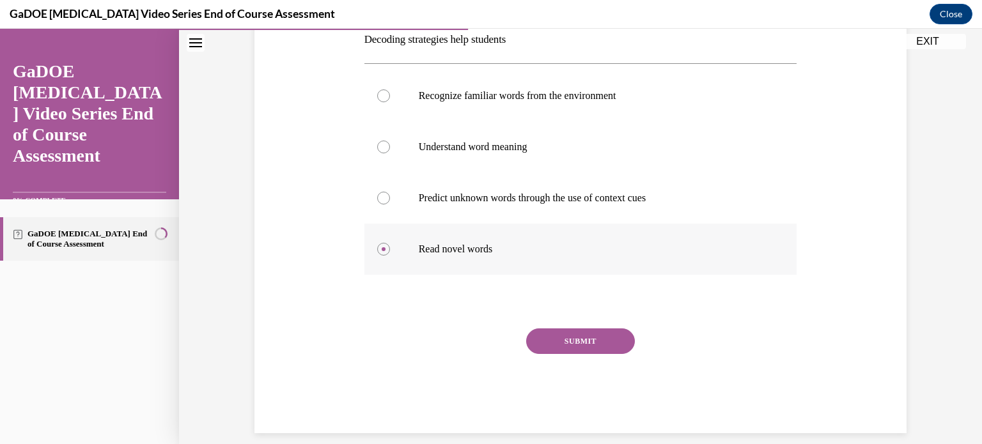
scroll to position [217, 0]
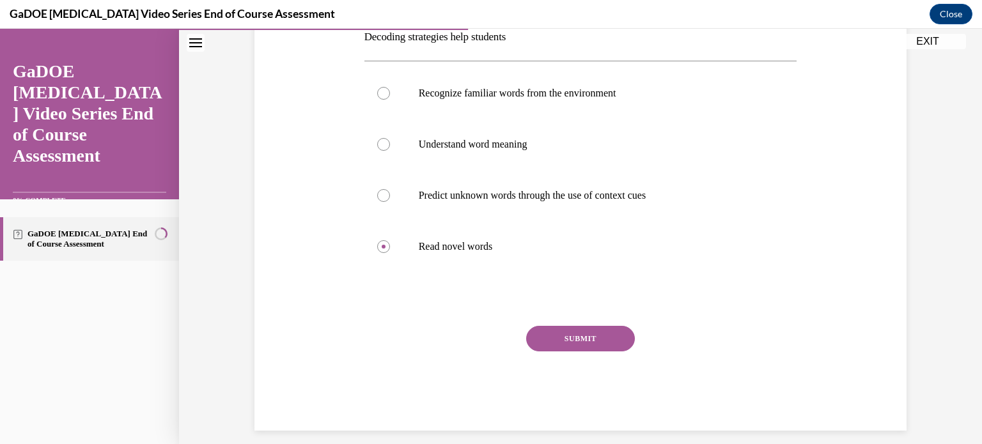
click at [588, 332] on button "SUBMIT" at bounding box center [580, 339] width 109 height 26
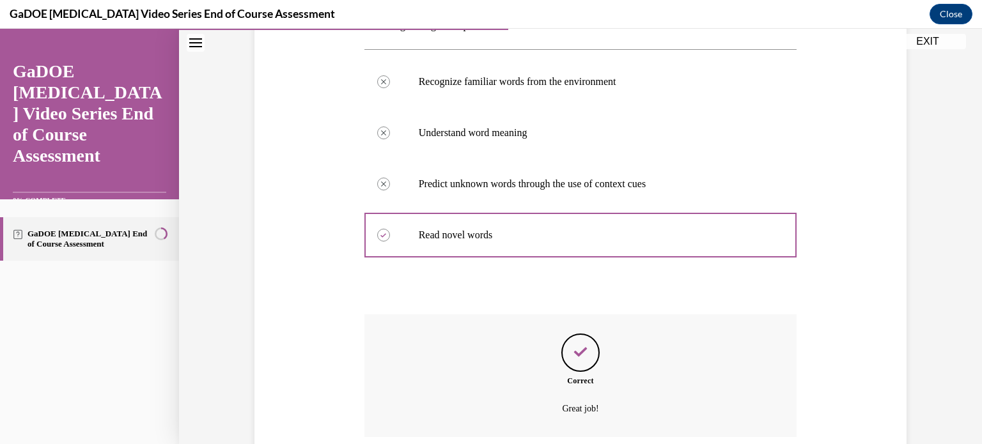
scroll to position [333, 0]
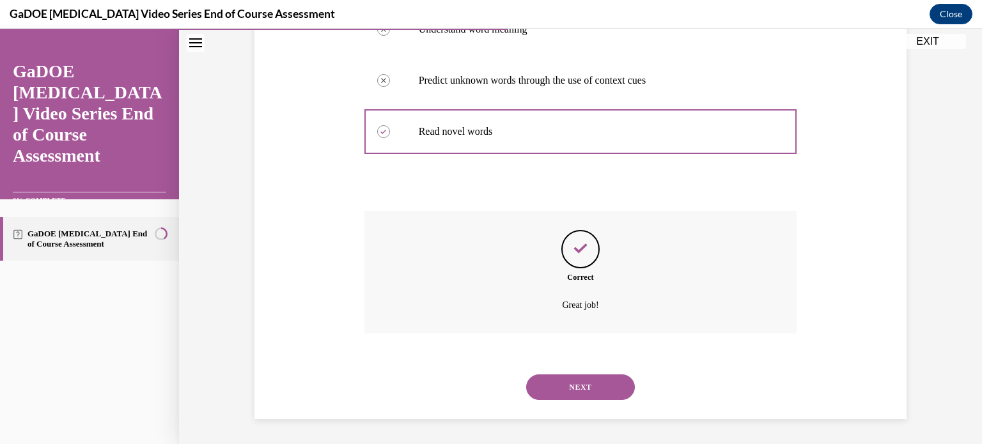
click at [579, 378] on button "NEXT" at bounding box center [580, 388] width 109 height 26
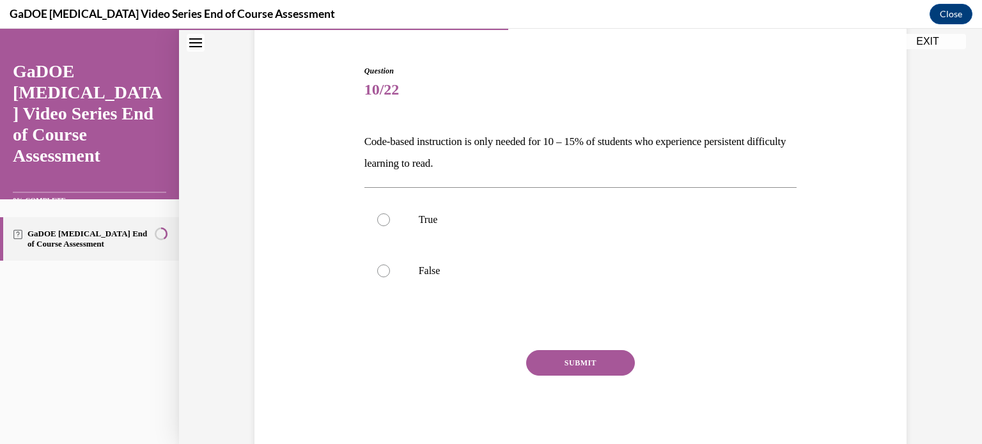
scroll to position [113, 0]
click at [555, 262] on label "False" at bounding box center [580, 271] width 433 height 51
click at [390, 265] on input "False" at bounding box center [383, 271] width 13 height 13
radio input "true"
click at [563, 364] on button "SUBMIT" at bounding box center [580, 363] width 109 height 26
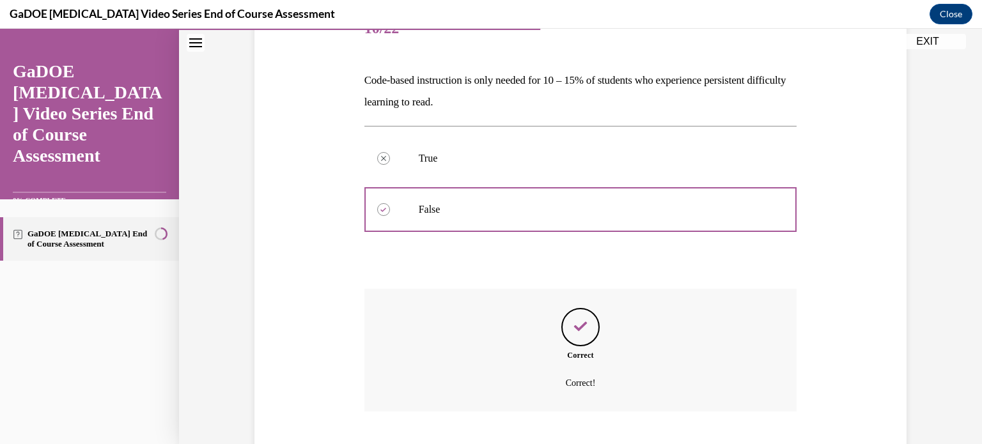
scroll to position [252, 0]
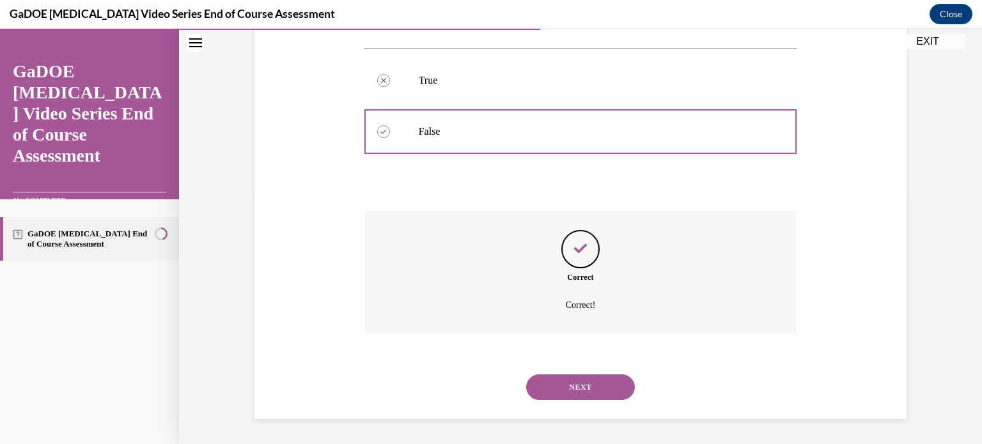
click at [568, 386] on button "NEXT" at bounding box center [580, 388] width 109 height 26
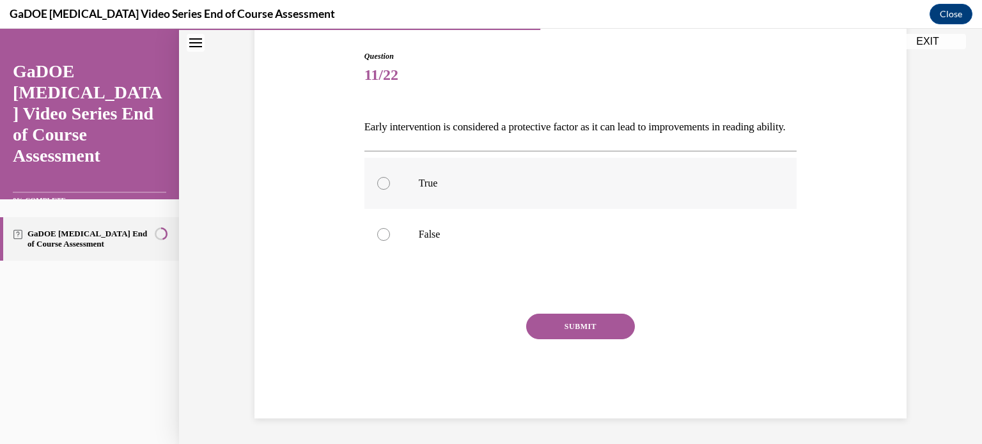
click at [550, 201] on label "True" at bounding box center [580, 183] width 433 height 51
click at [390, 190] on input "True" at bounding box center [383, 183] width 13 height 13
radio input "true"
click at [558, 332] on button "SUBMIT" at bounding box center [580, 327] width 109 height 26
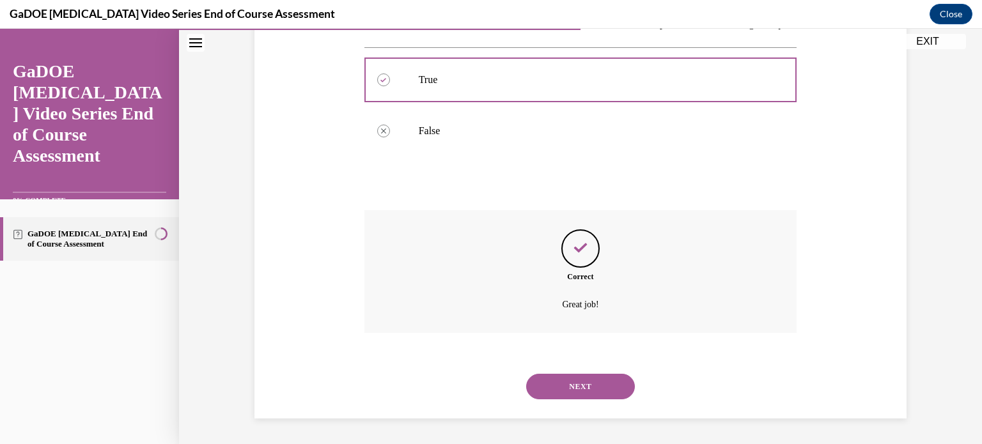
scroll to position [252, 0]
click at [572, 384] on button "NEXT" at bounding box center [580, 387] width 109 height 26
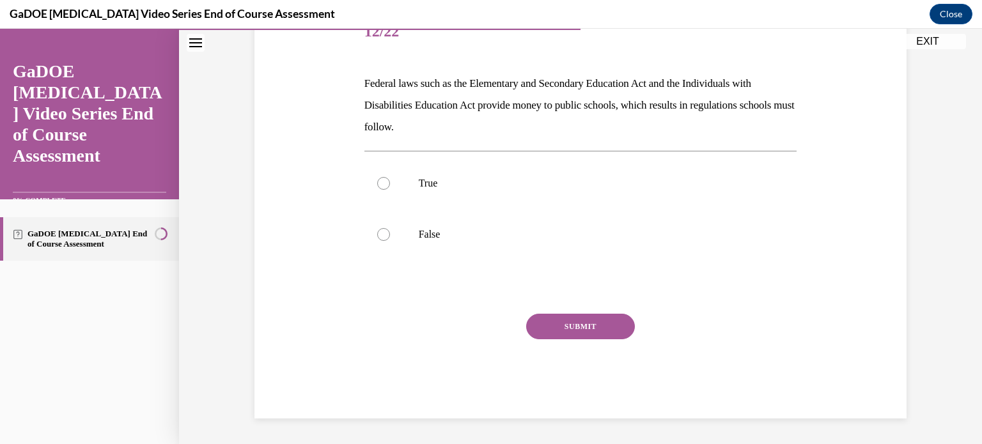
scroll to position [142, 0]
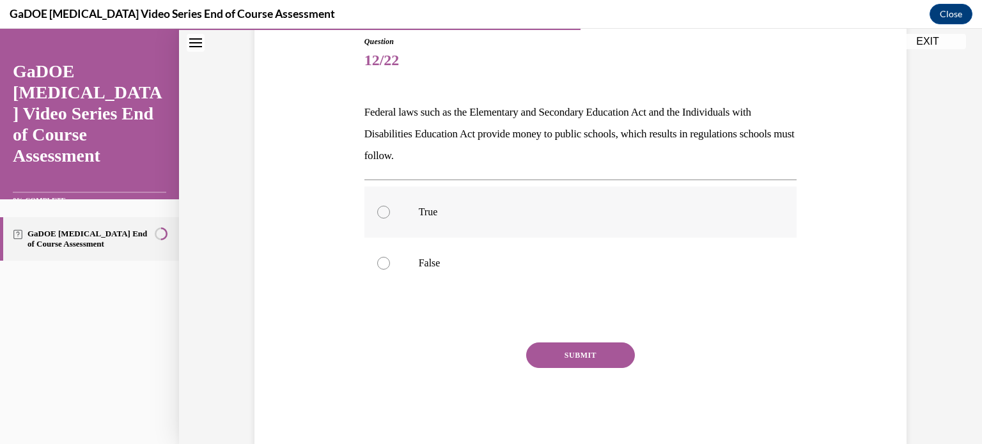
click at [563, 217] on p "True" at bounding box center [592, 212] width 347 height 13
click at [390, 217] on input "True" at bounding box center [383, 212] width 13 height 13
radio input "true"
click at [577, 357] on button "SUBMIT" at bounding box center [580, 356] width 109 height 26
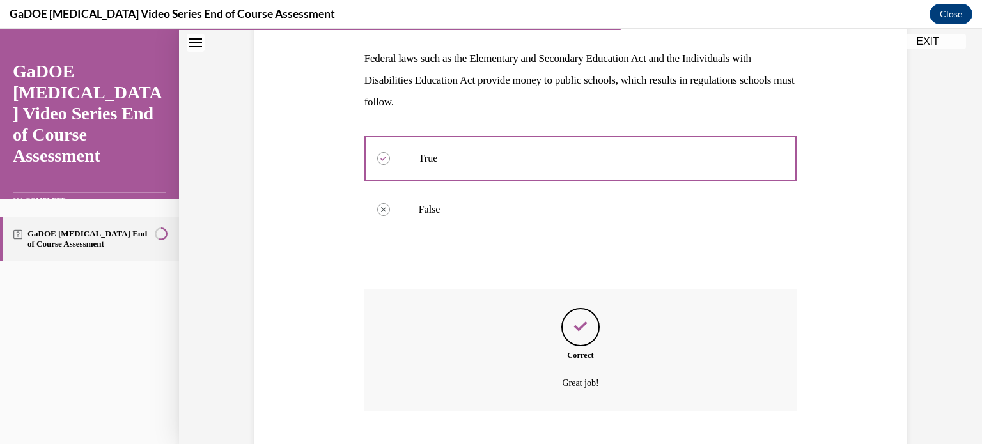
scroll to position [274, 0]
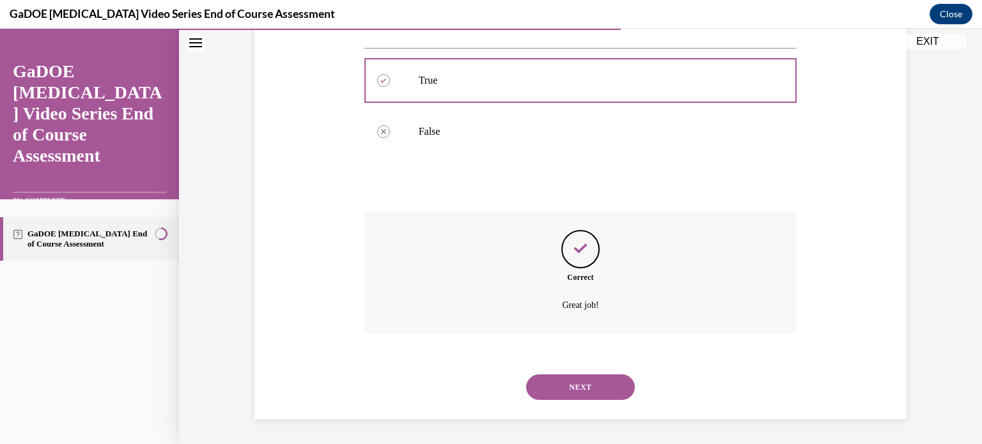
click at [577, 384] on button "NEXT" at bounding box center [580, 388] width 109 height 26
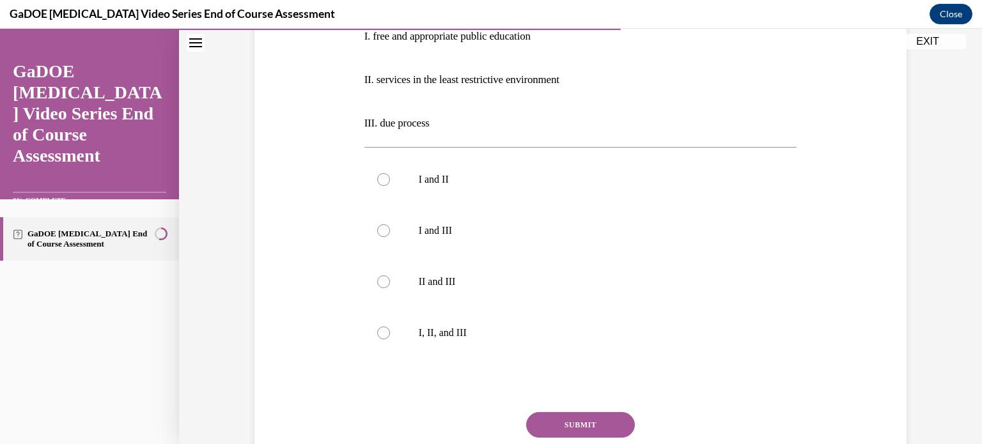
scroll to position [294, 0]
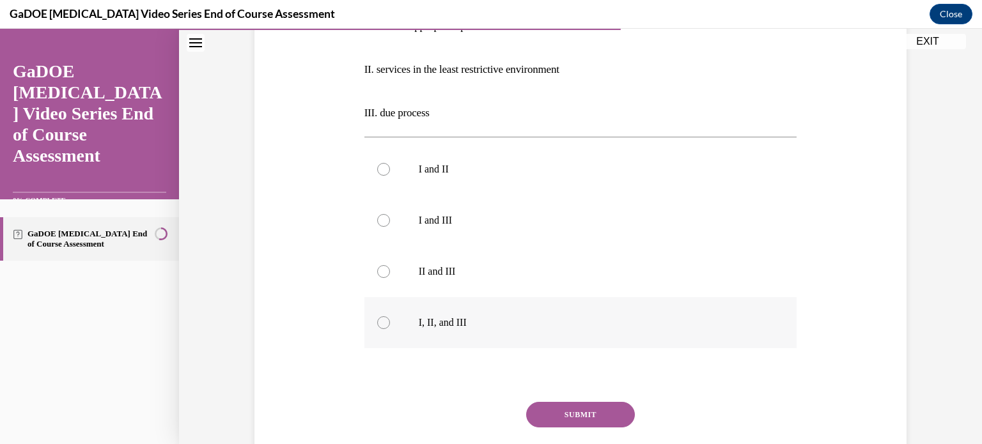
click at [526, 312] on label "I, II, and III" at bounding box center [580, 322] width 433 height 51
click at [390, 317] on input "I, II, and III" at bounding box center [383, 323] width 13 height 13
radio input "true"
click at [552, 411] on button "SUBMIT" at bounding box center [580, 415] width 109 height 26
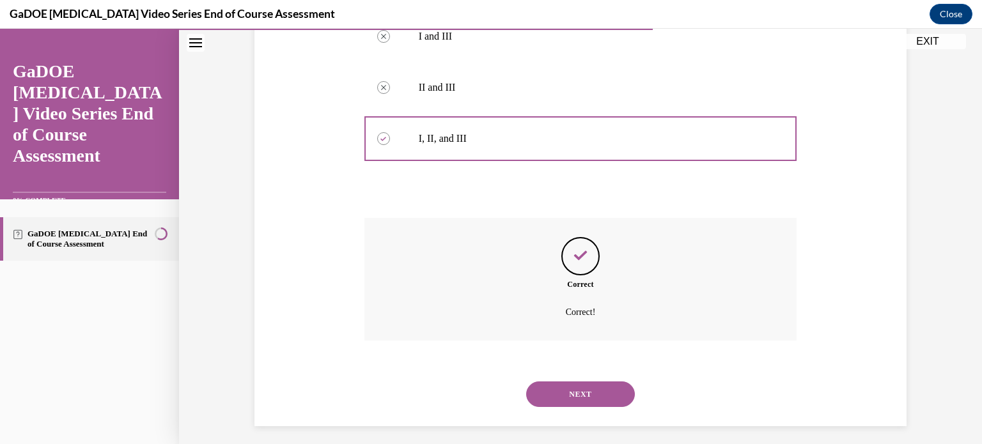
scroll to position [485, 0]
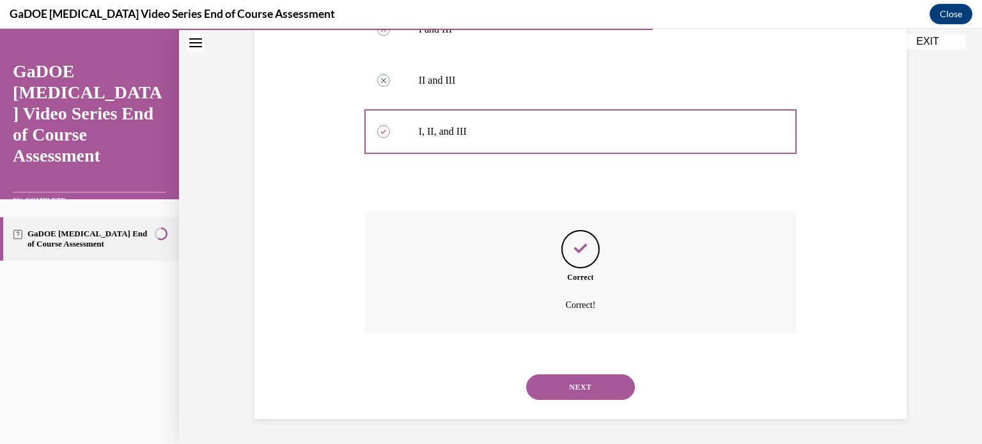
click at [554, 389] on button "NEXT" at bounding box center [580, 388] width 109 height 26
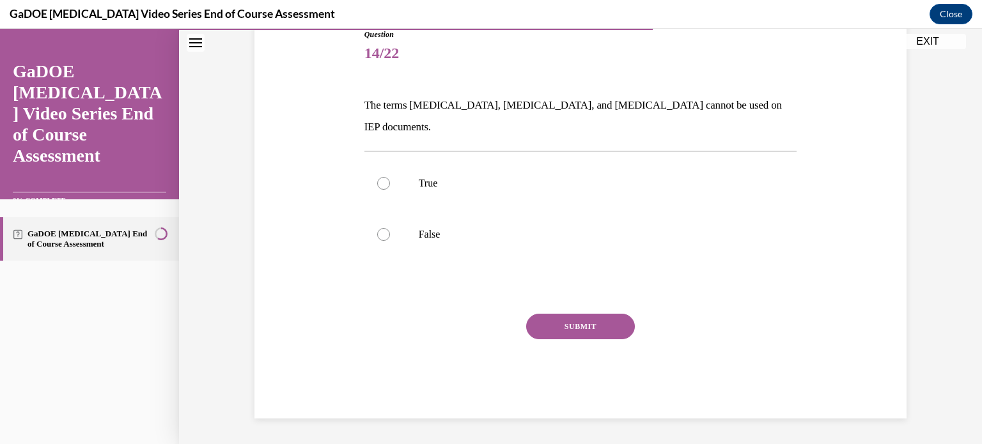
scroll to position [127, 0]
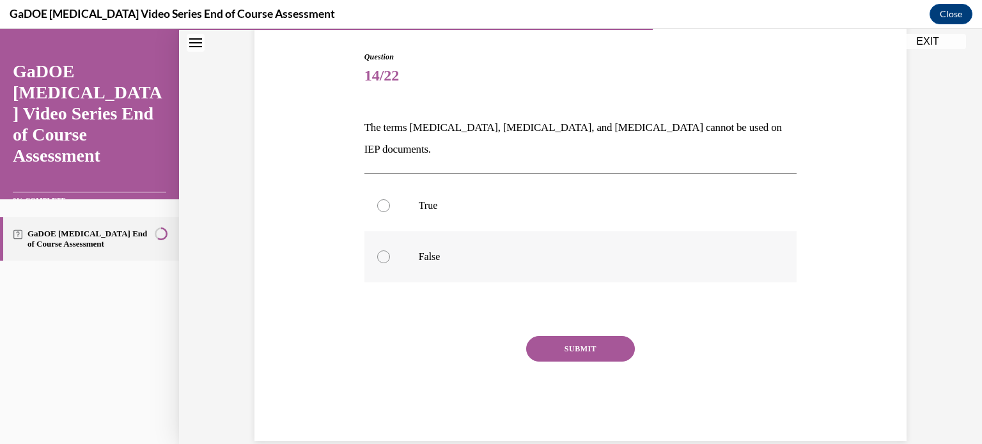
click at [584, 231] on label "False" at bounding box center [580, 256] width 433 height 51
click at [390, 251] on input "False" at bounding box center [383, 257] width 13 height 13
radio input "true"
click at [571, 336] on button "SUBMIT" at bounding box center [580, 349] width 109 height 26
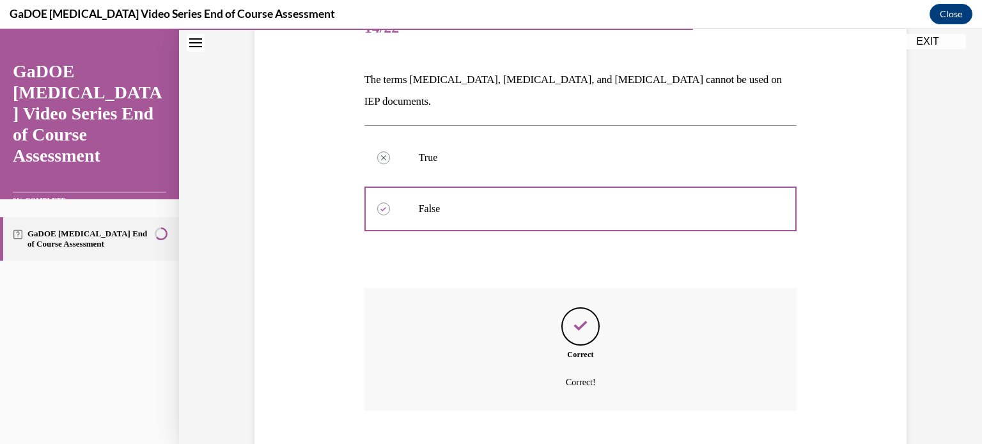
scroll to position [230, 0]
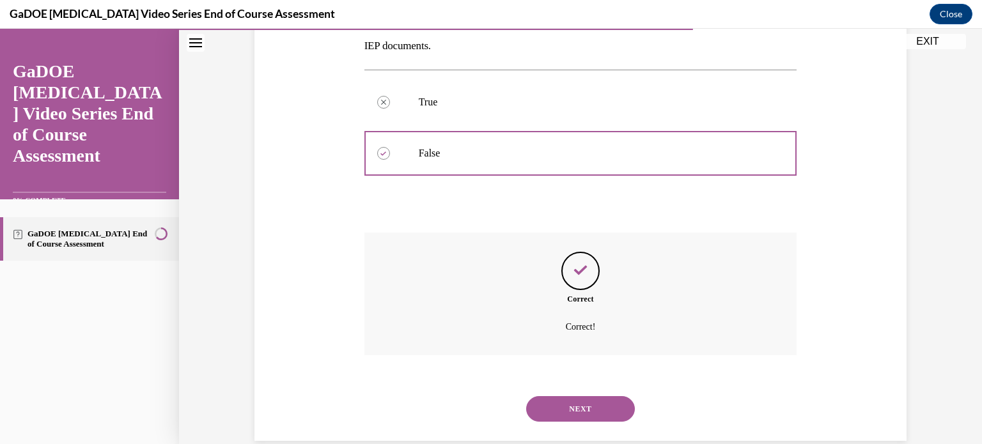
click at [575, 396] on button "NEXT" at bounding box center [580, 409] width 109 height 26
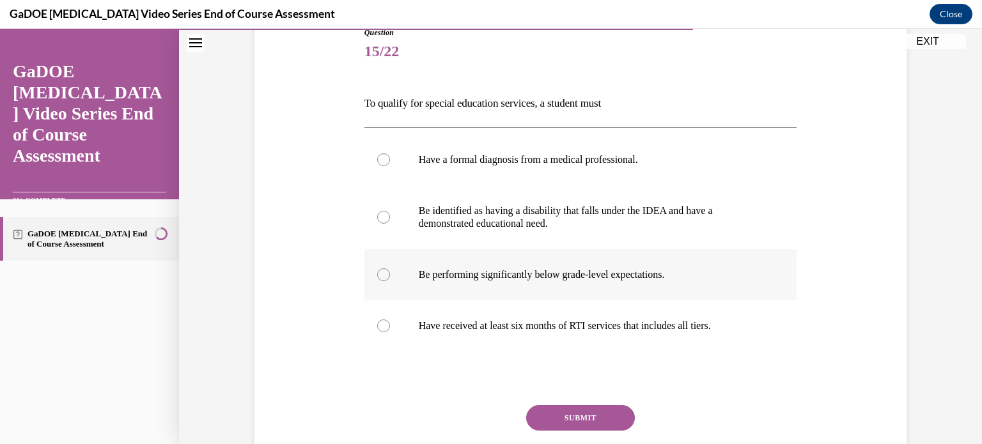
scroll to position [151, 0]
click at [672, 226] on p "Be identified as having a disability that falls under the IDEA and have a demon…" at bounding box center [592, 218] width 347 height 26
click at [390, 224] on input "Be identified as having a disability that falls under the IDEA and have a demon…" at bounding box center [383, 217] width 13 height 13
radio input "true"
click at [593, 416] on button "SUBMIT" at bounding box center [580, 418] width 109 height 26
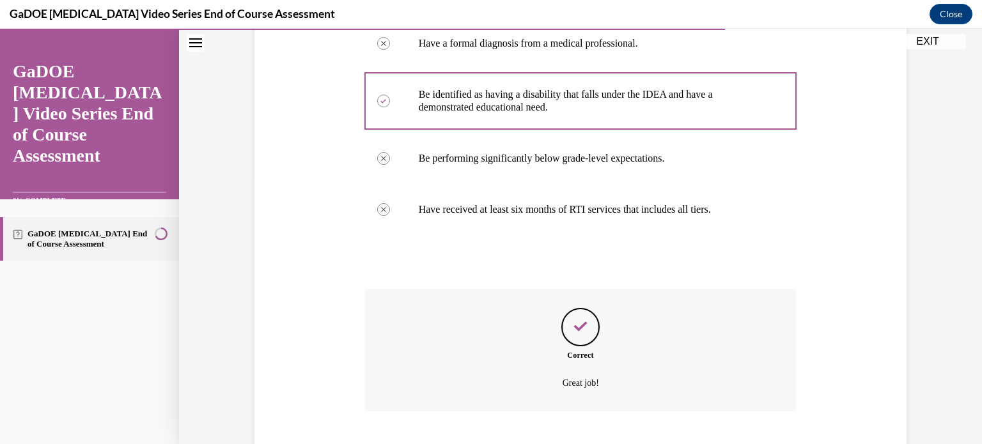
scroll to position [345, 0]
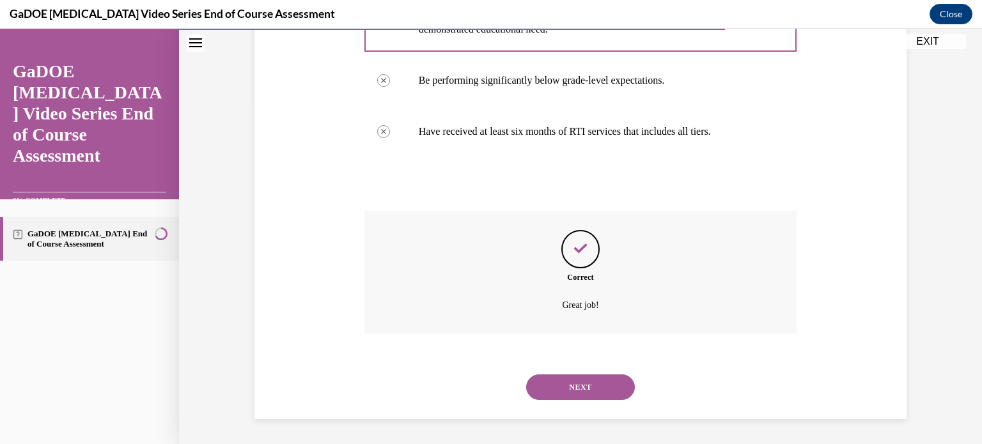
click at [588, 393] on button "NEXT" at bounding box center [580, 388] width 109 height 26
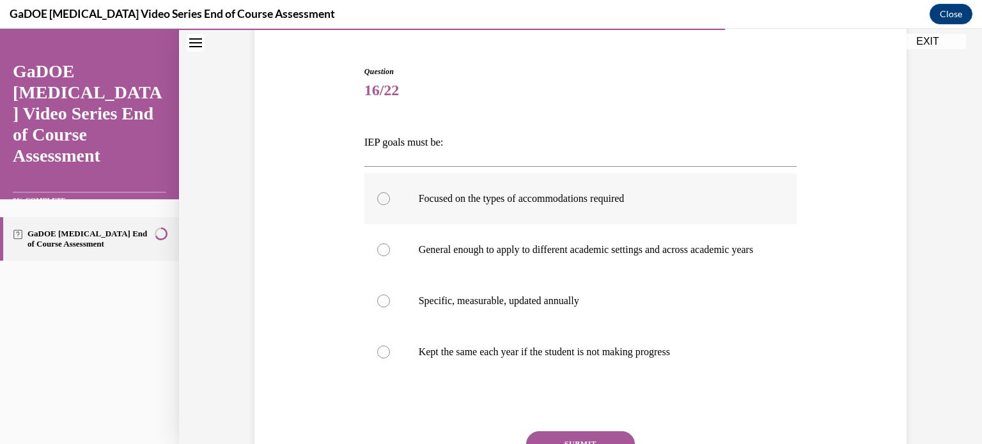
scroll to position [113, 0]
click at [662, 301] on label "Specific, measurable, updated annually" at bounding box center [580, 300] width 433 height 51
click at [390, 301] on input "Specific, measurable, updated annually" at bounding box center [383, 300] width 13 height 13
radio input "true"
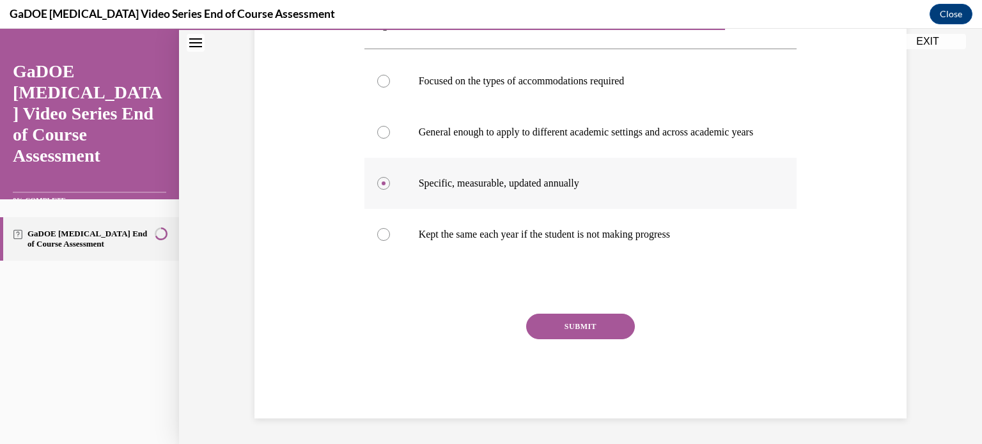
scroll to position [242, 0]
click at [610, 325] on button "SUBMIT" at bounding box center [580, 327] width 109 height 26
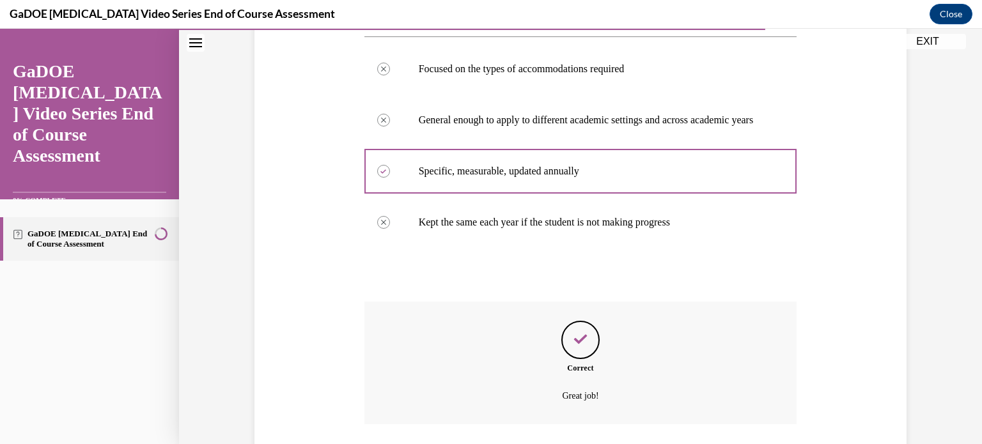
scroll to position [345, 0]
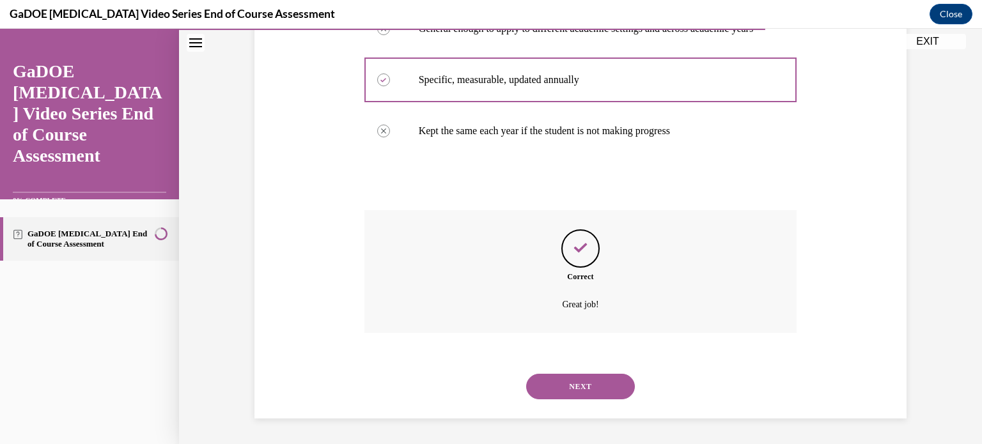
click at [584, 386] on button "NEXT" at bounding box center [580, 387] width 109 height 26
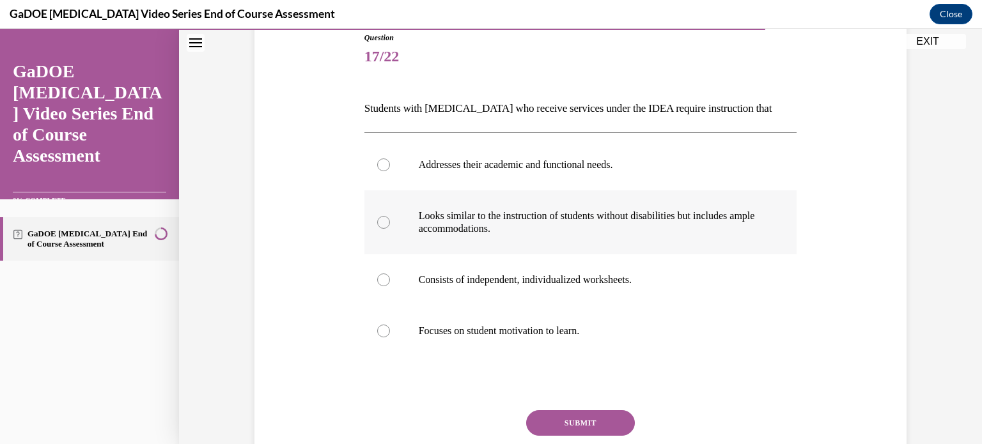
scroll to position [156, 0]
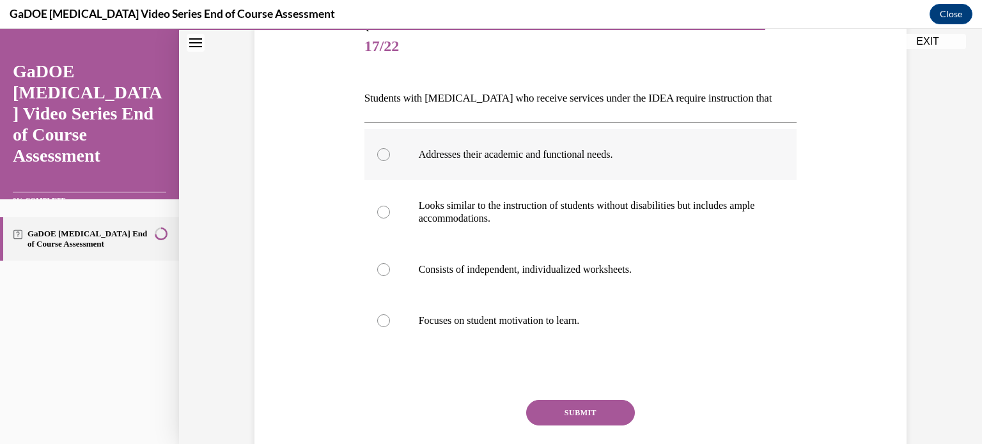
click at [631, 161] on label "Addresses their academic and functional needs." at bounding box center [580, 154] width 433 height 51
click at [390, 161] on input "Addresses their academic and functional needs." at bounding box center [383, 154] width 13 height 13
radio input "true"
click at [583, 403] on button "SUBMIT" at bounding box center [580, 413] width 109 height 26
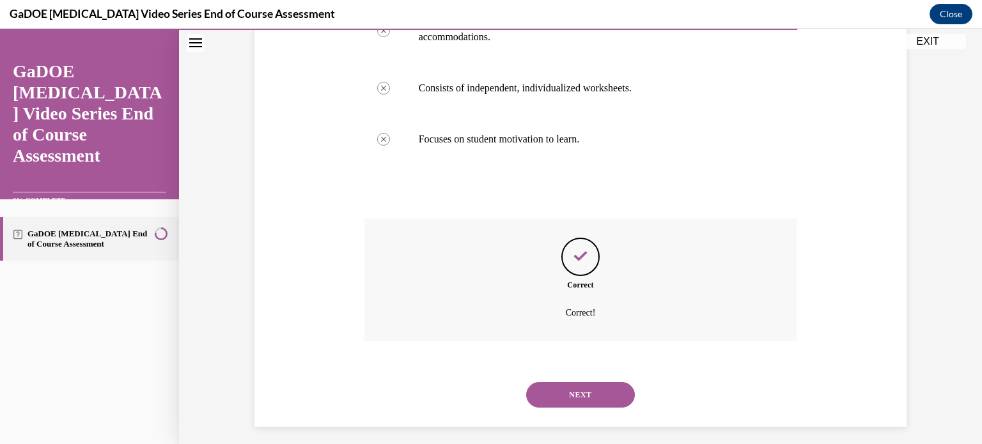
scroll to position [345, 0]
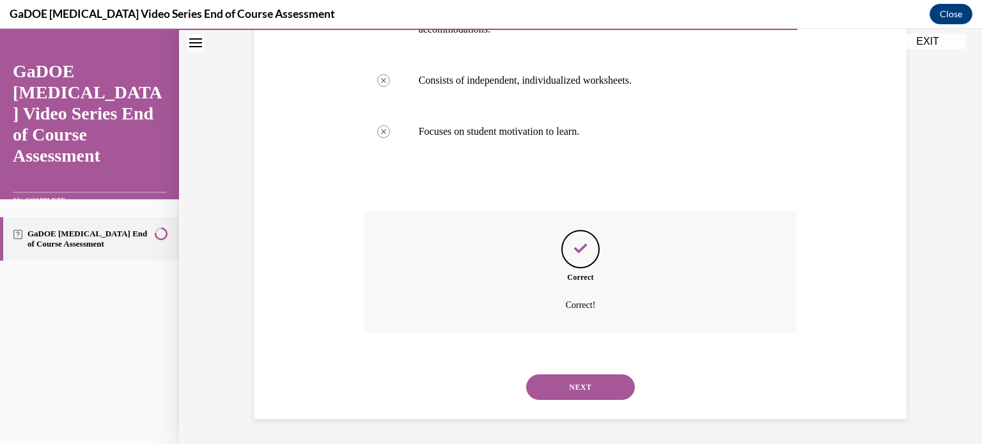
click at [581, 389] on button "NEXT" at bounding box center [580, 388] width 109 height 26
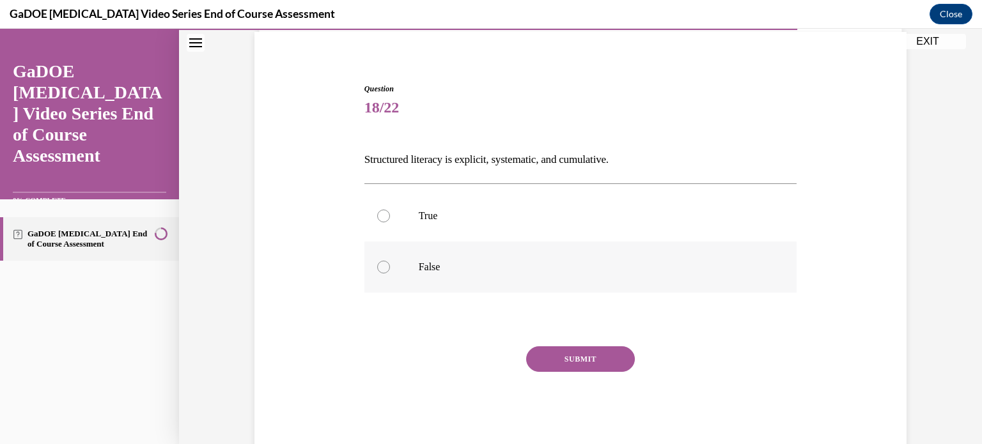
scroll to position [94, 0]
click at [528, 230] on label "True" at bounding box center [580, 216] width 433 height 51
click at [390, 223] on input "True" at bounding box center [383, 216] width 13 height 13
radio input "true"
click at [545, 350] on button "SUBMIT" at bounding box center [580, 360] width 109 height 26
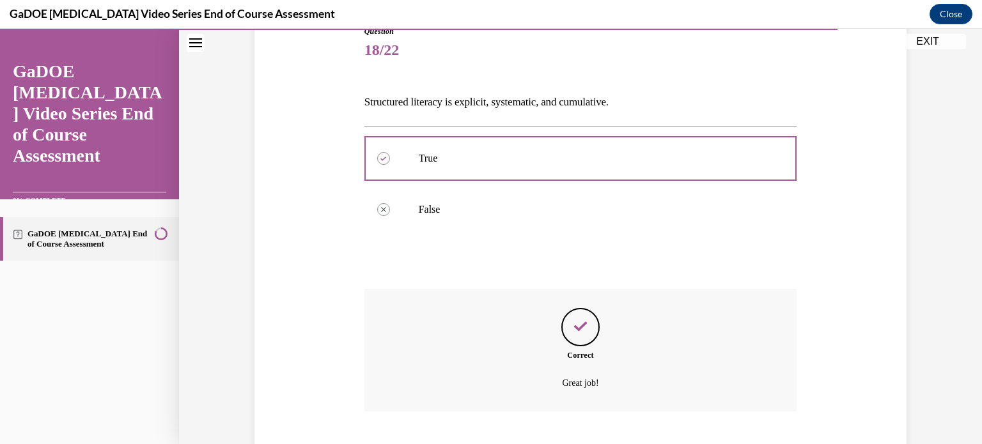
scroll to position [230, 0]
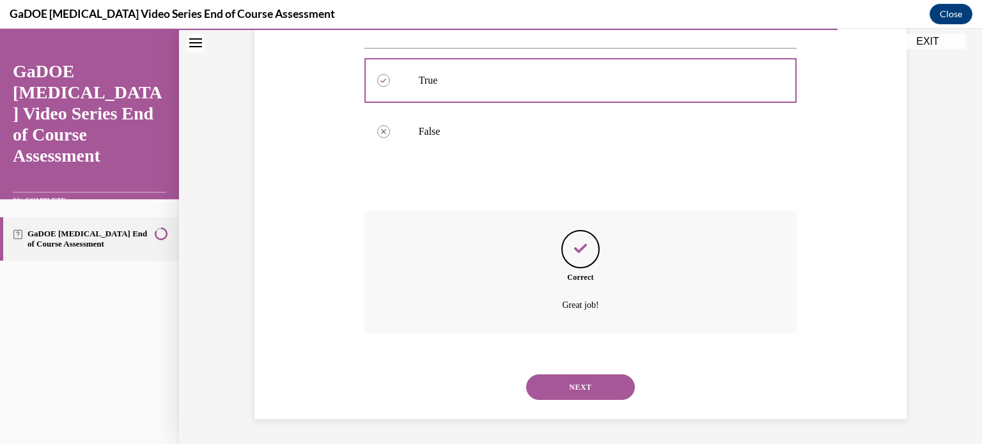
click at [562, 386] on button "NEXT" at bounding box center [580, 388] width 109 height 26
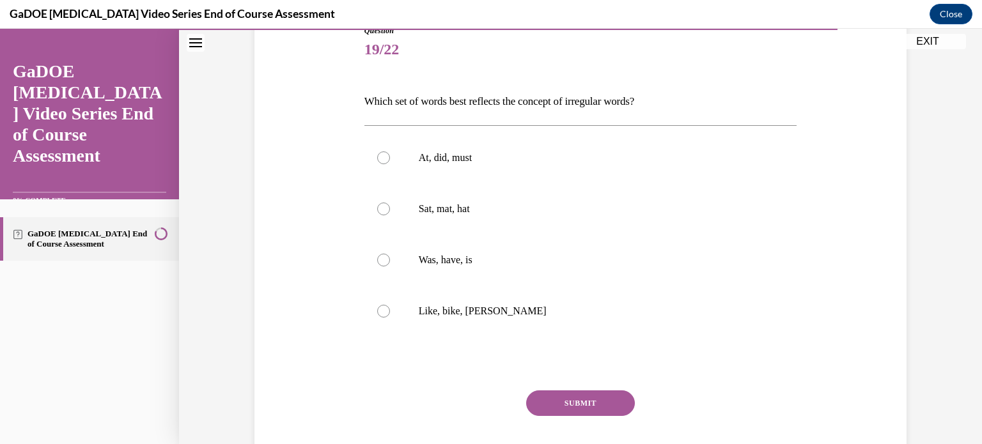
scroll to position [153, 0]
click at [572, 170] on label "At, did, must" at bounding box center [580, 157] width 433 height 51
click at [390, 164] on input "At, did, must" at bounding box center [383, 157] width 13 height 13
radio input "true"
click at [584, 409] on button "SUBMIT" at bounding box center [580, 403] width 109 height 26
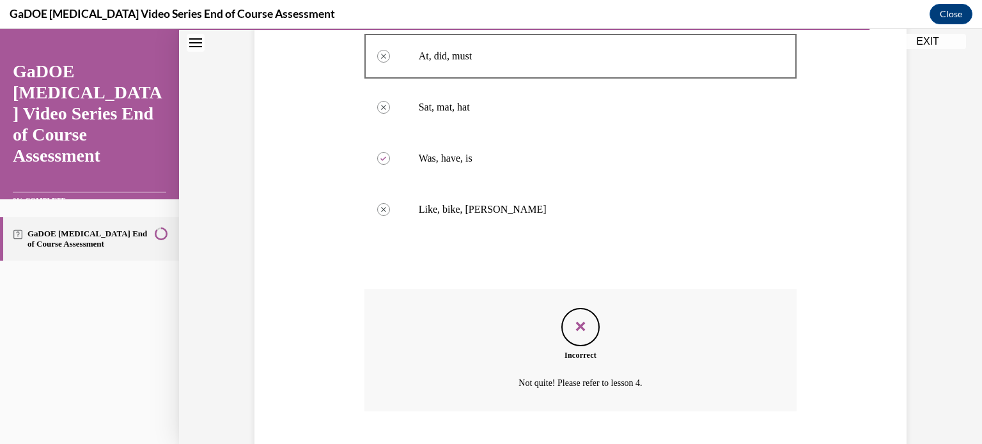
scroll to position [333, 0]
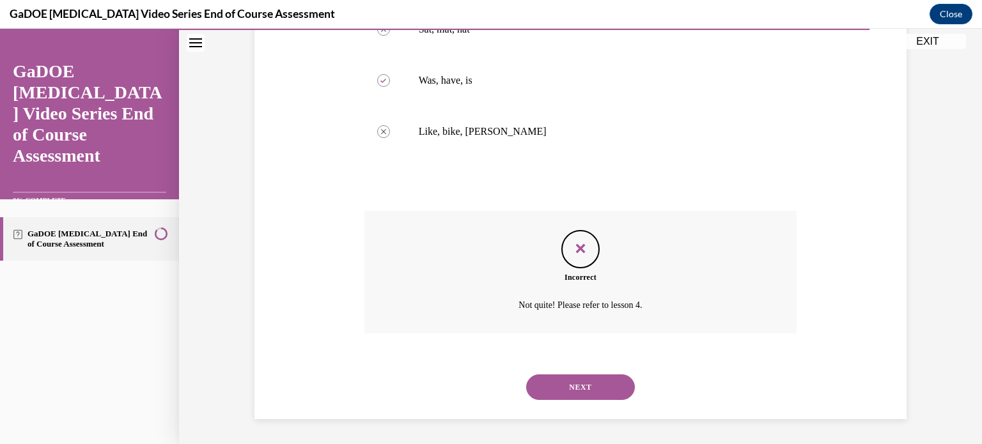
click at [576, 385] on button "NEXT" at bounding box center [580, 388] width 109 height 26
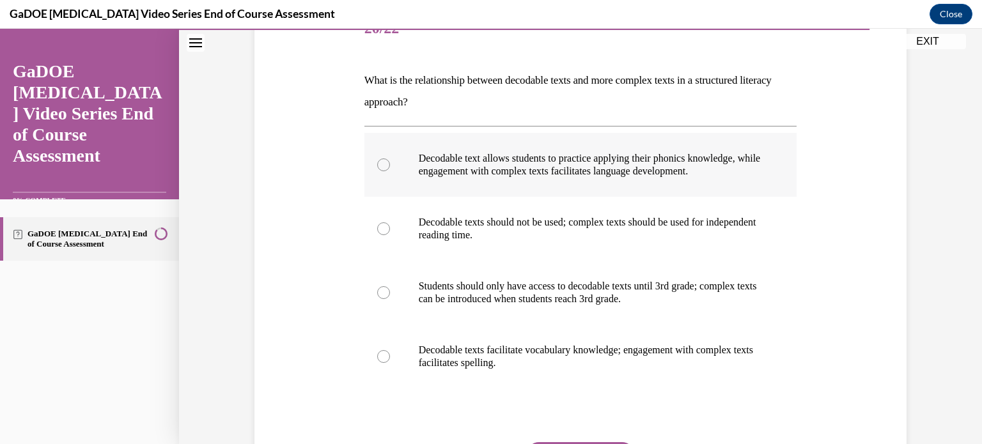
scroll to position [175, 0]
click at [687, 175] on p "Decodable text allows students to practice applying their phonics knowledge, wh…" at bounding box center [592, 164] width 347 height 26
click at [390, 170] on input "Decodable text allows students to practice applying their phonics knowledge, wh…" at bounding box center [383, 163] width 13 height 13
radio input "true"
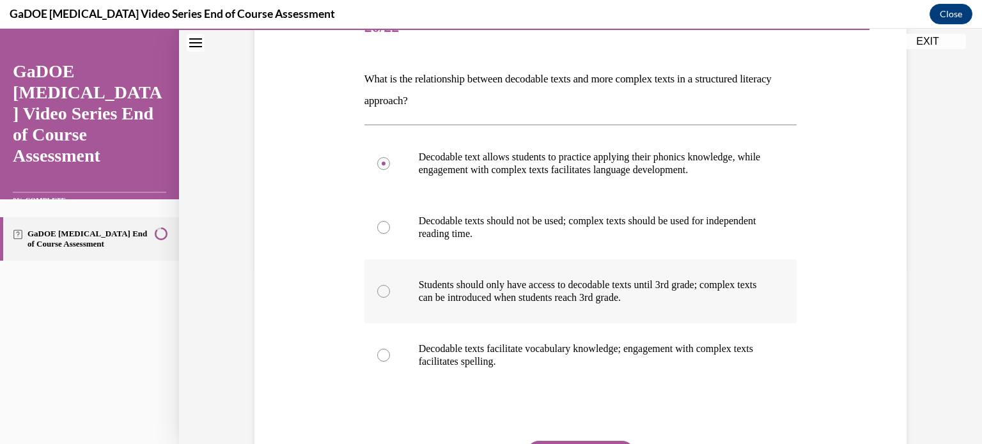
scroll to position [302, 0]
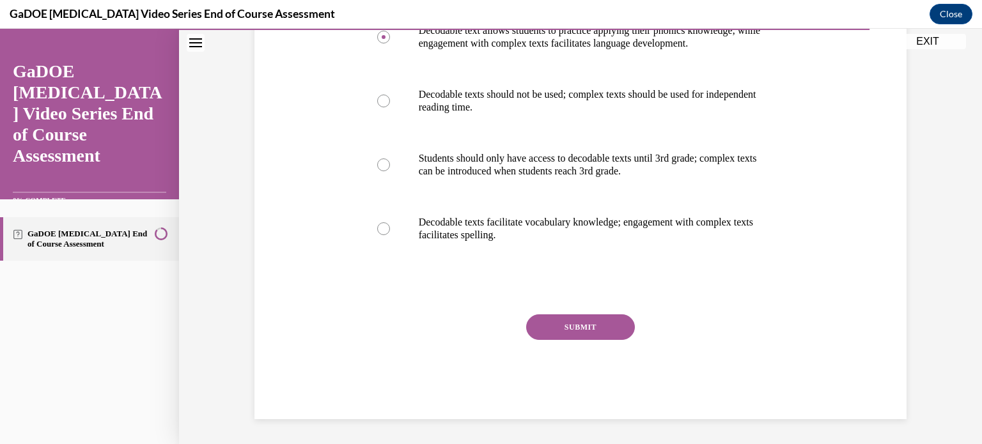
click at [609, 317] on button "SUBMIT" at bounding box center [580, 328] width 109 height 26
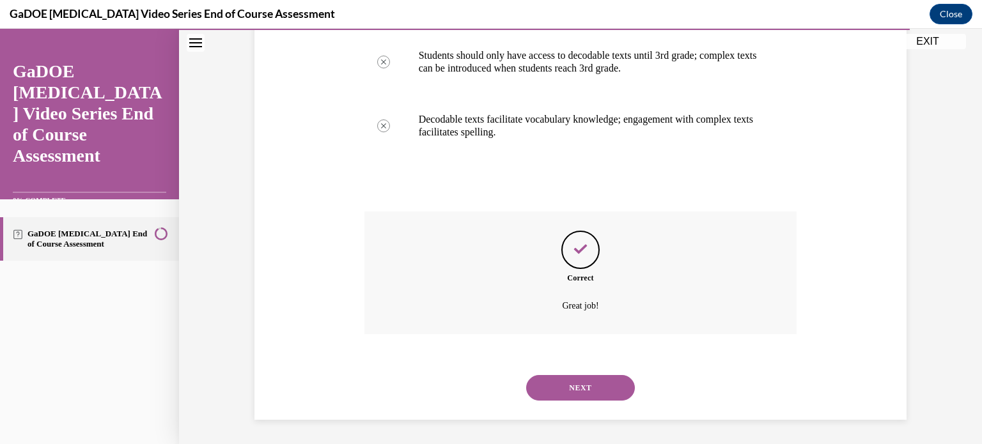
scroll to position [405, 0]
click at [588, 380] on button "NEXT" at bounding box center [580, 388] width 109 height 26
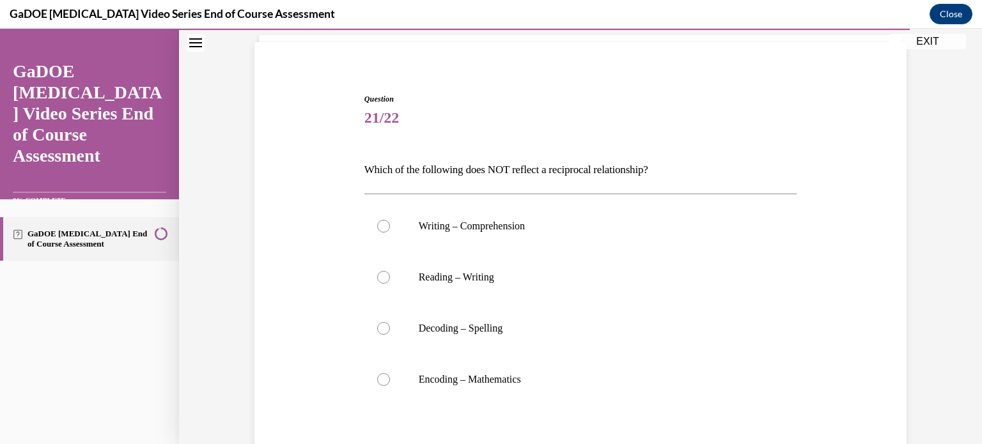
scroll to position [136, 0]
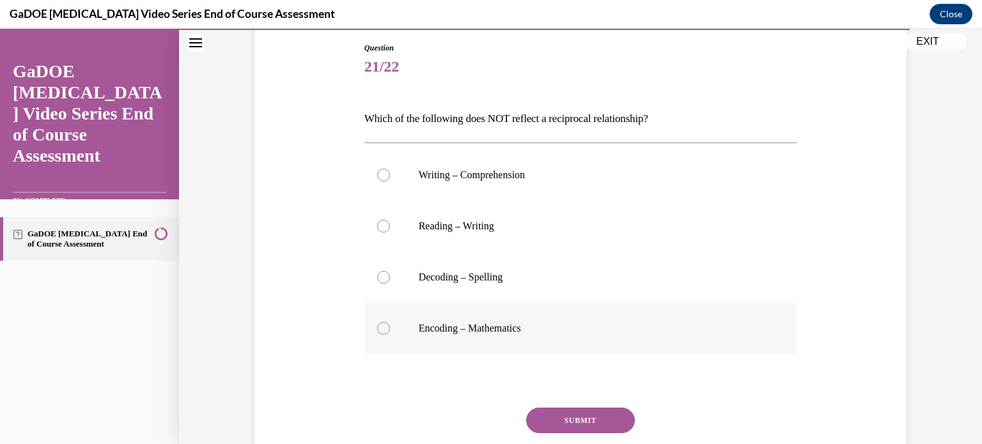
click at [471, 325] on p "Encoding – Mathematics" at bounding box center [592, 328] width 347 height 13
click at [390, 325] on input "Encoding – Mathematics" at bounding box center [383, 328] width 13 height 13
radio input "true"
click at [540, 418] on button "SUBMIT" at bounding box center [580, 421] width 109 height 26
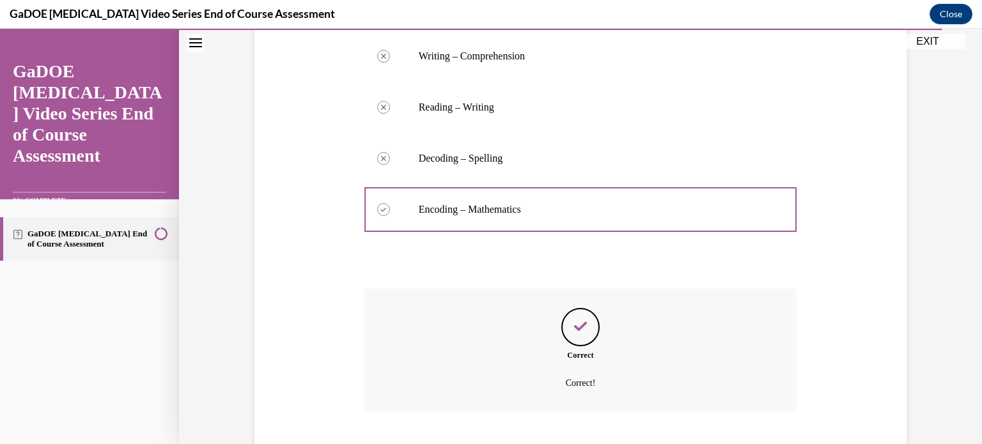
scroll to position [333, 0]
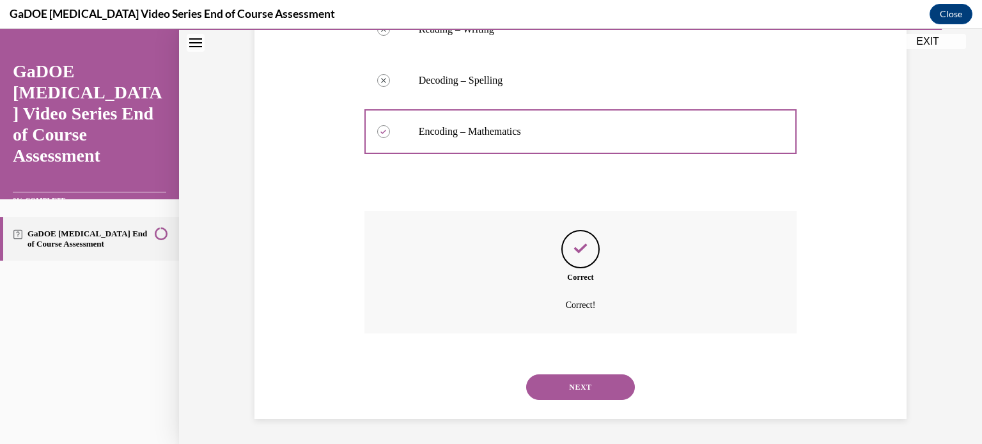
click at [552, 393] on button "NEXT" at bounding box center [580, 388] width 109 height 26
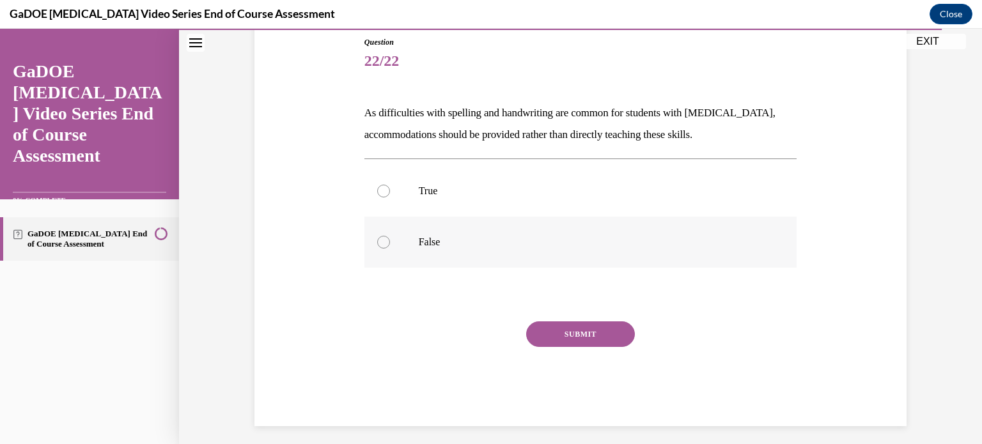
click at [525, 235] on label "False" at bounding box center [580, 242] width 433 height 51
click at [390, 236] on input "False" at bounding box center [383, 242] width 13 height 13
radio input "true"
click at [561, 332] on button "SUBMIT" at bounding box center [580, 335] width 109 height 26
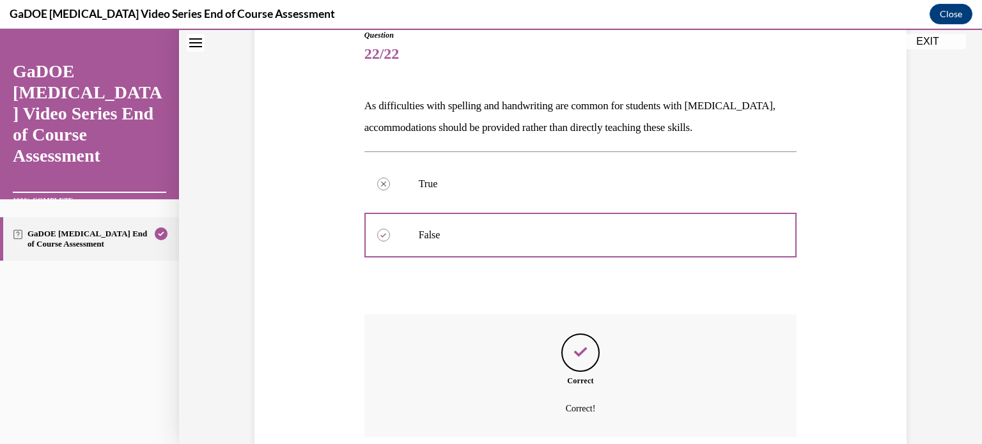
scroll to position [252, 0]
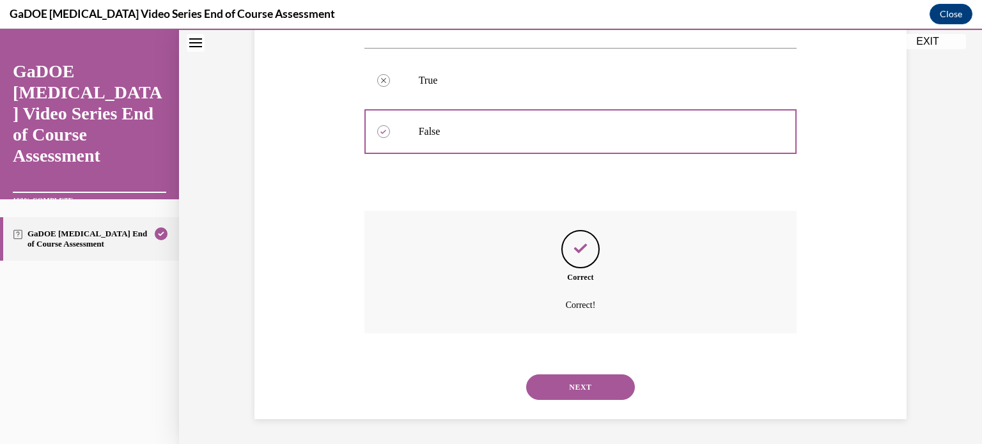
click at [565, 386] on button "NEXT" at bounding box center [580, 388] width 109 height 26
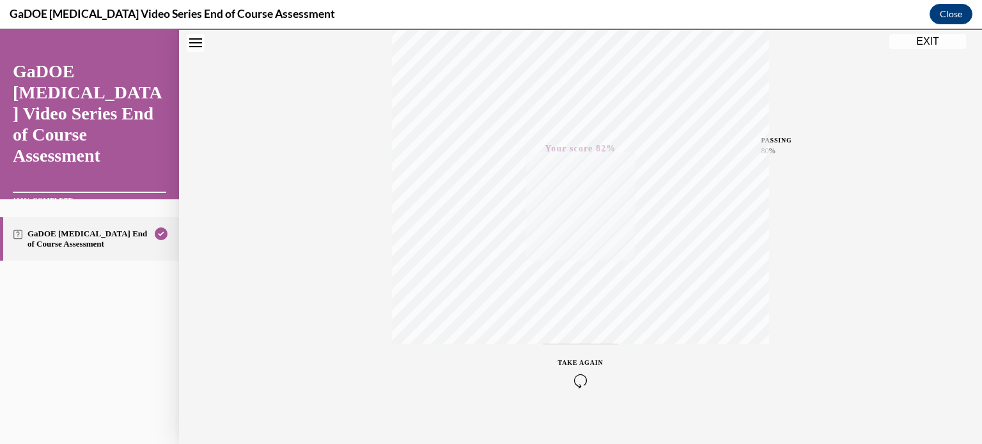
scroll to position [239, 0]
click at [917, 45] on button "EXIT" at bounding box center [927, 41] width 77 height 15
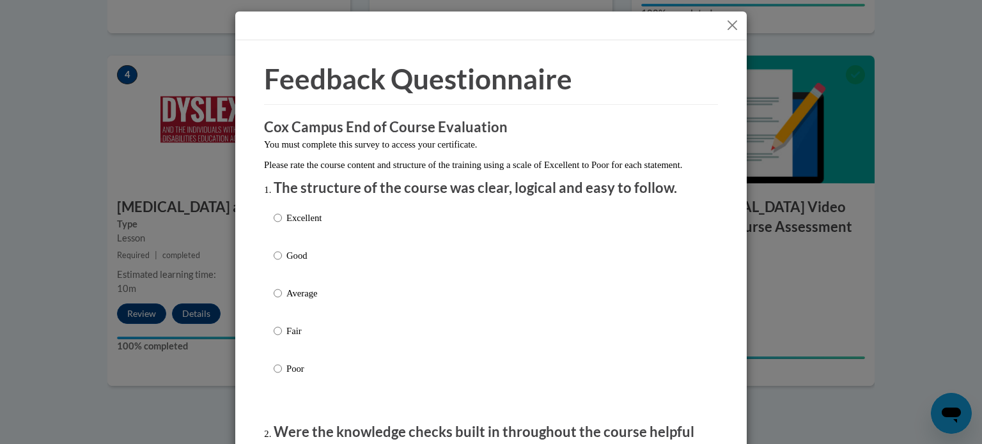
click at [299, 263] on p "Good" at bounding box center [303, 256] width 35 height 14
click at [282, 263] on input "Good" at bounding box center [278, 256] width 8 height 14
radio input "true"
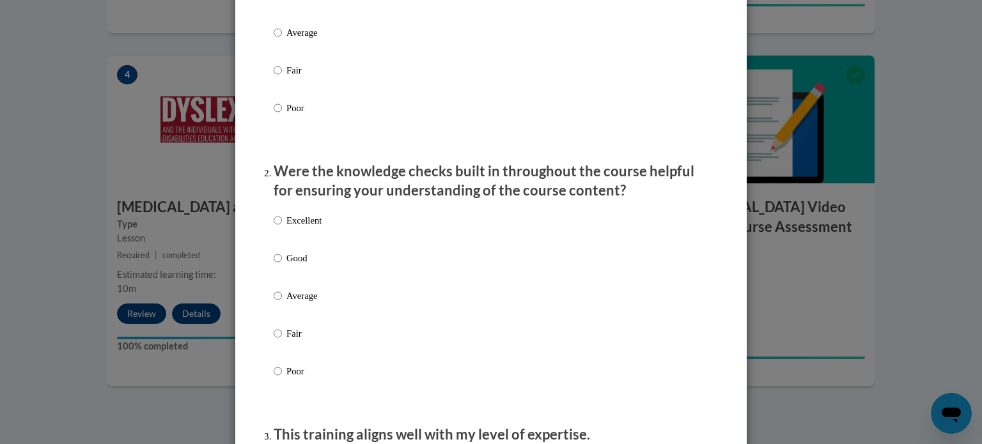
click at [299, 265] on p "Good" at bounding box center [303, 258] width 35 height 14
click at [282, 265] on input "Good" at bounding box center [278, 258] width 8 height 14
radio input "true"
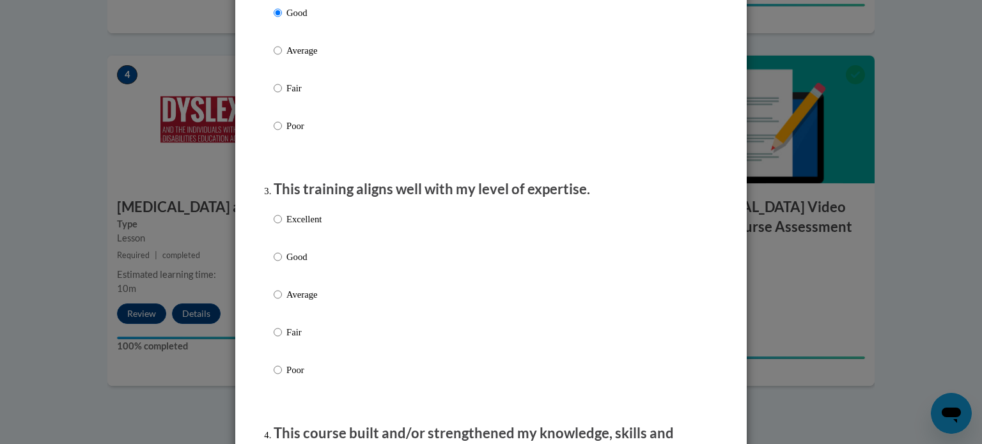
click at [299, 264] on p "Good" at bounding box center [303, 257] width 35 height 14
click at [282, 264] on input "Good" at bounding box center [278, 257] width 8 height 14
radio input "true"
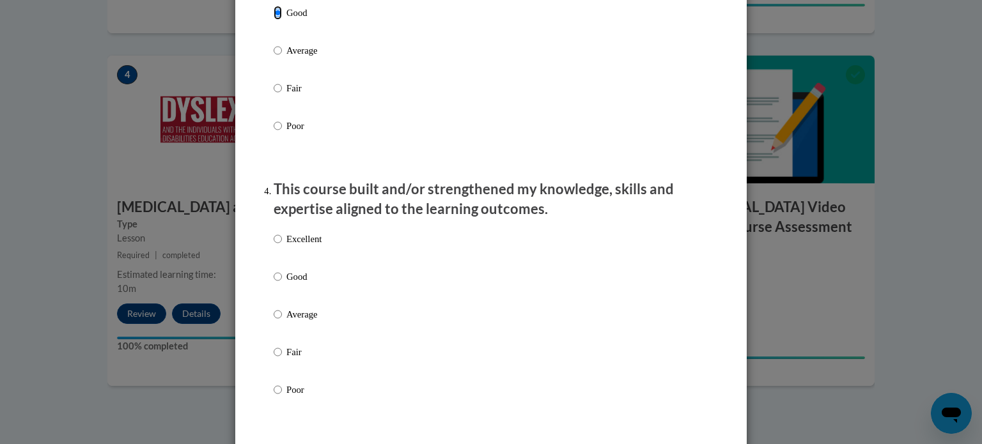
scroll to position [752, 0]
click at [298, 283] on p "Good" at bounding box center [303, 276] width 35 height 14
click at [282, 283] on input "Good" at bounding box center [278, 276] width 8 height 14
radio input "true"
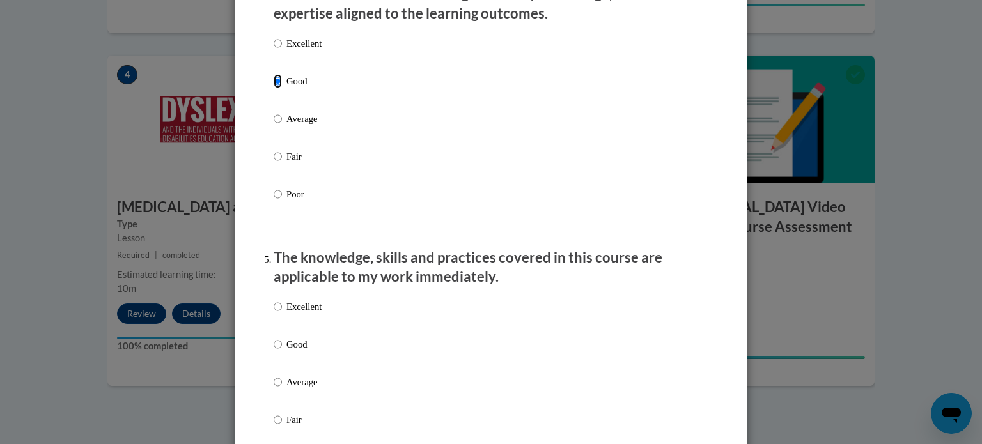
scroll to position [949, 0]
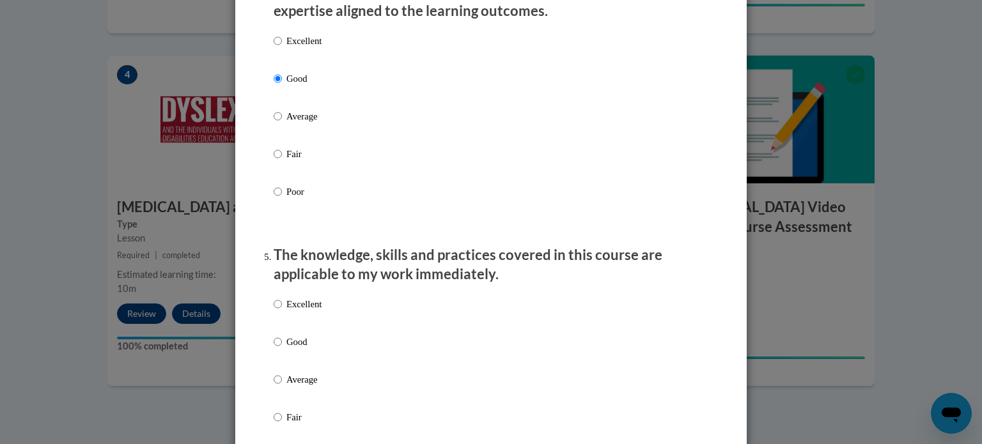
click at [297, 349] on p "Good" at bounding box center [303, 342] width 35 height 14
click at [282, 349] on input "Good" at bounding box center [278, 342] width 8 height 14
radio input "true"
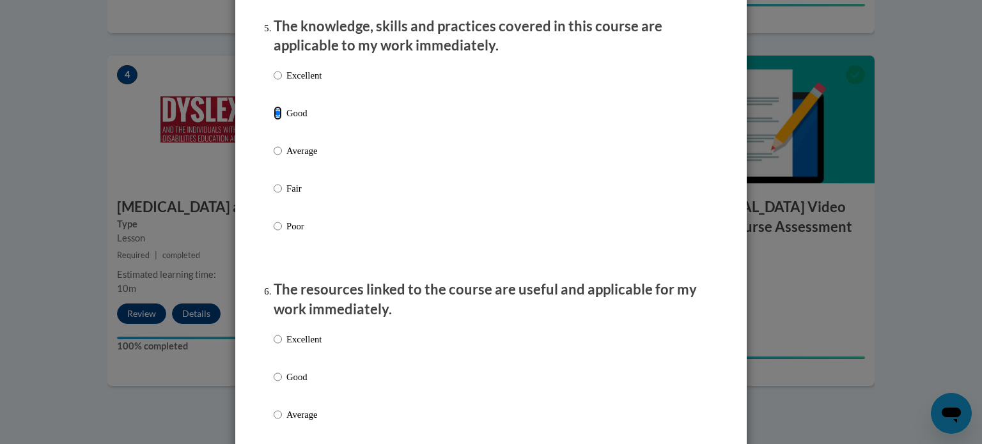
scroll to position [1179, 0]
click at [296, 384] on p "Good" at bounding box center [303, 377] width 35 height 14
click at [282, 384] on input "Good" at bounding box center [278, 377] width 8 height 14
radio input "true"
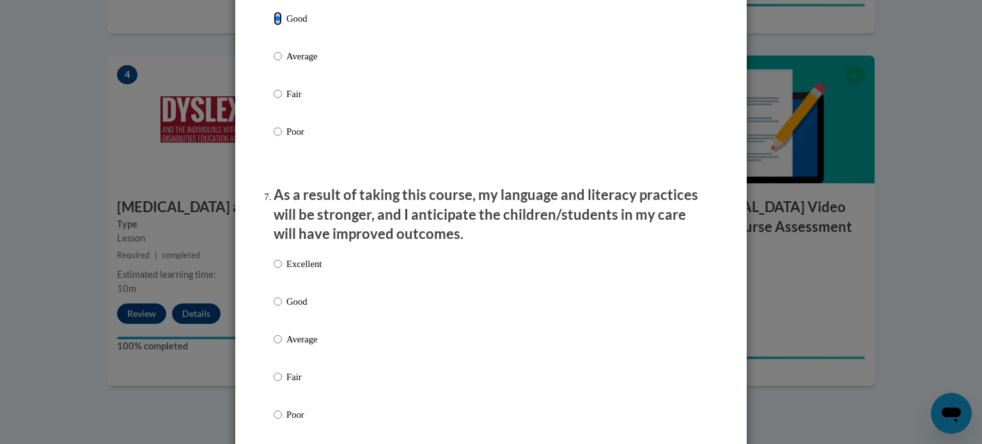
scroll to position [1537, 0]
click at [296, 308] on p "Good" at bounding box center [303, 301] width 35 height 14
click at [282, 308] on input "Good" at bounding box center [278, 301] width 8 height 14
radio input "true"
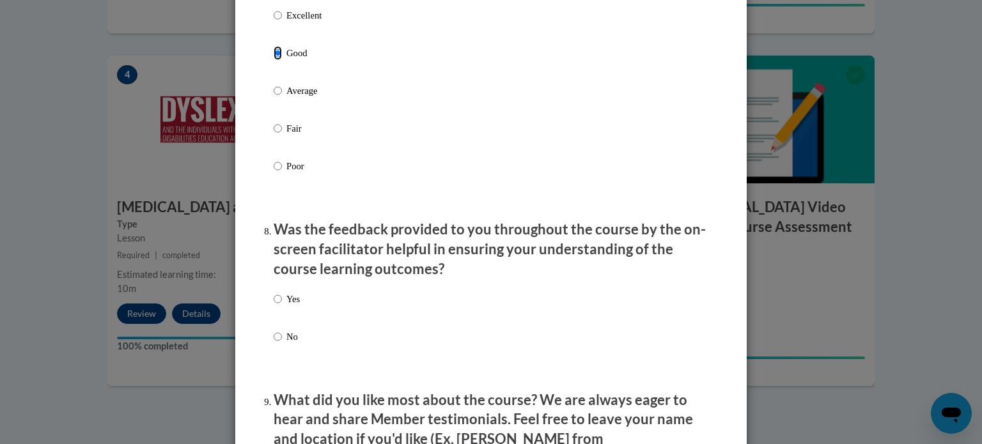
scroll to position [1787, 0]
click at [296, 312] on div "Yes No" at bounding box center [491, 332] width 435 height 95
click at [292, 305] on p "Yes" at bounding box center [292, 298] width 13 height 14
click at [282, 305] on input "Yes" at bounding box center [278, 298] width 8 height 14
radio input "true"
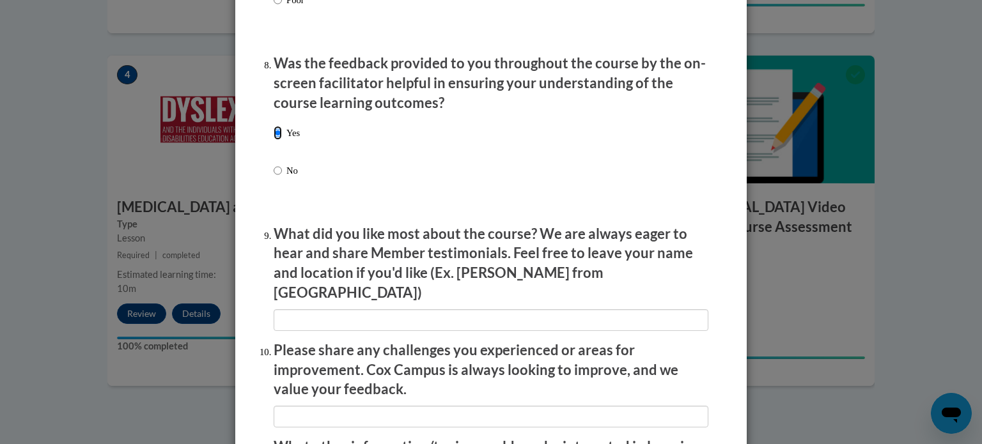
scroll to position [1953, 0]
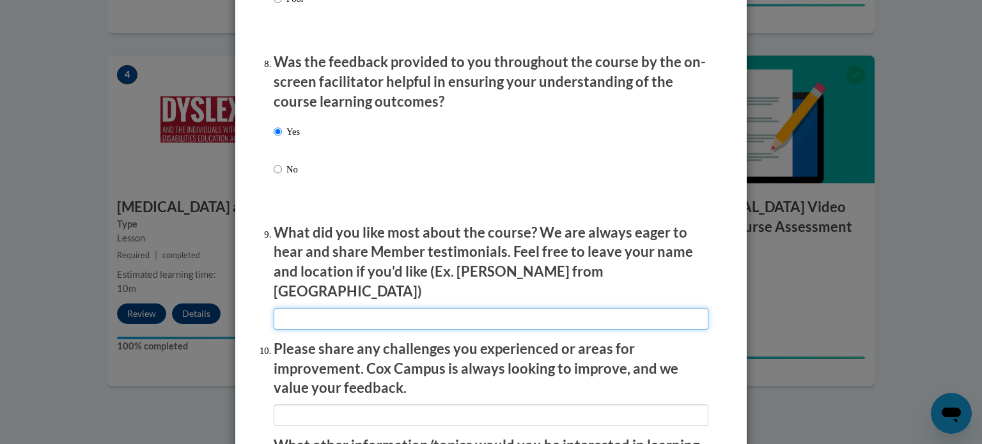
click at [292, 311] on input "textbox" at bounding box center [491, 319] width 435 height 22
type input "none"
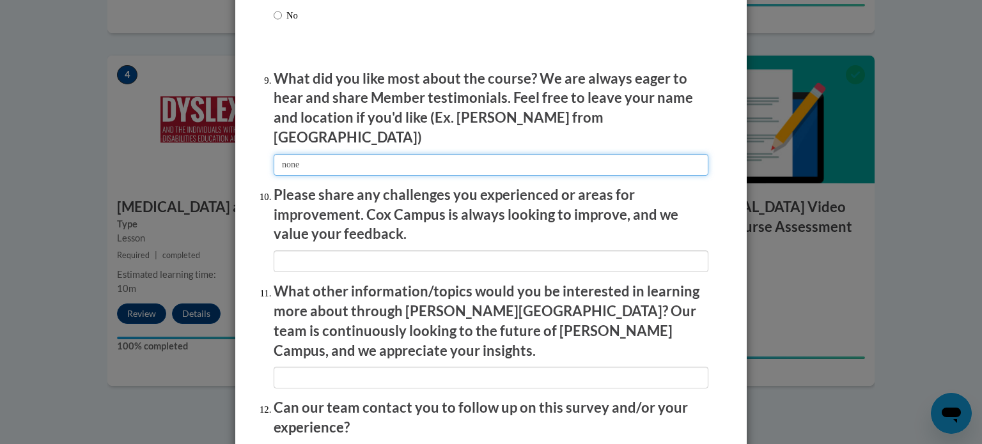
scroll to position [2110, 0]
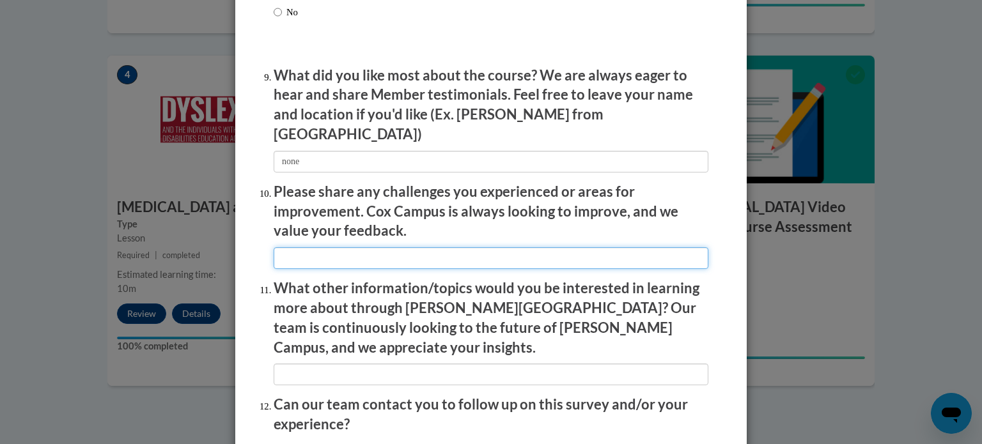
click at [327, 247] on input "textbox" at bounding box center [491, 258] width 435 height 22
type input "None"
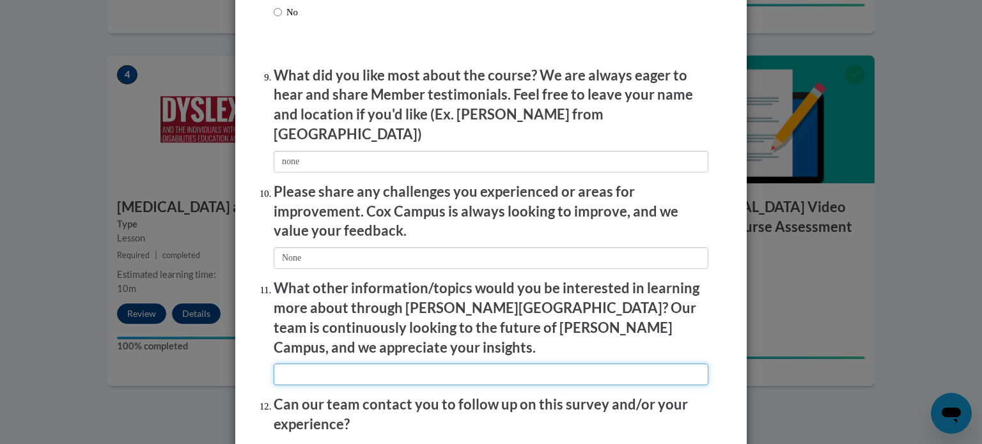
click at [305, 364] on input "textbox" at bounding box center [491, 375] width 435 height 22
type input "None"
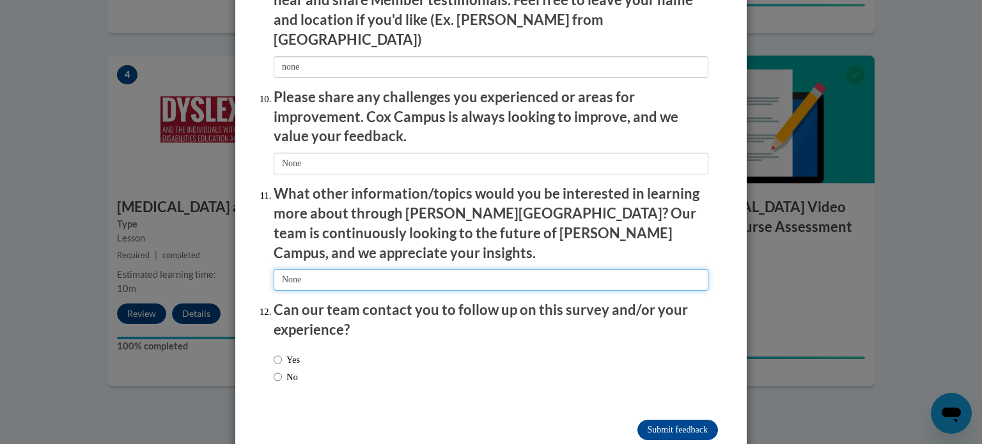
scroll to position [2218, 0]
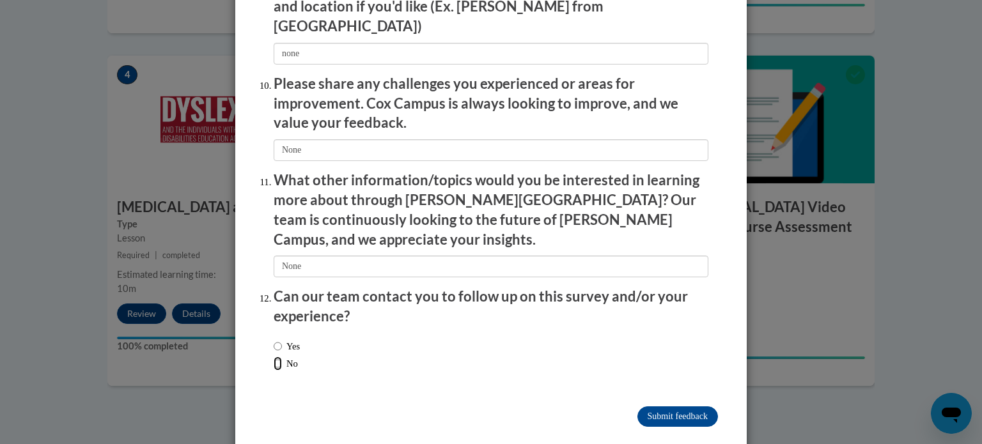
click at [274, 357] on input "No" at bounding box center [278, 364] width 8 height 14
radio input "true"
click at [657, 407] on input "Submit feedback" at bounding box center [678, 417] width 81 height 20
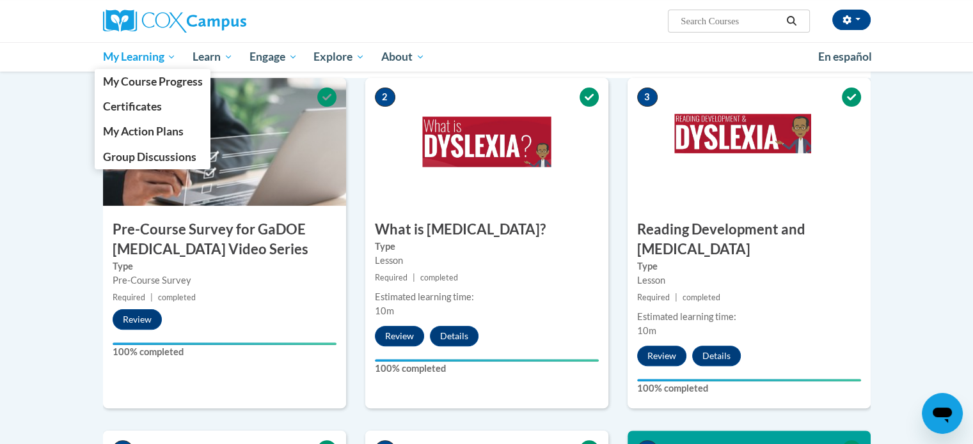
scroll to position [270, 0]
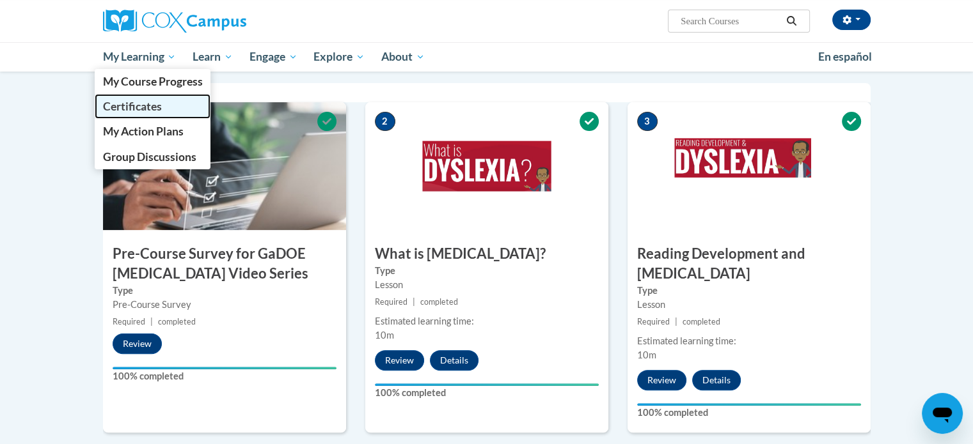
click at [130, 100] on span "Certificates" at bounding box center [131, 106] width 59 height 13
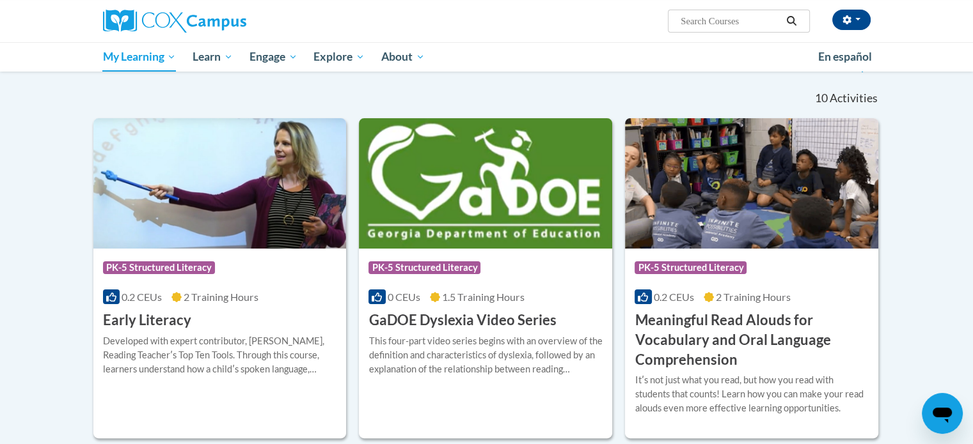
scroll to position [182, 0]
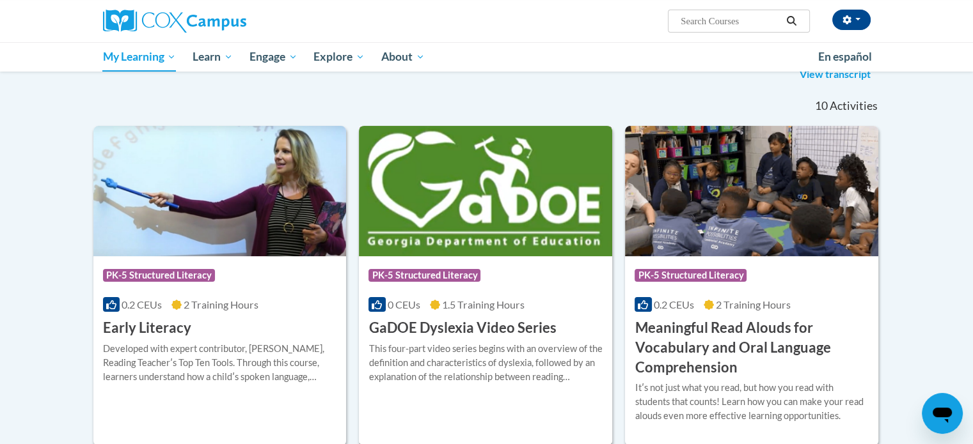
click at [469, 282] on span "PK-5 Structured Literacy" at bounding box center [425, 277] width 115 height 16
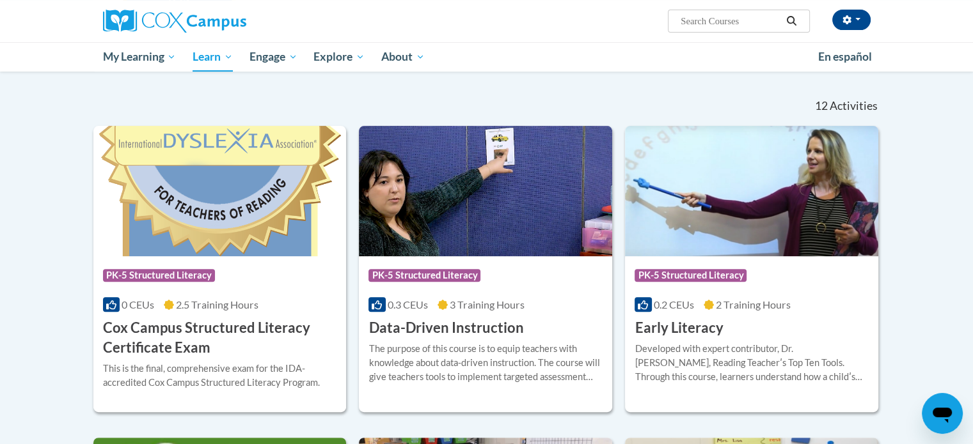
scroll to position [361, 0]
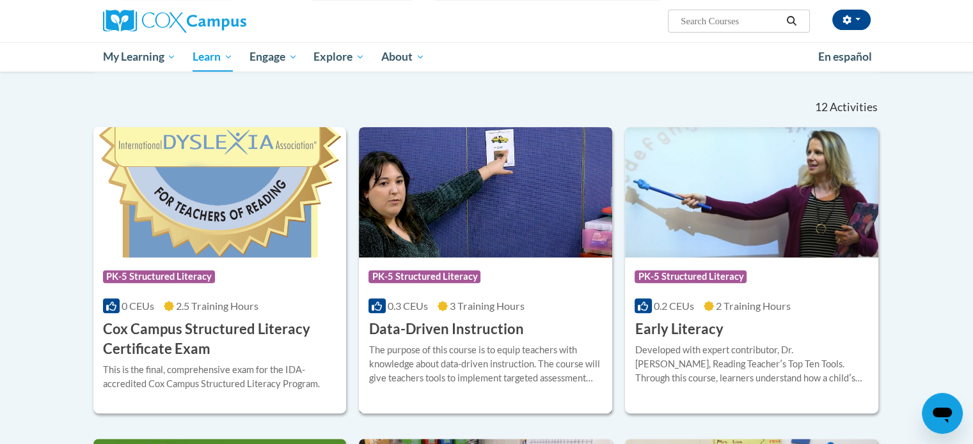
click at [513, 306] on span "3 Training Hours" at bounding box center [487, 306] width 75 height 12
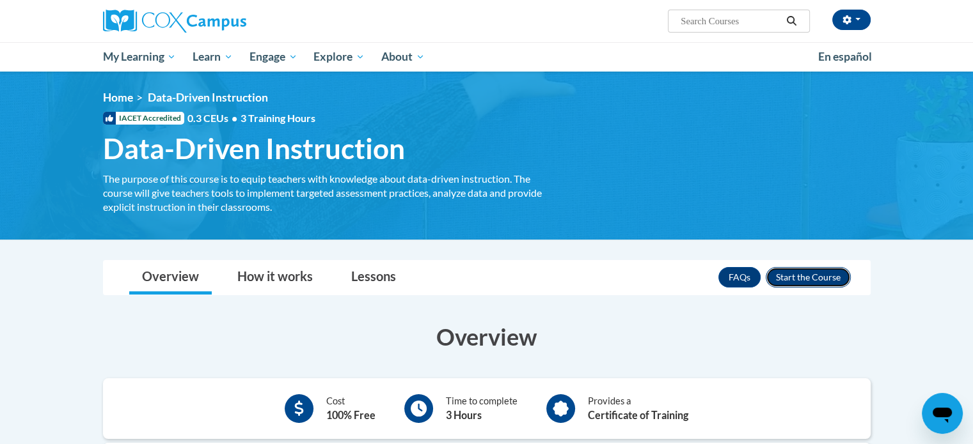
click at [792, 276] on button "Enroll" at bounding box center [807, 277] width 85 height 20
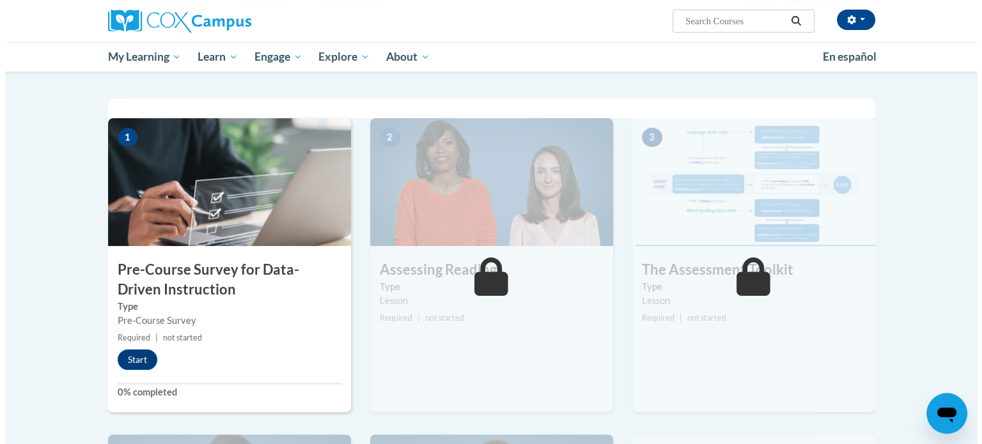
scroll to position [246, 0]
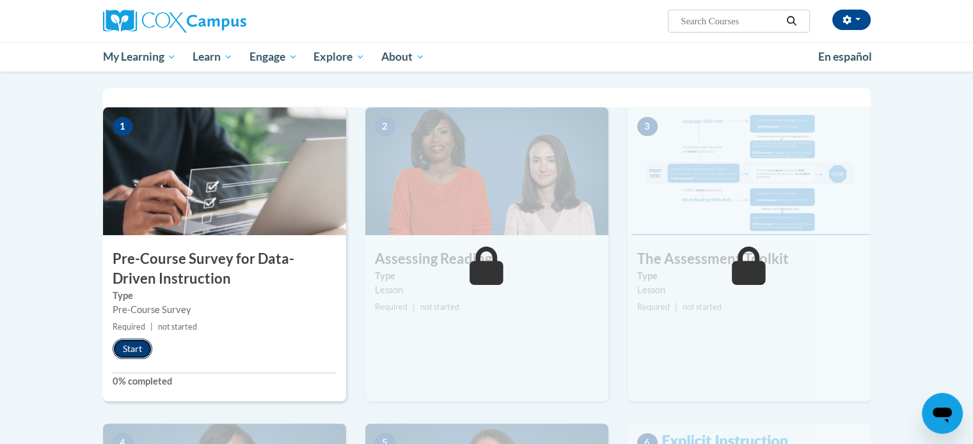
click at [124, 350] on button "Start" at bounding box center [133, 349] width 40 height 20
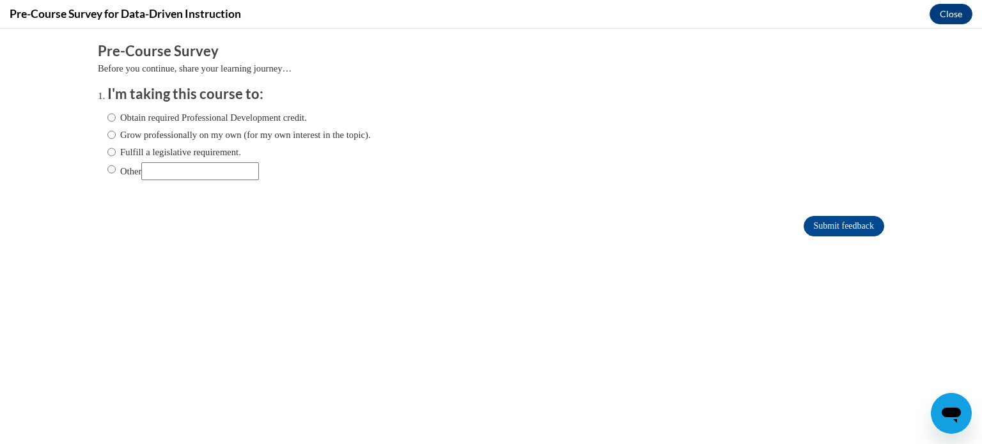
scroll to position [0, 0]
click at [210, 136] on label "Grow professionally on my own (for my own interest in the topic)." at bounding box center [238, 135] width 263 height 14
click at [116, 136] on input "Grow professionally on my own (for my own interest in the topic)." at bounding box center [111, 135] width 8 height 14
radio input "true"
click at [804, 224] on input "Submit feedback" at bounding box center [844, 226] width 81 height 20
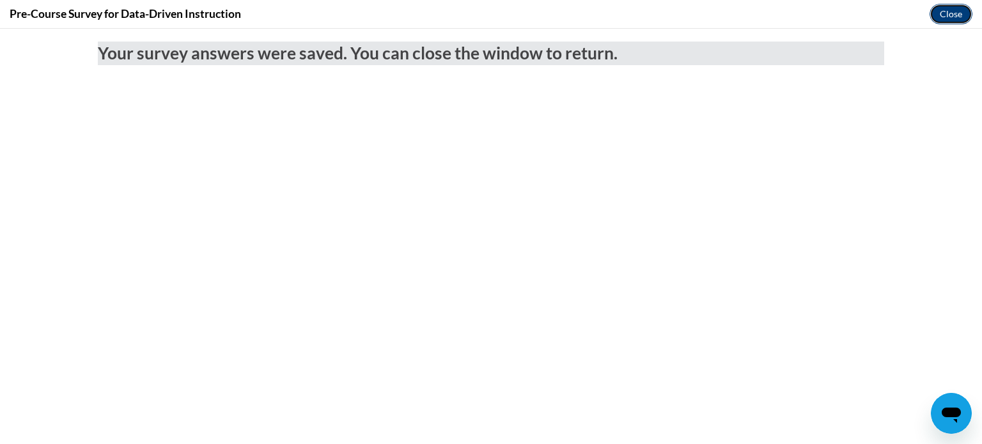
click at [957, 12] on button "Close" at bounding box center [951, 14] width 43 height 20
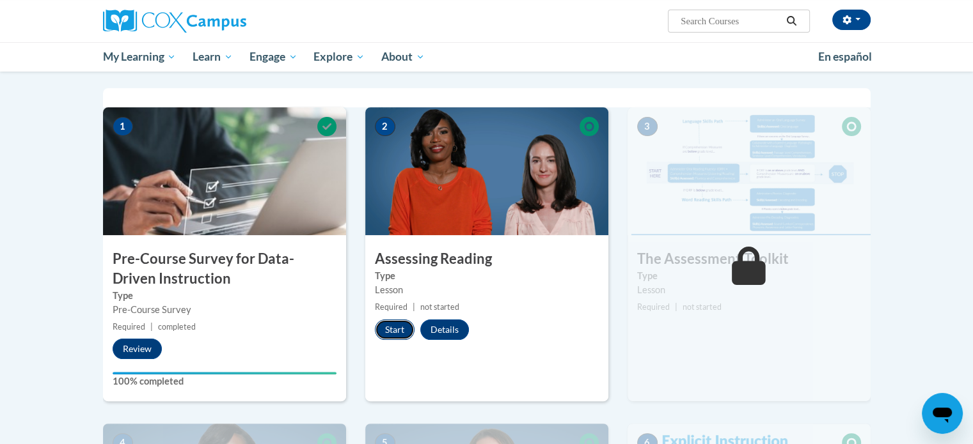
click at [393, 338] on button "Start" at bounding box center [395, 330] width 40 height 20
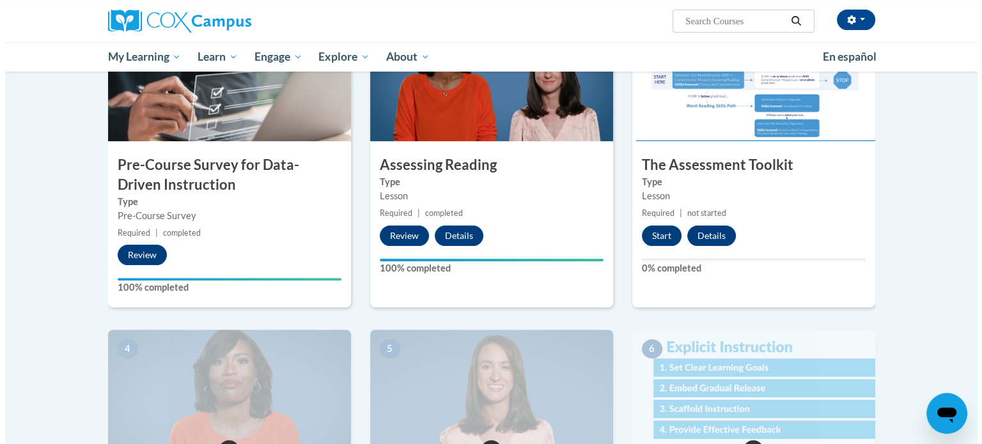
scroll to position [344, 0]
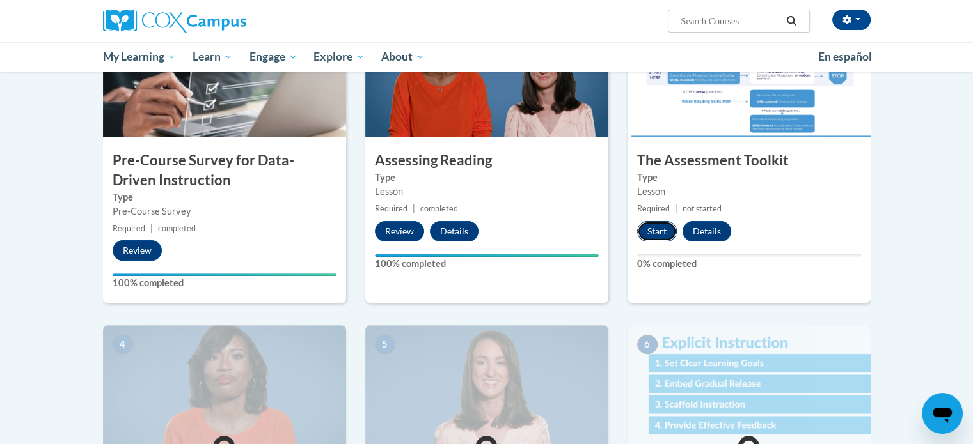
click at [650, 231] on button "Start" at bounding box center [657, 231] width 40 height 20
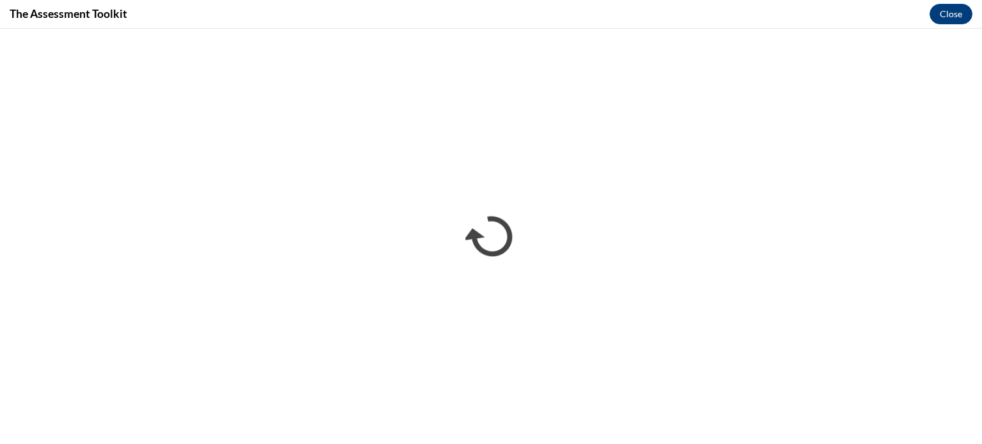
scroll to position [0, 0]
